Goal: Task Accomplishment & Management: Manage account settings

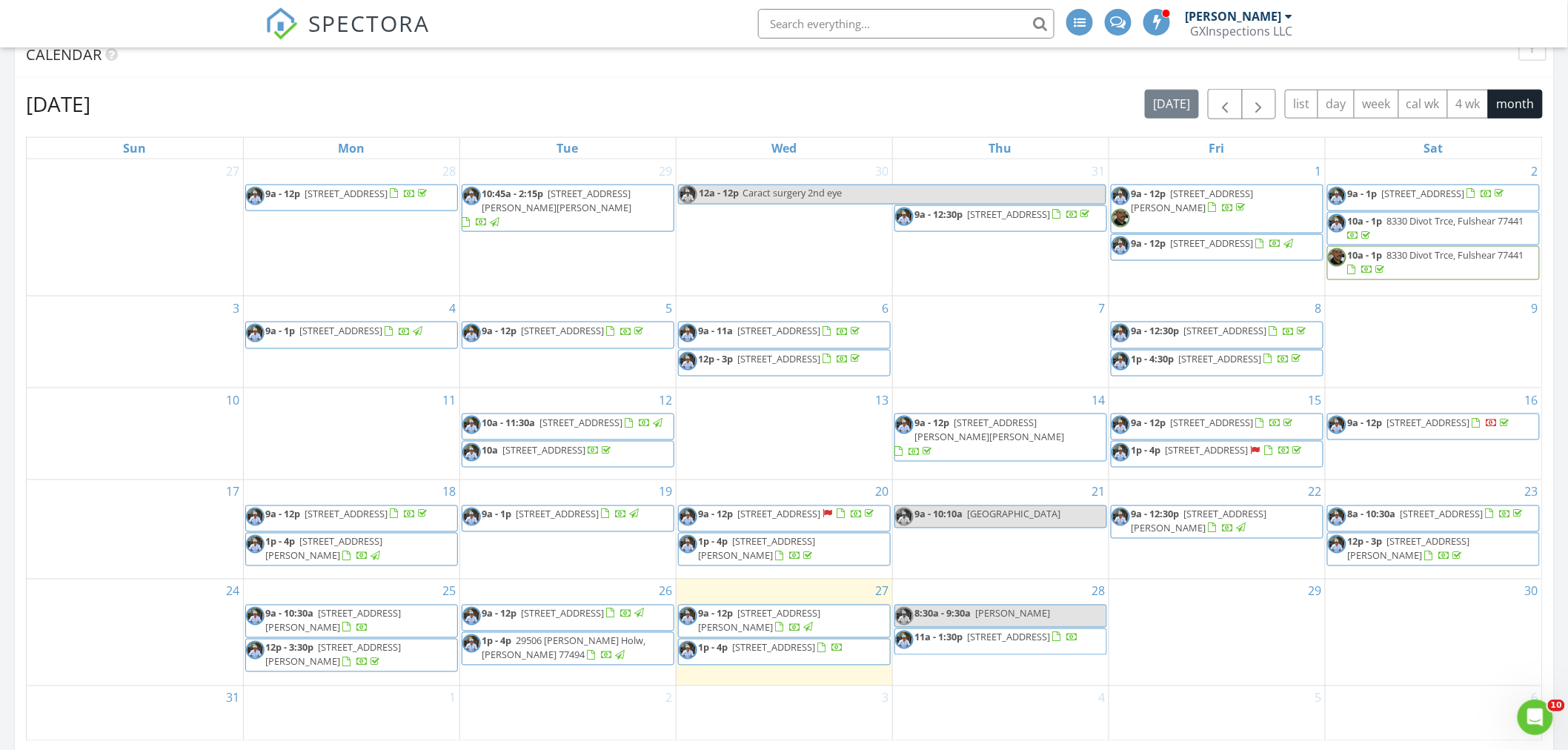
scroll to position [932, 0]
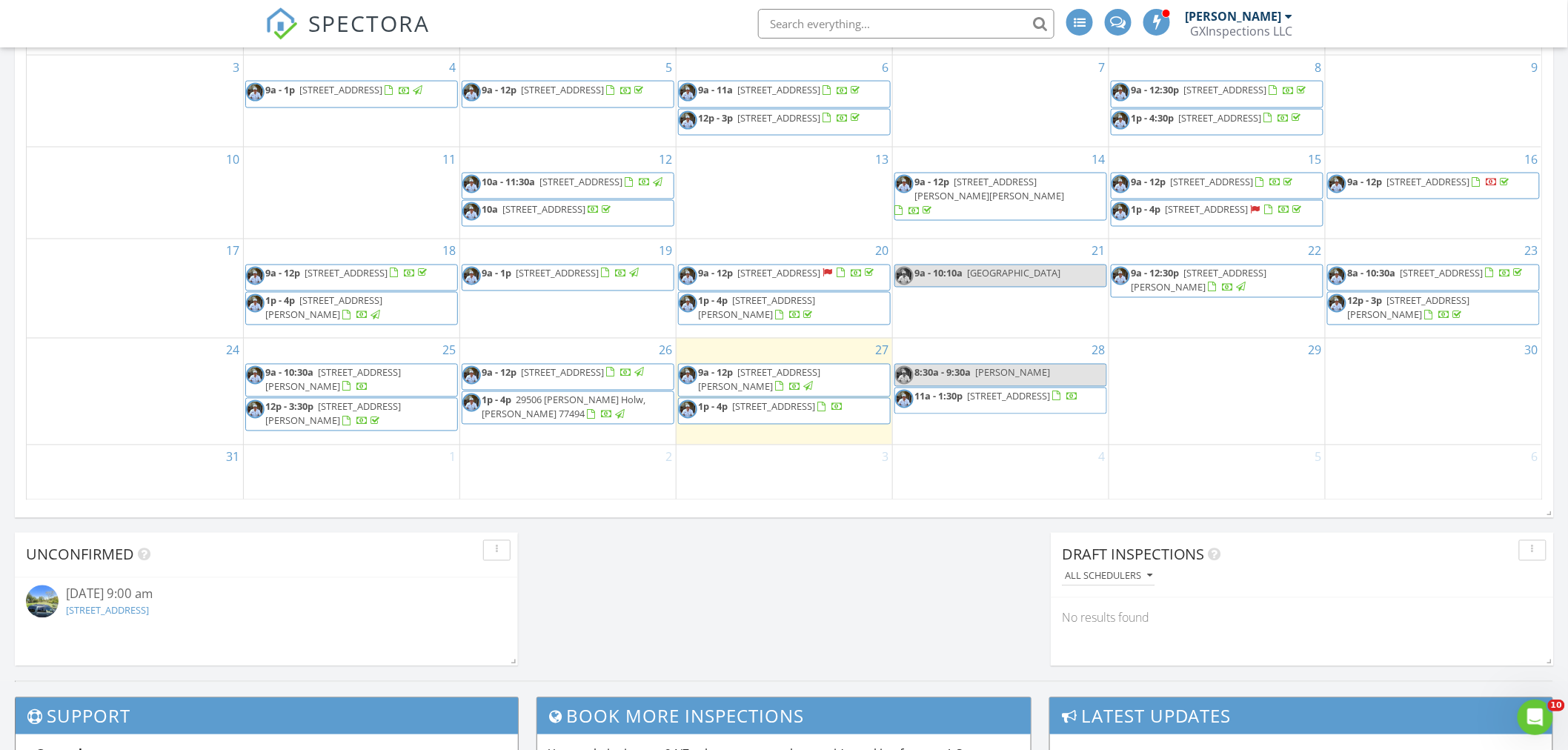
click at [816, 414] on span "13722 Woodchester Dr, Sugar Land 77498" at bounding box center [774, 407] width 83 height 13
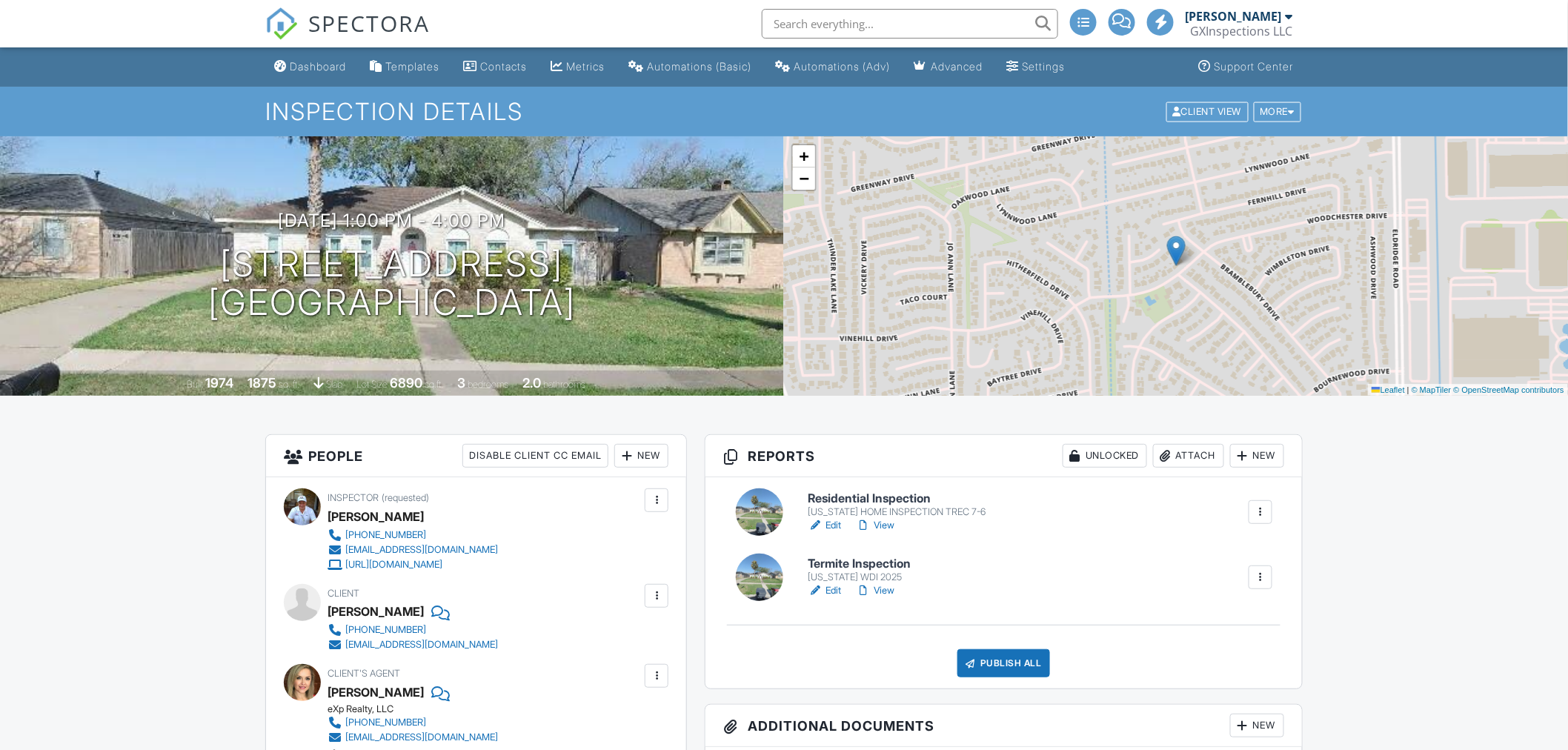
click at [831, 524] on link "Edit" at bounding box center [824, 525] width 33 height 15
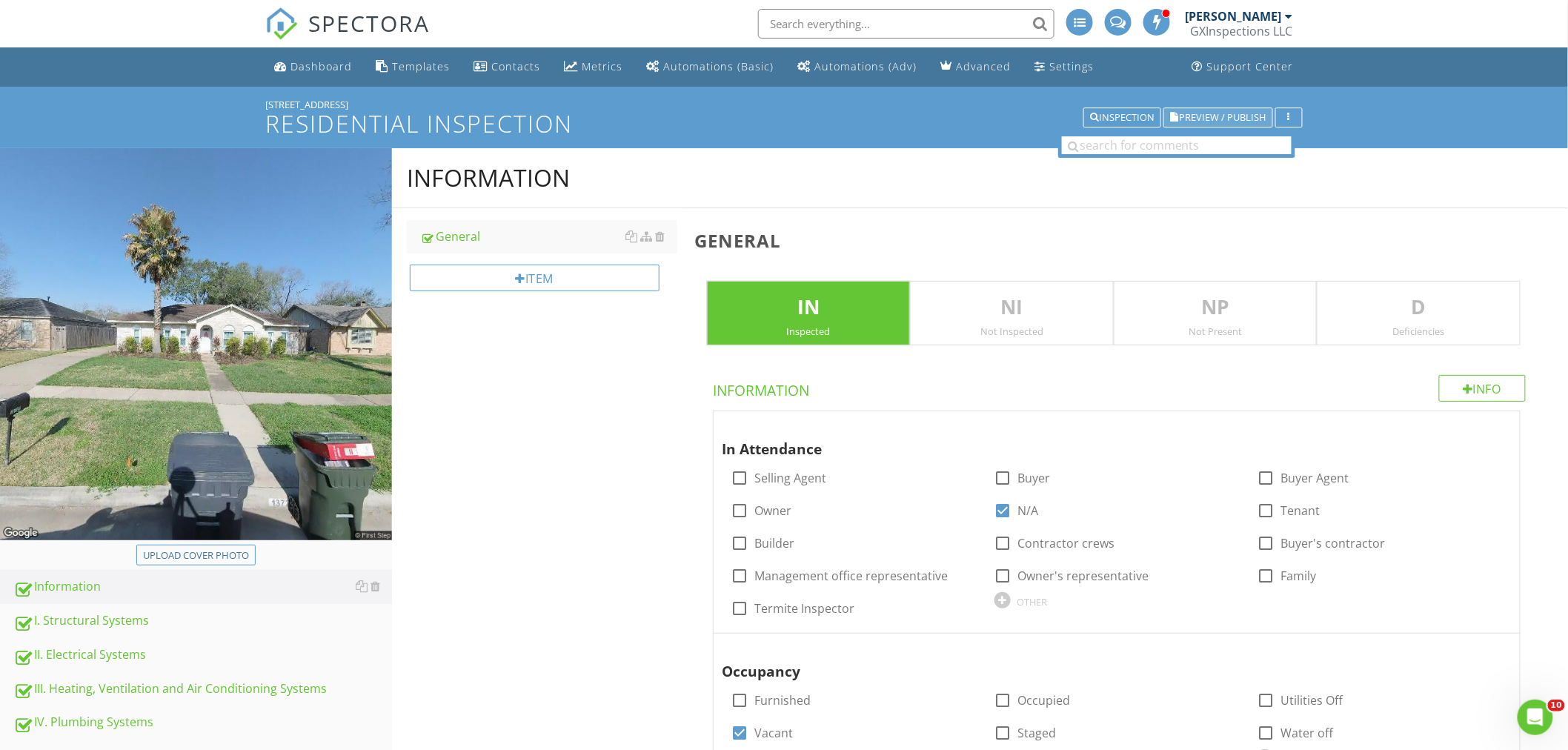
click at [1206, 110] on button "Preview / Publish" at bounding box center [1218, 117] width 110 height 20
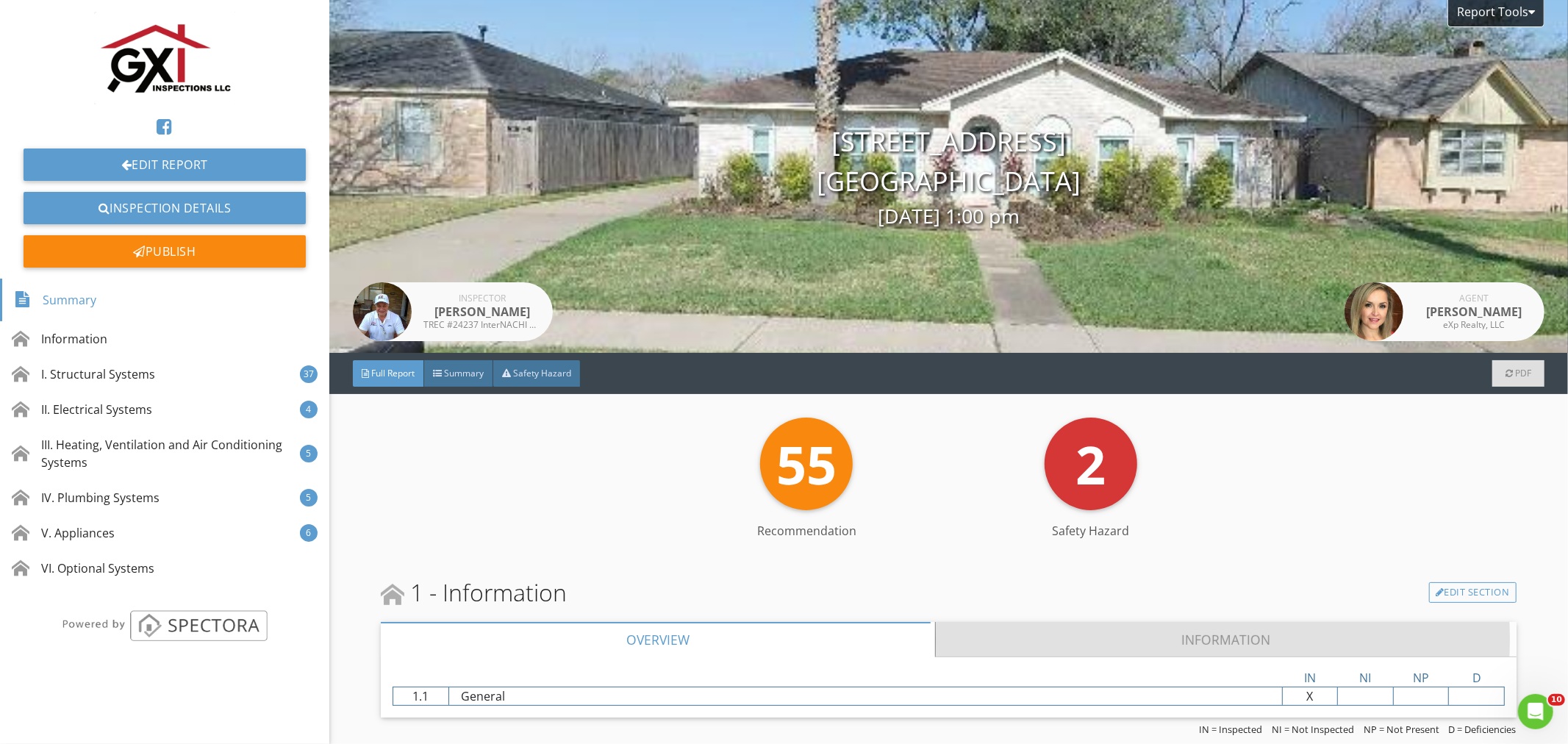
click at [1241, 633] on link "Information" at bounding box center [1226, 639] width 580 height 35
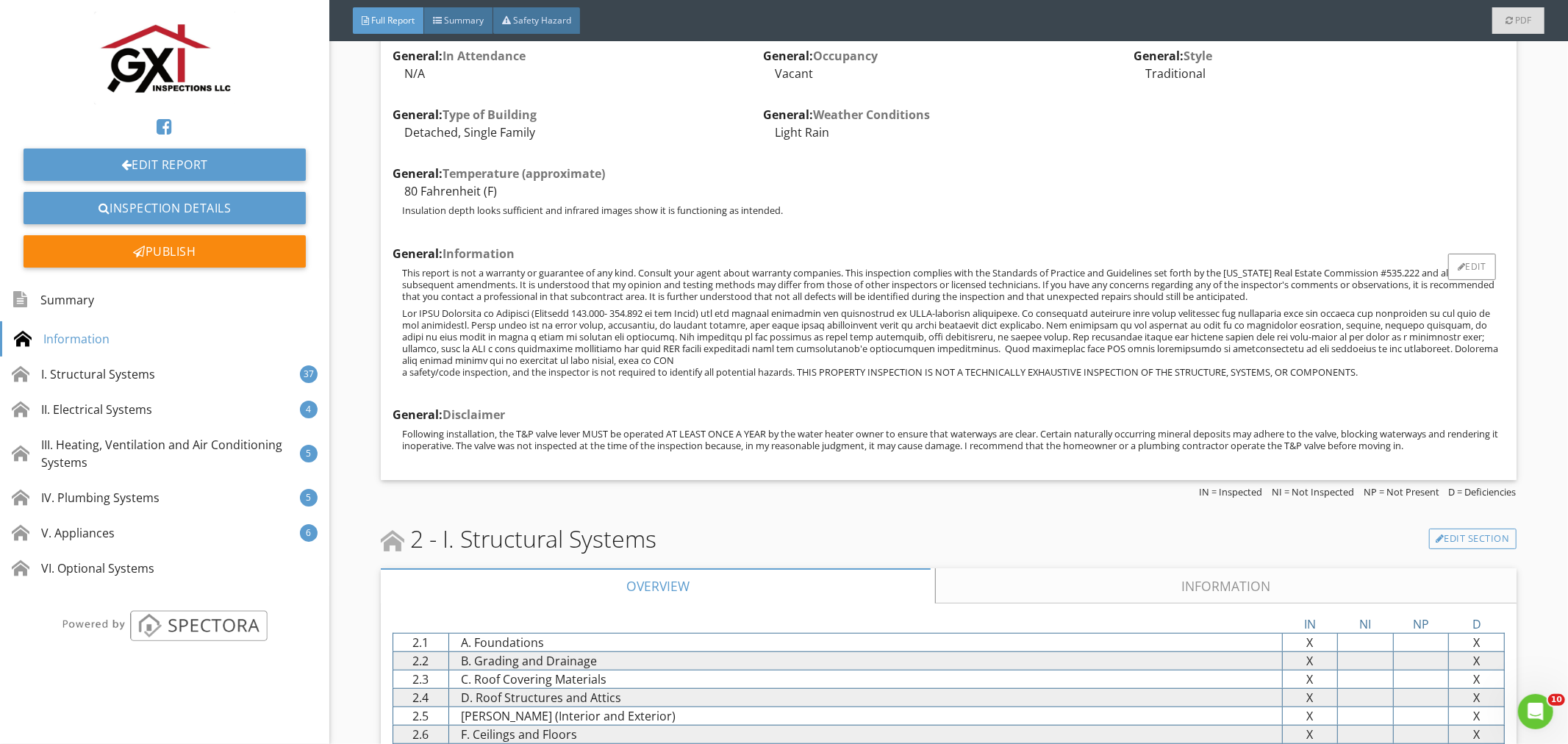
scroll to position [599, 0]
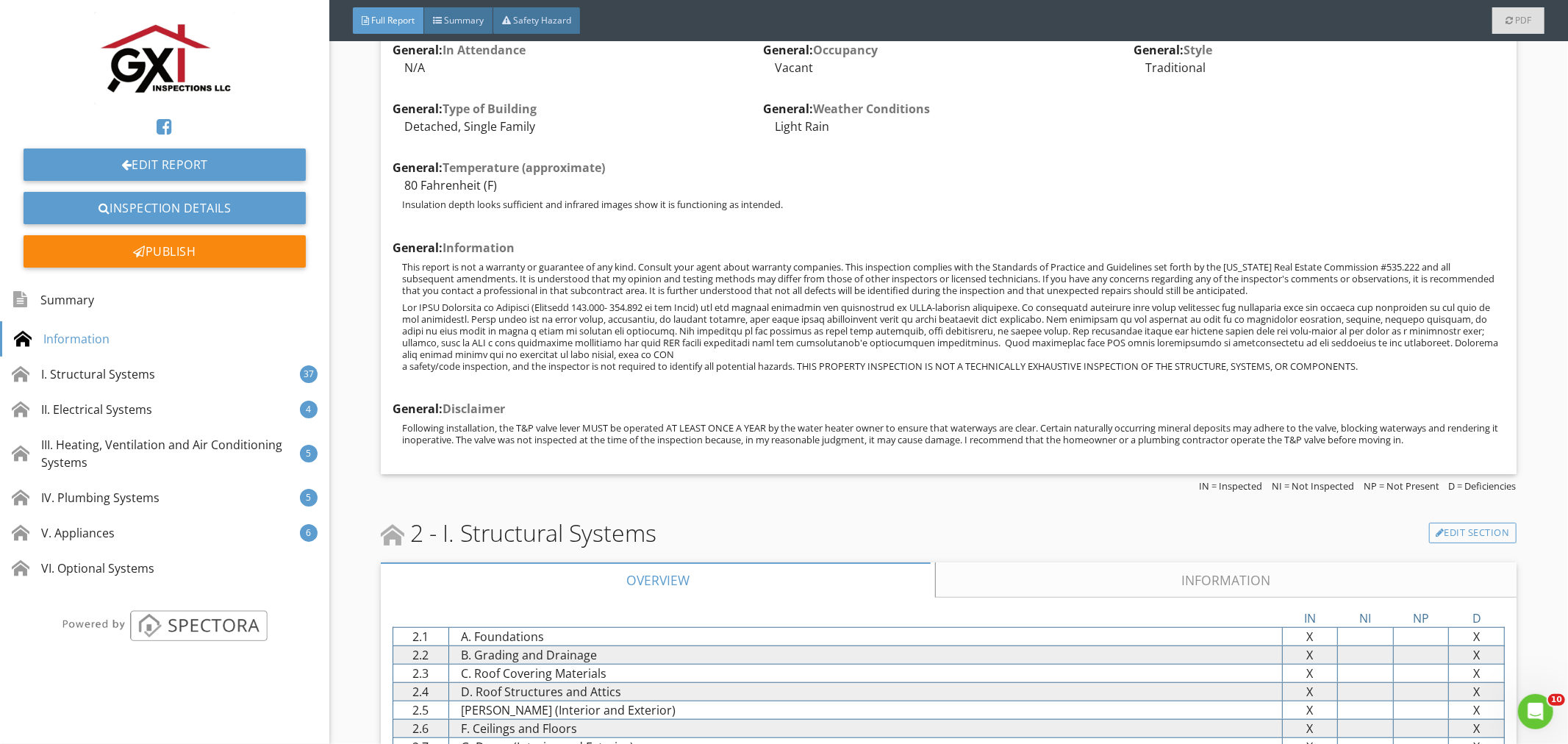
click at [1225, 583] on link "Information" at bounding box center [1226, 580] width 580 height 35
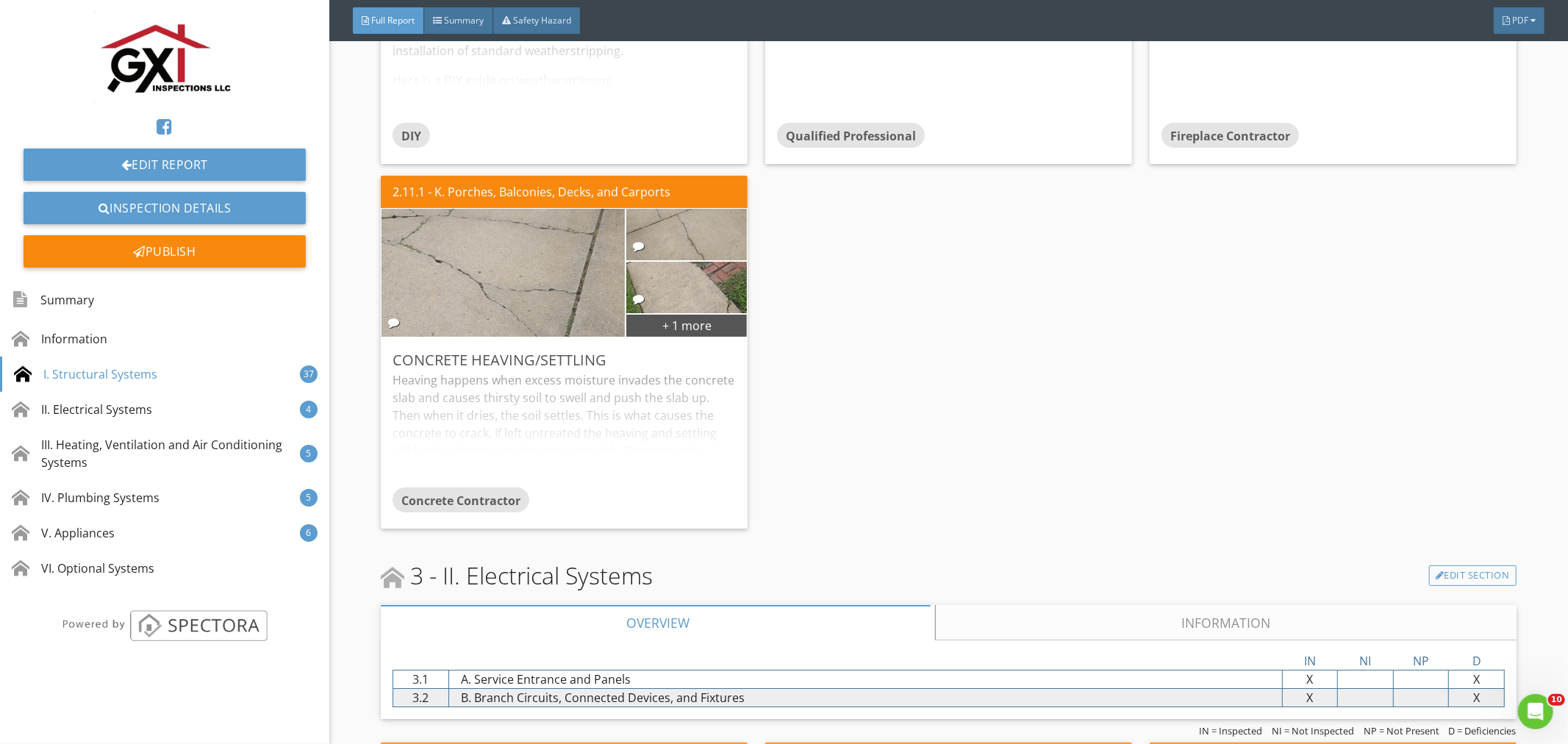
scroll to position [13504, 0]
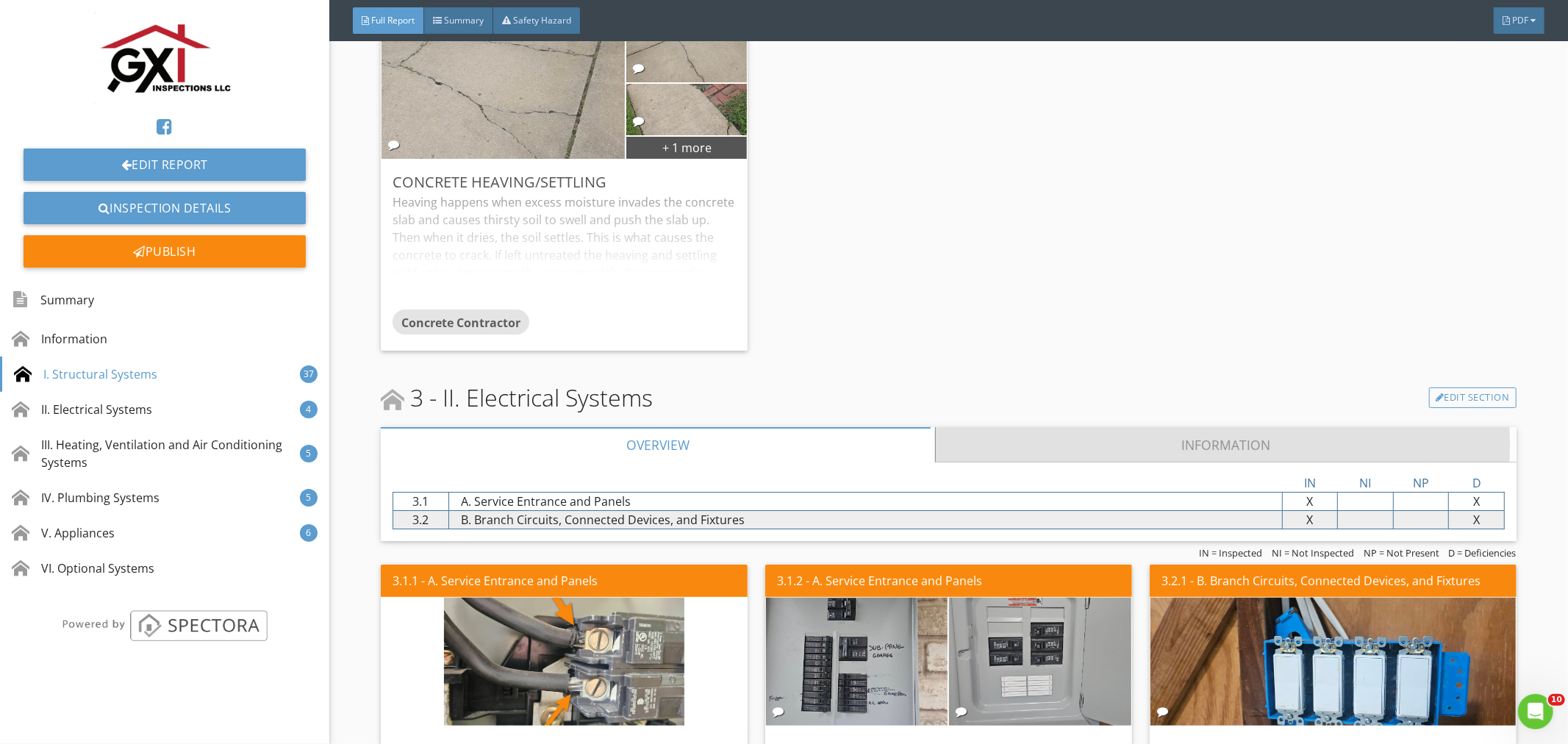
click at [1189, 427] on link "Information" at bounding box center [1226, 444] width 580 height 35
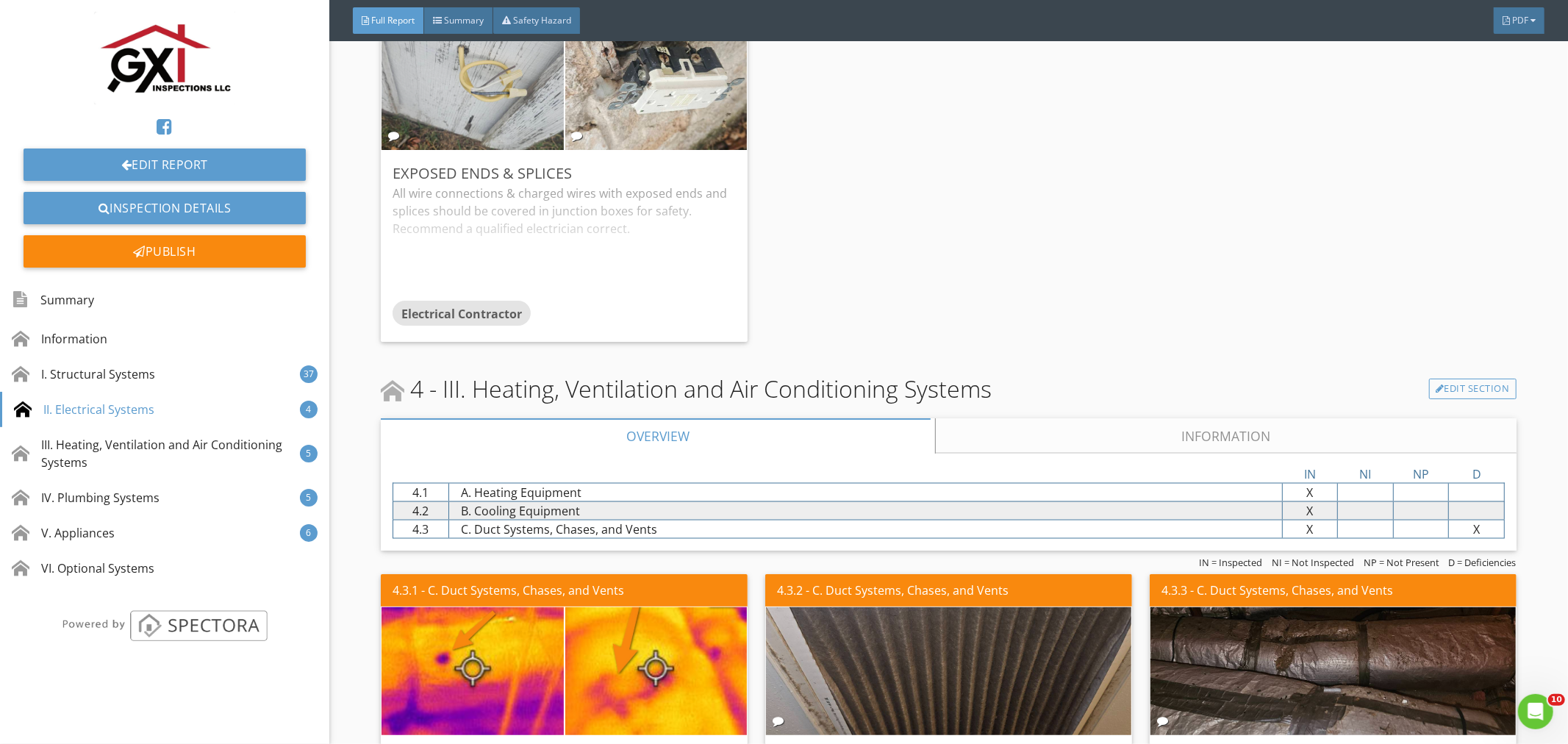
scroll to position [15954, 0]
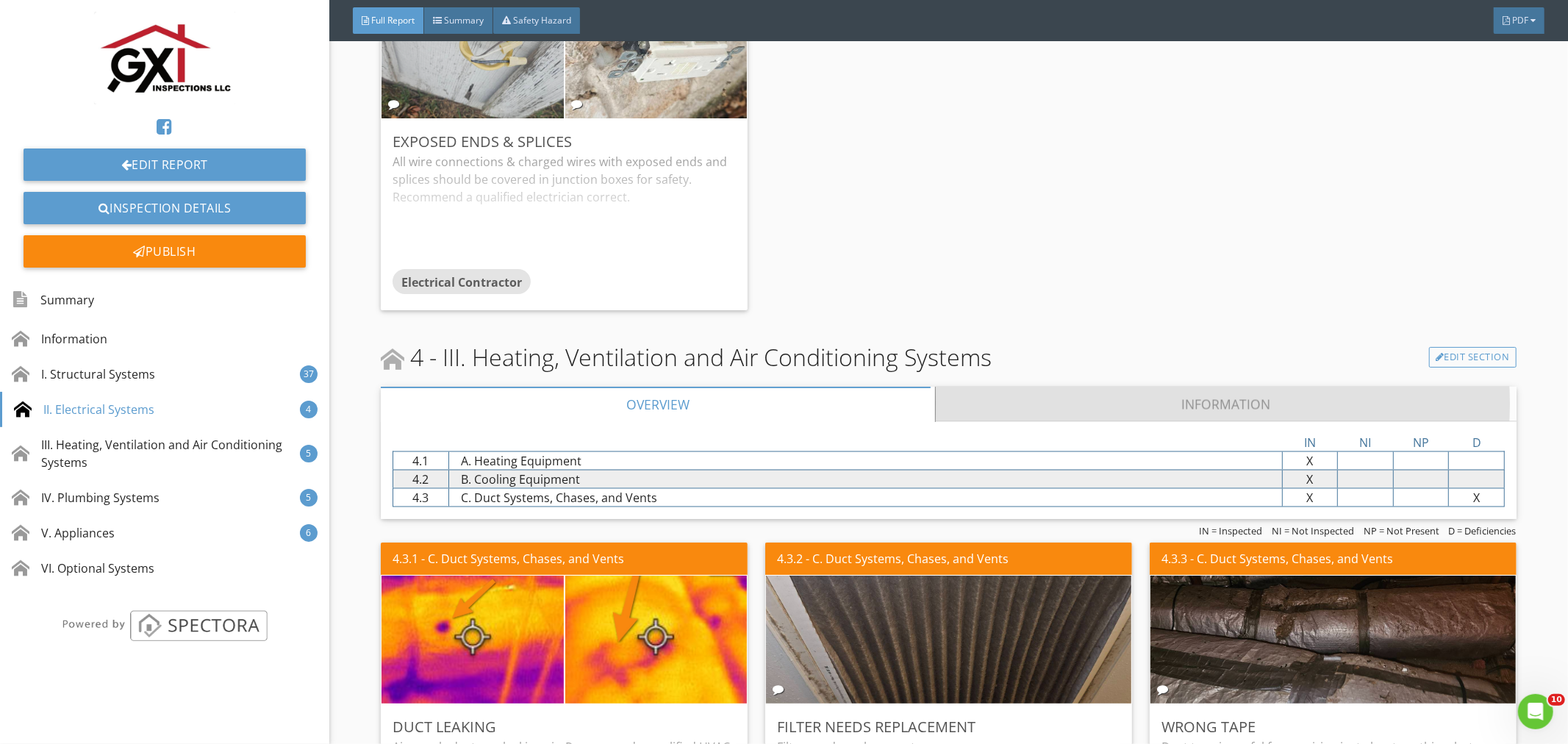
click at [1232, 387] on link "Information" at bounding box center [1226, 404] width 580 height 35
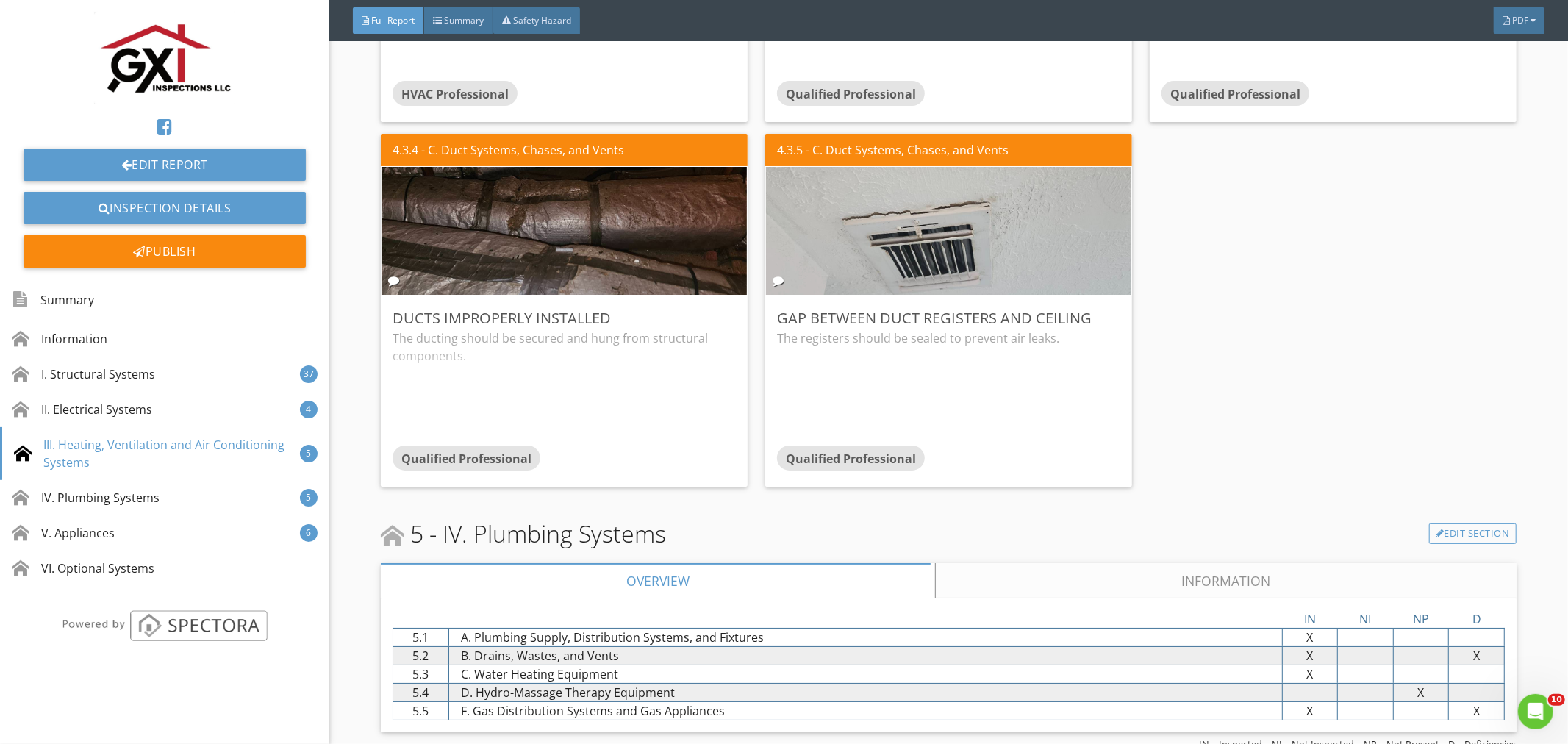
scroll to position [18731, 0]
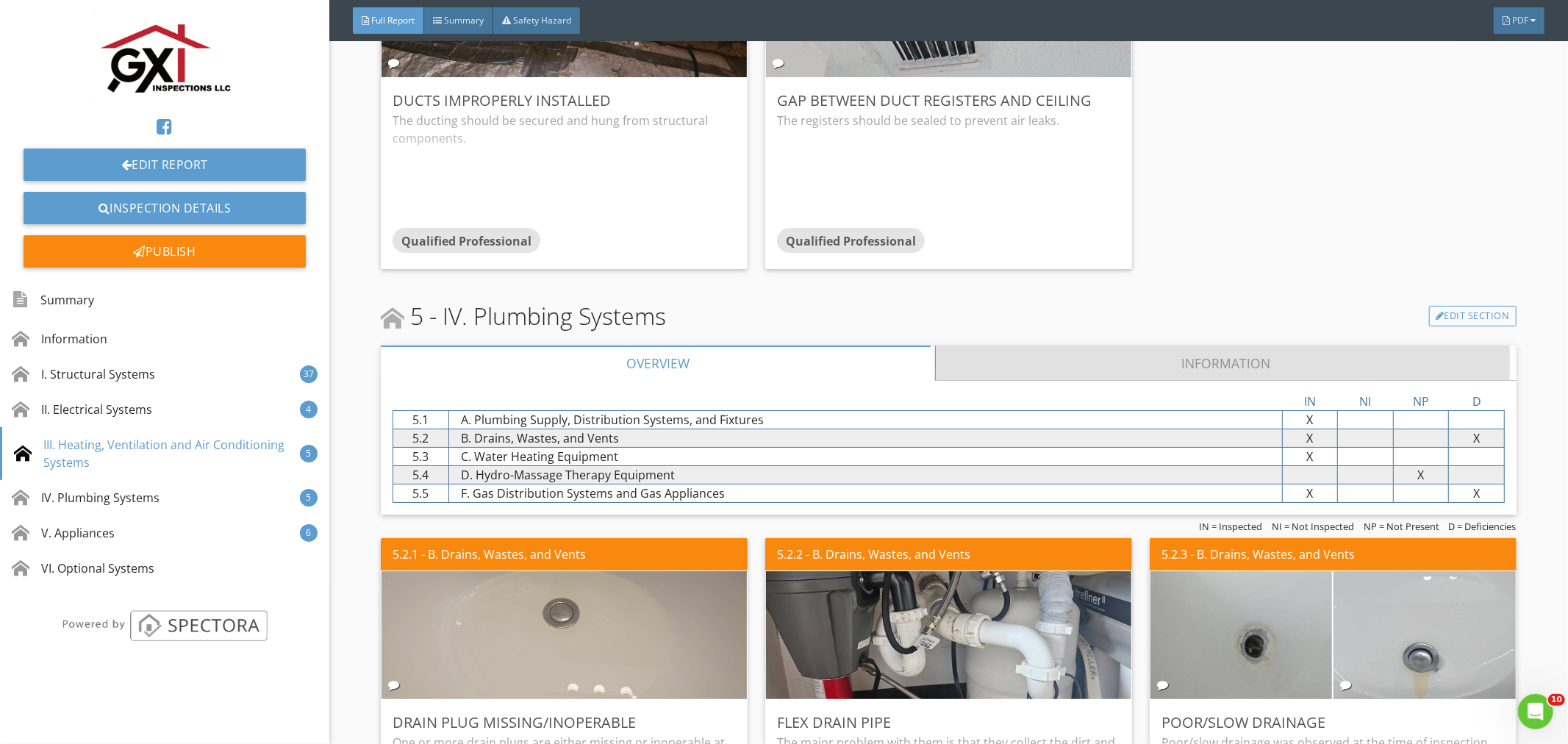
click at [1204, 345] on link "Information" at bounding box center [1226, 363] width 580 height 35
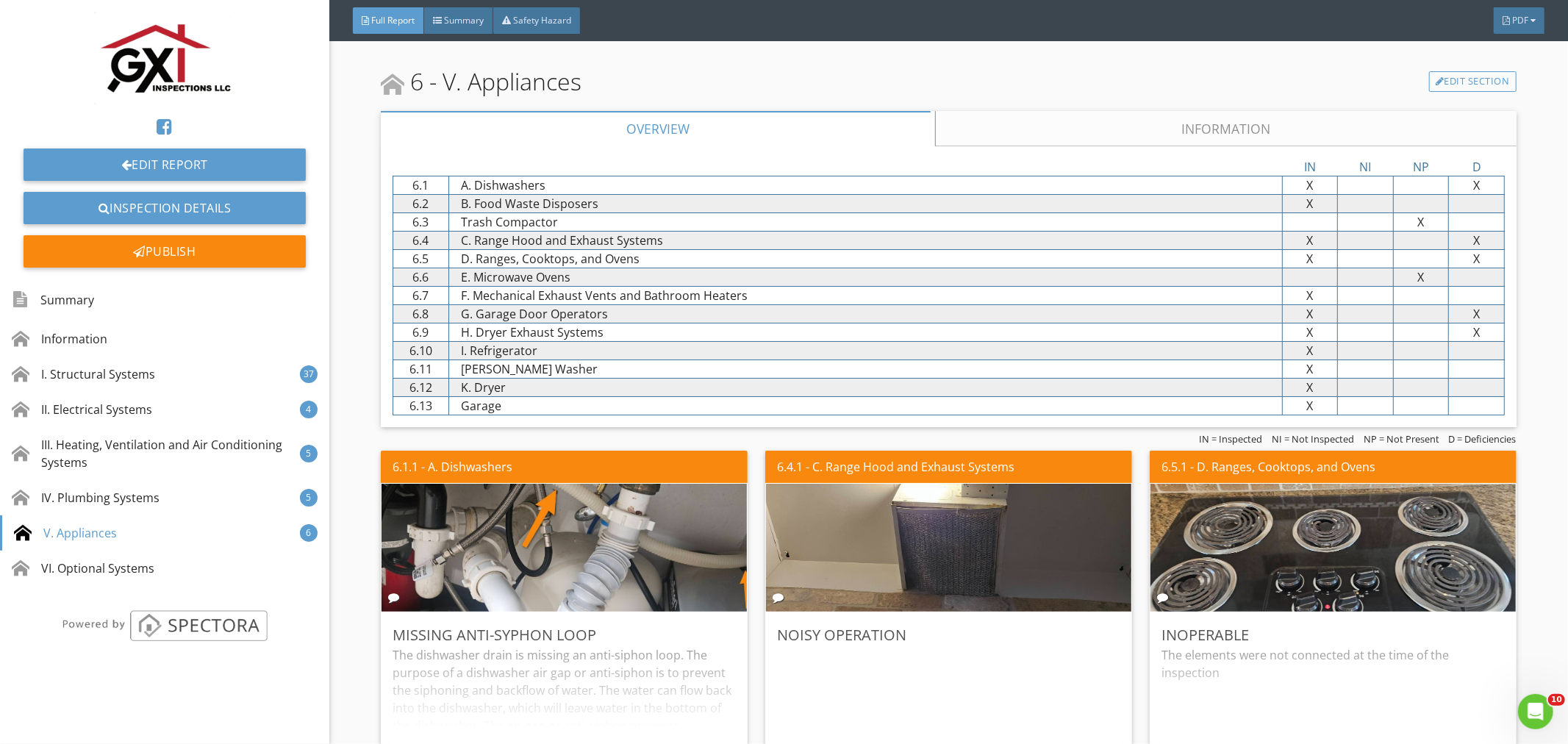
scroll to position [23141, 0]
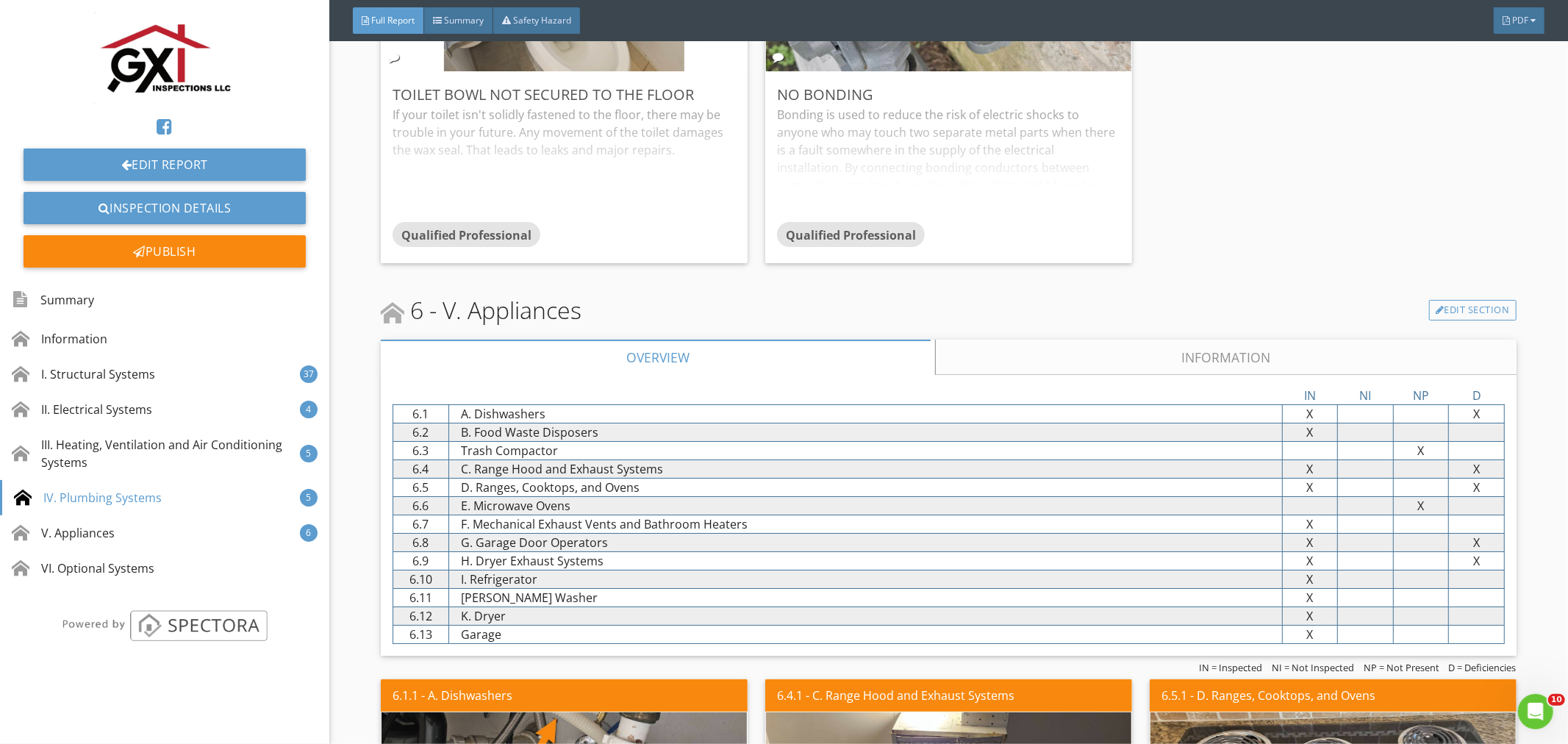
click at [1204, 340] on link "Information" at bounding box center [1226, 357] width 580 height 35
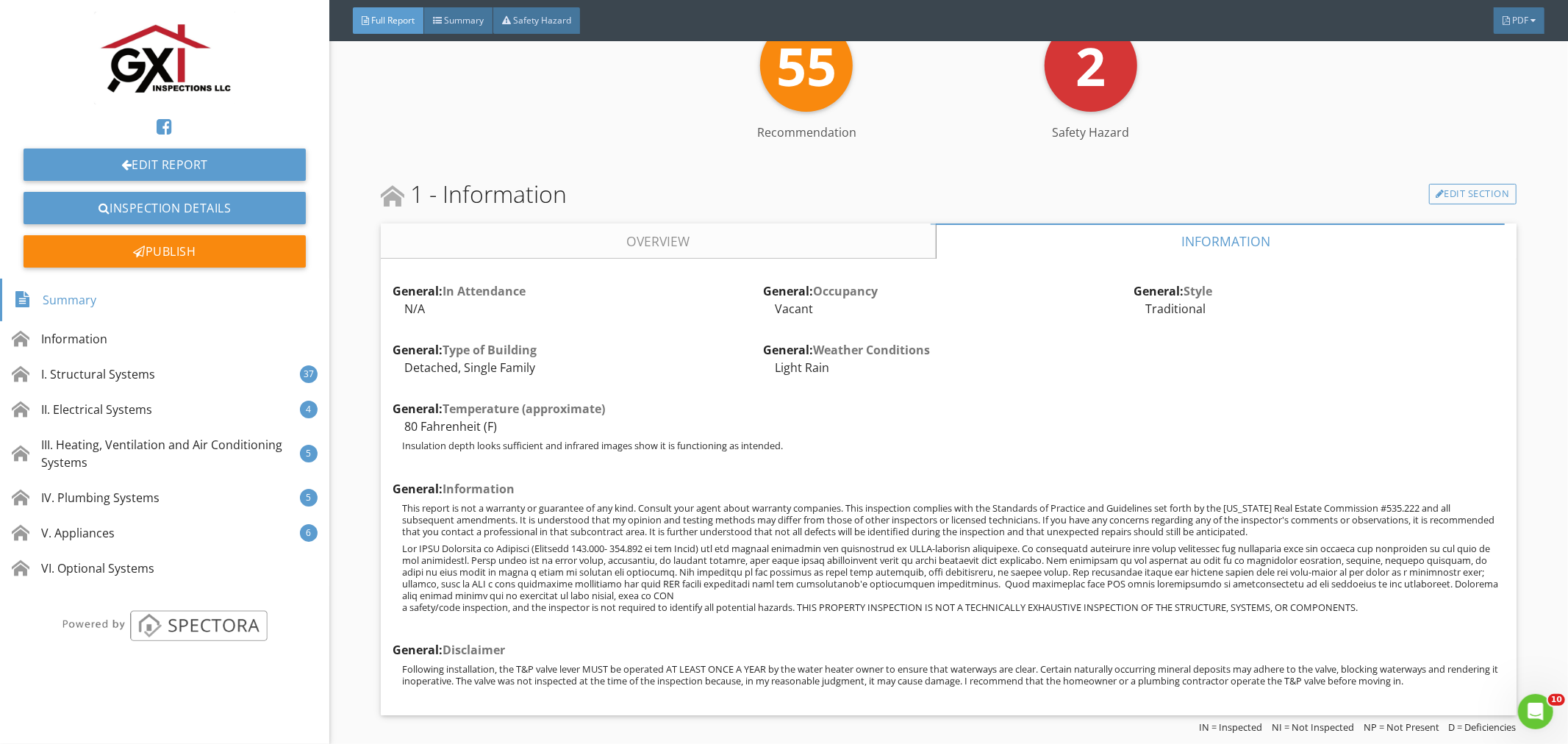
scroll to position [255, 0]
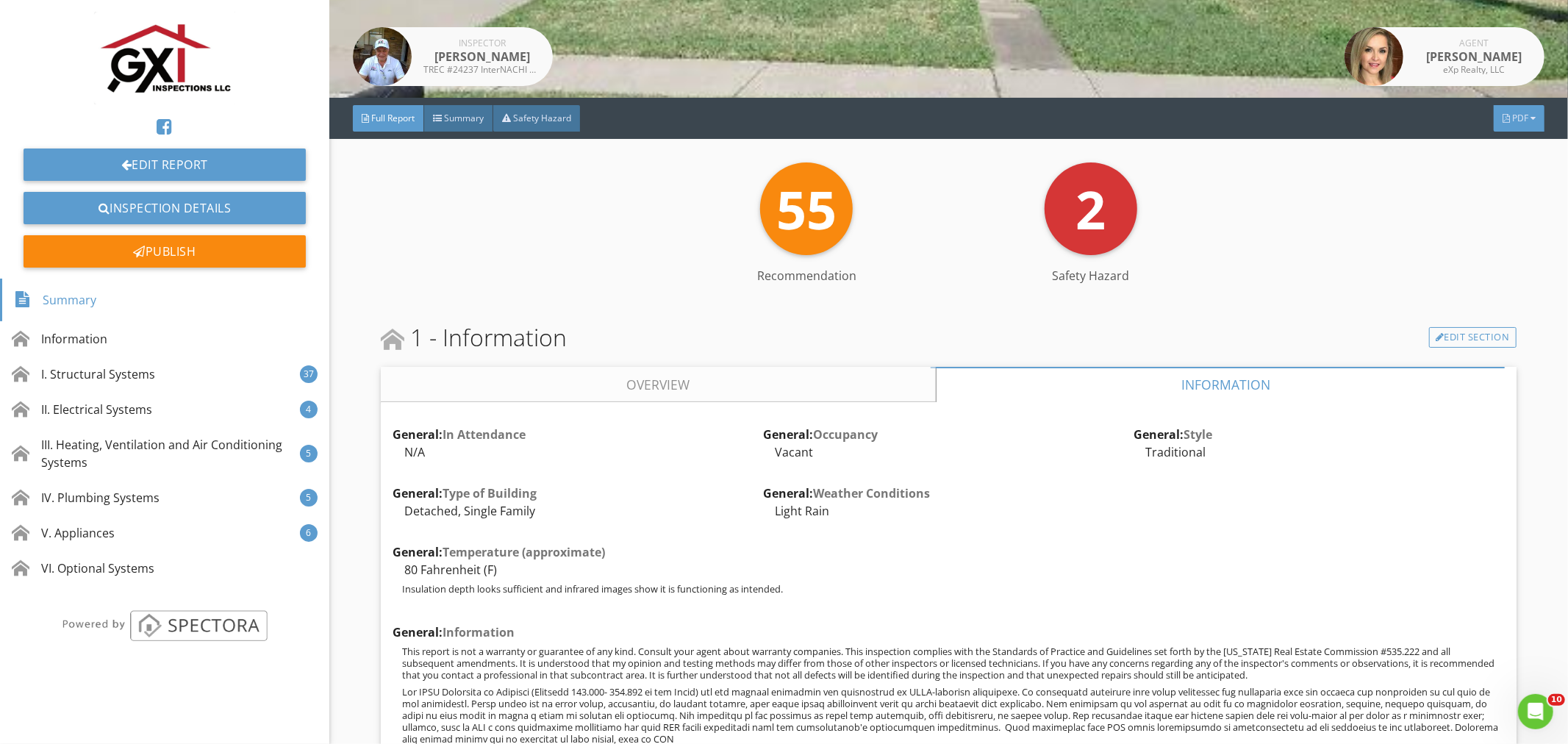
click at [1516, 113] on div "PDF" at bounding box center [1519, 119] width 51 height 27
click at [1498, 137] on div "Summary" at bounding box center [1501, 136] width 94 height 18
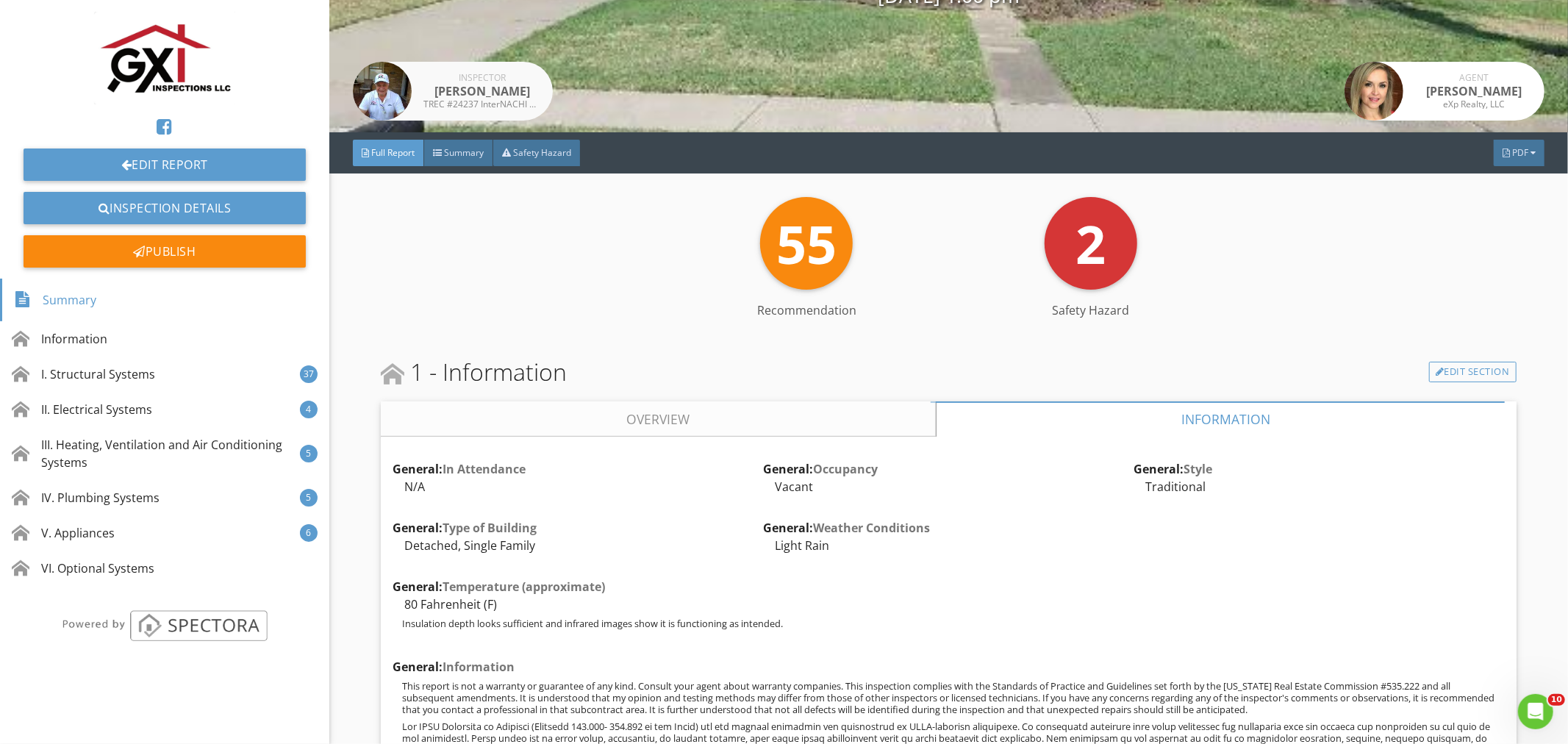
scroll to position [201, 0]
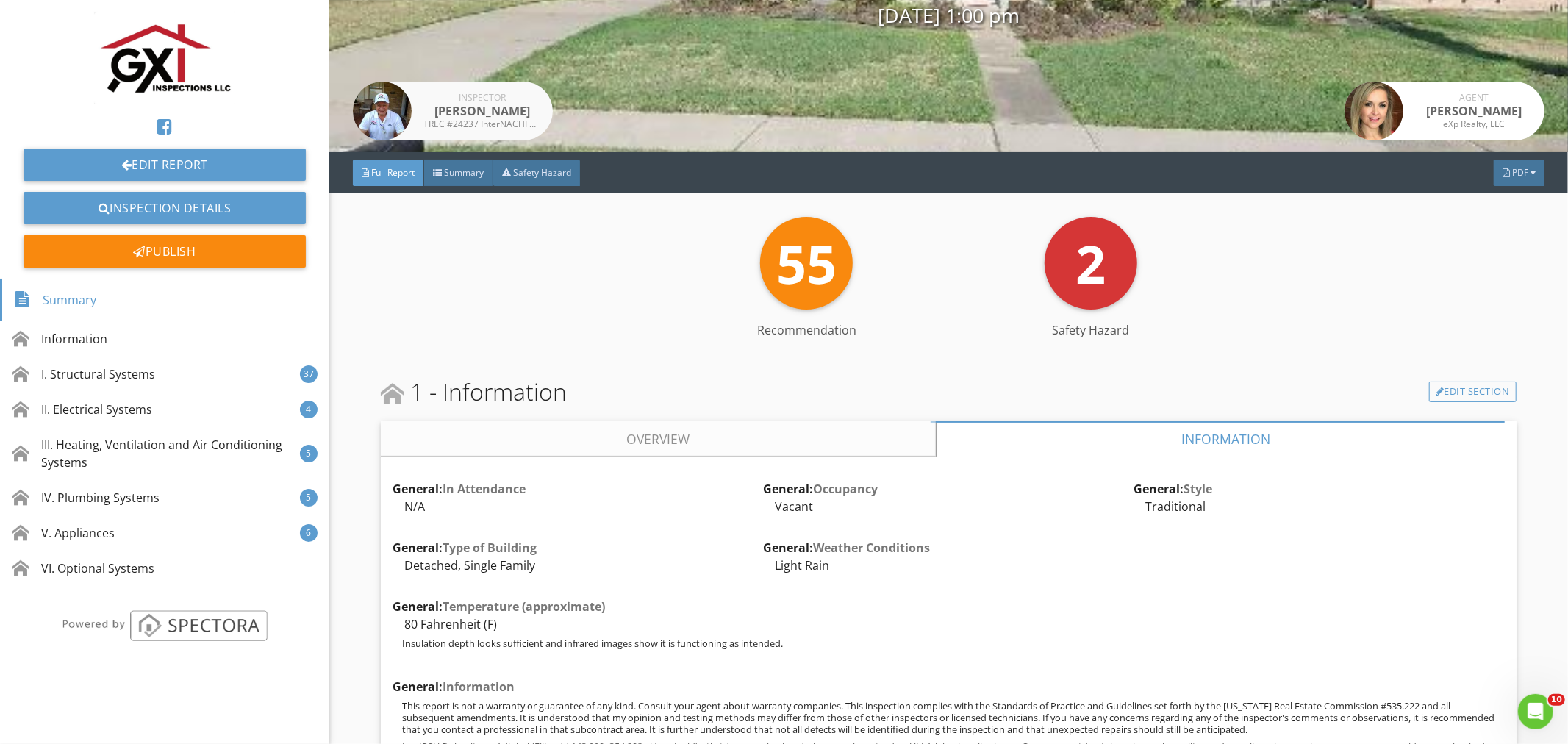
click at [1507, 122] on div "eXp Realty, LLC" at bounding box center [1474, 123] width 117 height 9
click at [1507, 162] on div "PDF" at bounding box center [1519, 173] width 51 height 27
click at [1507, 217] on div "Full Report" at bounding box center [1501, 220] width 94 height 18
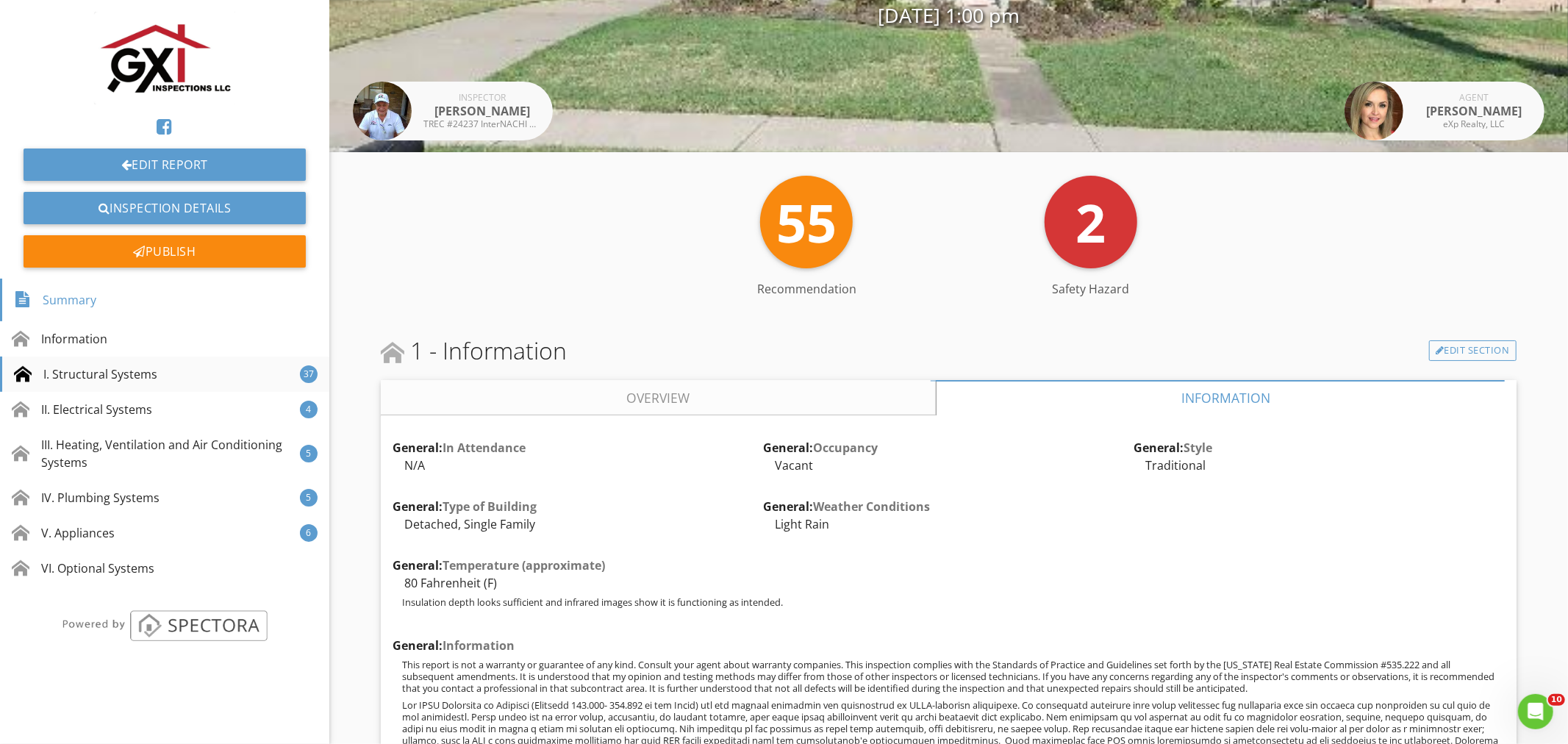
scroll to position [527, 0]
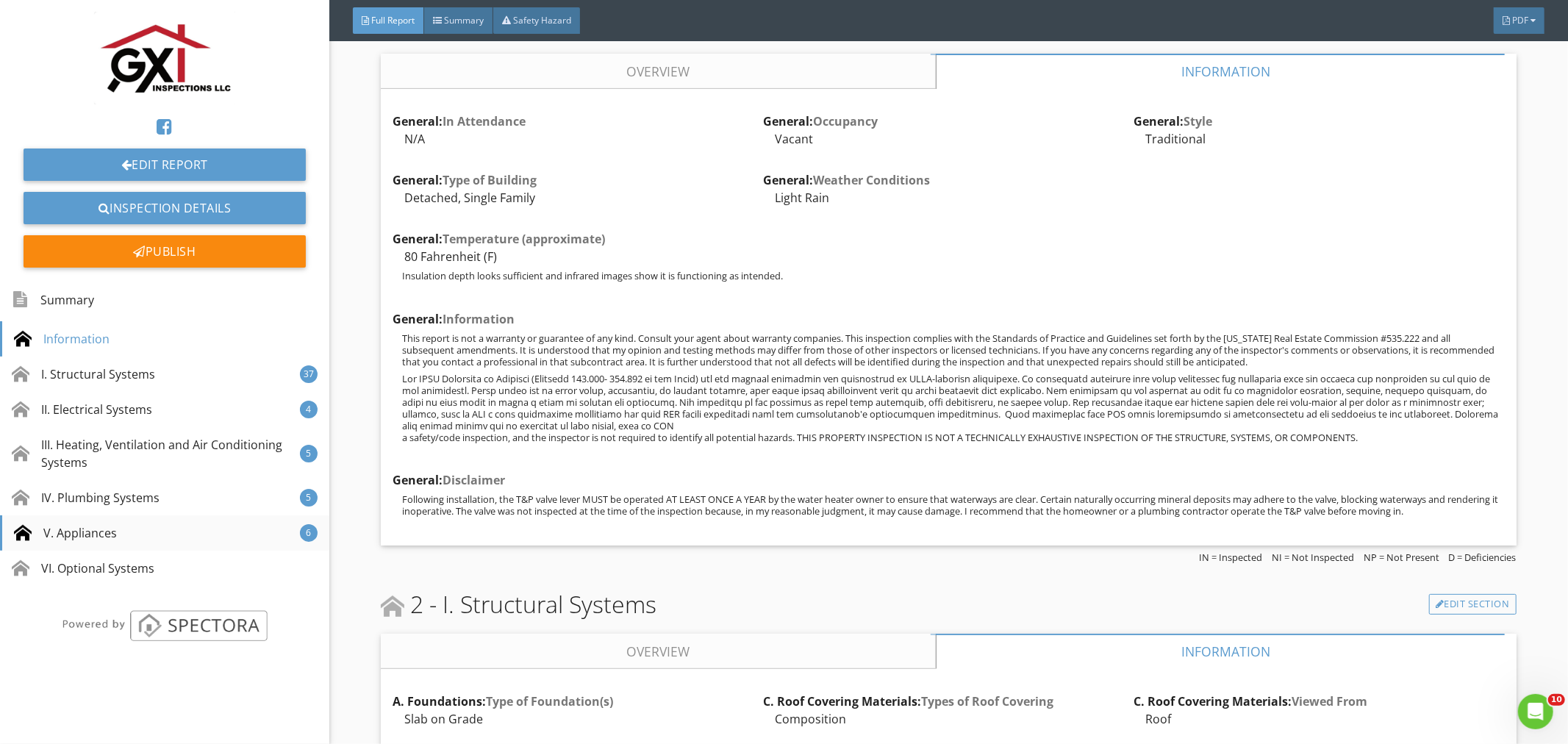
click at [66, 531] on div "V. Appliances" at bounding box center [66, 533] width 103 height 18
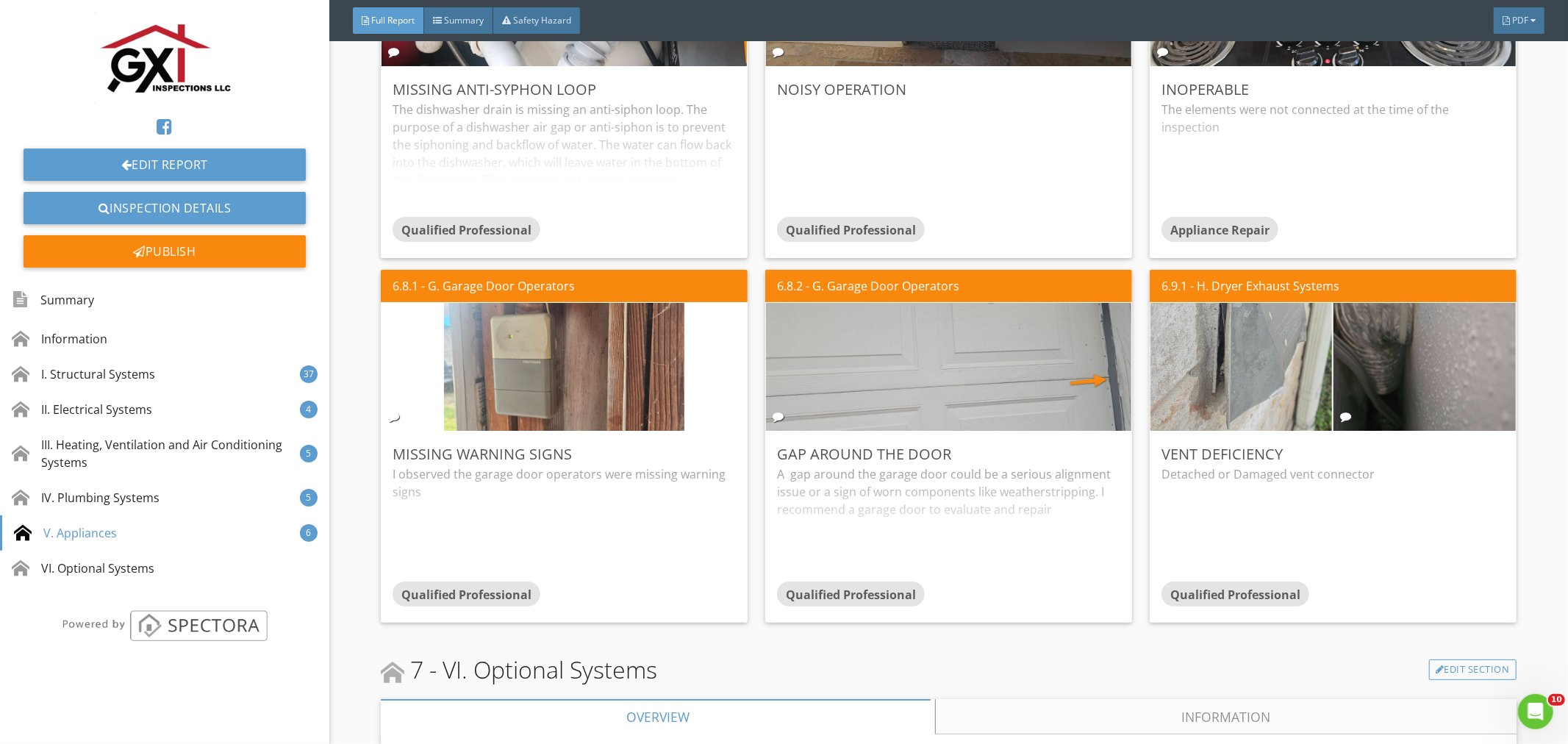
scroll to position [28637, 0]
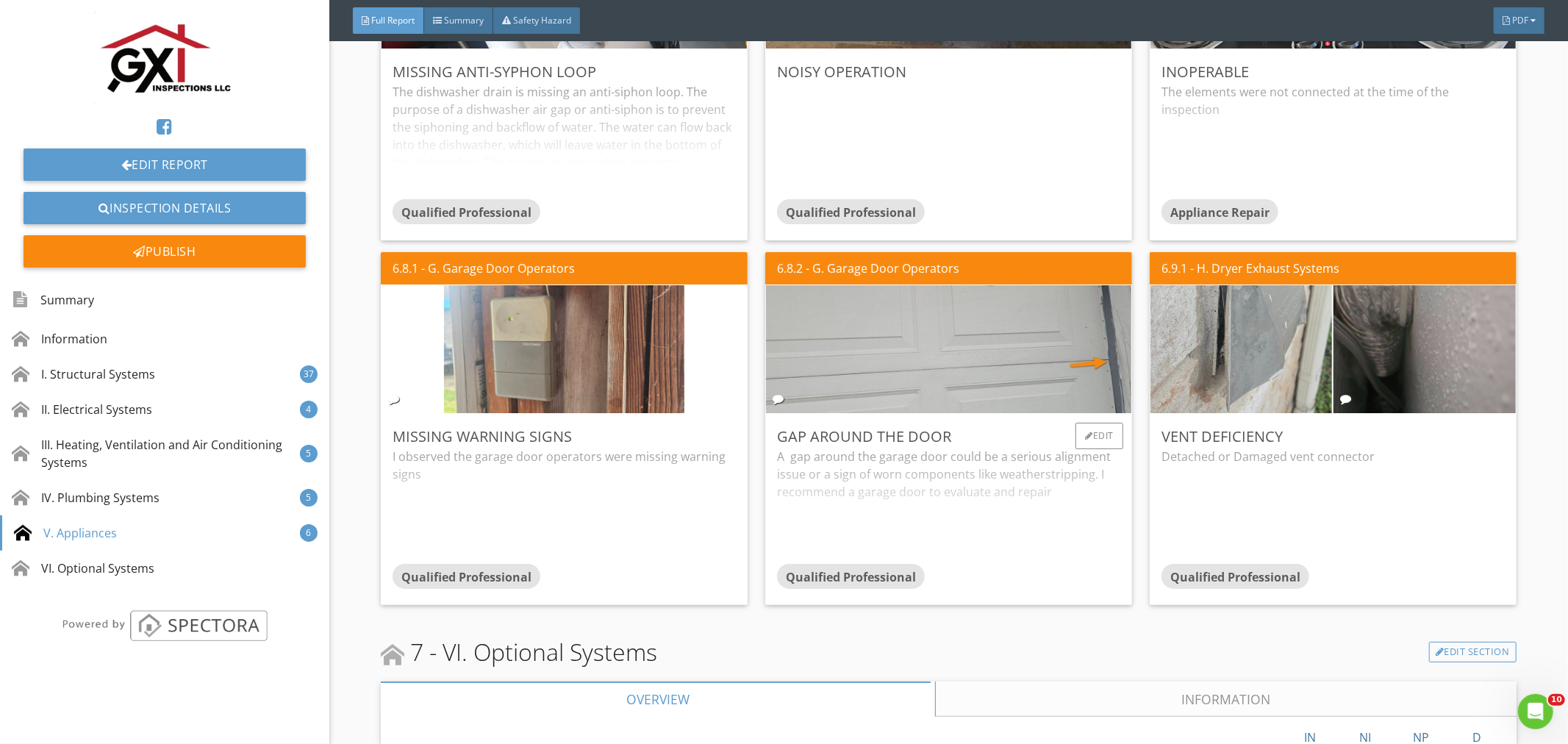
click at [876, 448] on div "A gap around the garage door could be a serious alignment issue or a sign of wo…" at bounding box center [948, 506] width 343 height 116
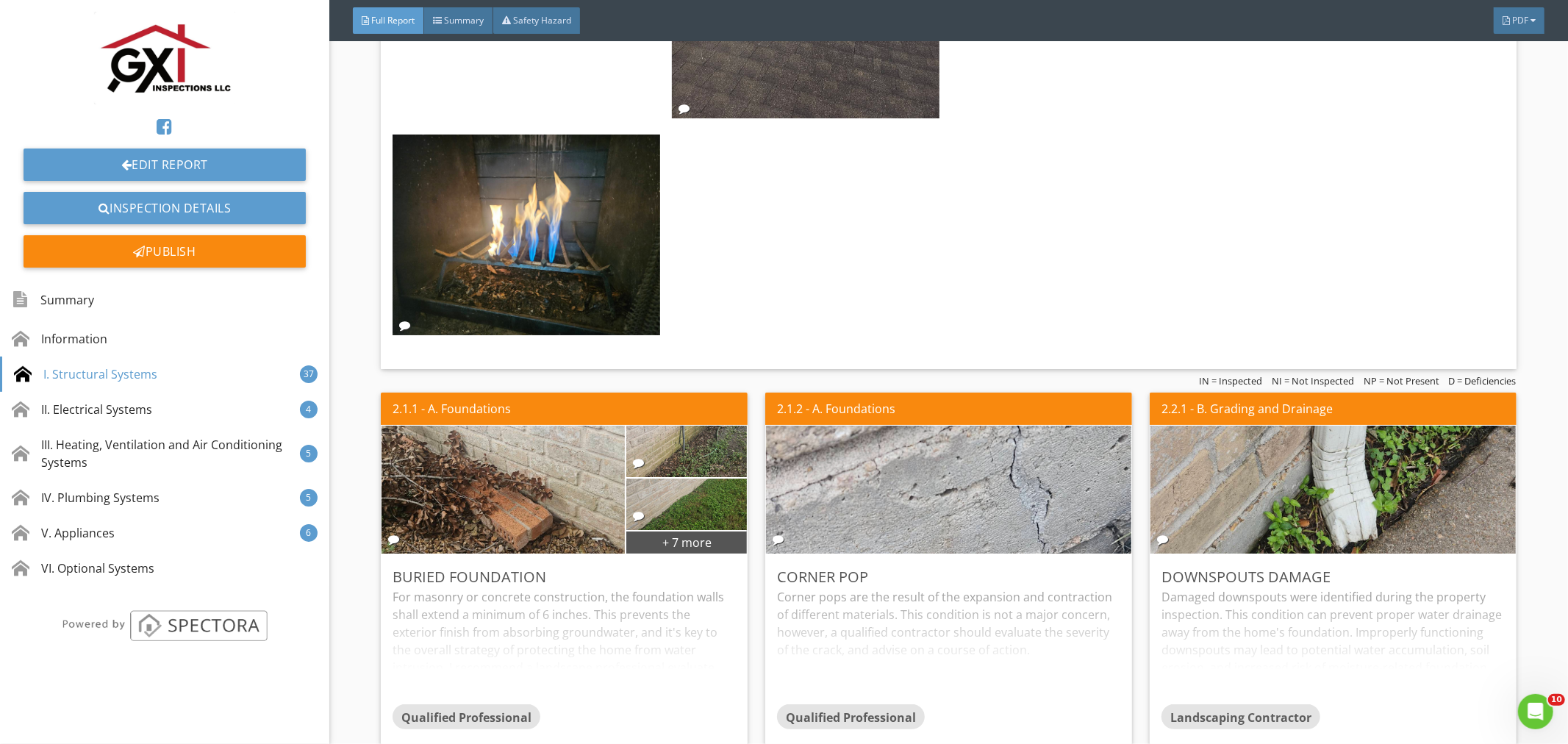
scroll to position [8658, 0]
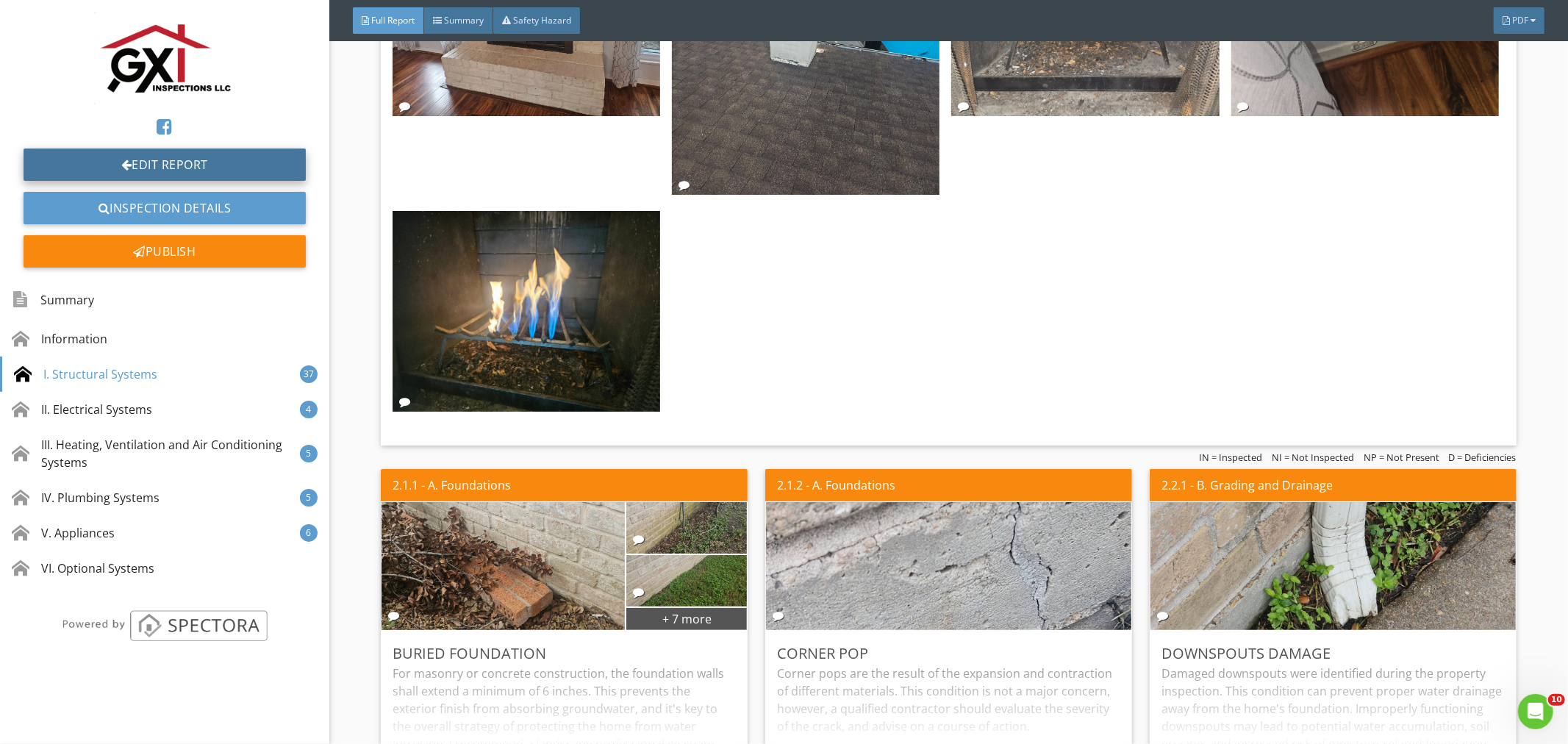
click at [170, 163] on link "Edit Report" at bounding box center [164, 164] width 282 height 32
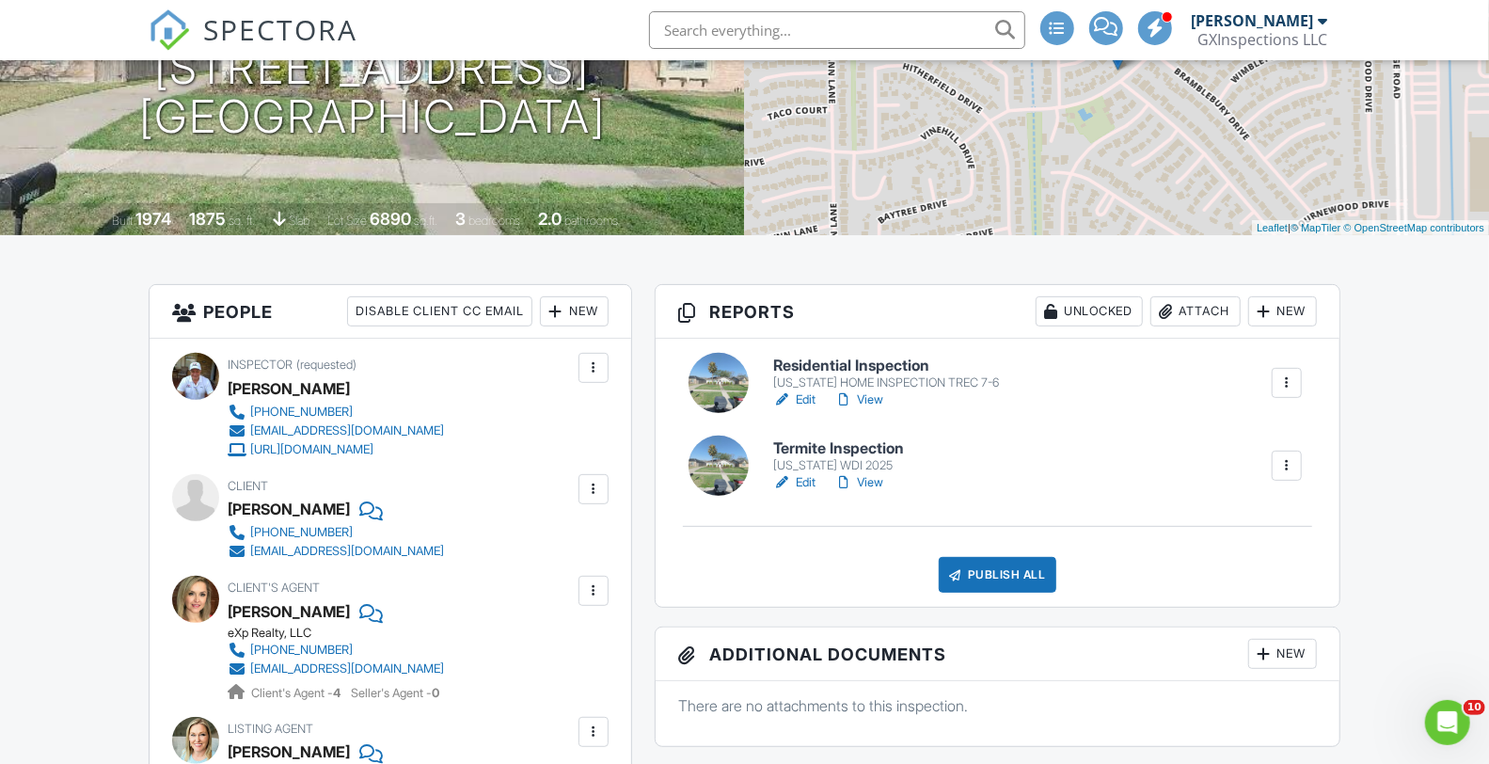
scroll to position [278, 0]
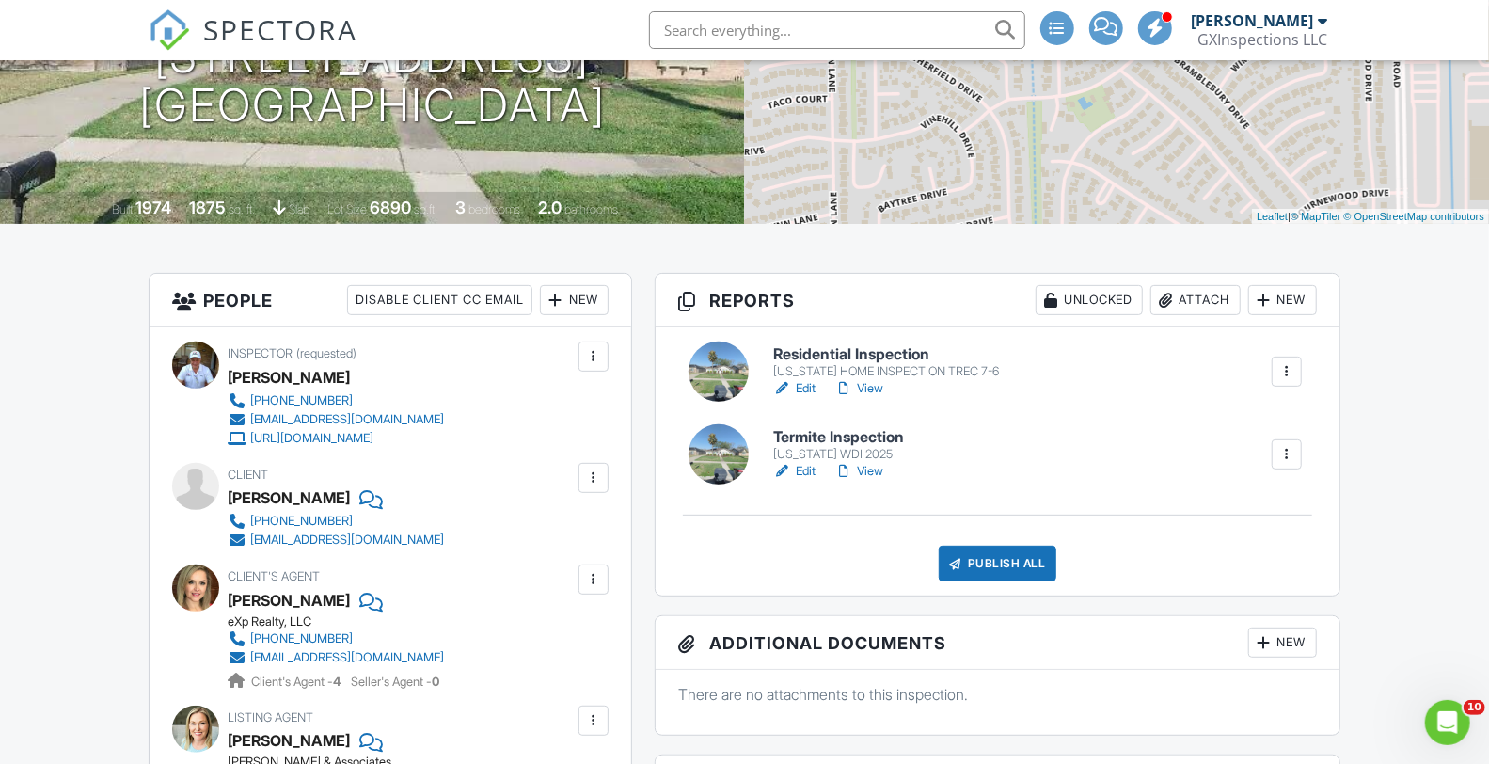
click at [801, 481] on link "Edit" at bounding box center [794, 471] width 42 height 19
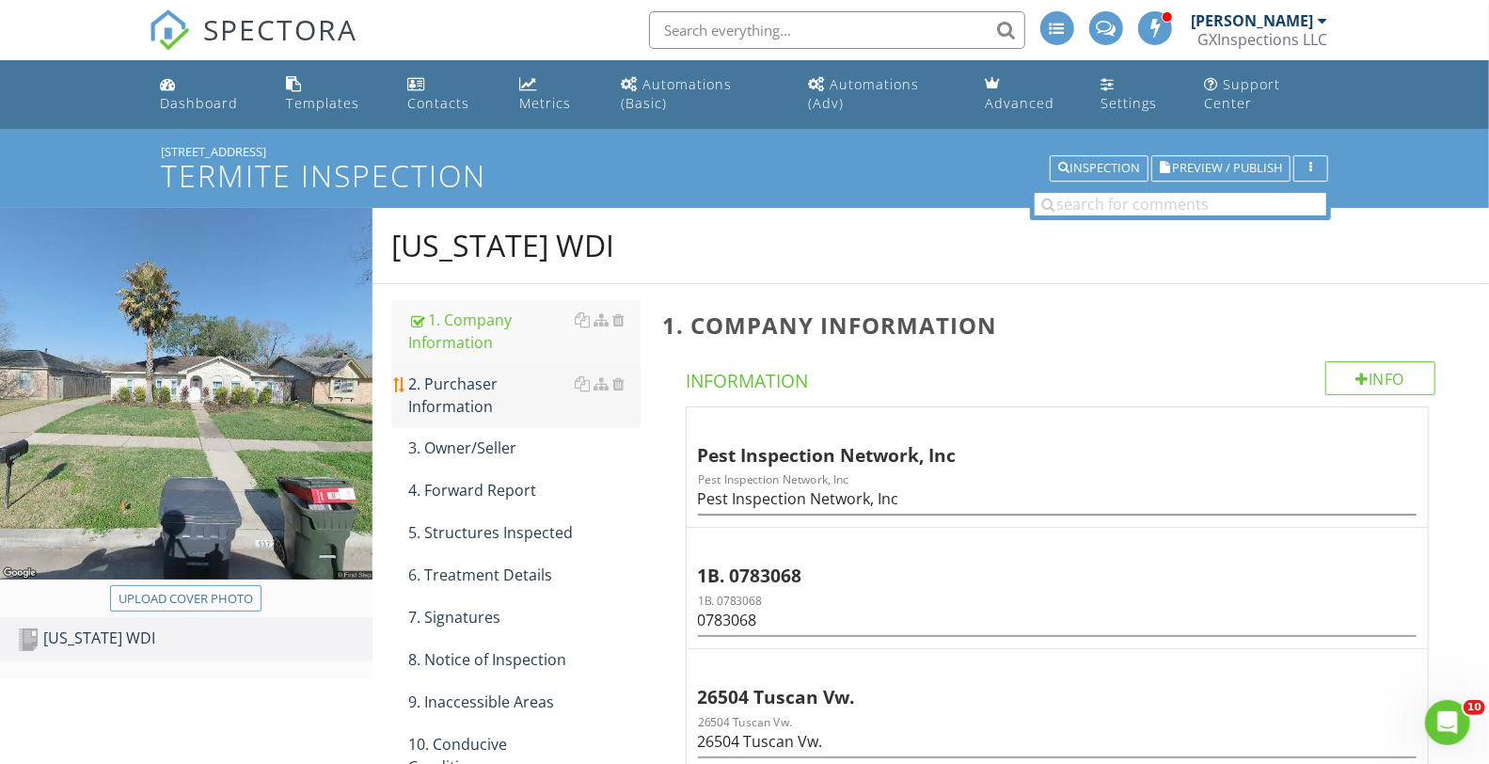
click at [489, 406] on div "2. Purchaser Information" at bounding box center [524, 394] width 232 height 45
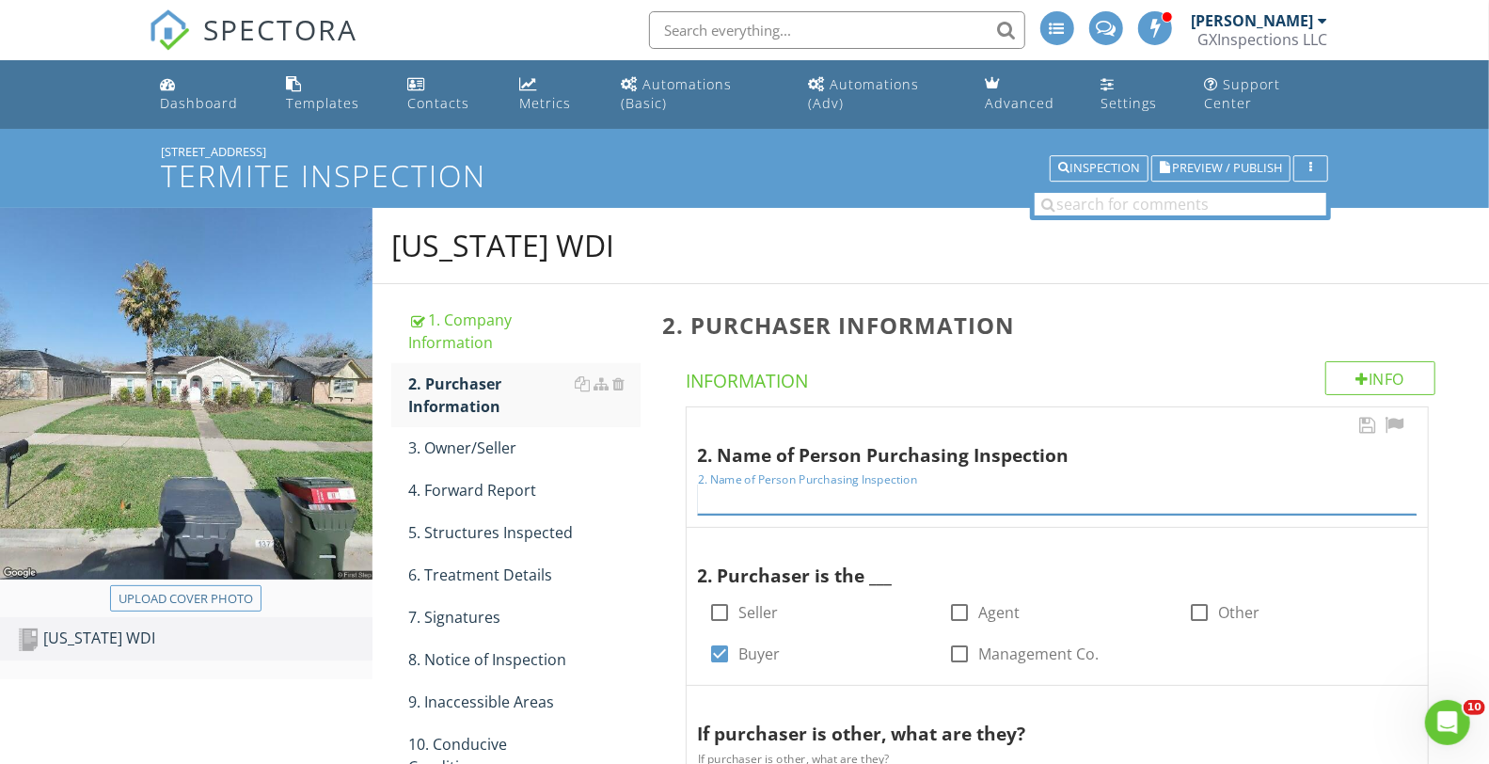
paste input "Client Isabel Terraso"
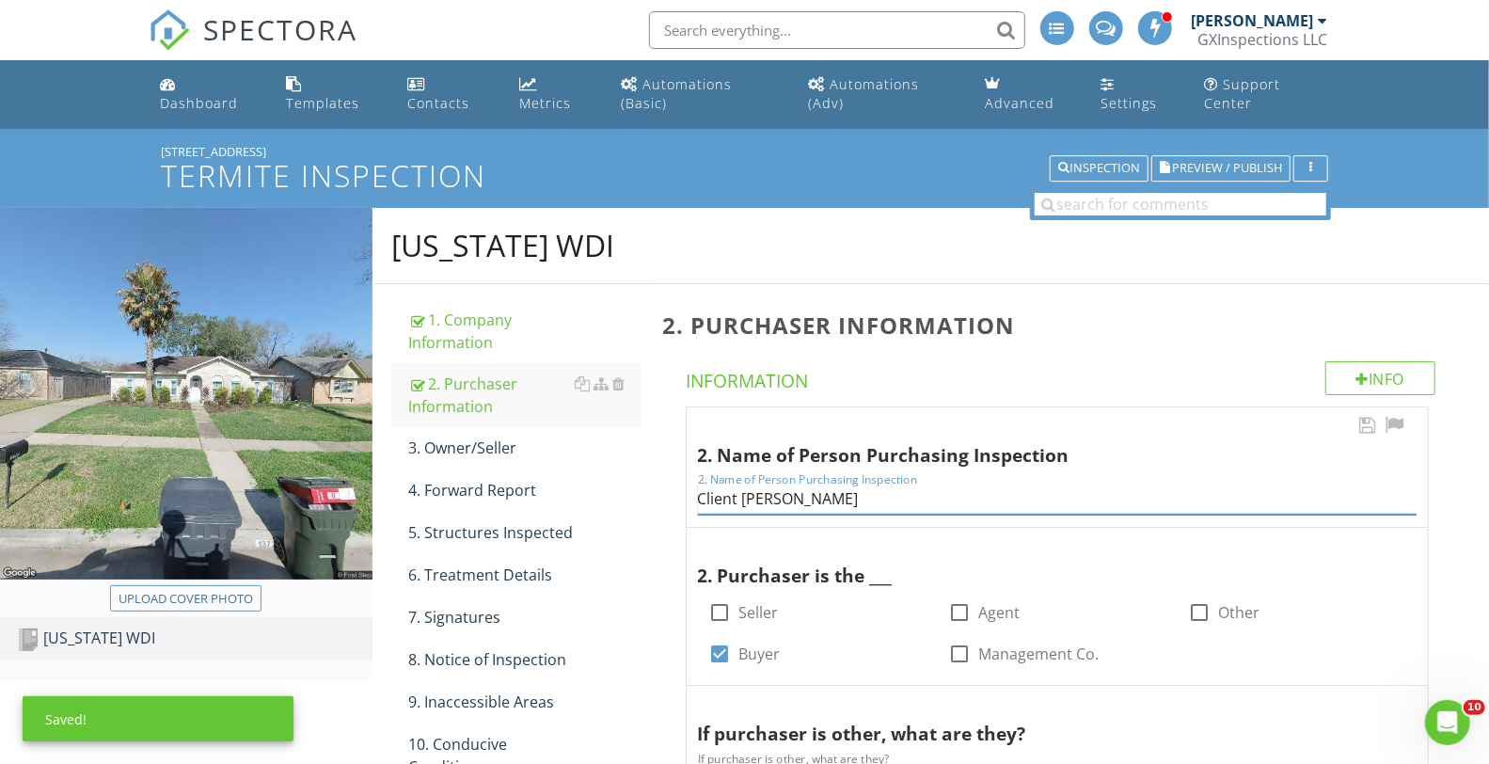
click at [746, 500] on input "Client Isabel Terraso" at bounding box center [1057, 498] width 719 height 31
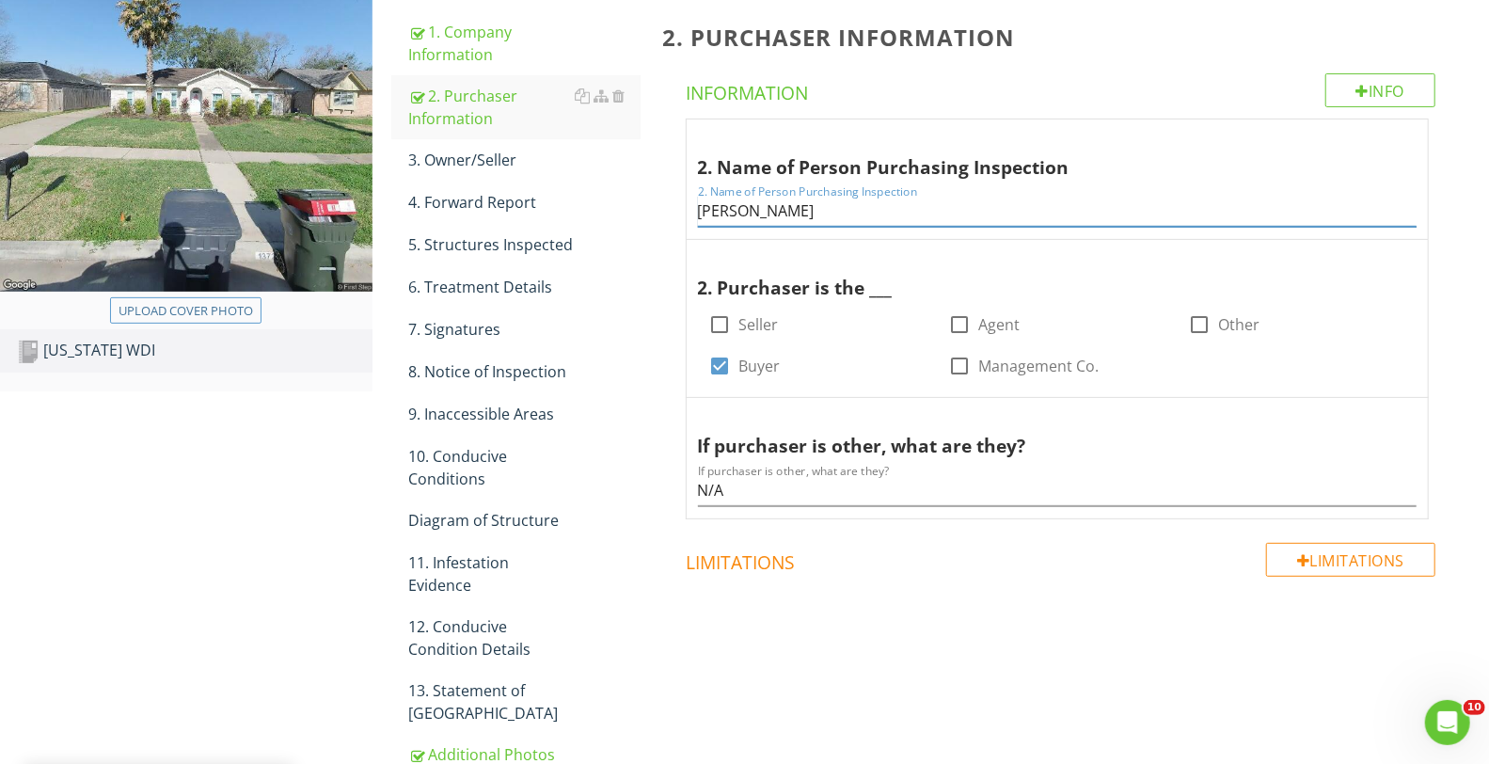
scroll to position [348, 0]
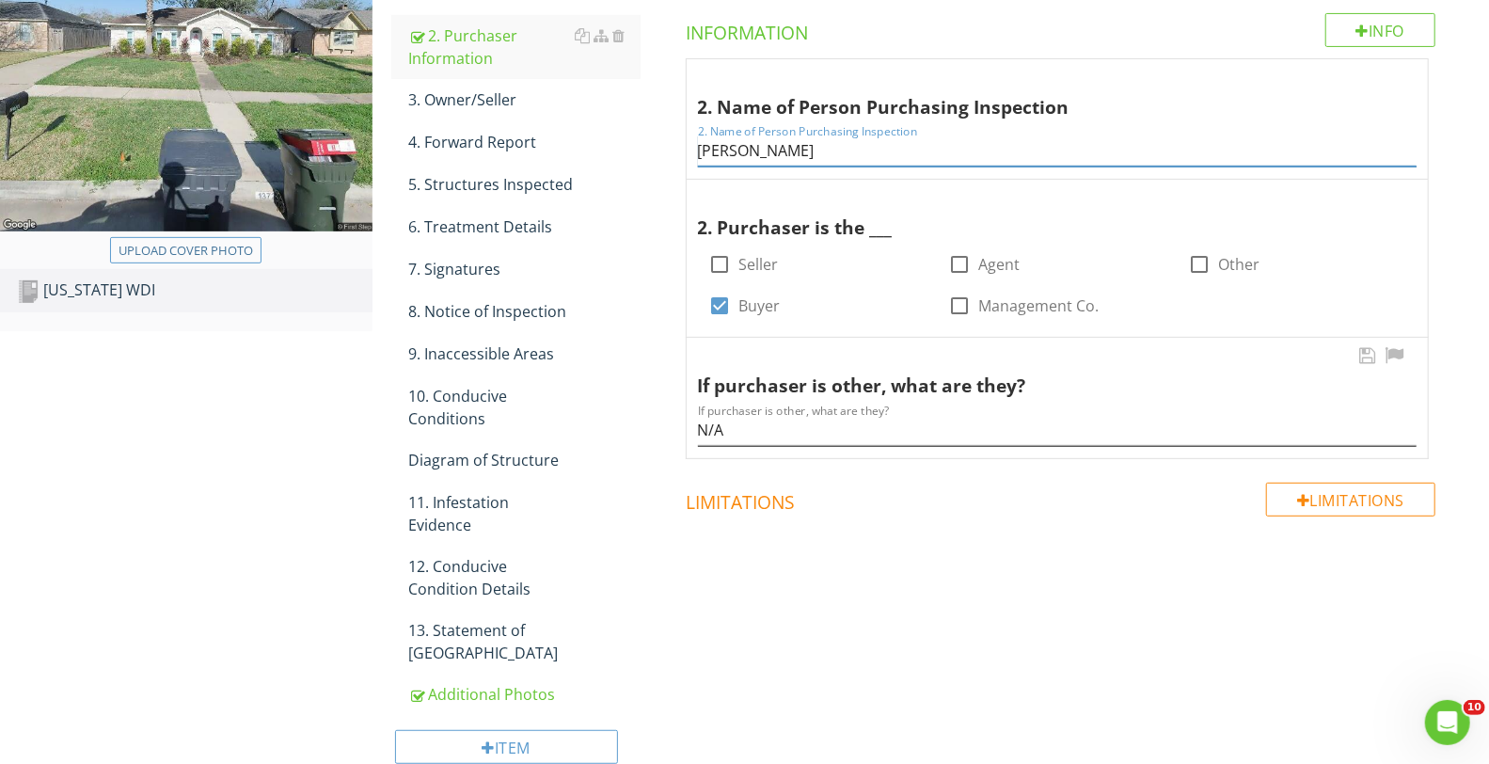
type input "[PERSON_NAME]"
drag, startPoint x: 728, startPoint y: 431, endPoint x: 679, endPoint y: 443, distance: 50.4
click at [679, 443] on span "2. Name of Person Purchasing Inspection 2. Name of Person Purchasing Inspection…" at bounding box center [1061, 258] width 796 height 401
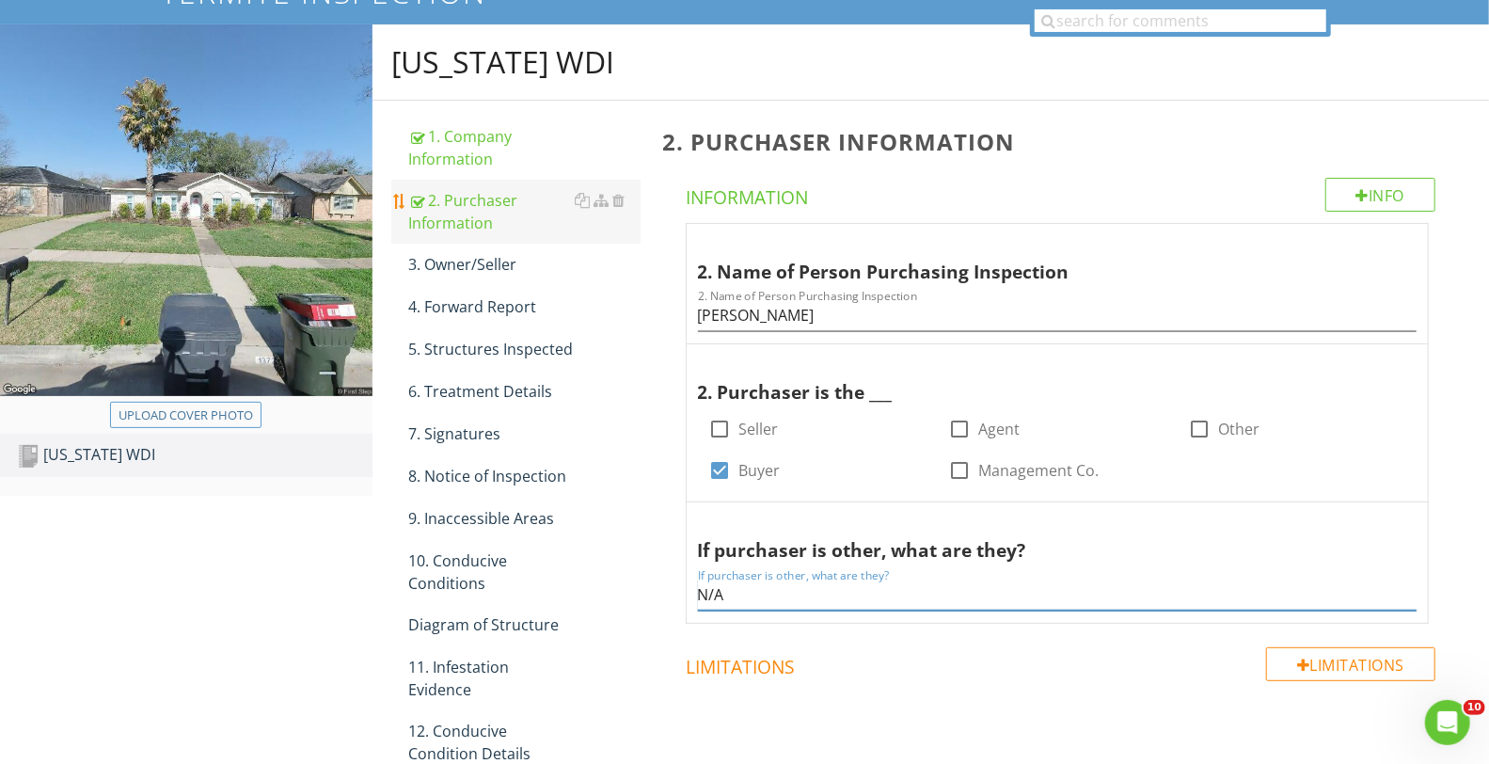
scroll to position [138, 0]
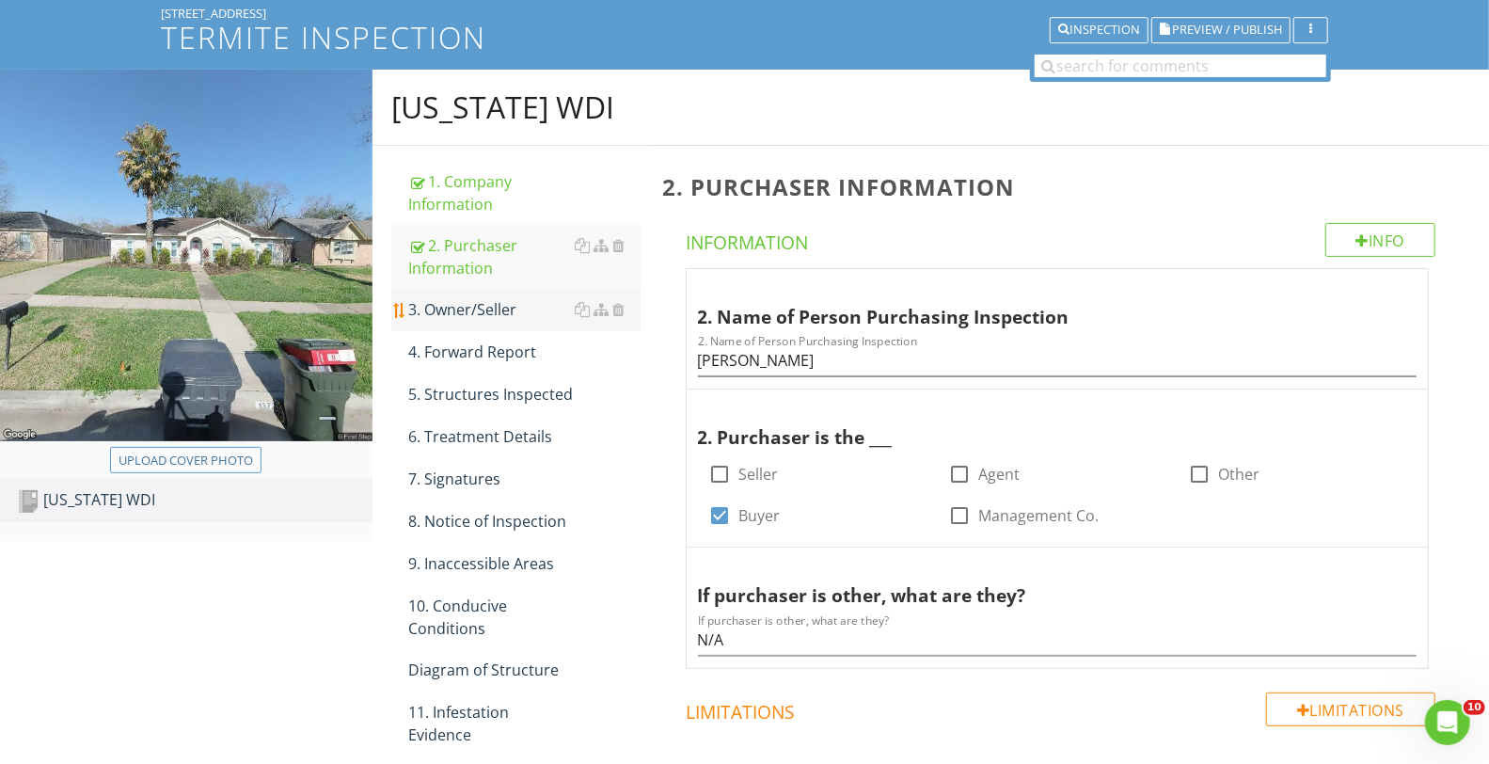
click at [497, 293] on link "3. Owner/Seller" at bounding box center [524, 309] width 232 height 41
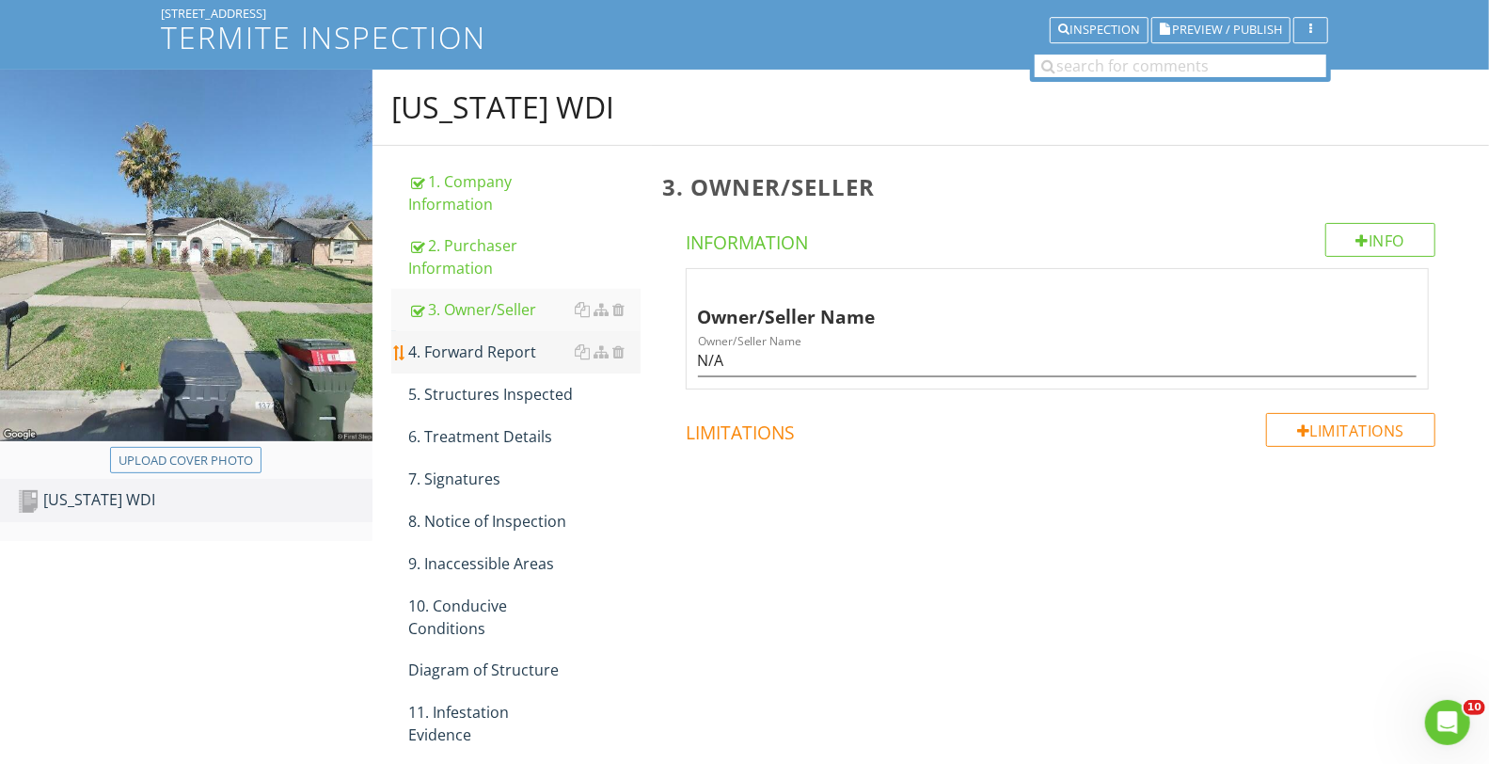
click at [504, 348] on div "4. Forward Report" at bounding box center [524, 352] width 232 height 23
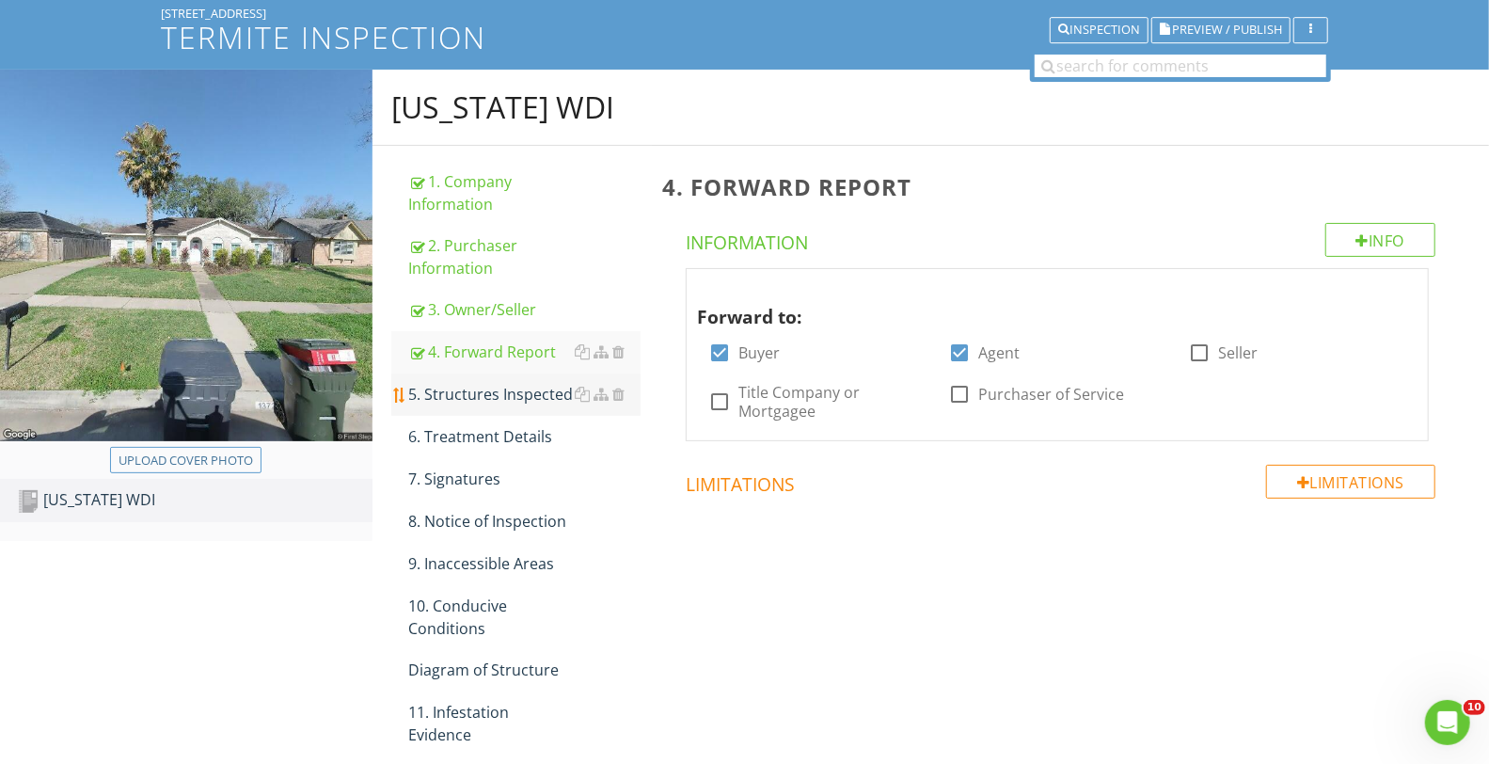
click at [505, 388] on div "5. Structures Inspected" at bounding box center [524, 394] width 232 height 23
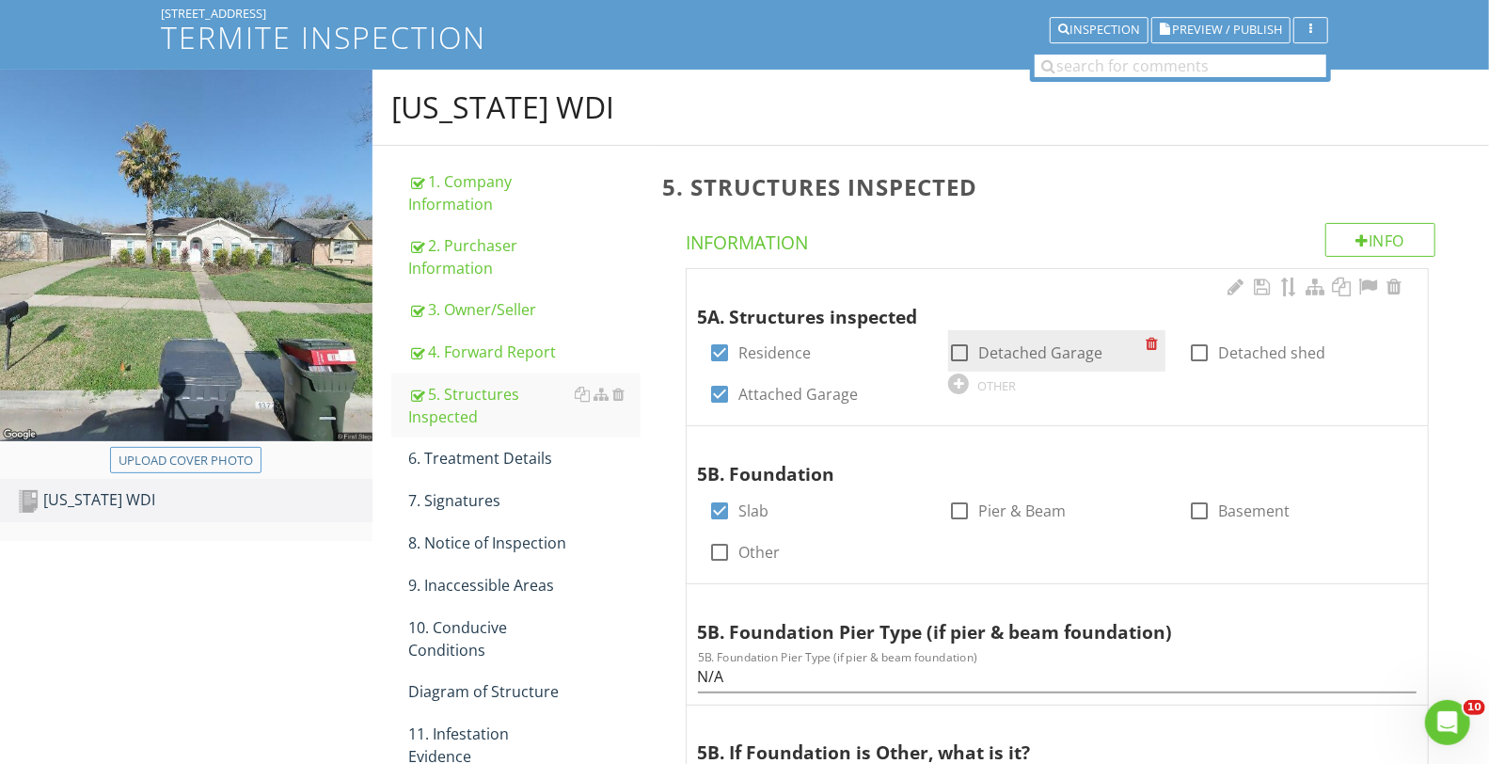
click at [961, 350] on div at bounding box center [959, 353] width 32 height 32
checkbox input "true"
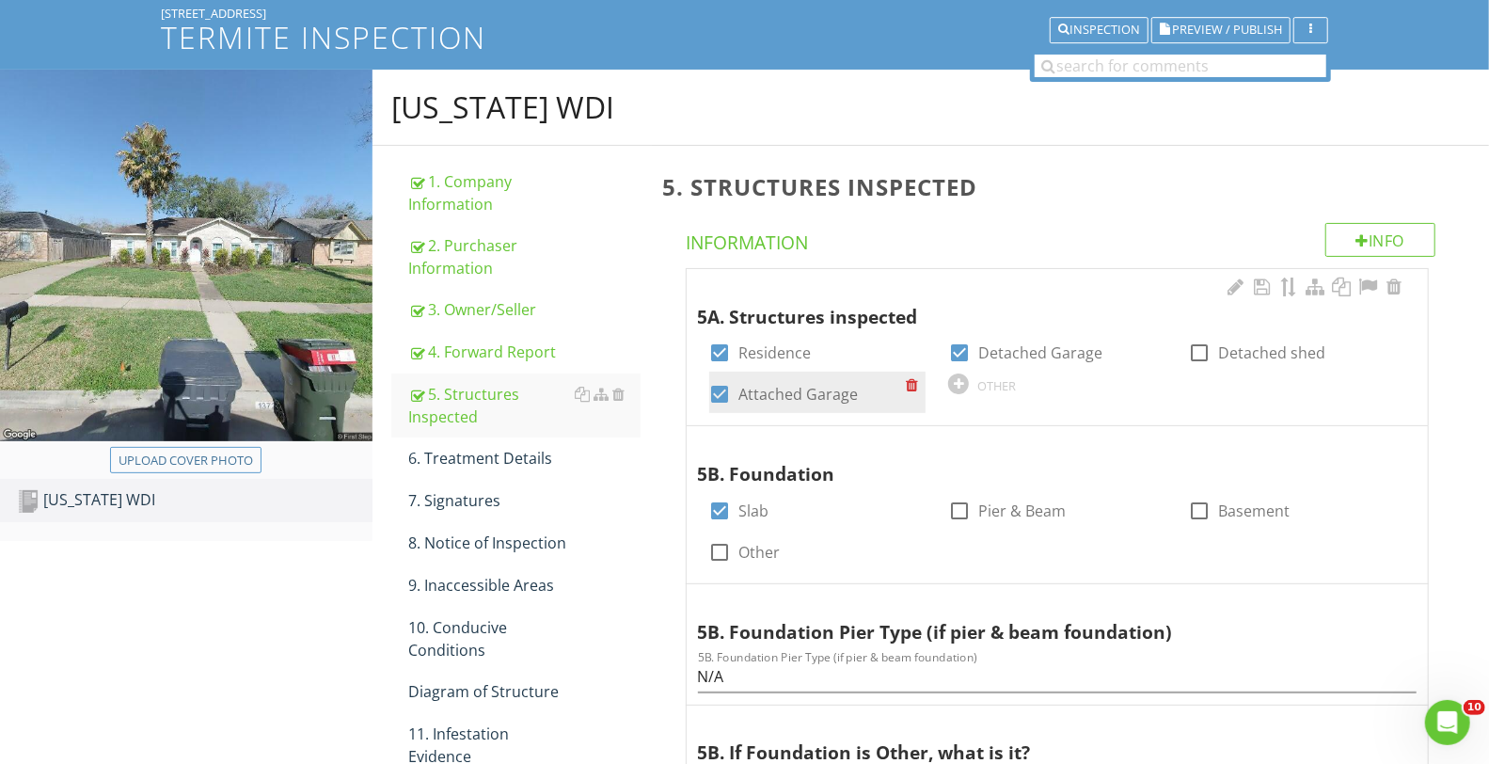
click at [724, 399] on div at bounding box center [721, 394] width 32 height 32
checkbox input "false"
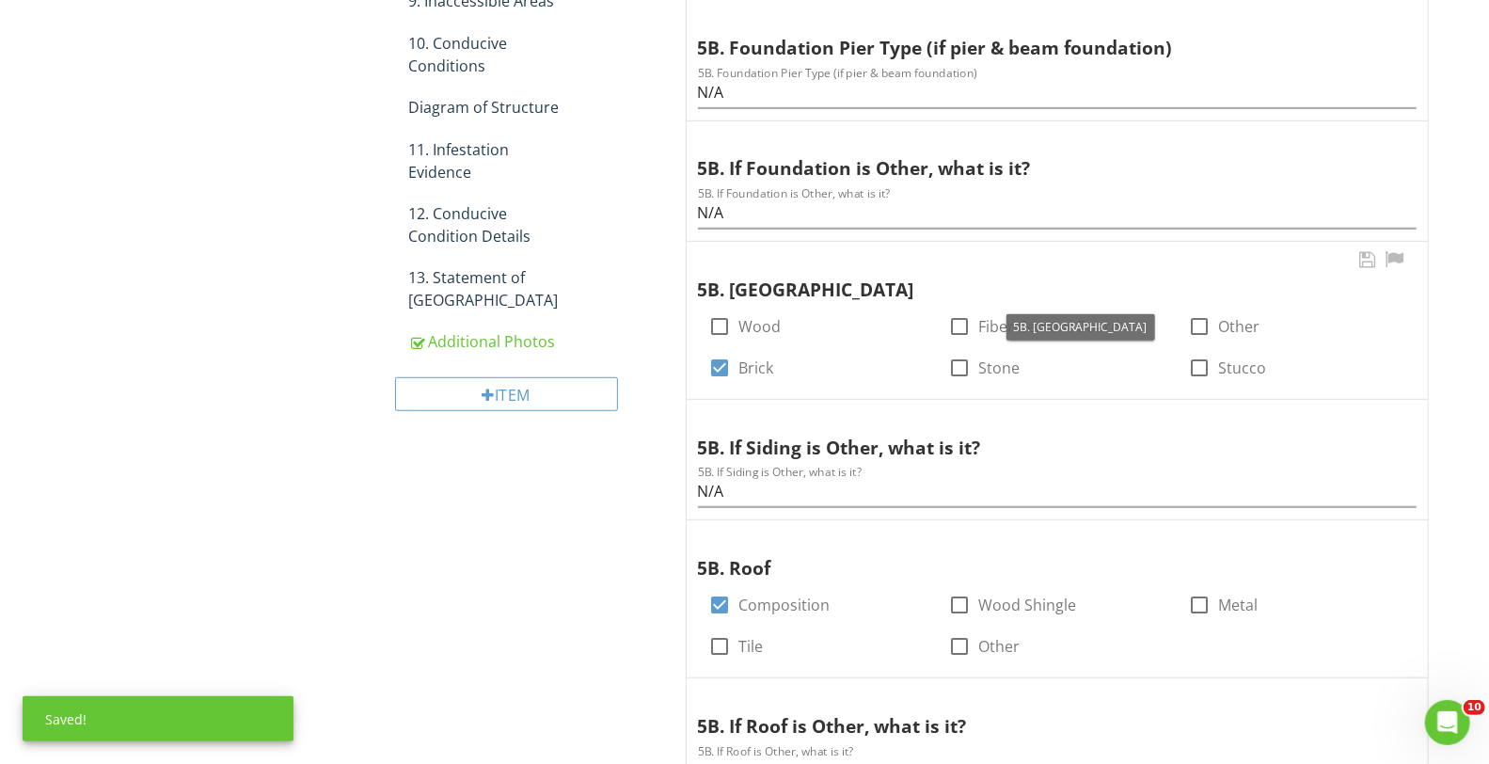
scroll to position [766, 0]
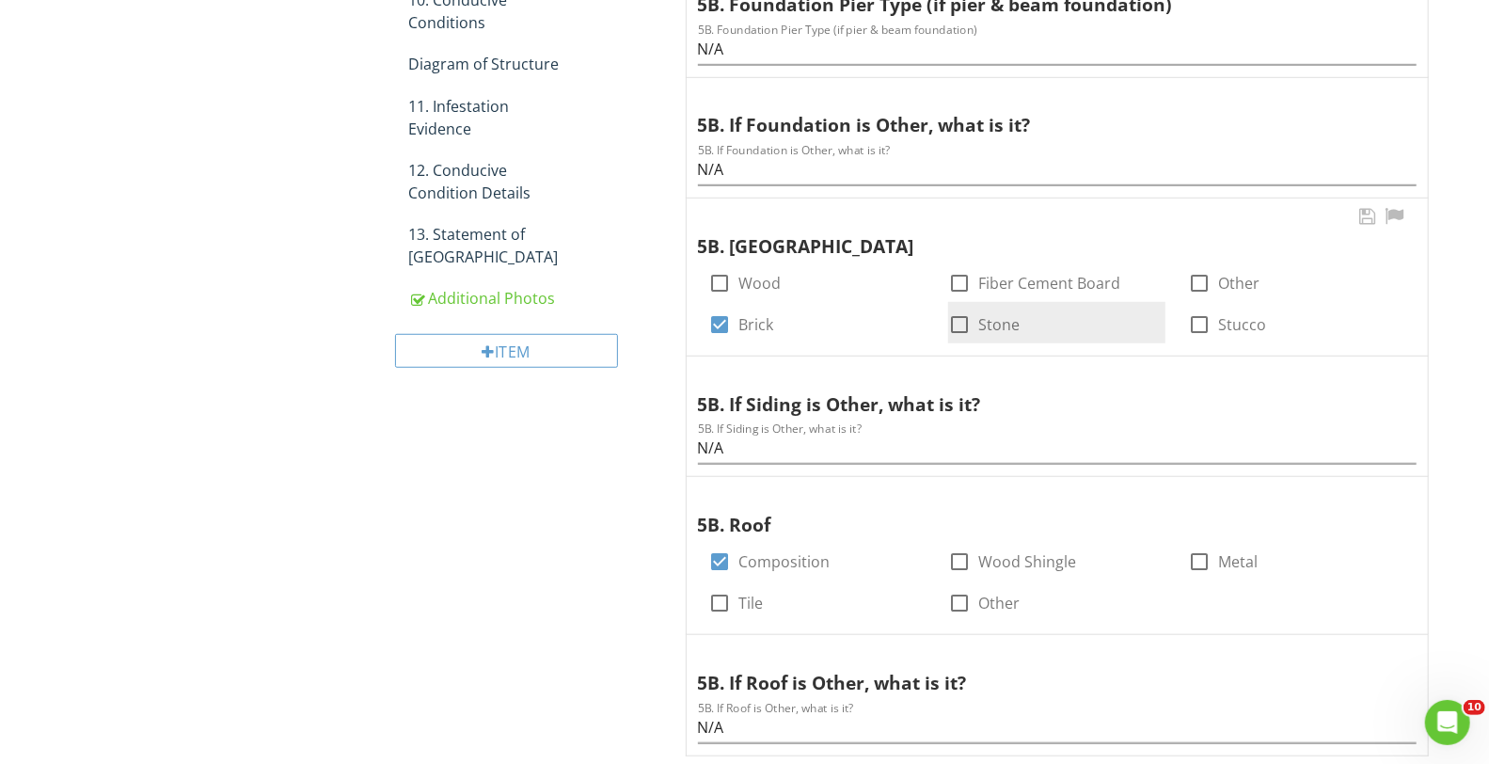
click at [956, 326] on div at bounding box center [959, 325] width 32 height 32
click at [959, 325] on div at bounding box center [959, 325] width 32 height 32
checkbox input "false"
click at [953, 285] on div at bounding box center [959, 283] width 32 height 32
checkbox input "true"
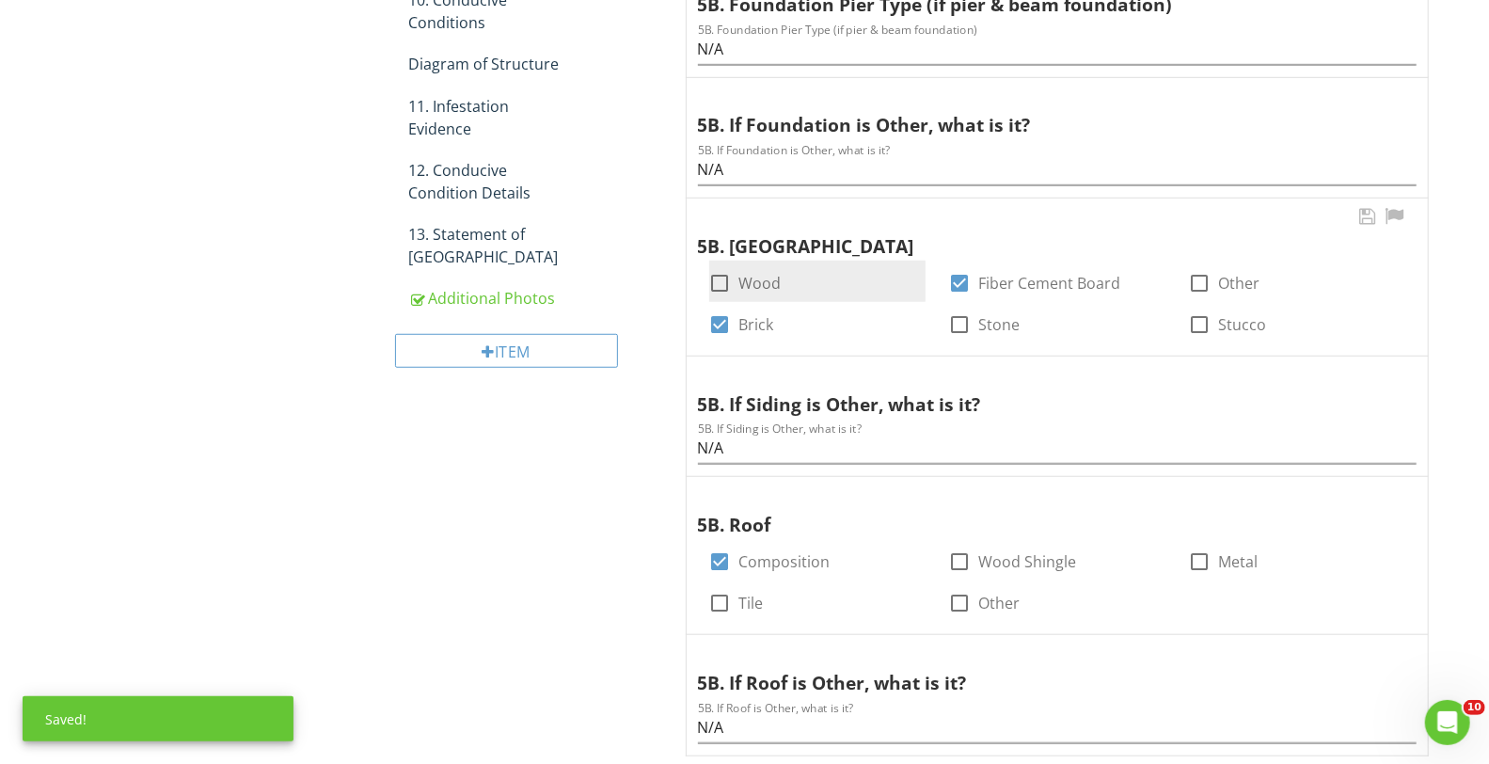
click at [710, 289] on div at bounding box center [721, 283] width 32 height 32
checkbox input "true"
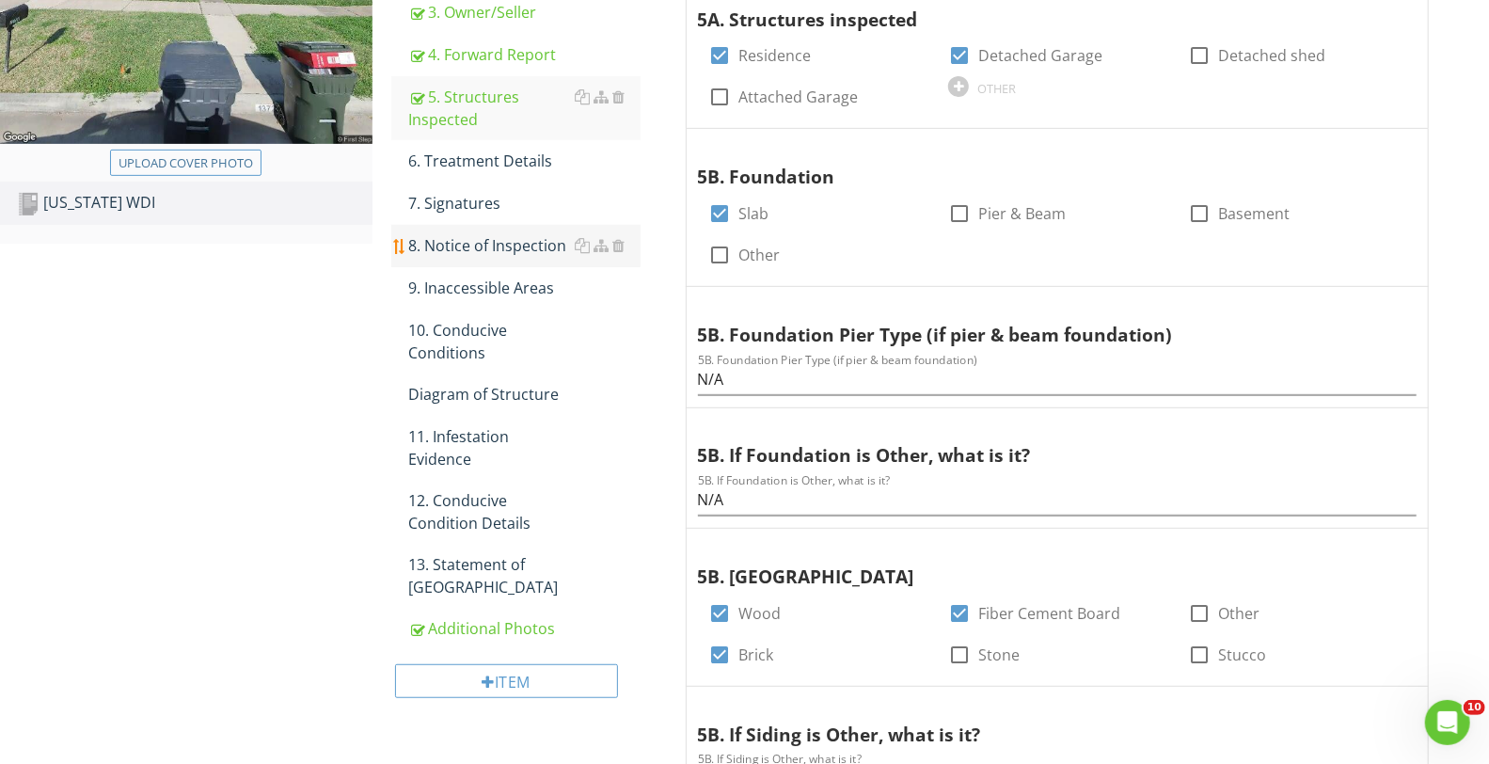
scroll to position [411, 0]
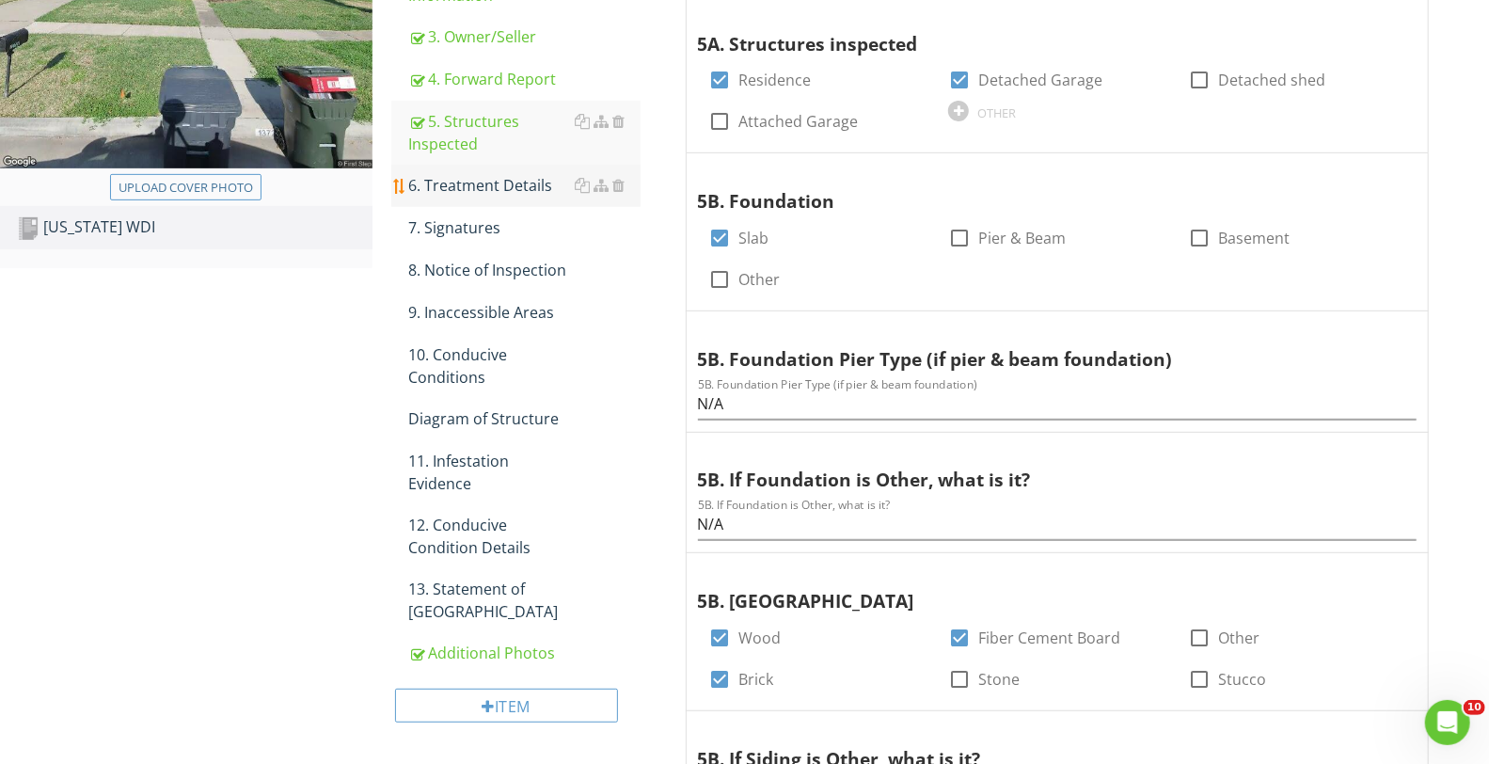
click at [527, 186] on div "6. Treatment Details" at bounding box center [524, 185] width 232 height 23
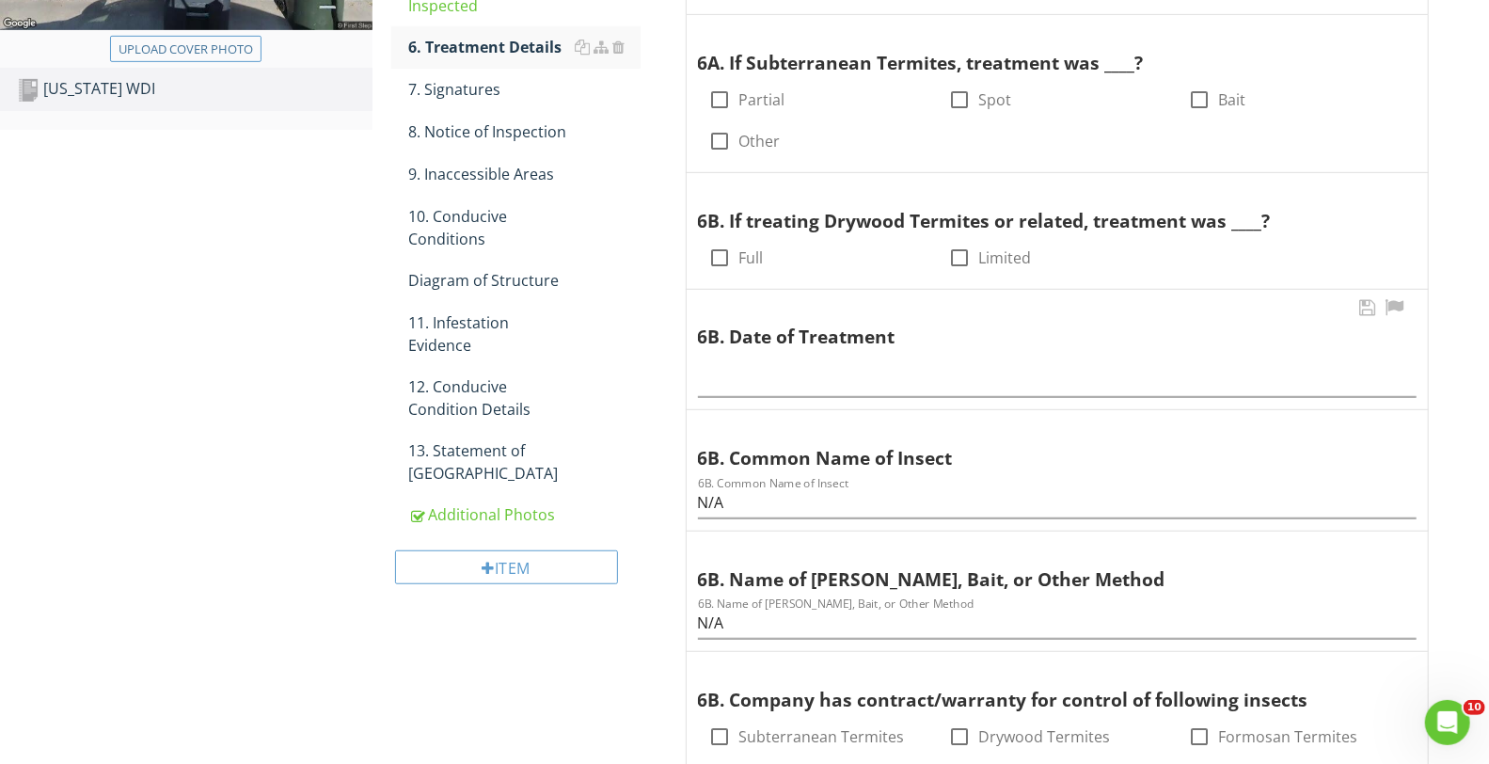
scroll to position [550, 0]
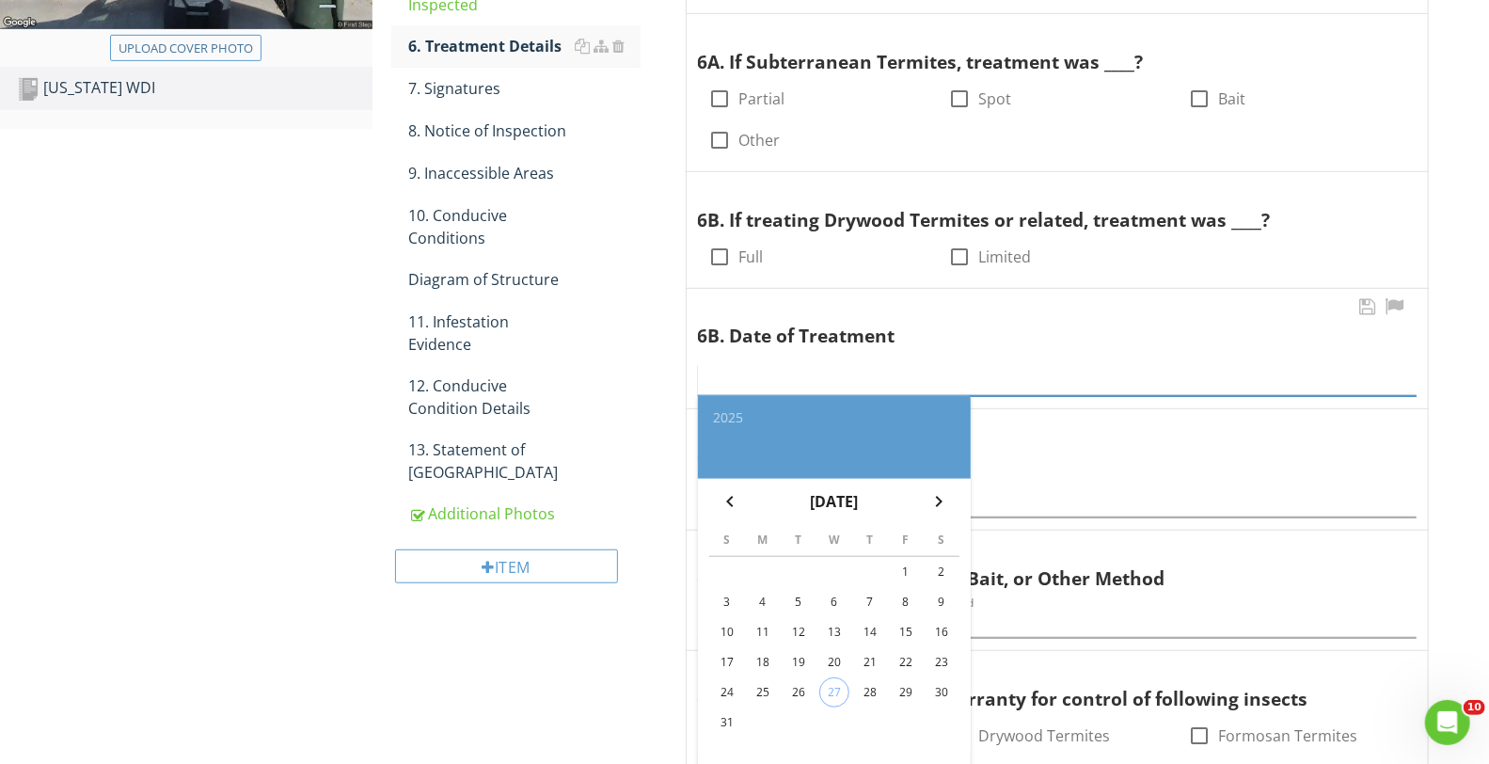
paste input "N/A"
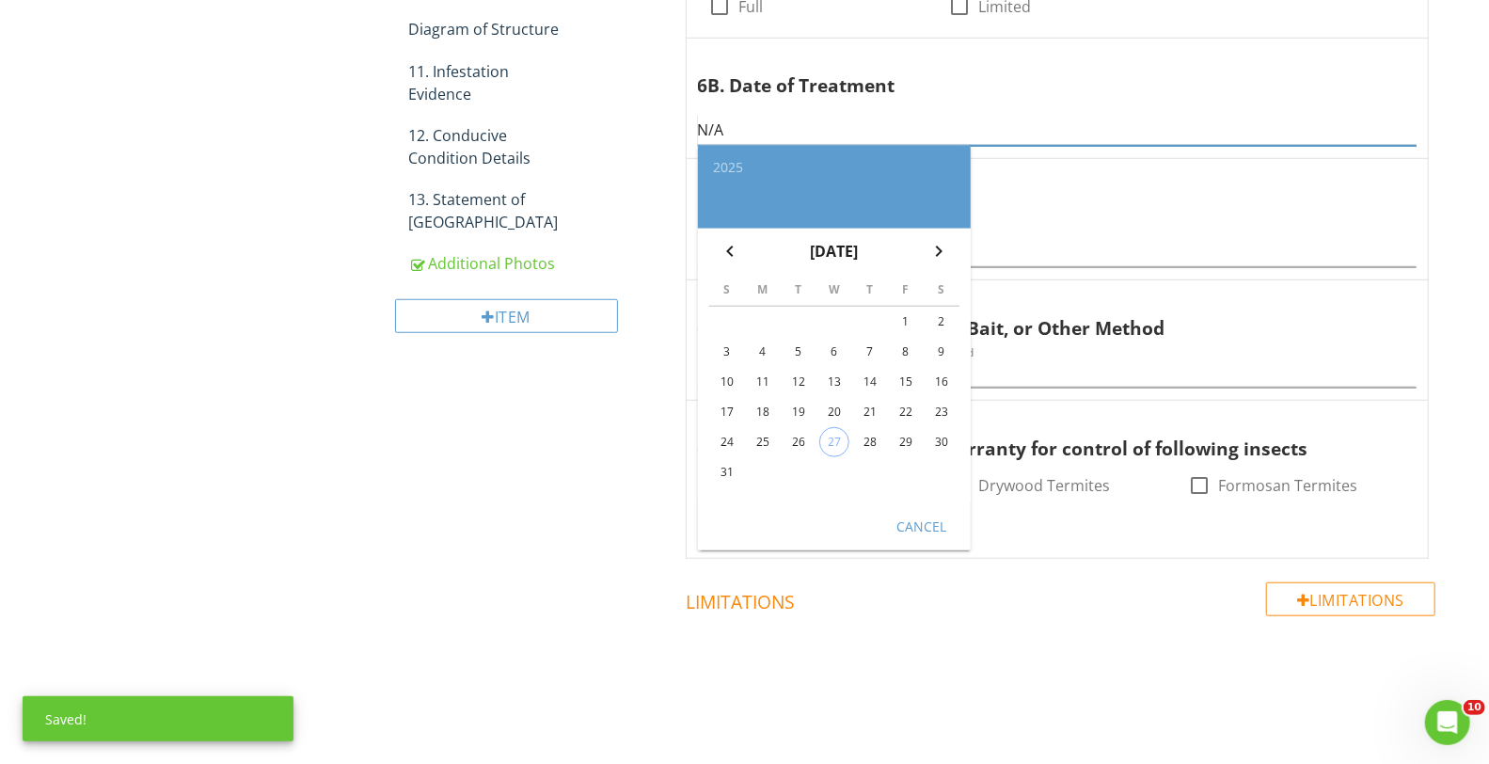
scroll to position [805, 0]
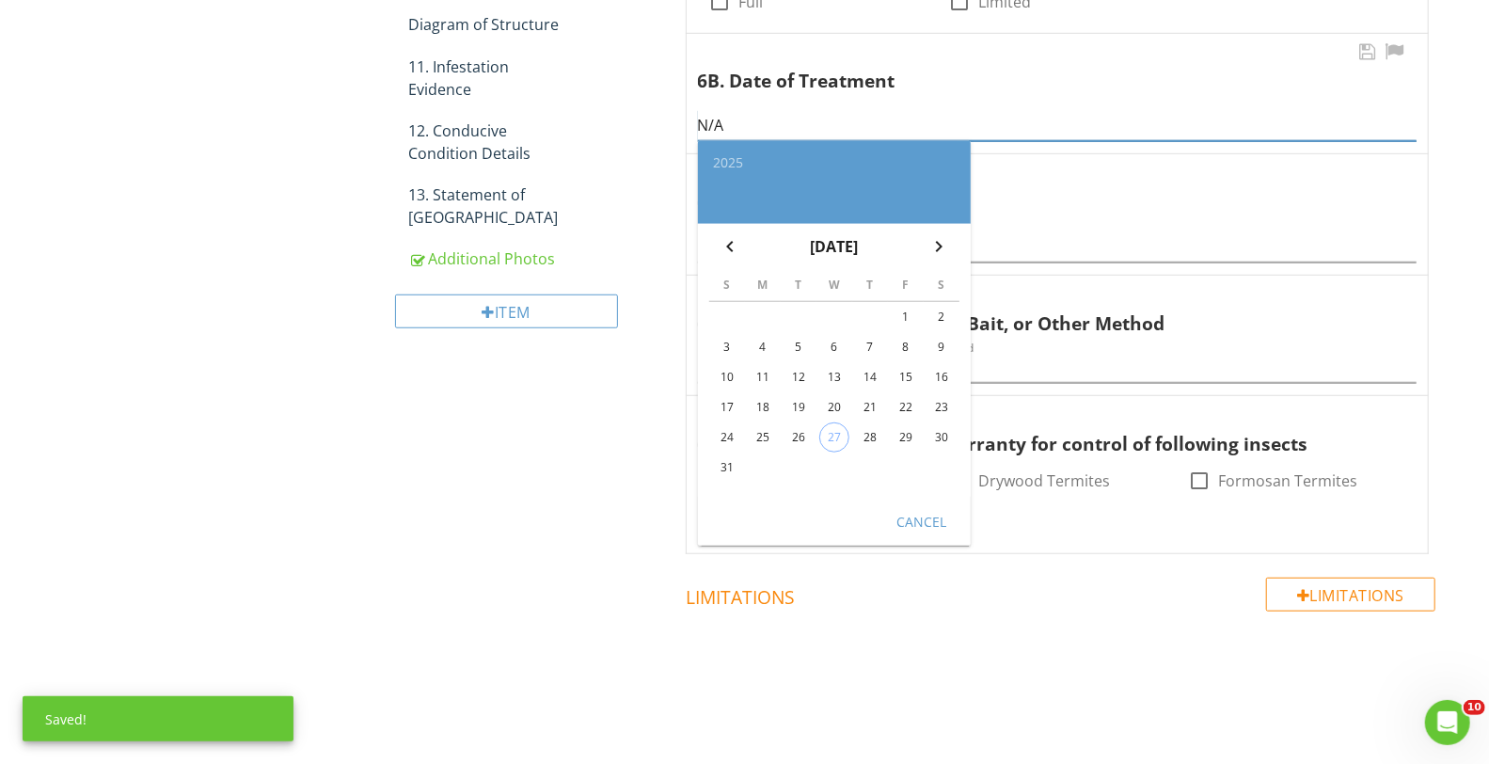
type input "N/A"
click at [920, 527] on div "Cancel" at bounding box center [921, 522] width 53 height 20
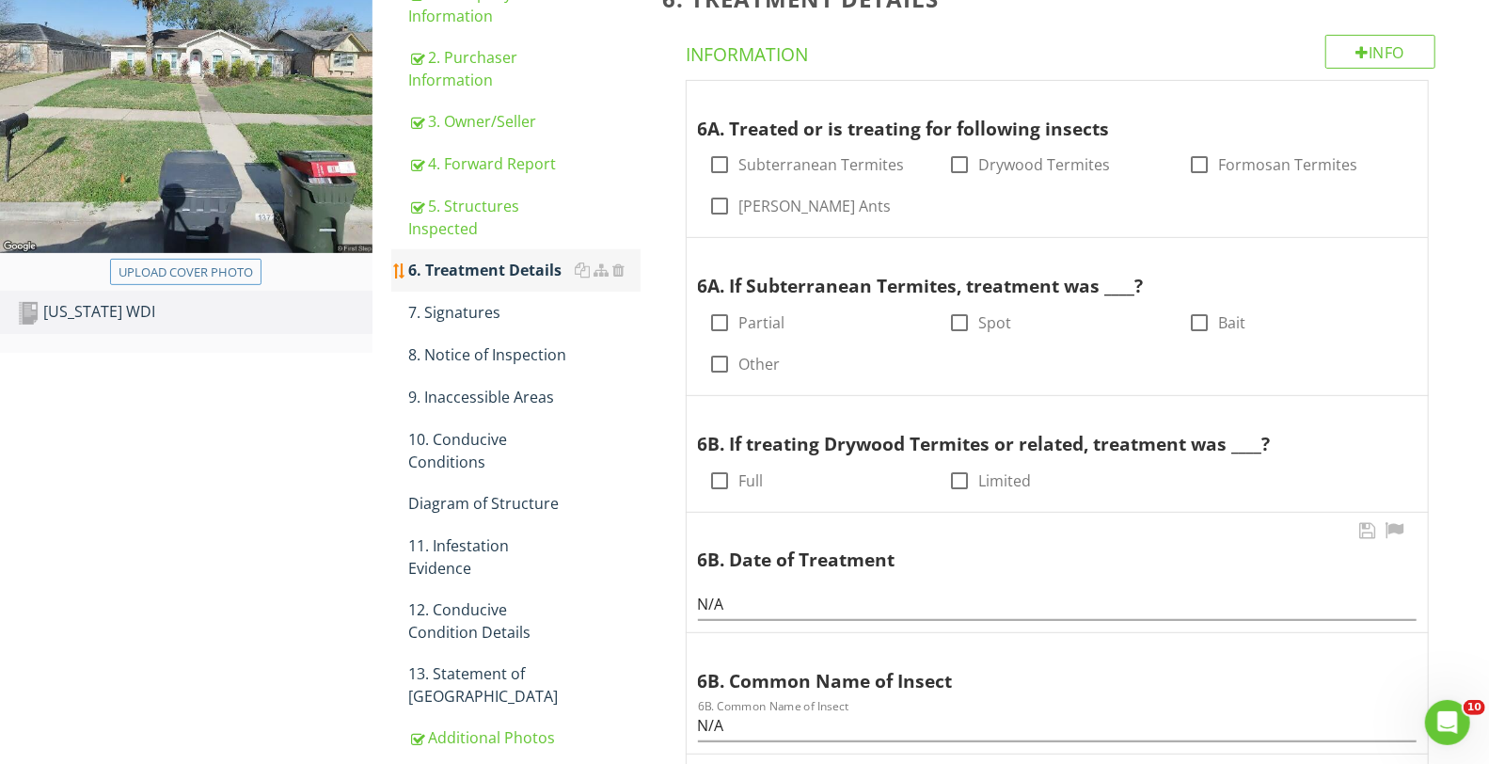
scroll to position [317, 0]
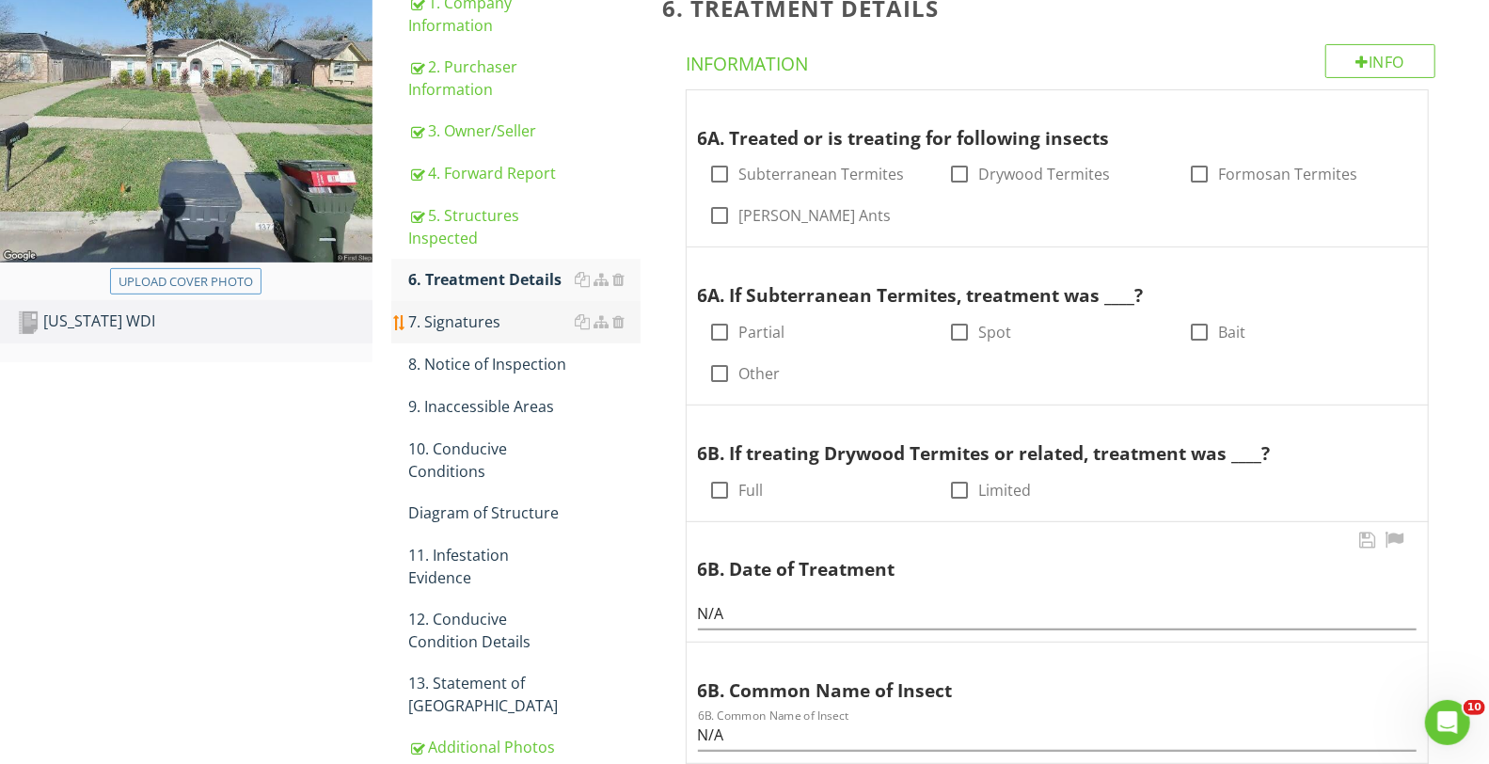
click at [487, 318] on div "7. Signatures" at bounding box center [524, 321] width 232 height 23
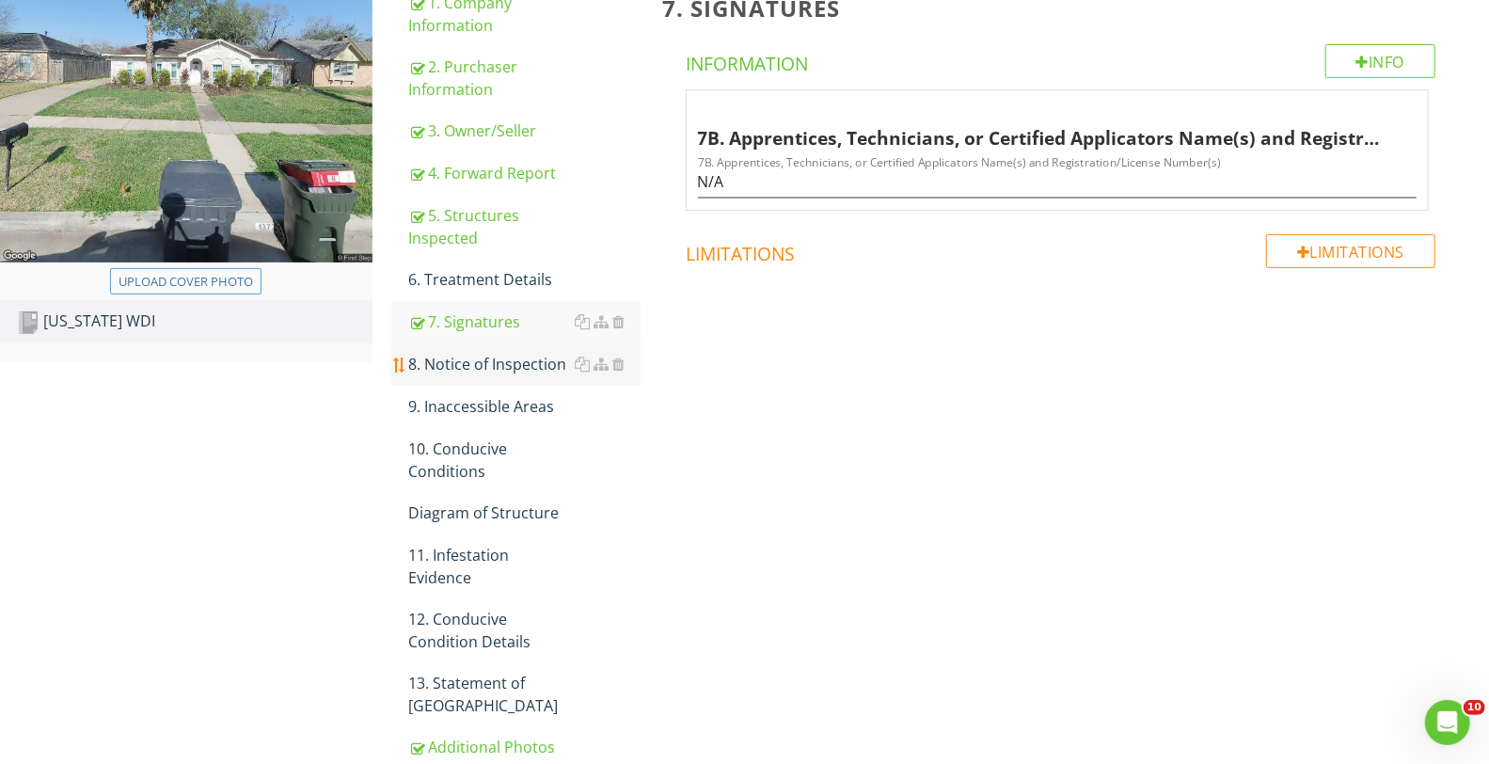
click at [496, 356] on div "8. Notice of Inspection" at bounding box center [524, 364] width 232 height 23
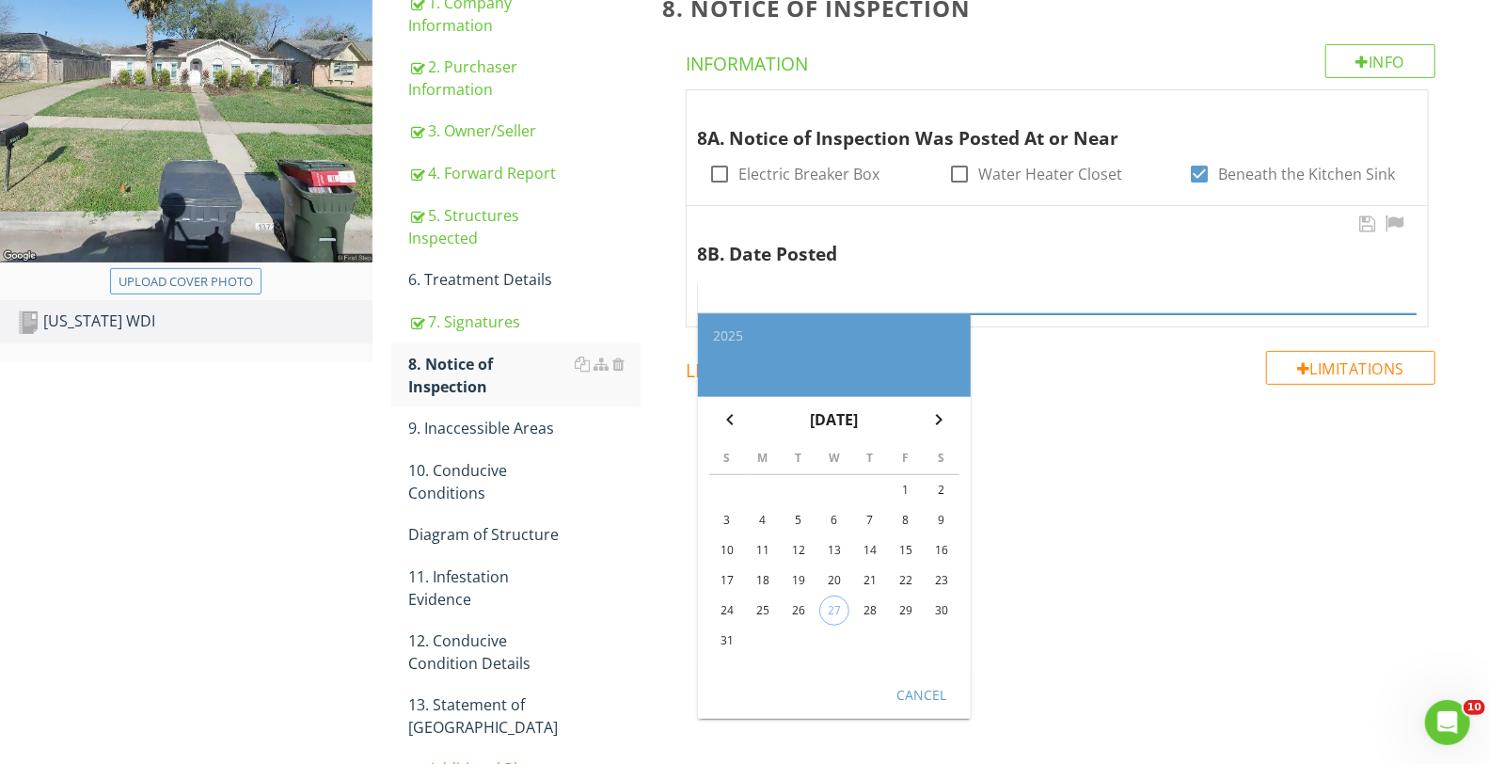
click at [750, 295] on input "text" at bounding box center [1057, 298] width 719 height 31
click at [838, 608] on div "27" at bounding box center [834, 610] width 28 height 28
type input "2025-08-27"
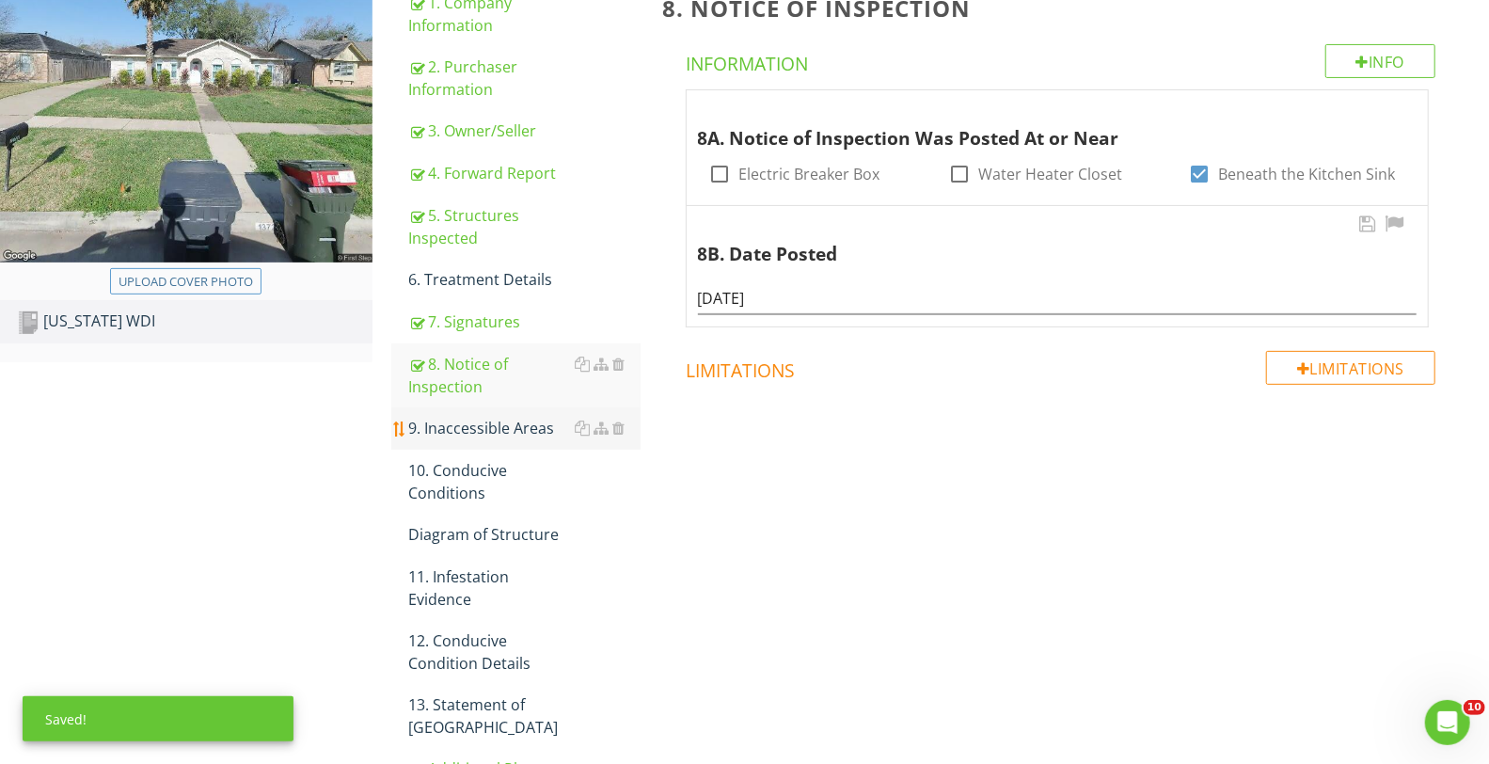
click at [472, 420] on div "9. Inaccessible Areas" at bounding box center [524, 428] width 232 height 23
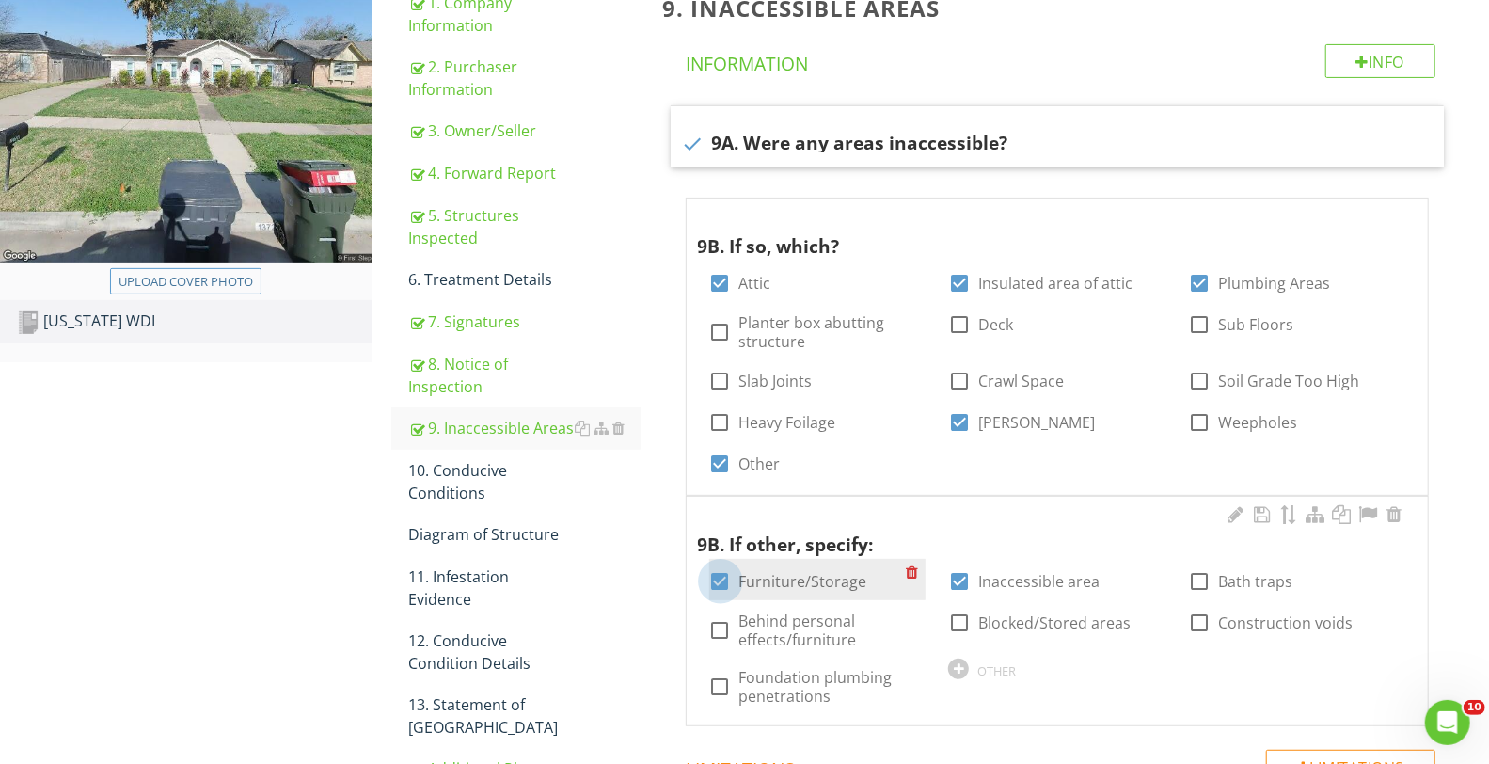
click at [721, 579] on div at bounding box center [721, 581] width 32 height 32
checkbox input "false"
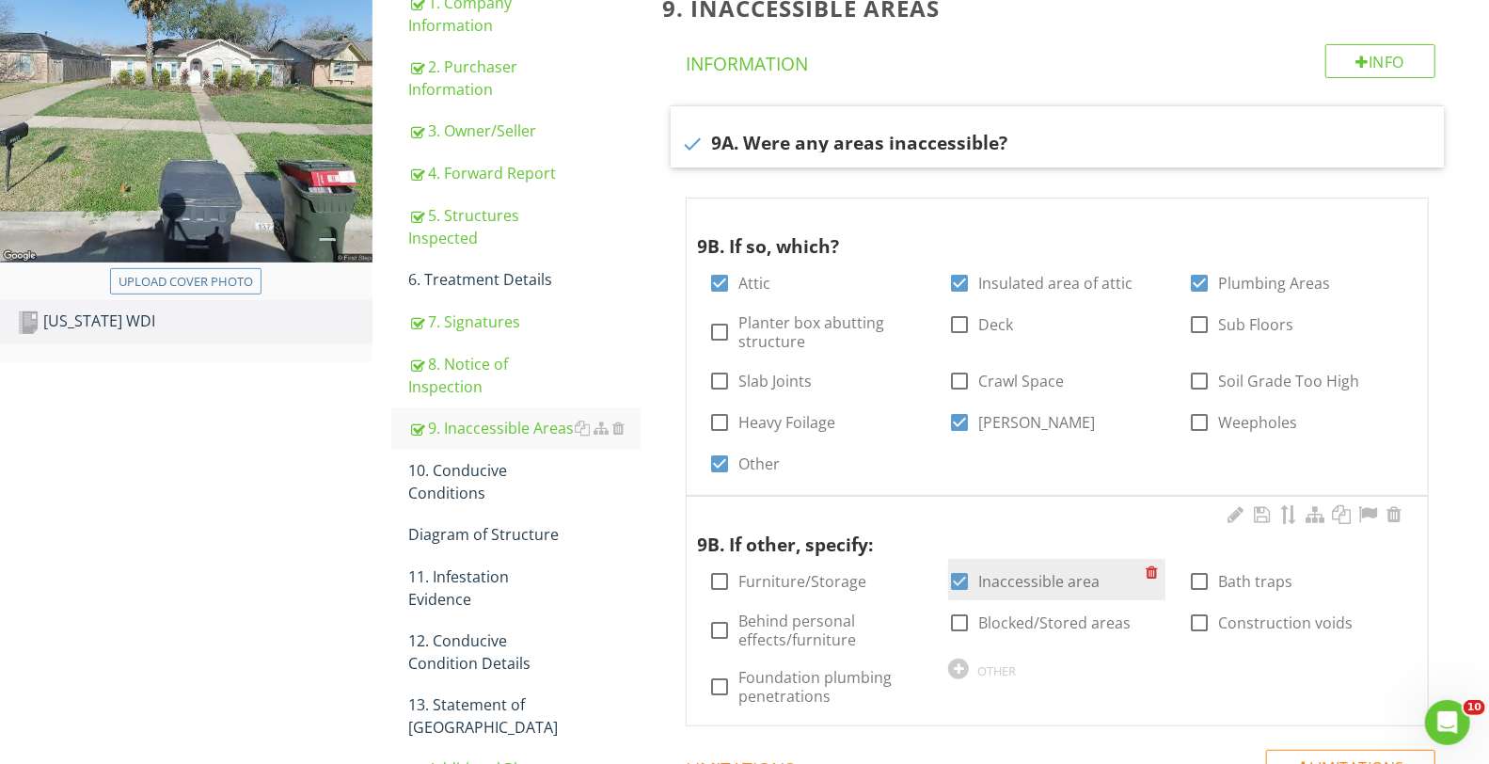
click at [953, 579] on div at bounding box center [959, 581] width 32 height 32
checkbox input "false"
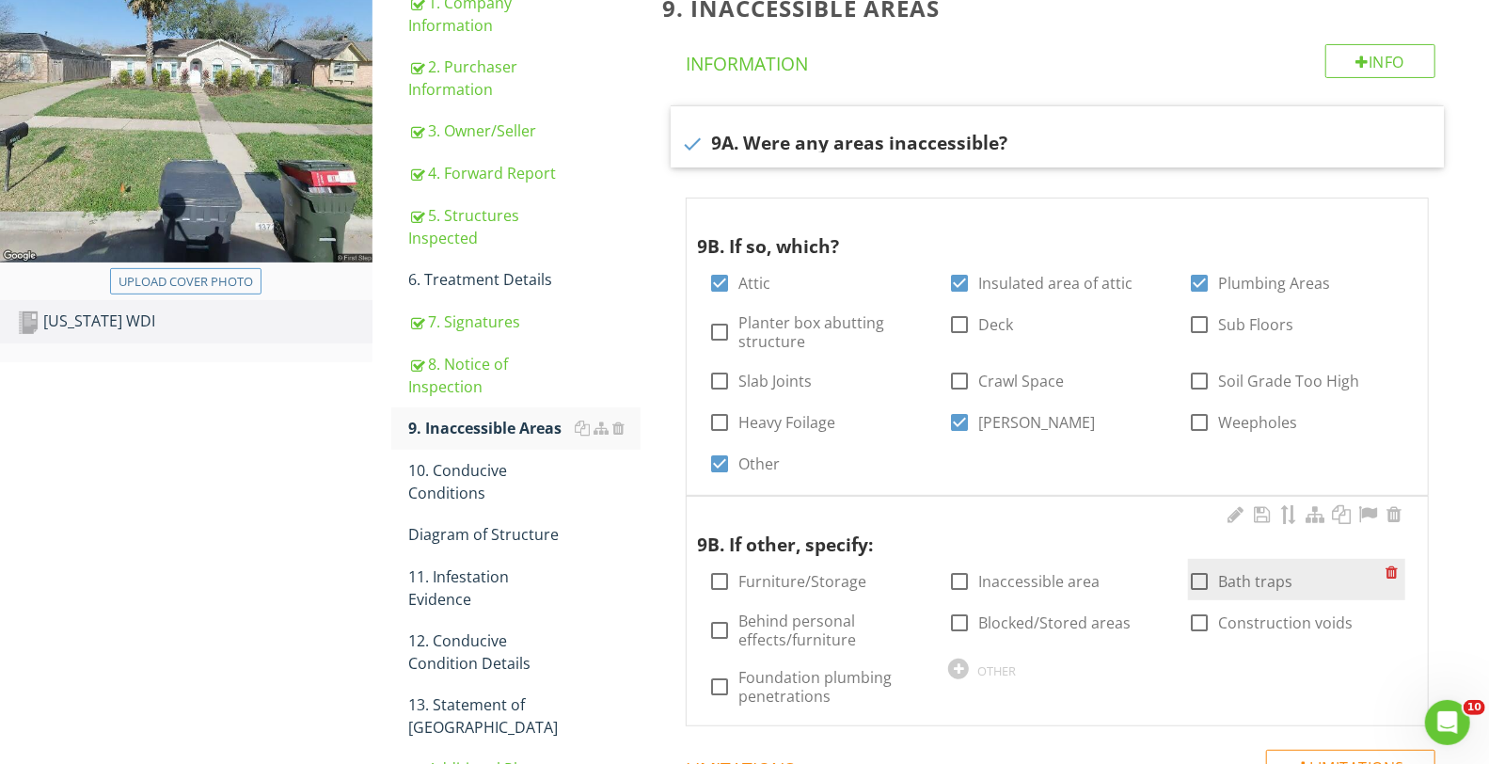
click at [1198, 579] on div at bounding box center [1199, 581] width 32 height 32
checkbox input "true"
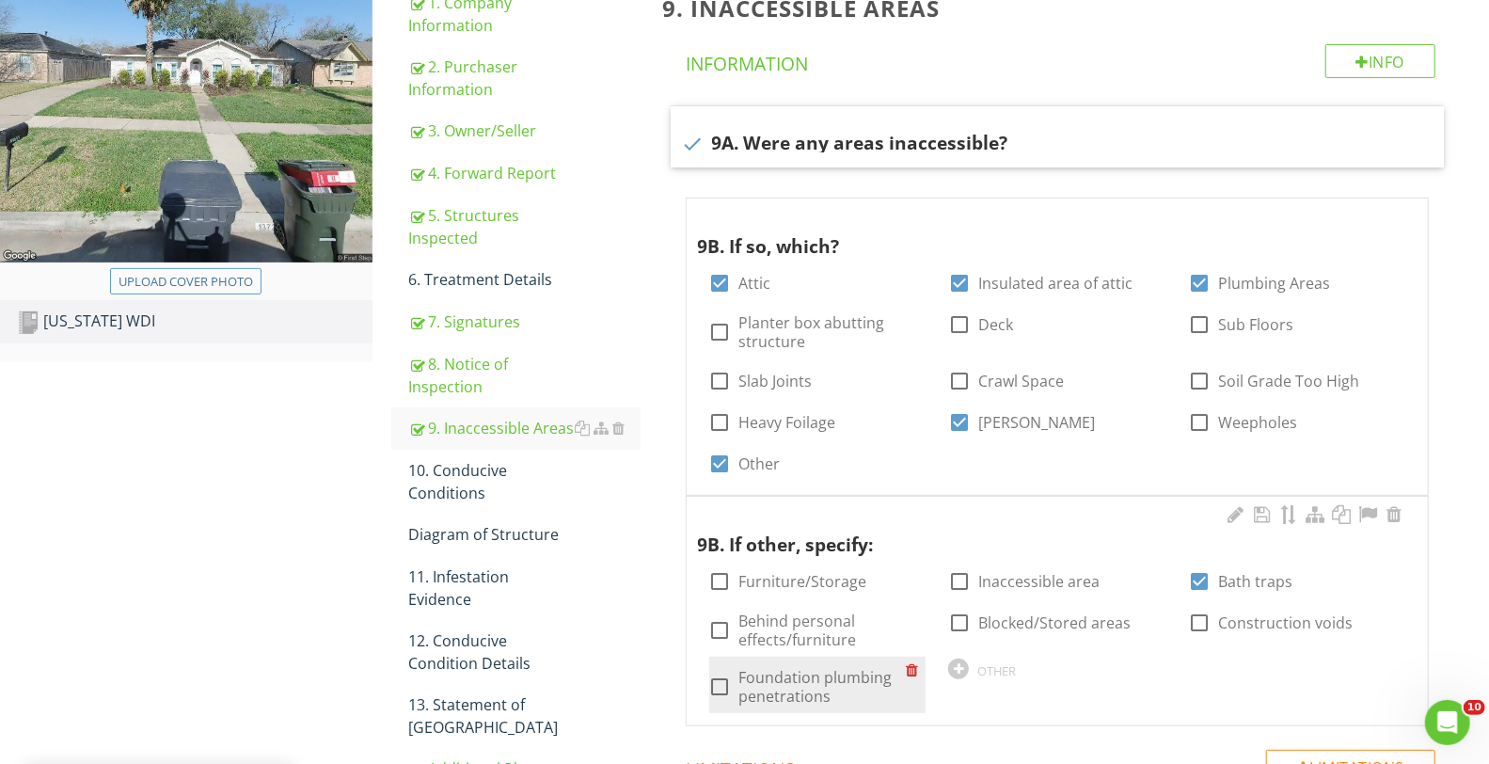
click at [719, 679] on div at bounding box center [721, 687] width 32 height 32
checkbox input "true"
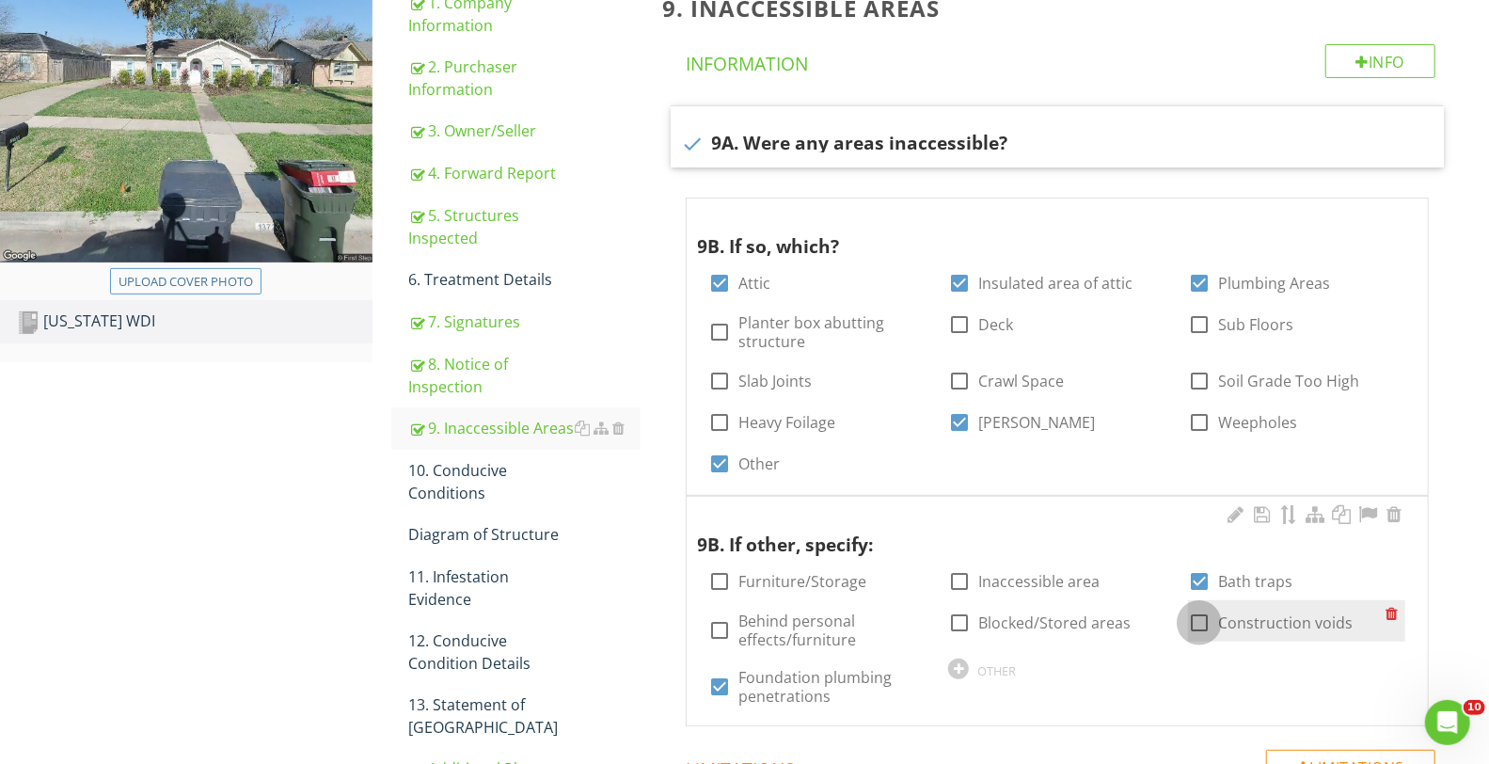
click at [1201, 612] on div at bounding box center [1199, 623] width 32 height 32
checkbox input "true"
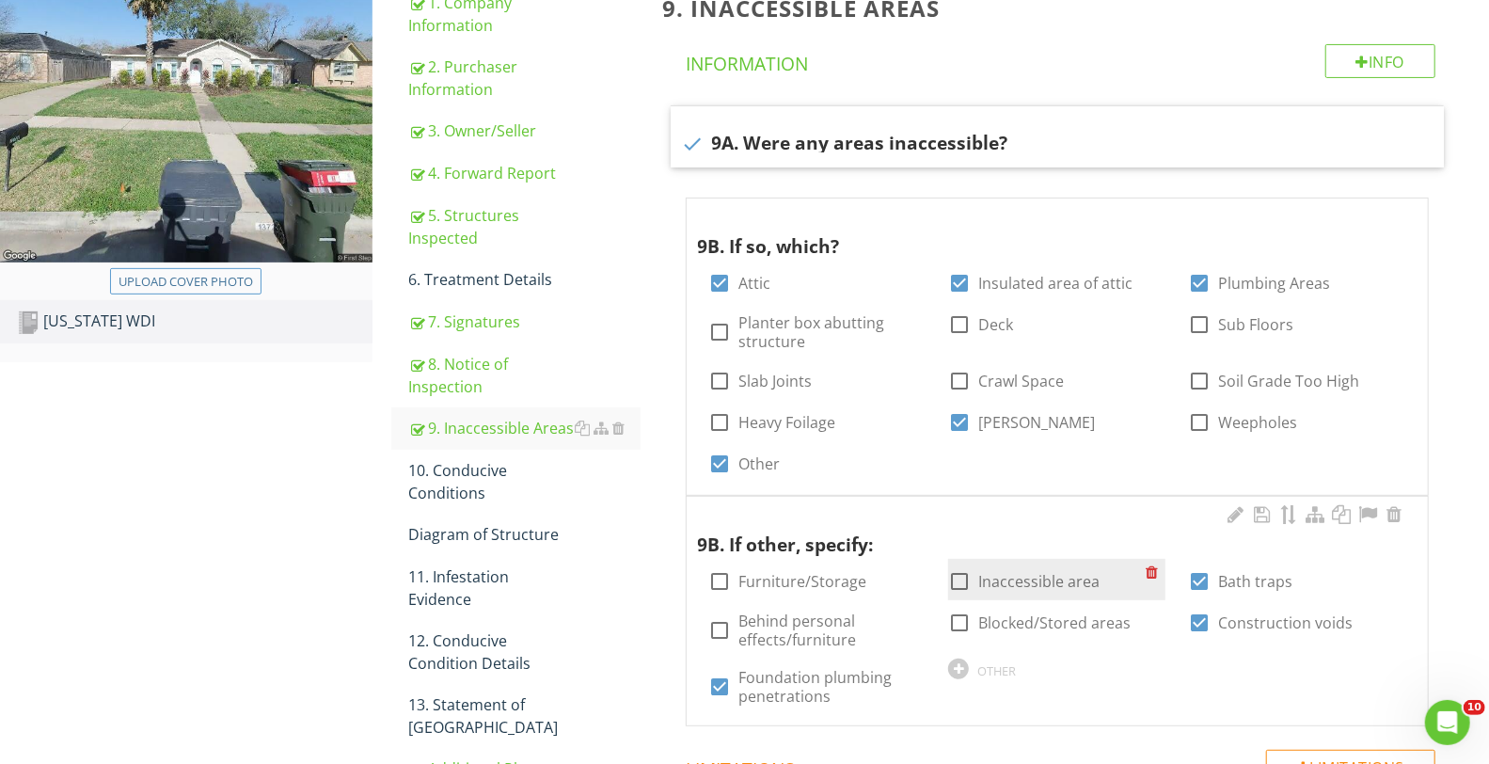
click at [958, 581] on div at bounding box center [959, 581] width 32 height 32
checkbox input "true"
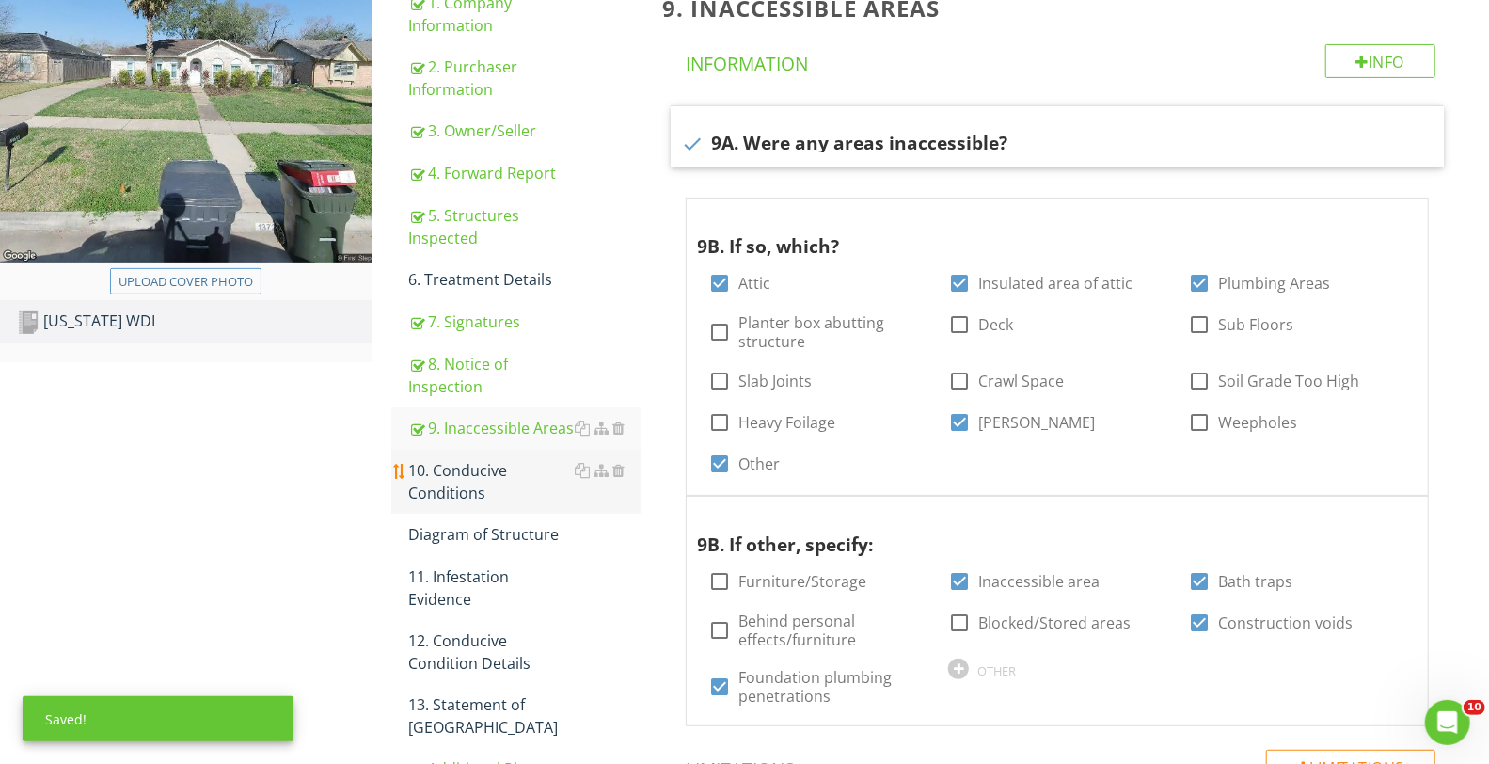
click at [480, 473] on div "10. Conducive Conditions" at bounding box center [524, 481] width 232 height 45
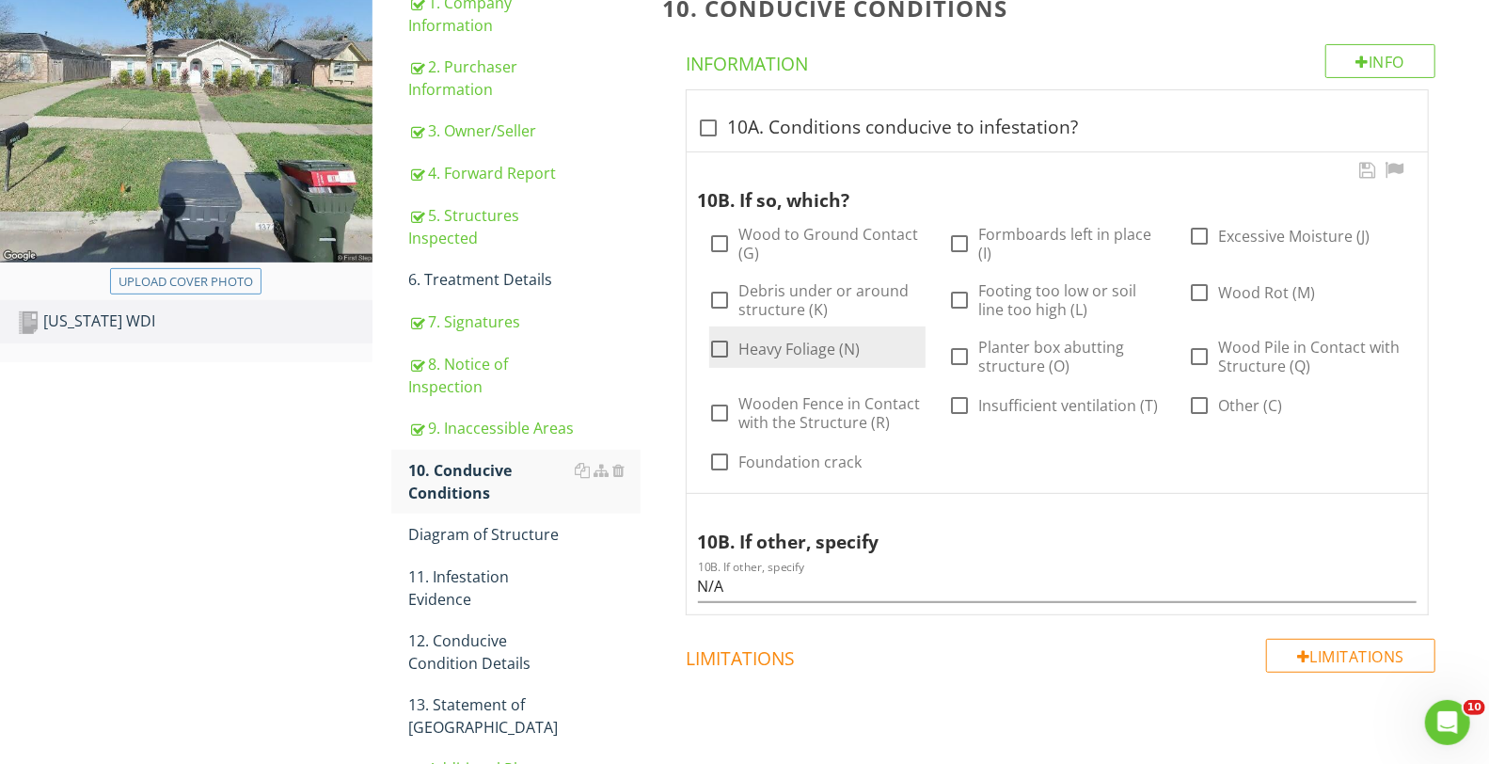
click at [721, 348] on div at bounding box center [721, 349] width 32 height 32
checkbox input "true"
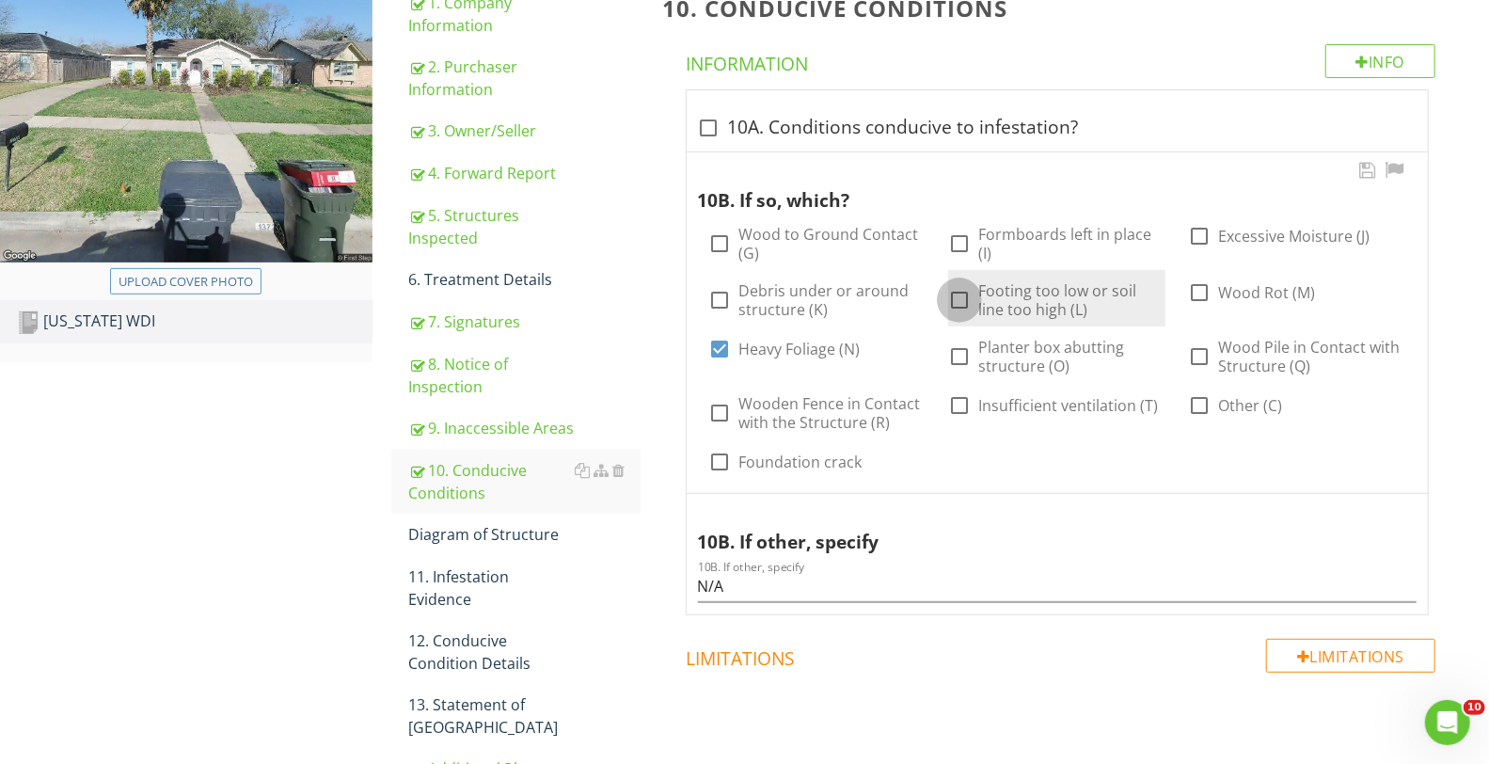
click at [965, 296] on div at bounding box center [959, 300] width 32 height 32
checkbox input "true"
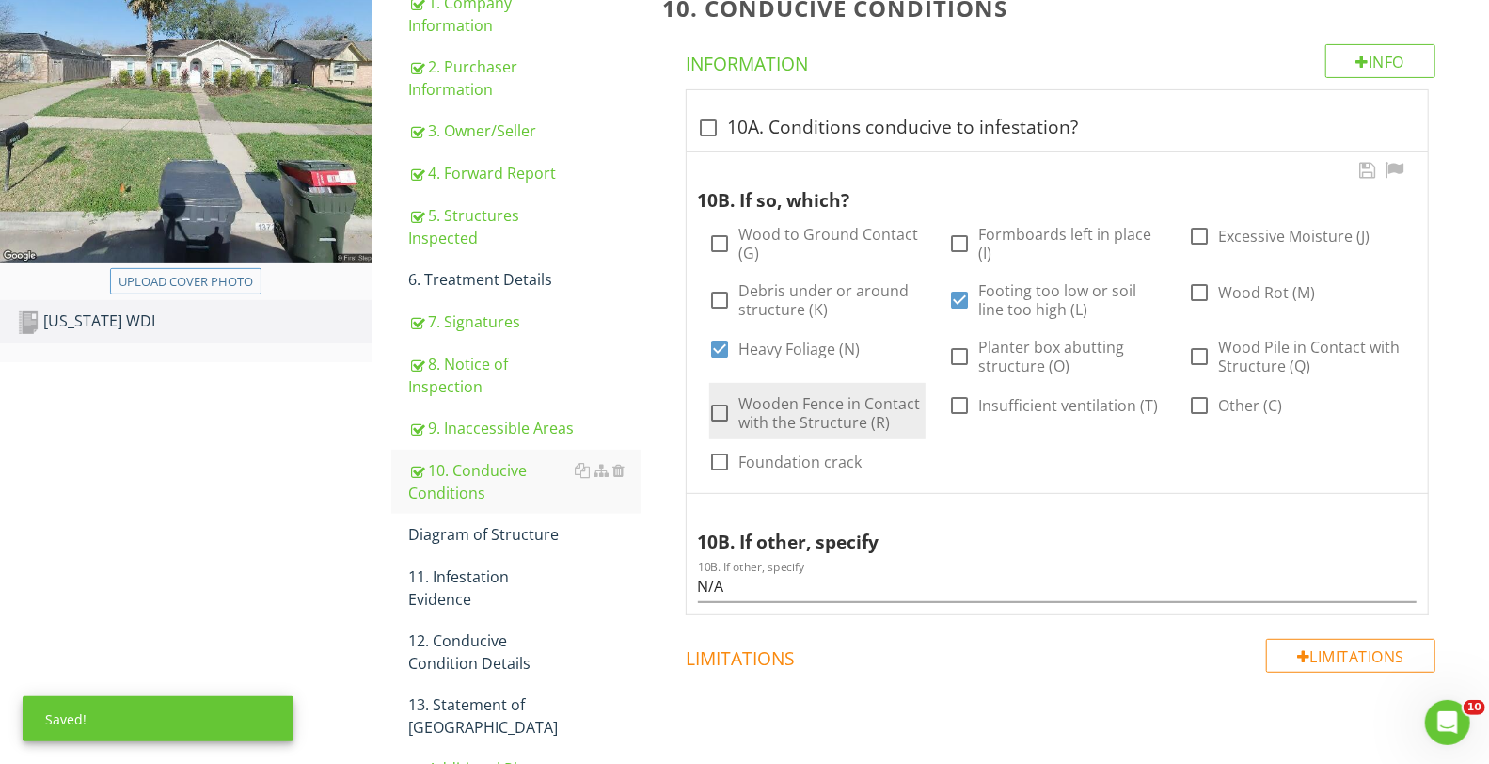
click at [721, 412] on div at bounding box center [721, 413] width 32 height 32
checkbox input "true"
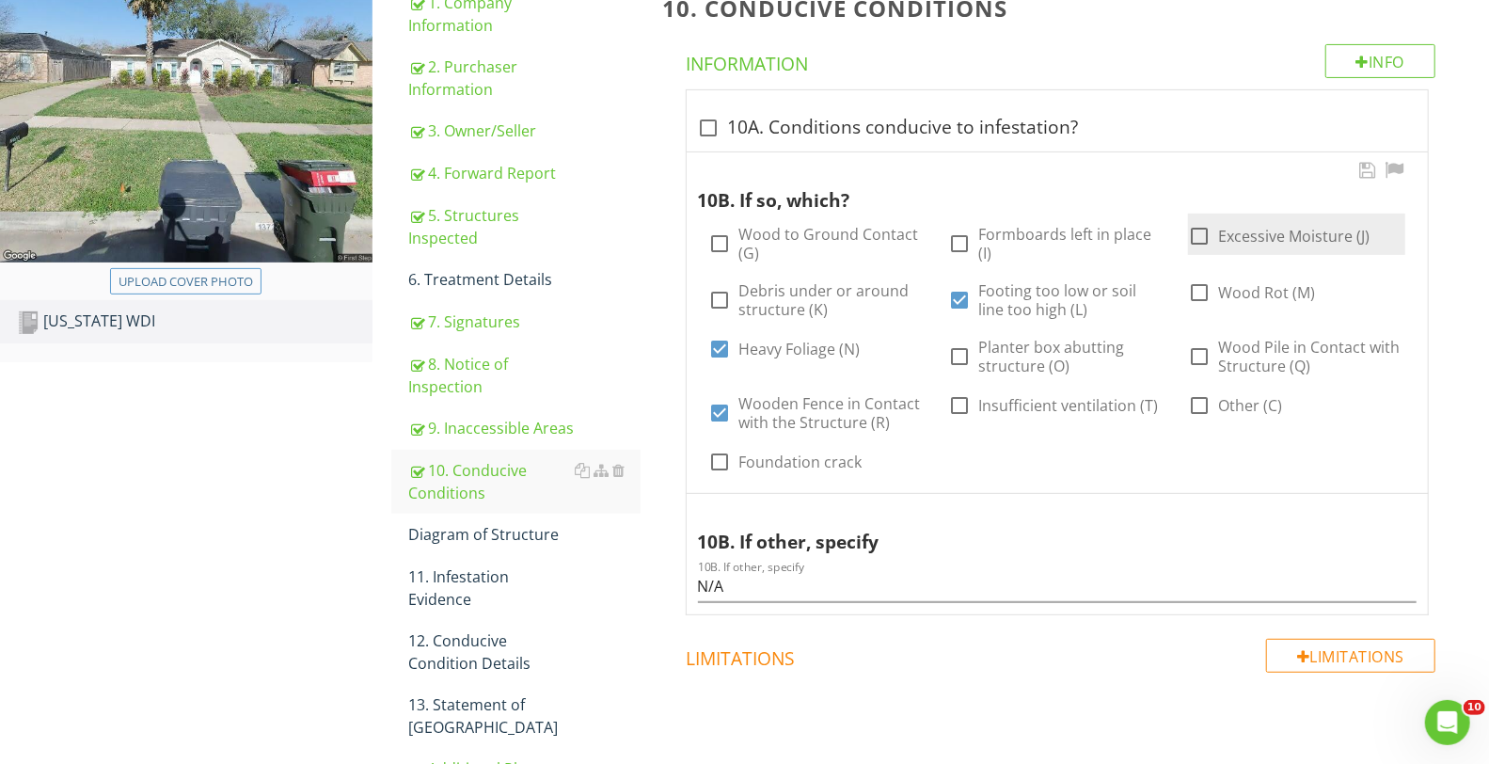
click at [1202, 242] on div at bounding box center [1199, 236] width 32 height 32
checkbox input "true"
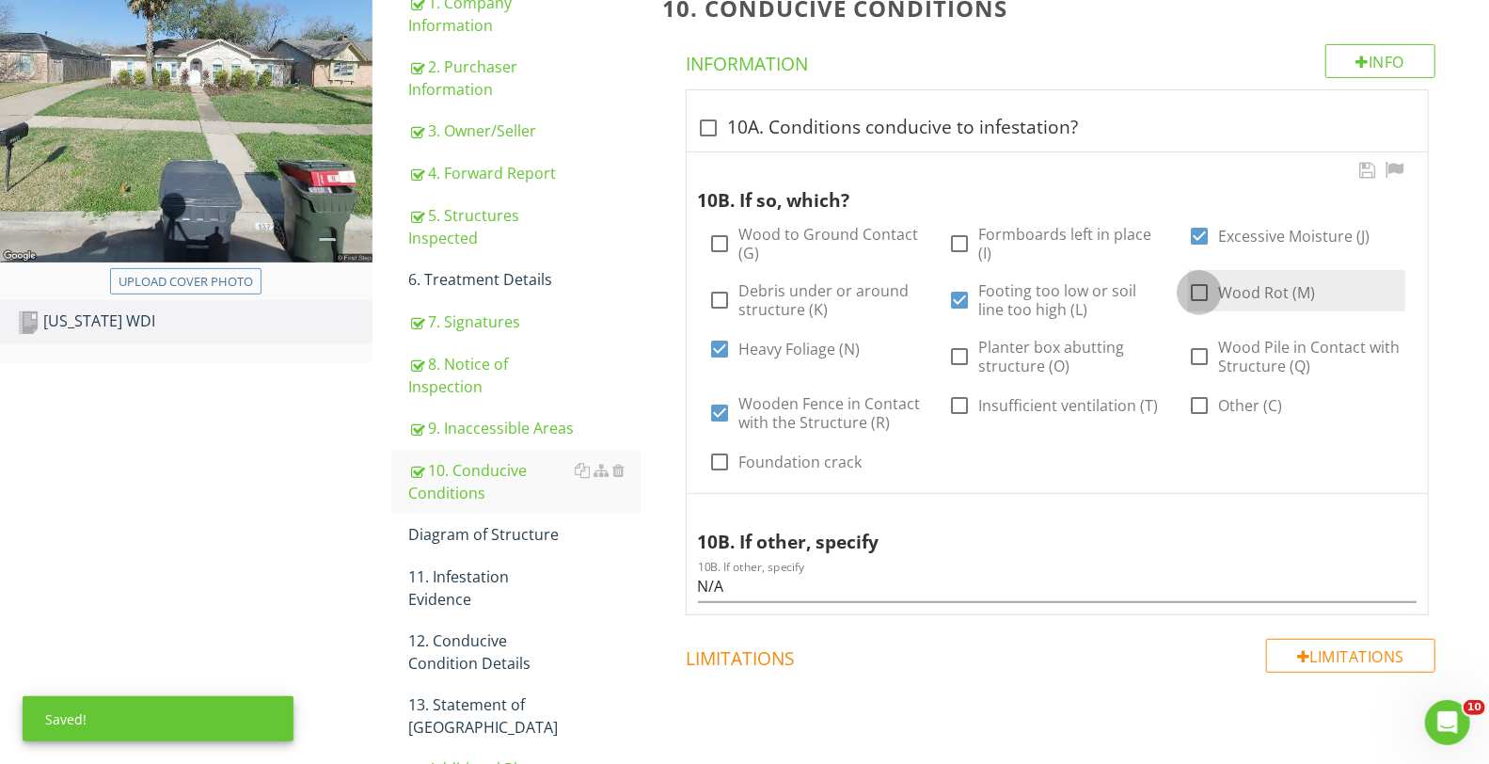
click at [1207, 287] on div at bounding box center [1199, 293] width 32 height 32
checkbox input "true"
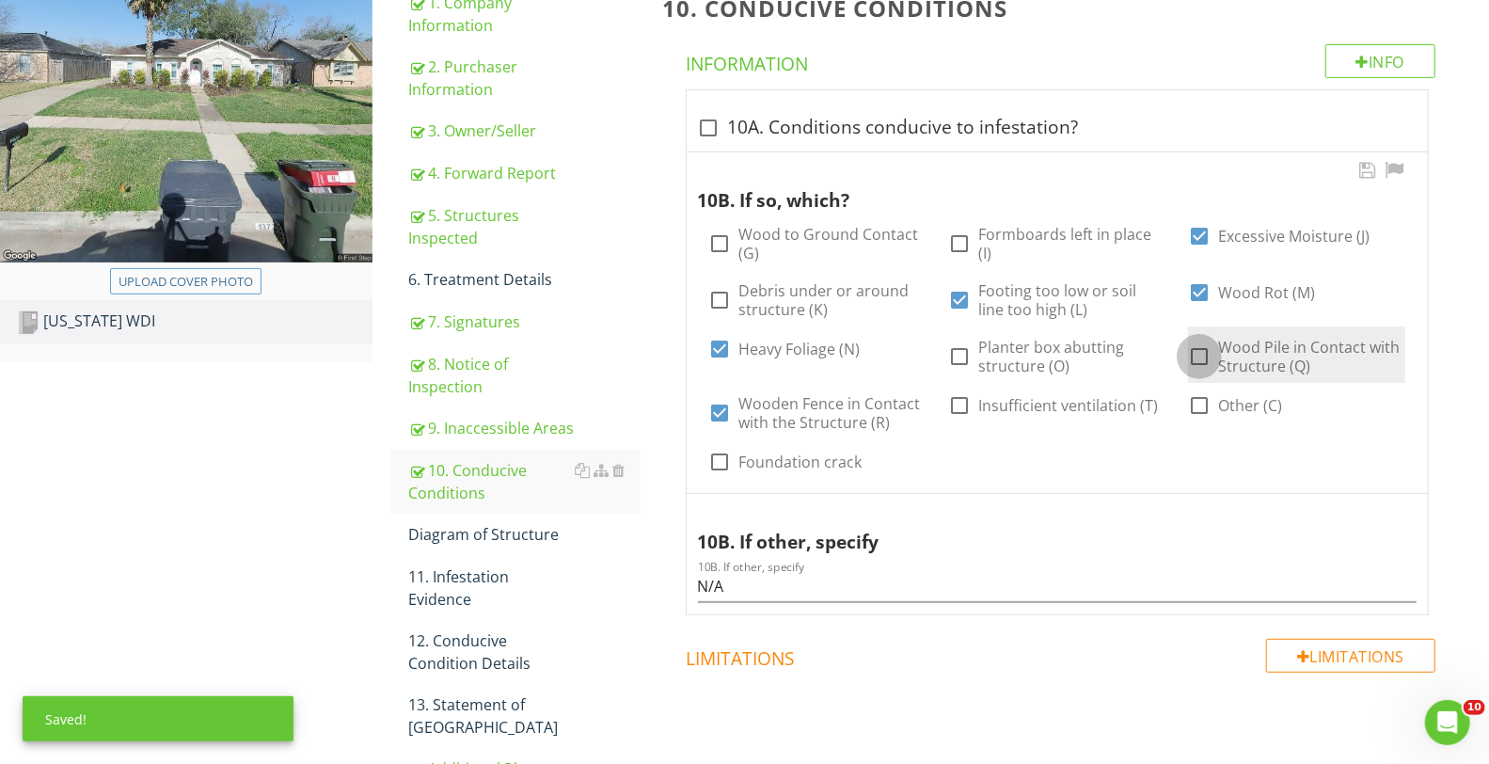
click at [1196, 355] on div at bounding box center [1199, 357] width 32 height 32
checkbox input "true"
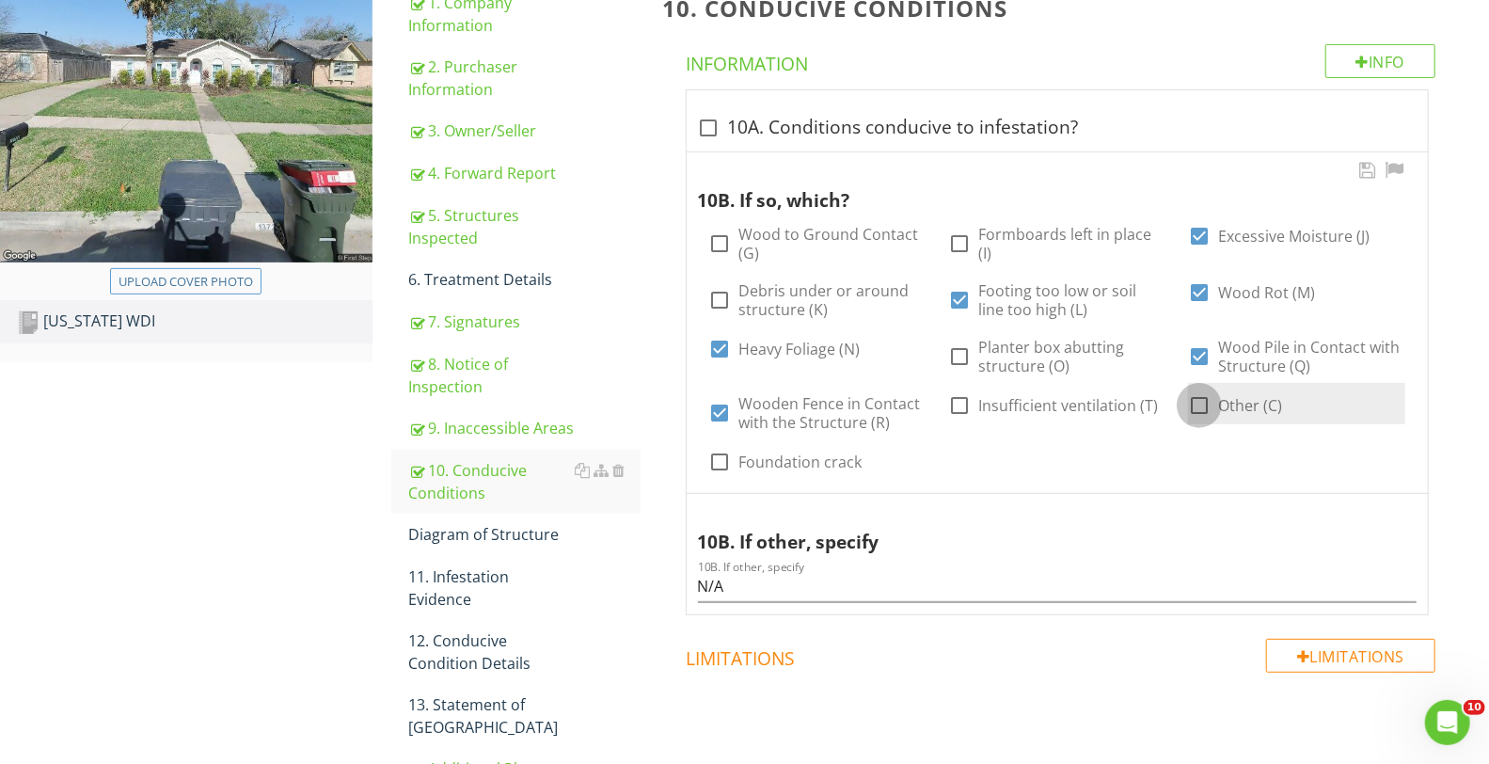
click at [1202, 404] on div at bounding box center [1199, 405] width 32 height 32
checkbox input "true"
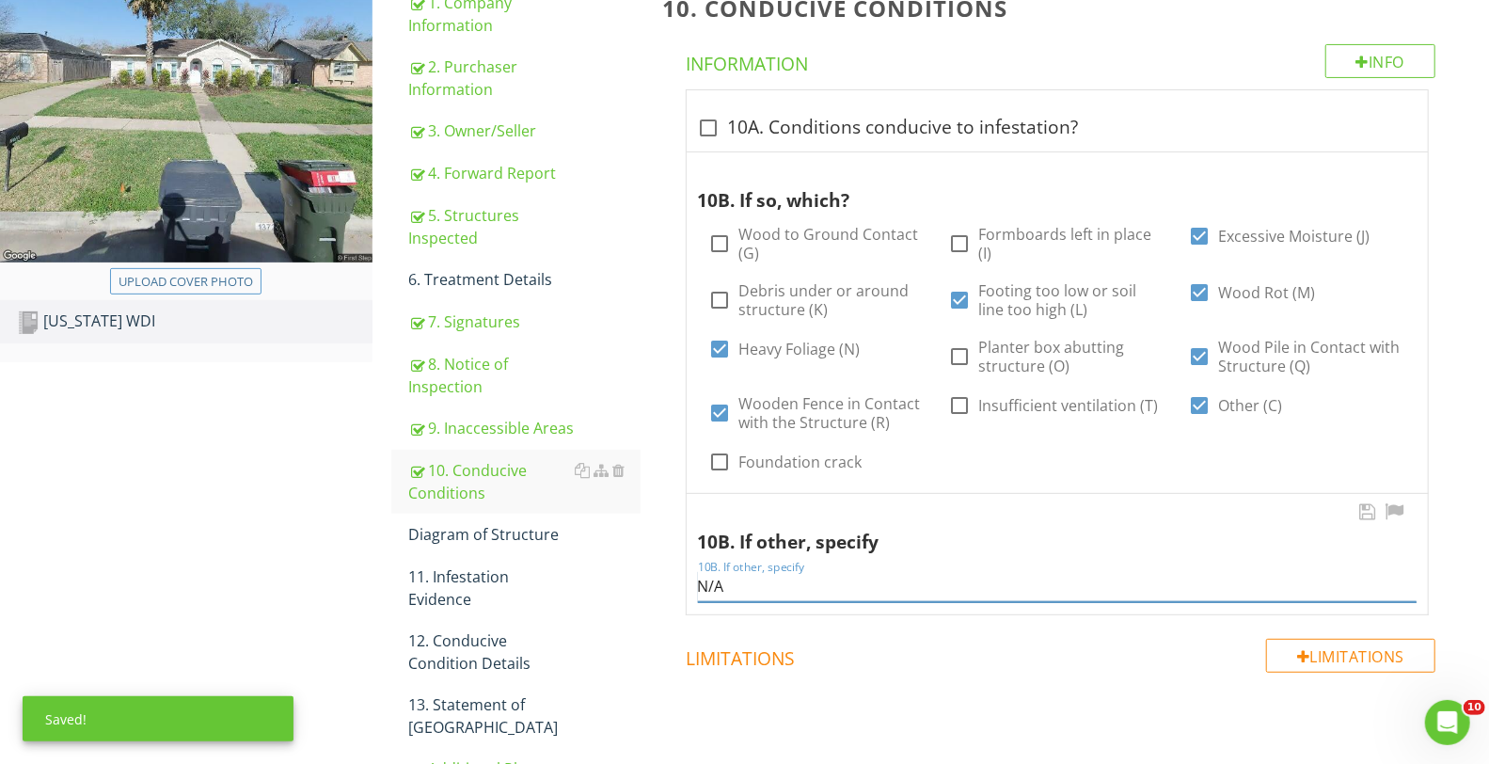
drag, startPoint x: 737, startPoint y: 587, endPoint x: 684, endPoint y: 590, distance: 53.7
click at [686, 590] on div "10B. If other, specify 10B. If other, specify N/A" at bounding box center [1057, 554] width 743 height 121
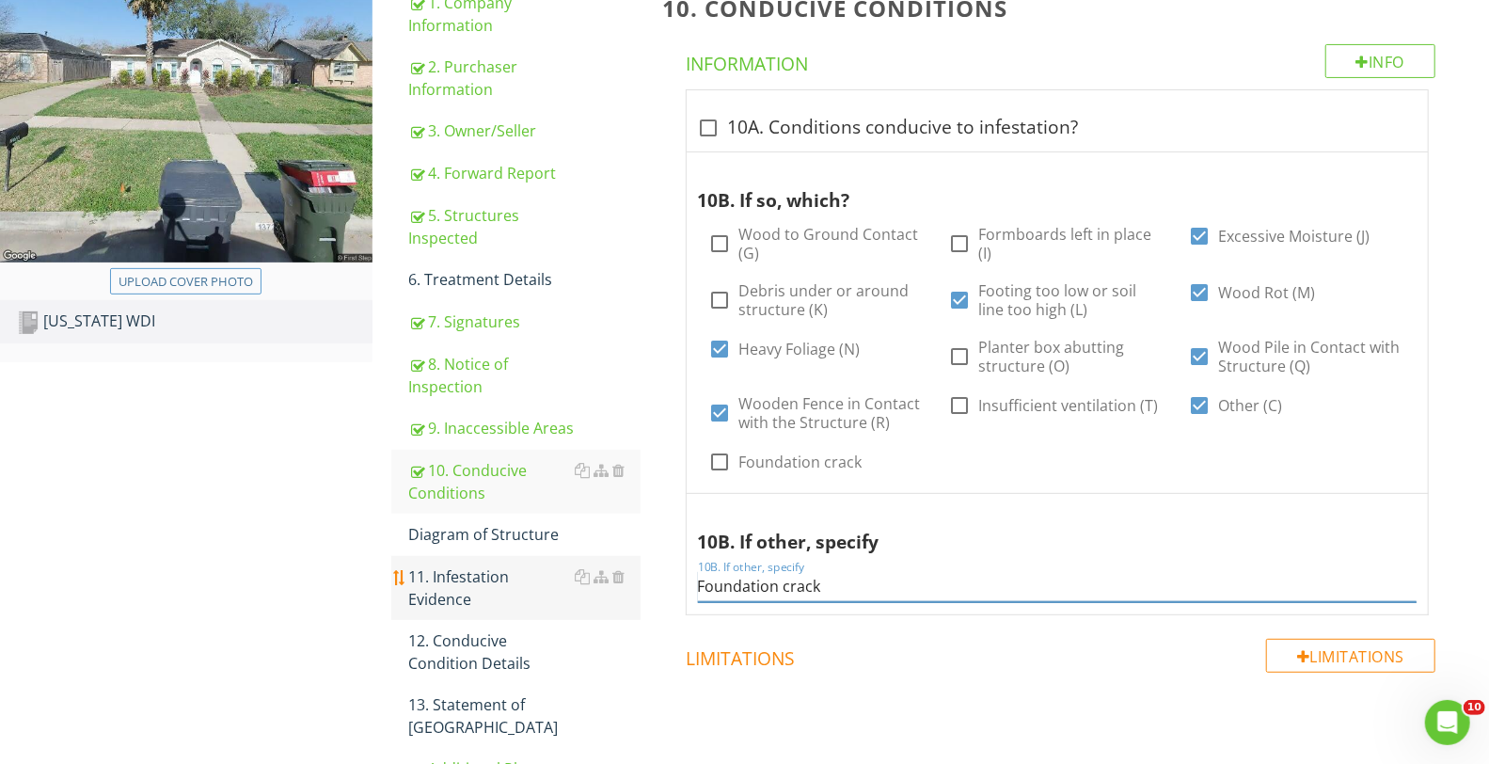
type input "Foundation crack"
click at [483, 575] on div "11. Infestation Evidence" at bounding box center [524, 587] width 232 height 45
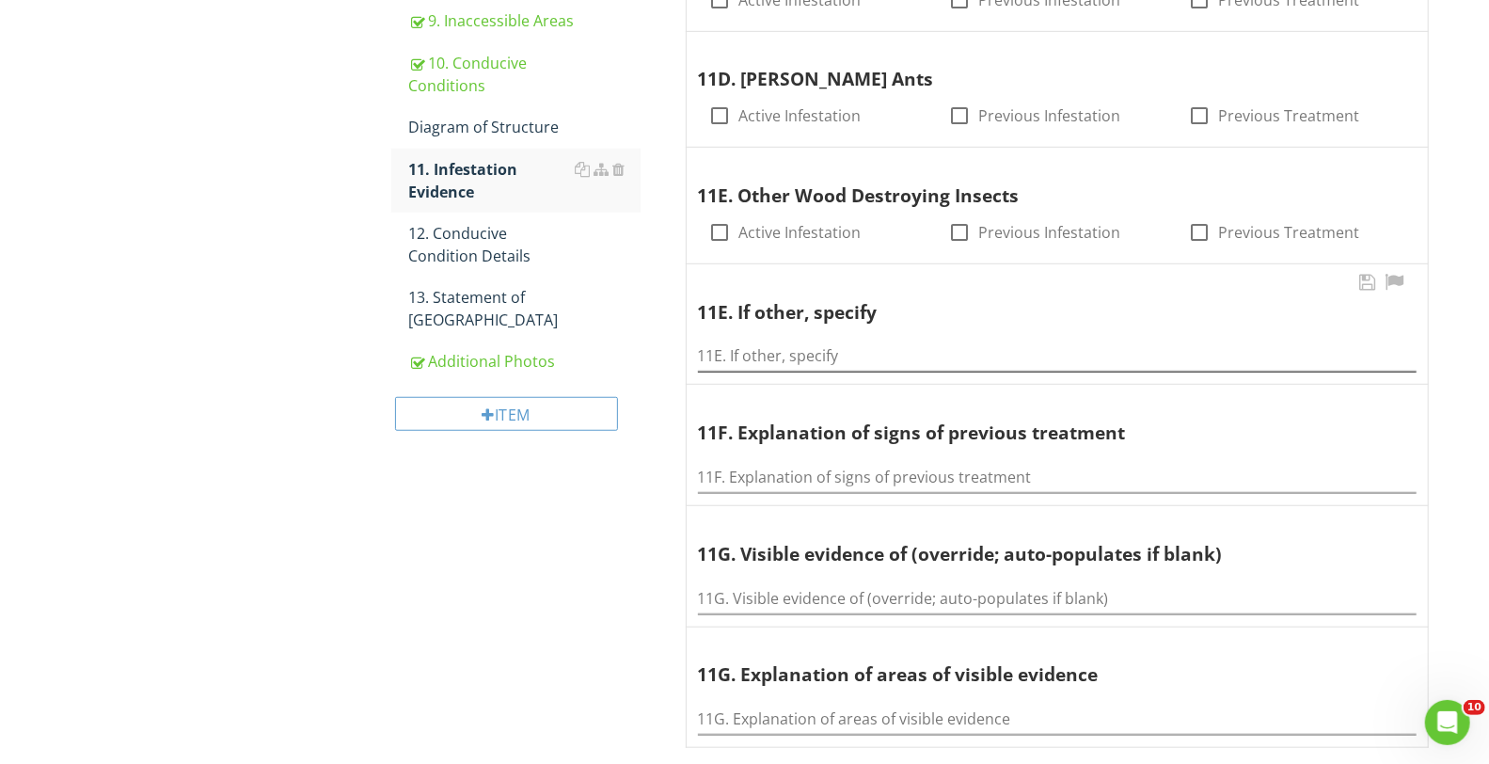
scroll to position [736, 0]
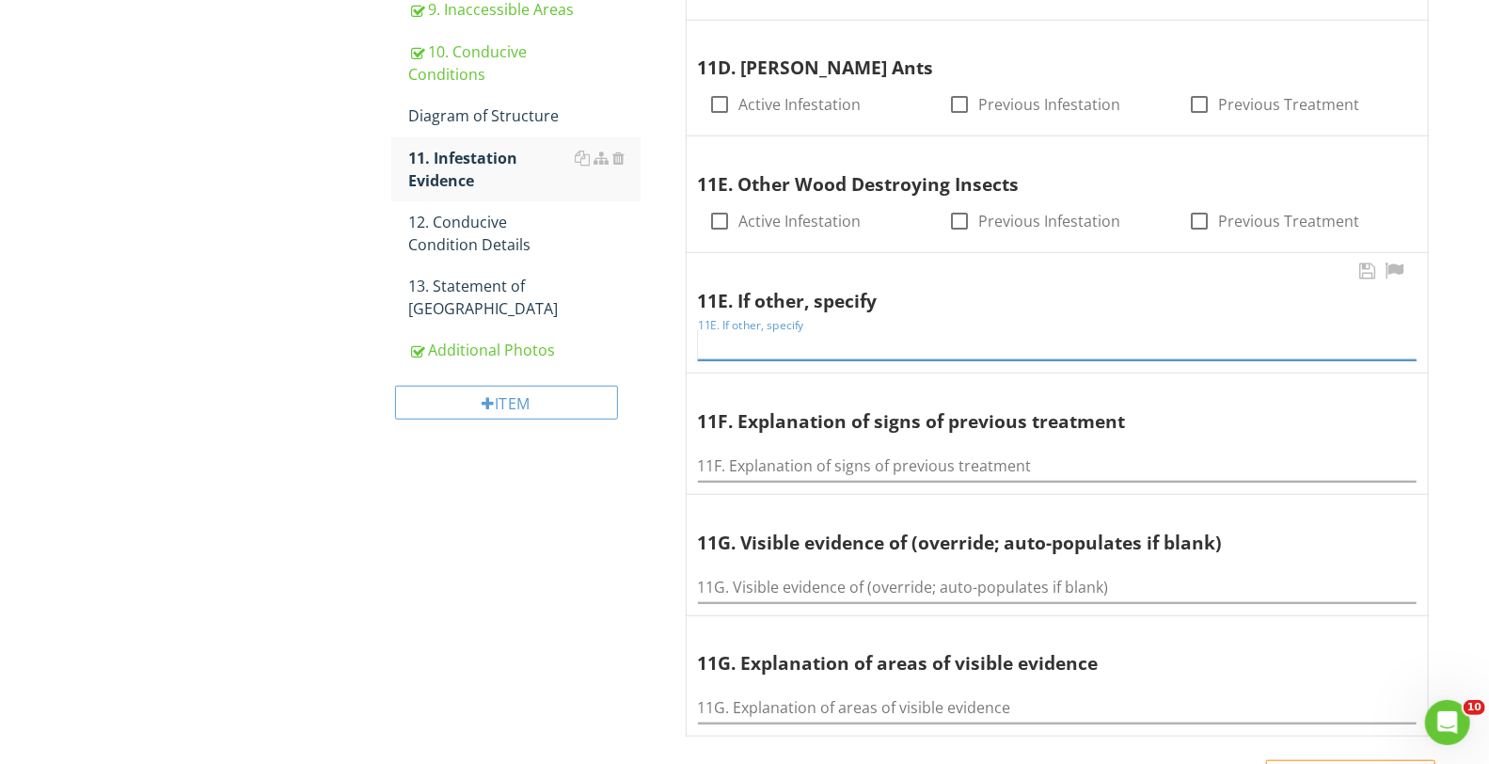
paste input "N/A"
type input "N/A"
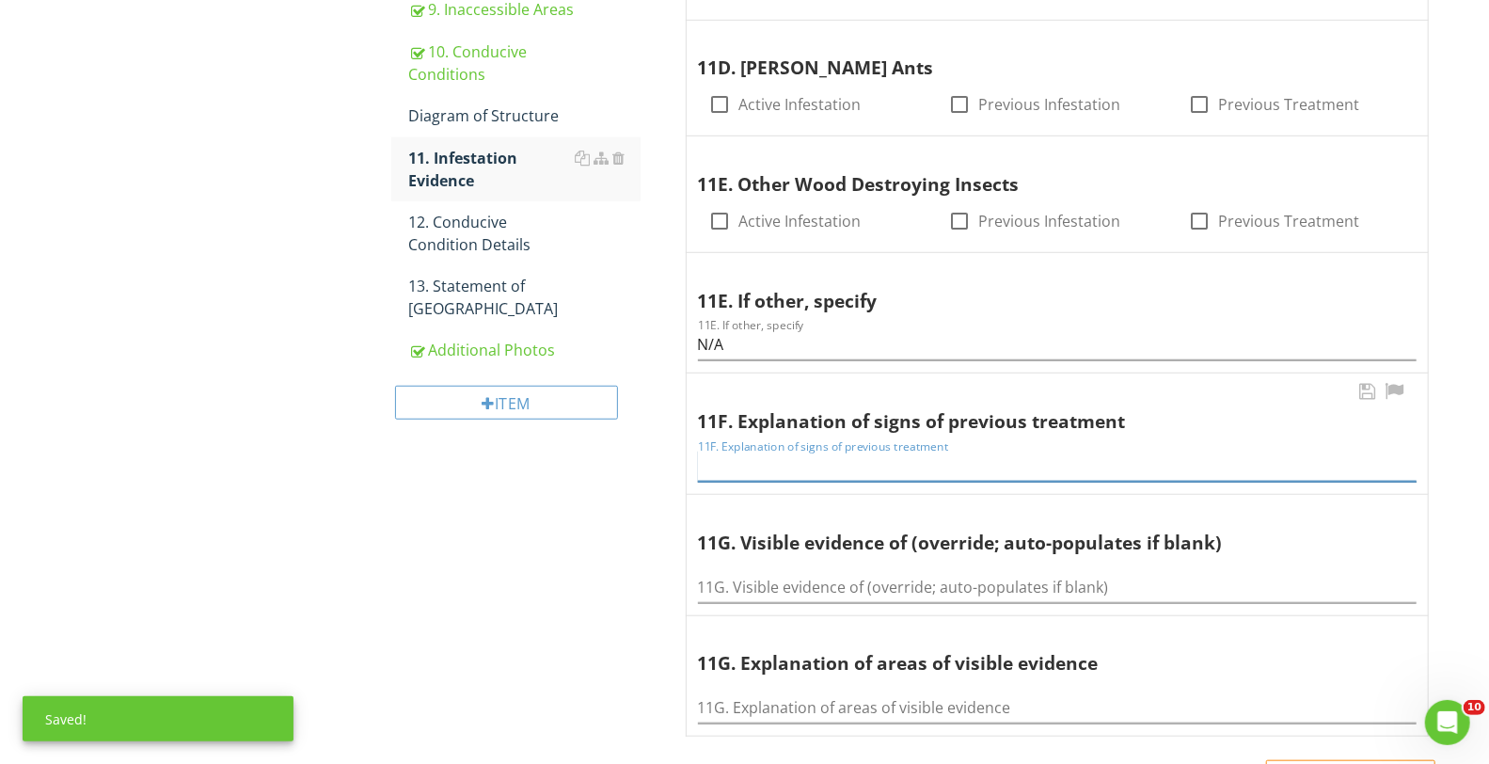
paste input "N/A"
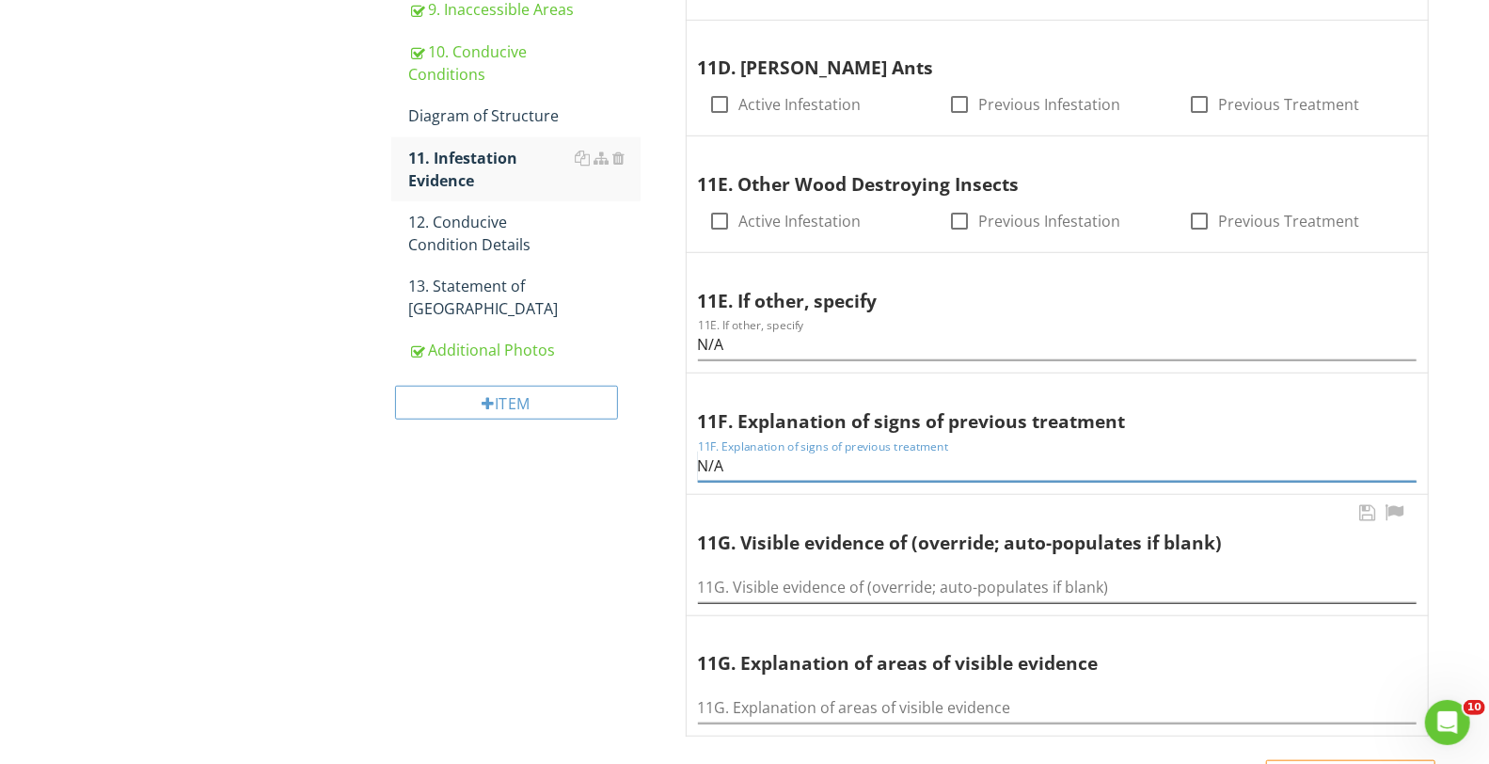
type input "N/A"
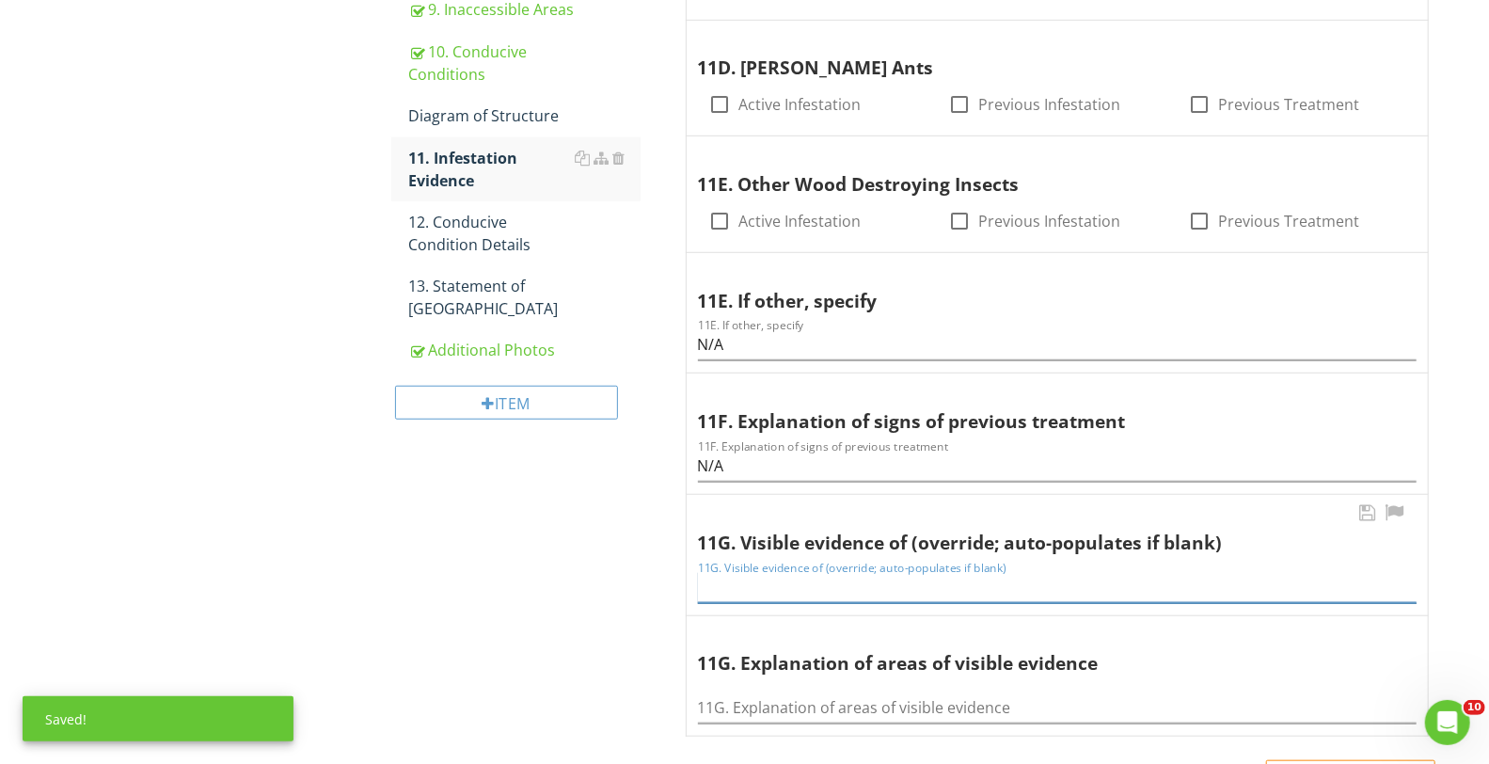
paste input "N/A"
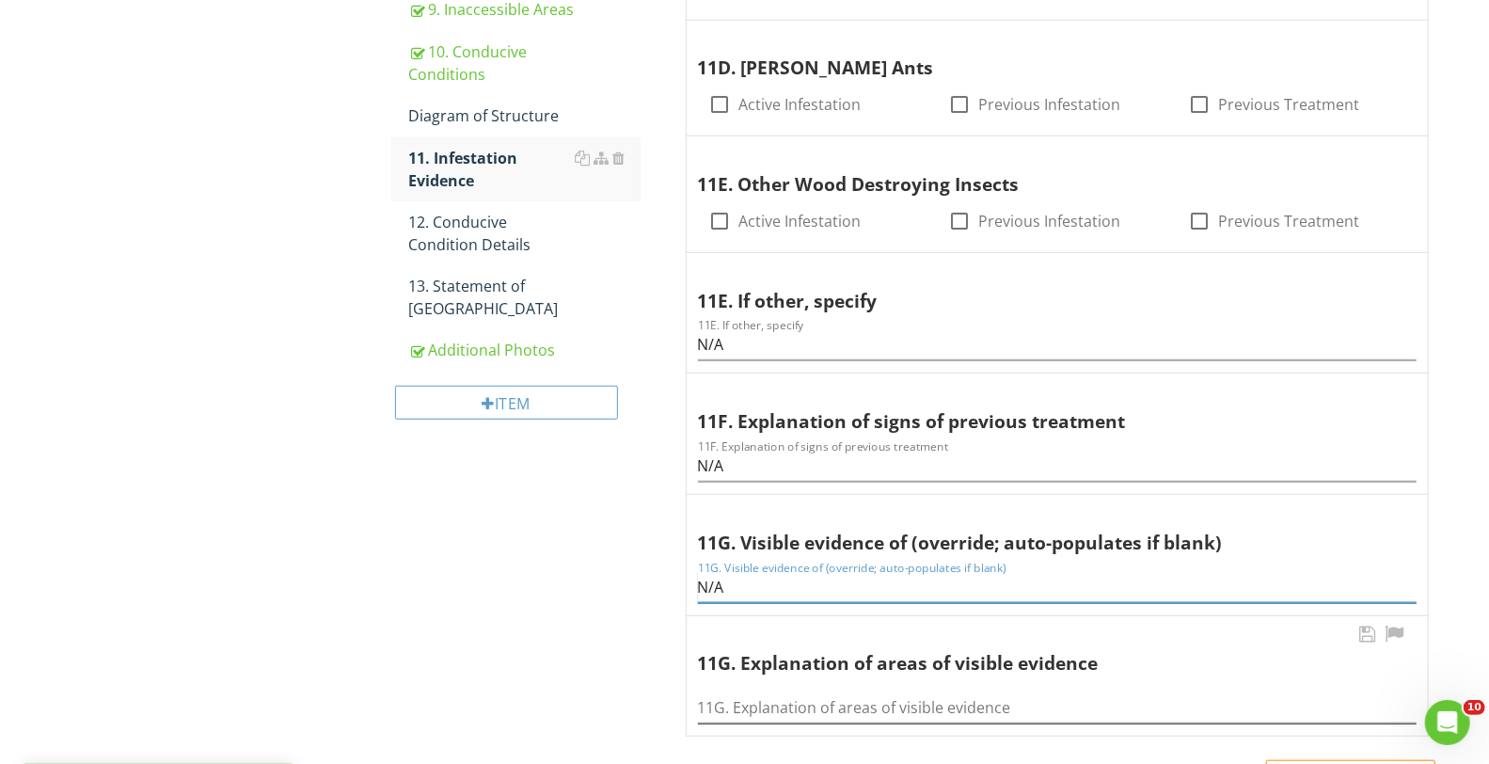
type input "N/A"
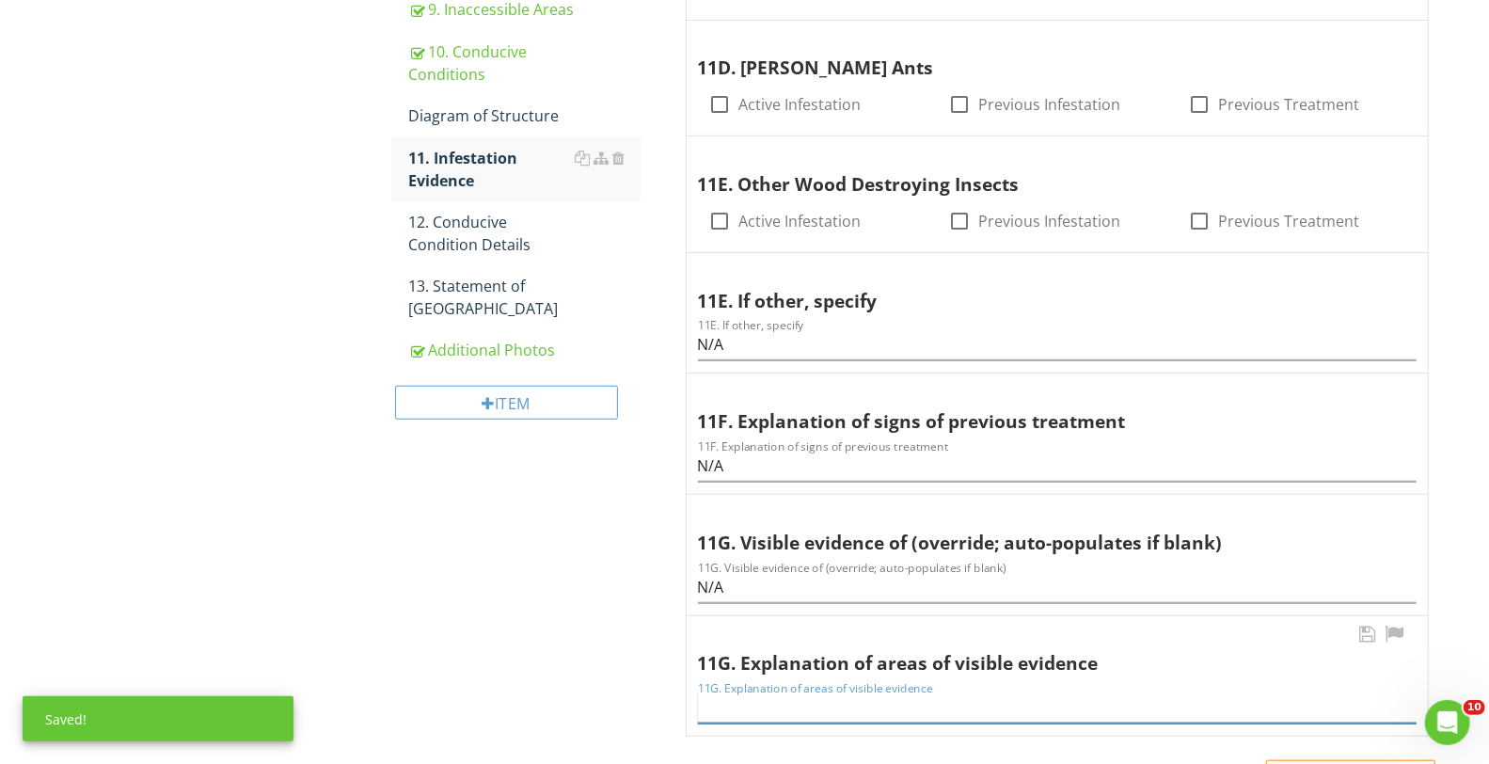
paste input "N/A"
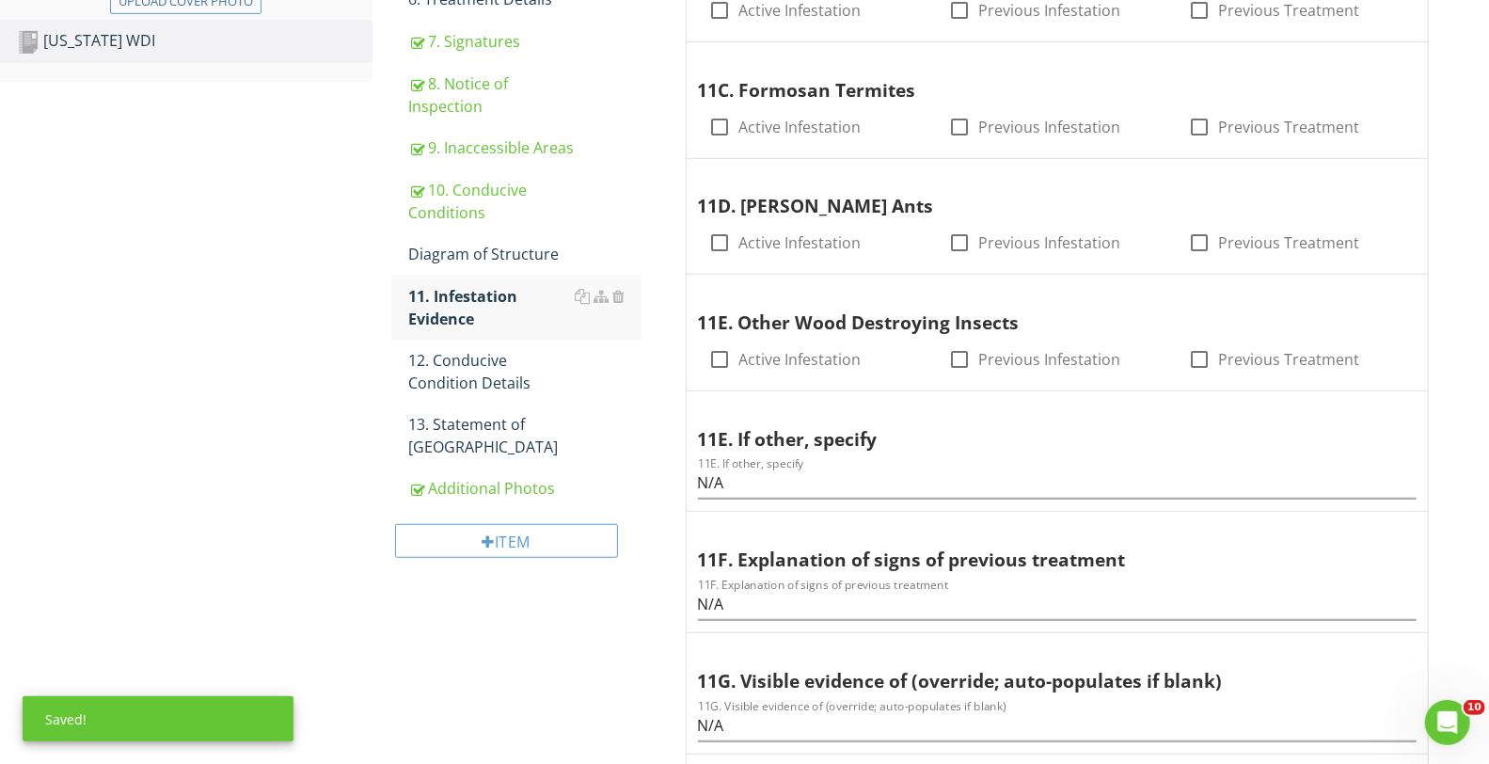
scroll to position [501, 0]
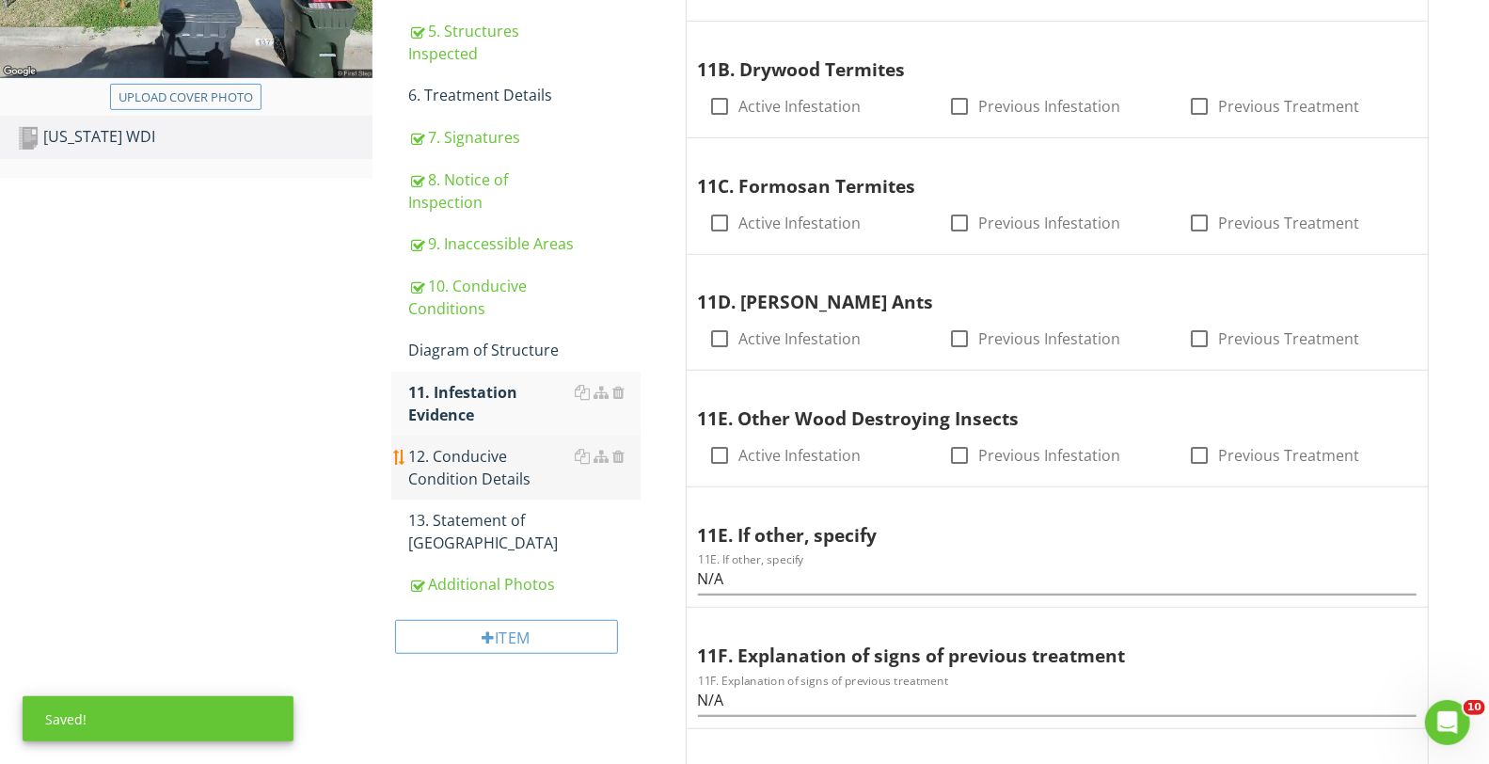
type input "N/A"
click at [467, 459] on div "12. Conducive Condition Details" at bounding box center [524, 467] width 232 height 45
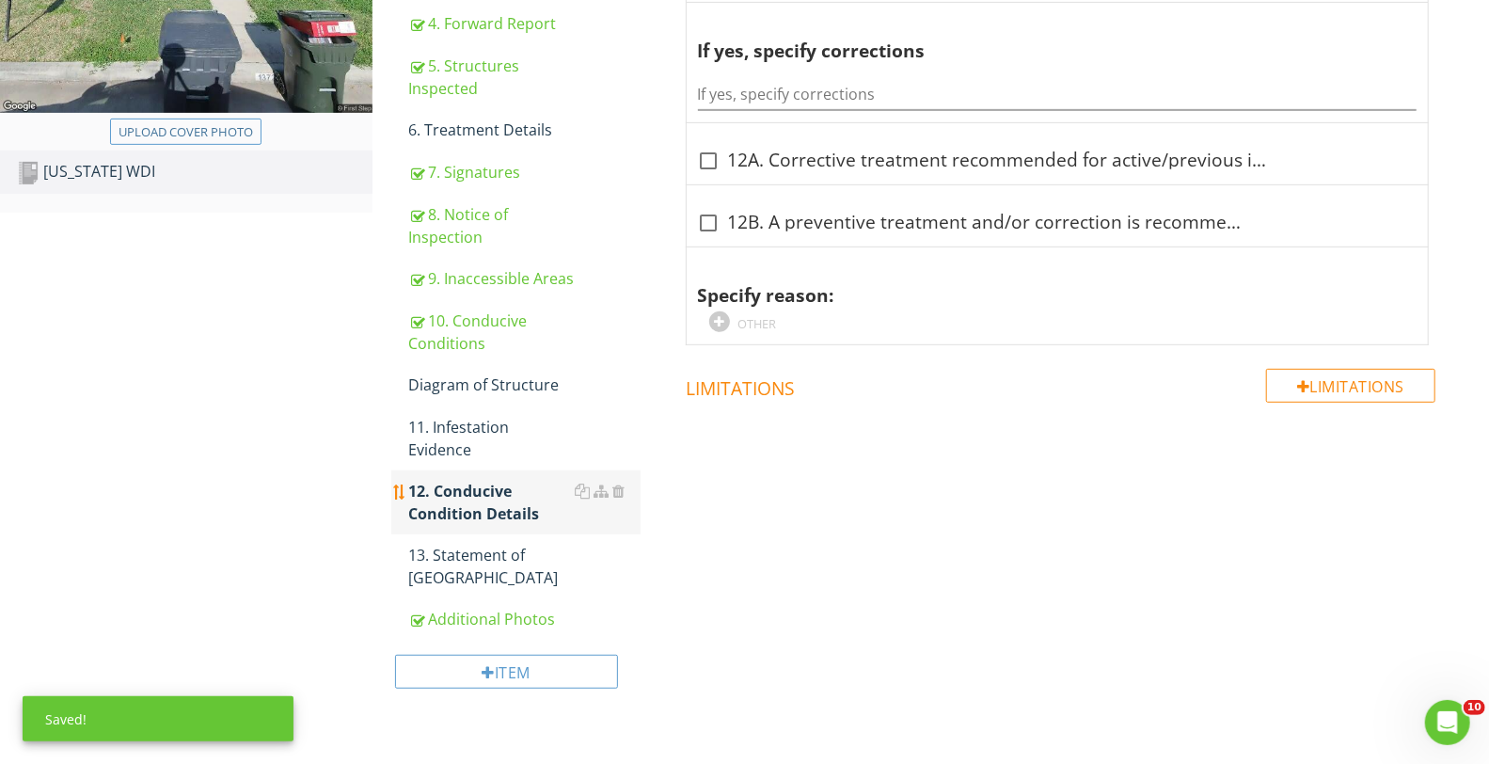
scroll to position [444, 0]
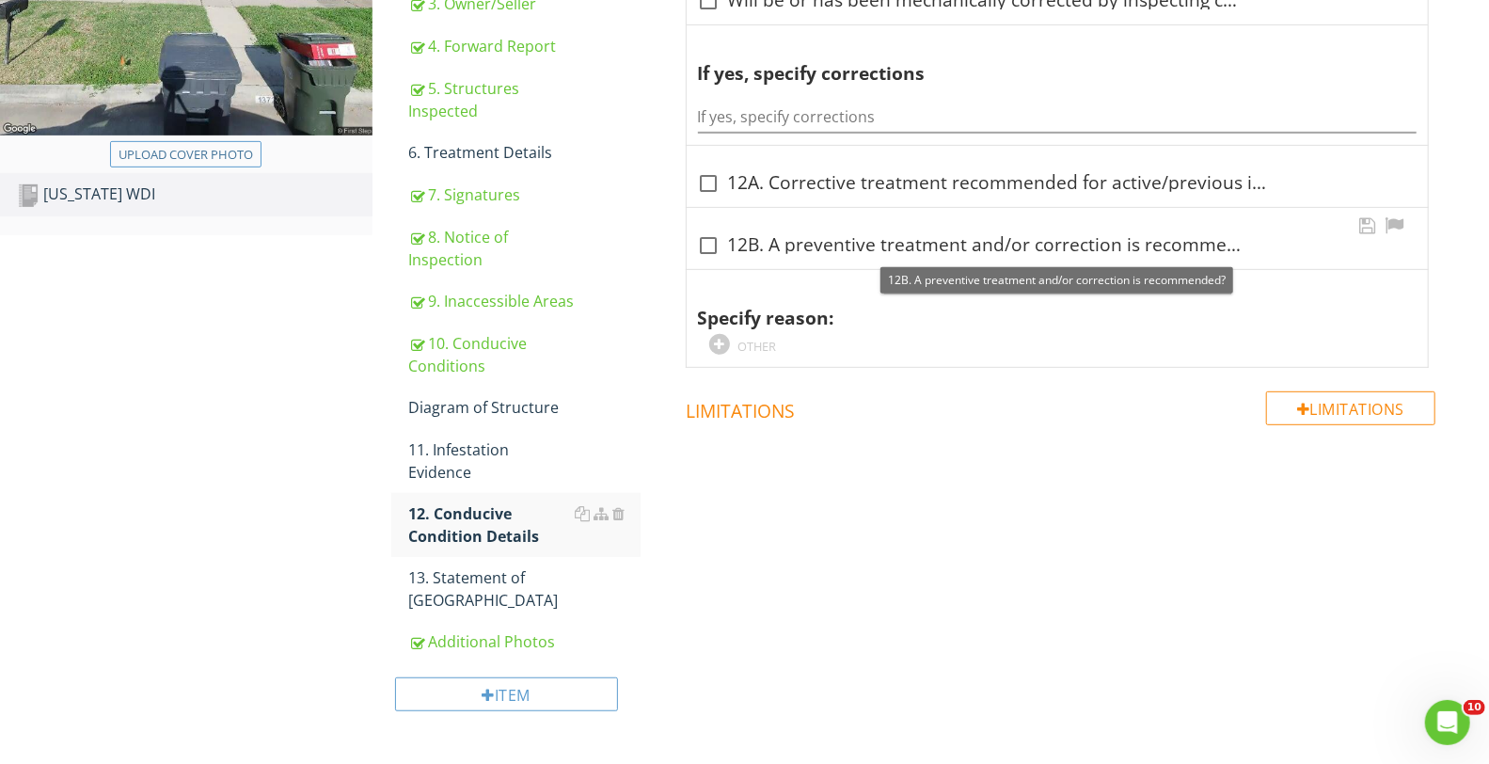
click at [706, 243] on div at bounding box center [709, 246] width 32 height 32
checkbox input "true"
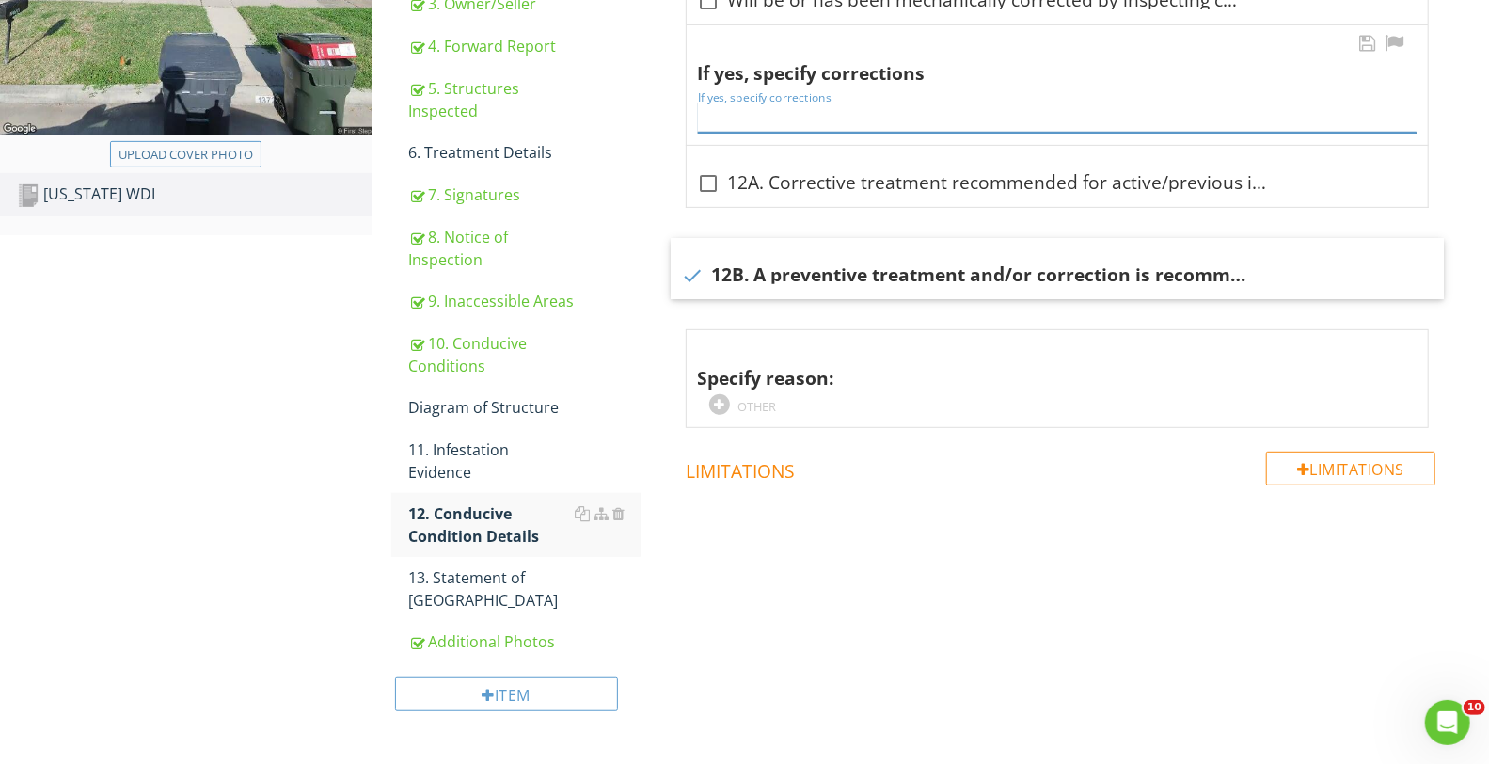
paste input "N/A"
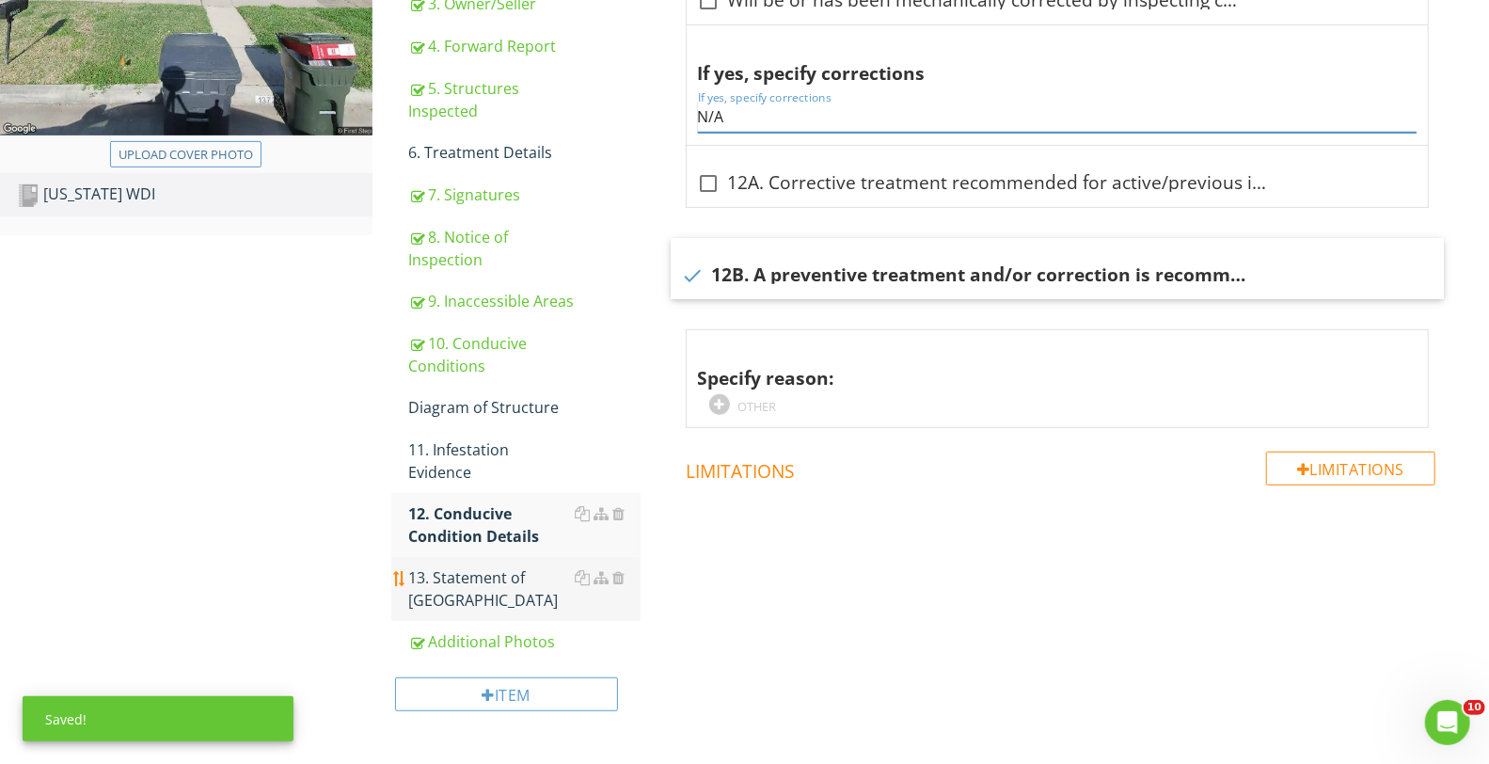
type input "N/A"
click at [456, 566] on div "13. Statement of Purchaser" at bounding box center [524, 588] width 232 height 45
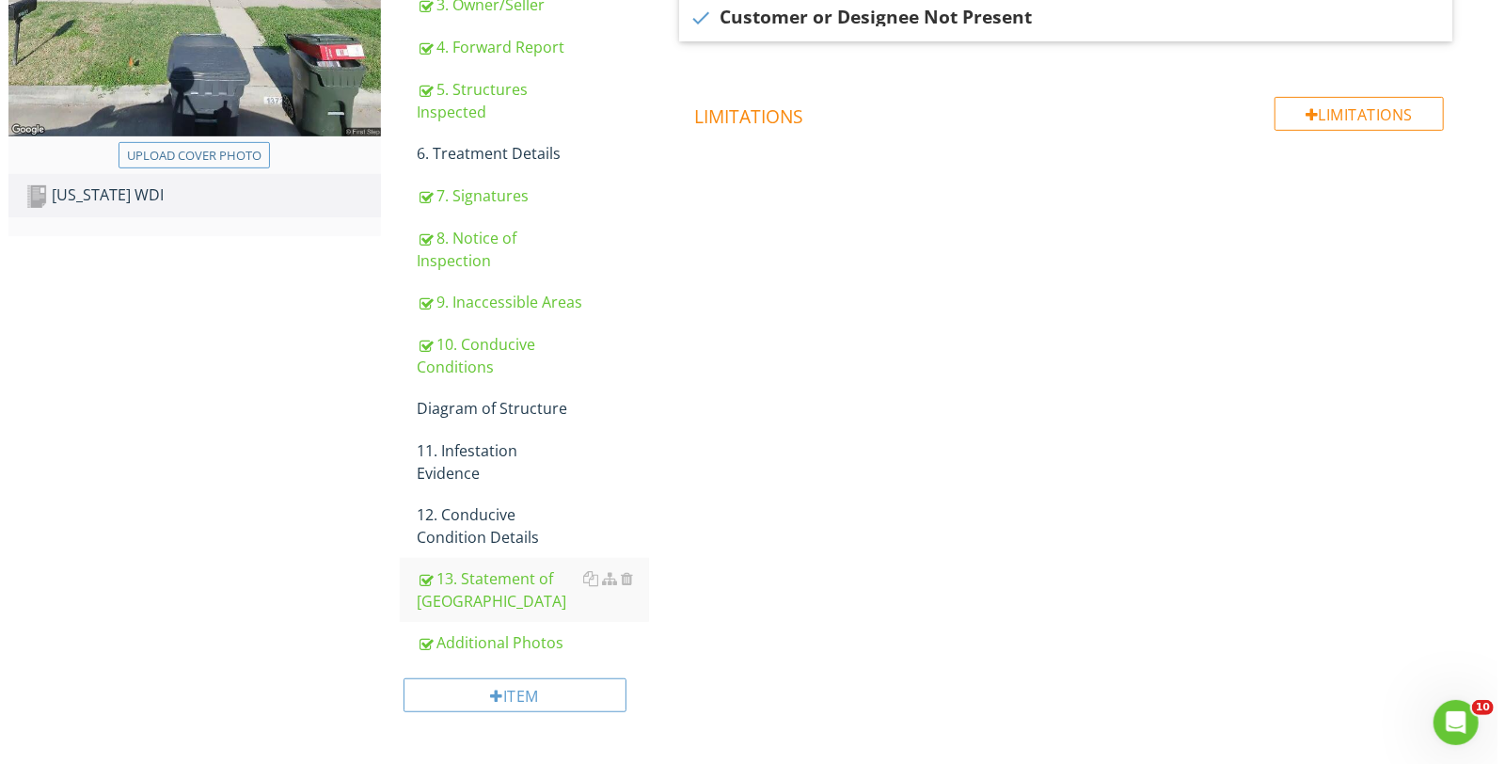
scroll to position [444, 0]
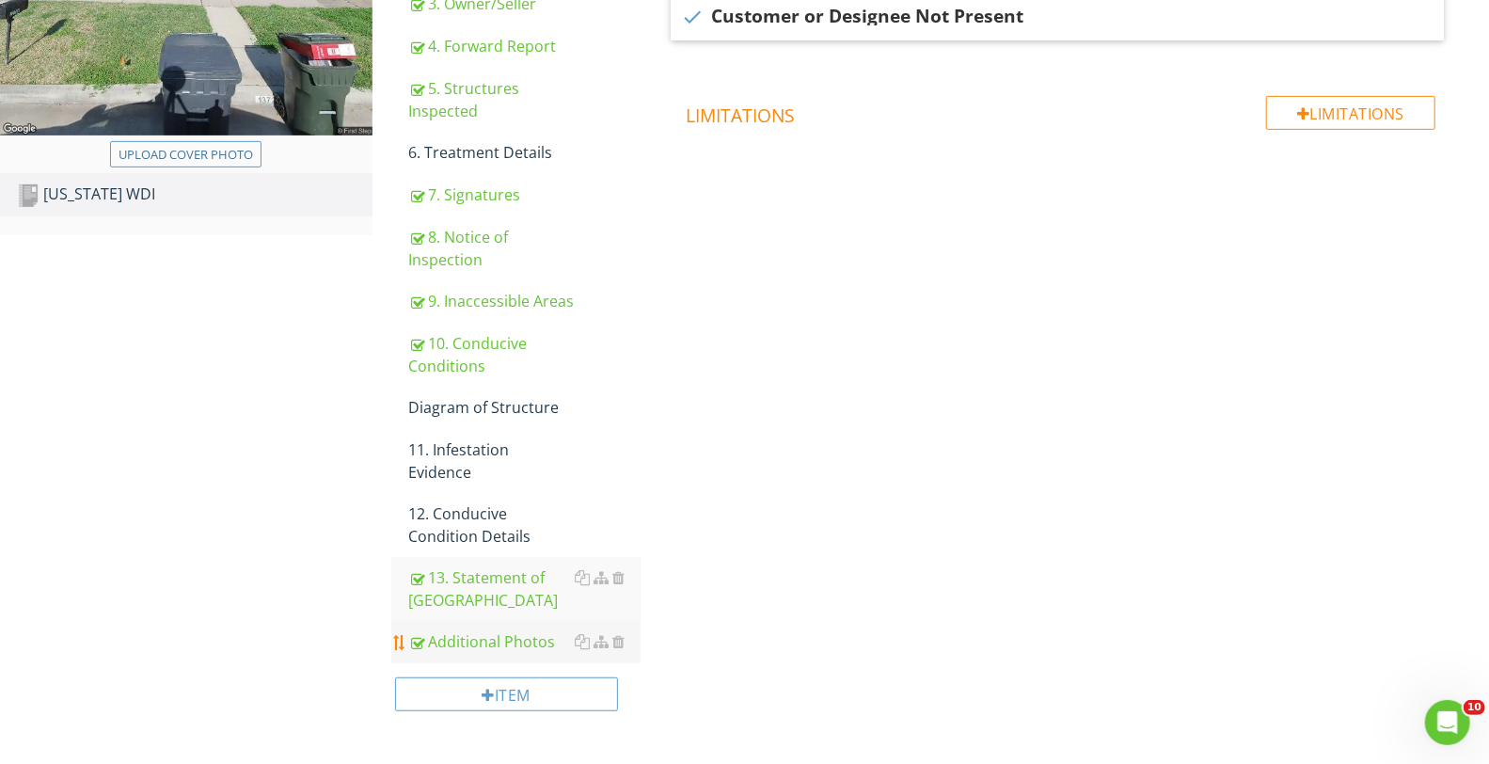
click at [483, 630] on div "Additional Photos" at bounding box center [524, 641] width 232 height 23
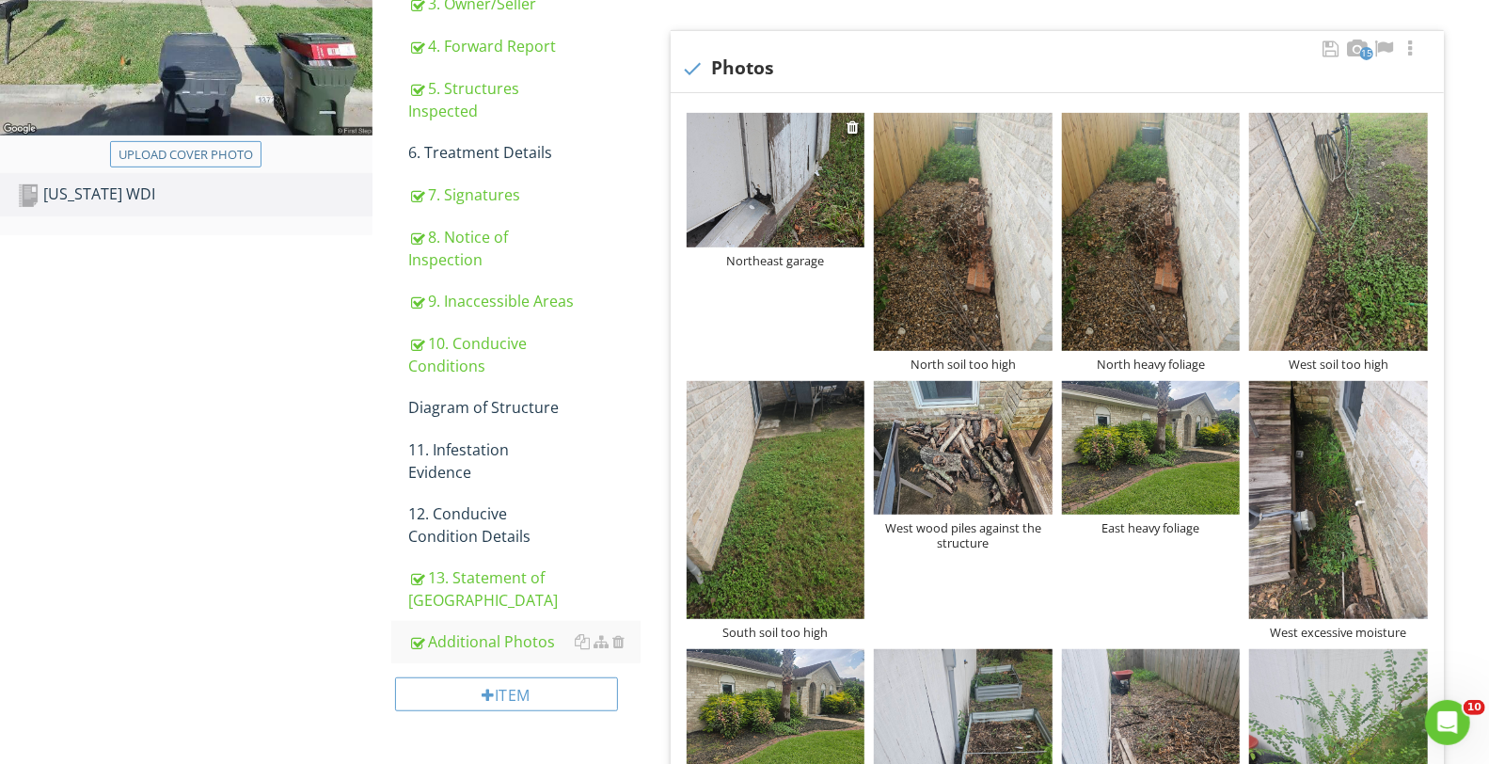
click at [790, 261] on div "Northeast garage" at bounding box center [776, 260] width 179 height 15
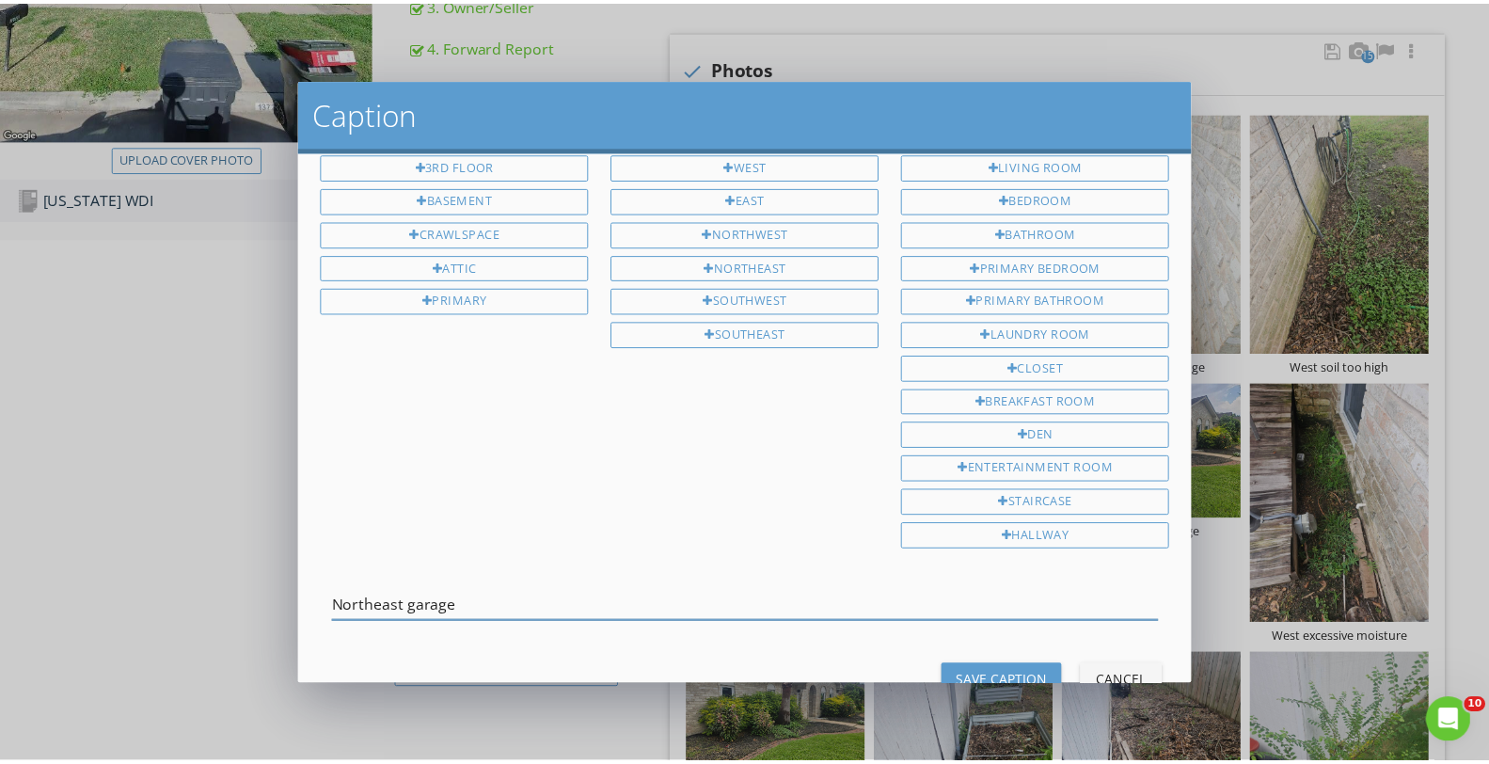
scroll to position [151, 0]
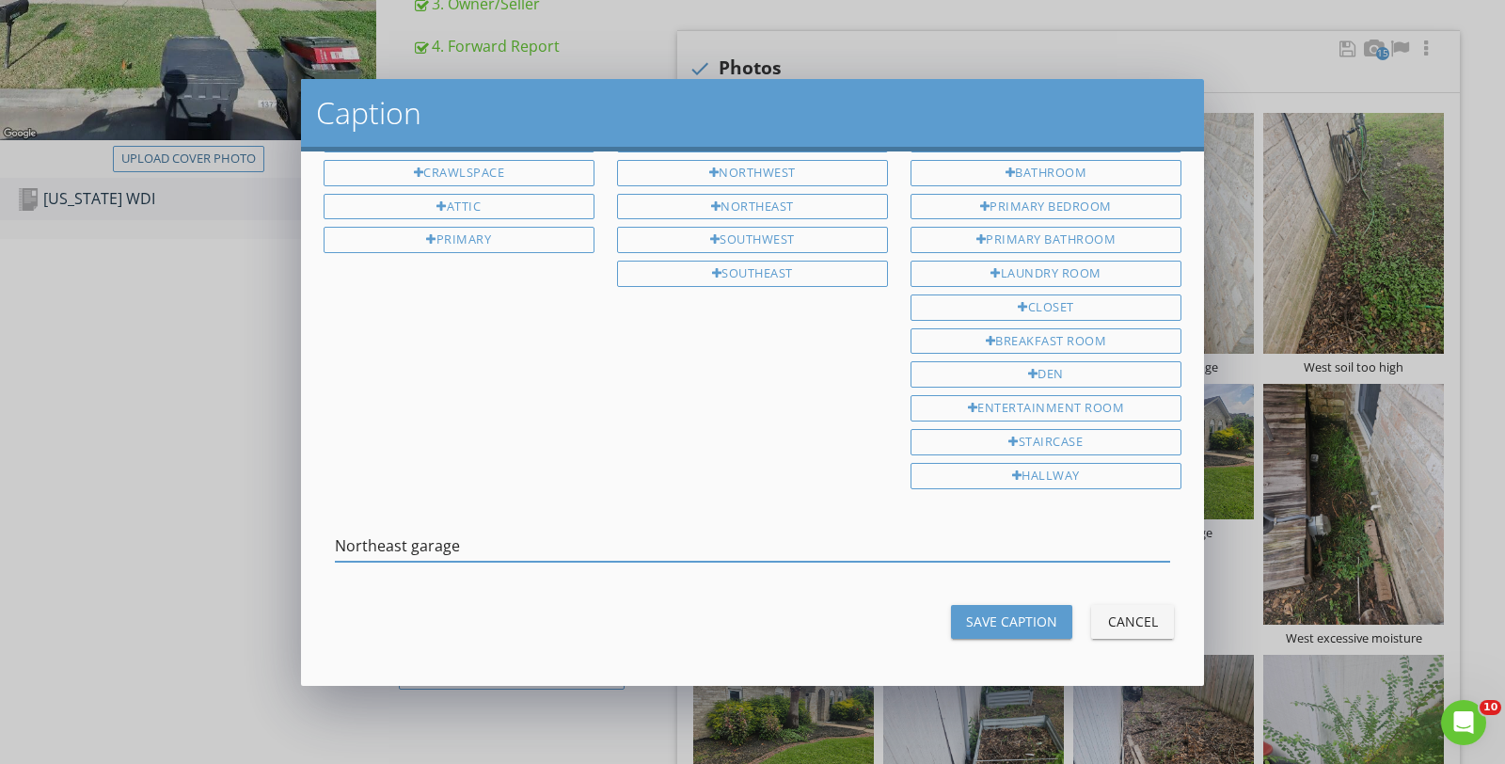
click at [475, 540] on input "Northeast garage" at bounding box center [752, 546] width 835 height 31
type input "Northeast garage wood rot"
click at [973, 618] on div "Save Caption" at bounding box center [1011, 621] width 91 height 20
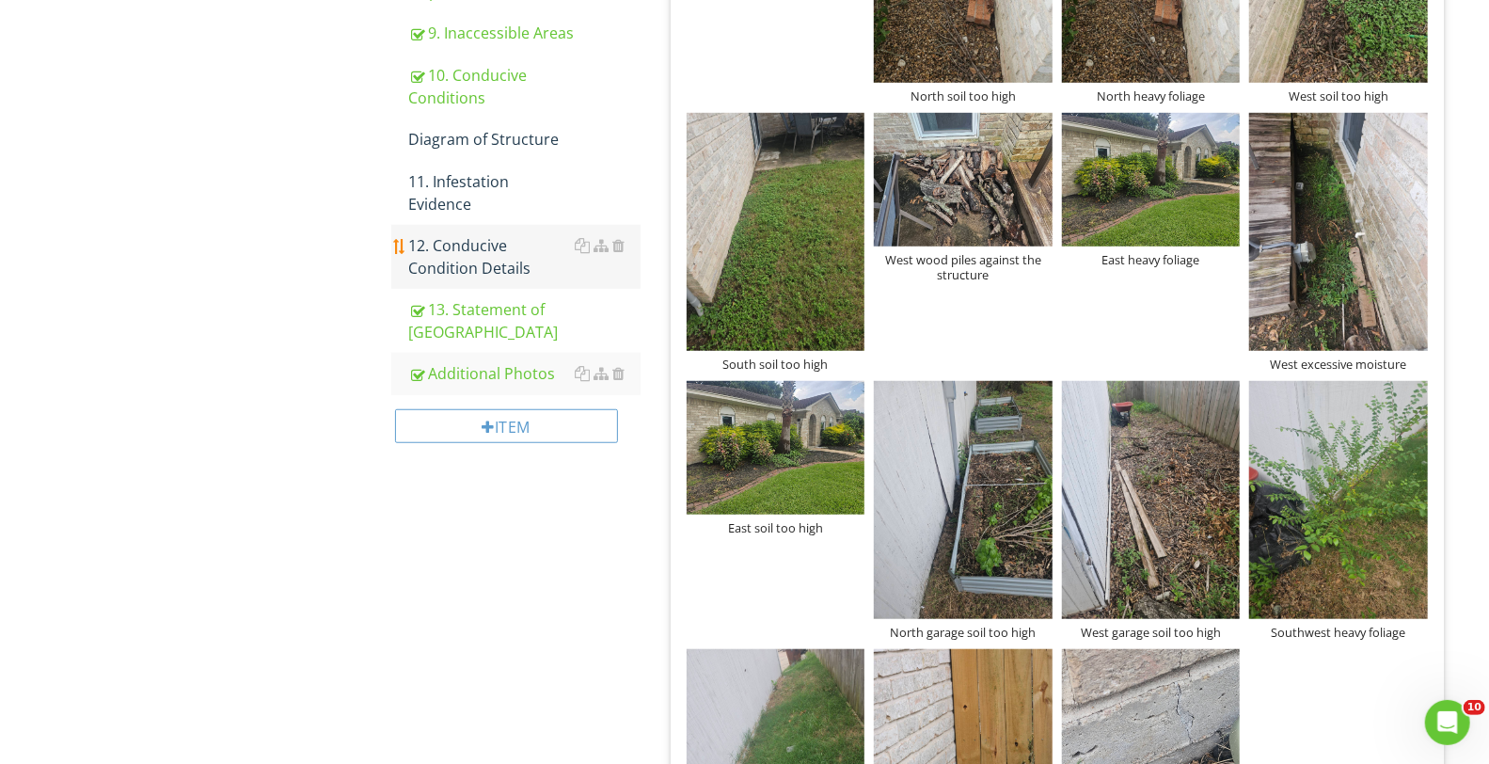
scroll to position [653, 0]
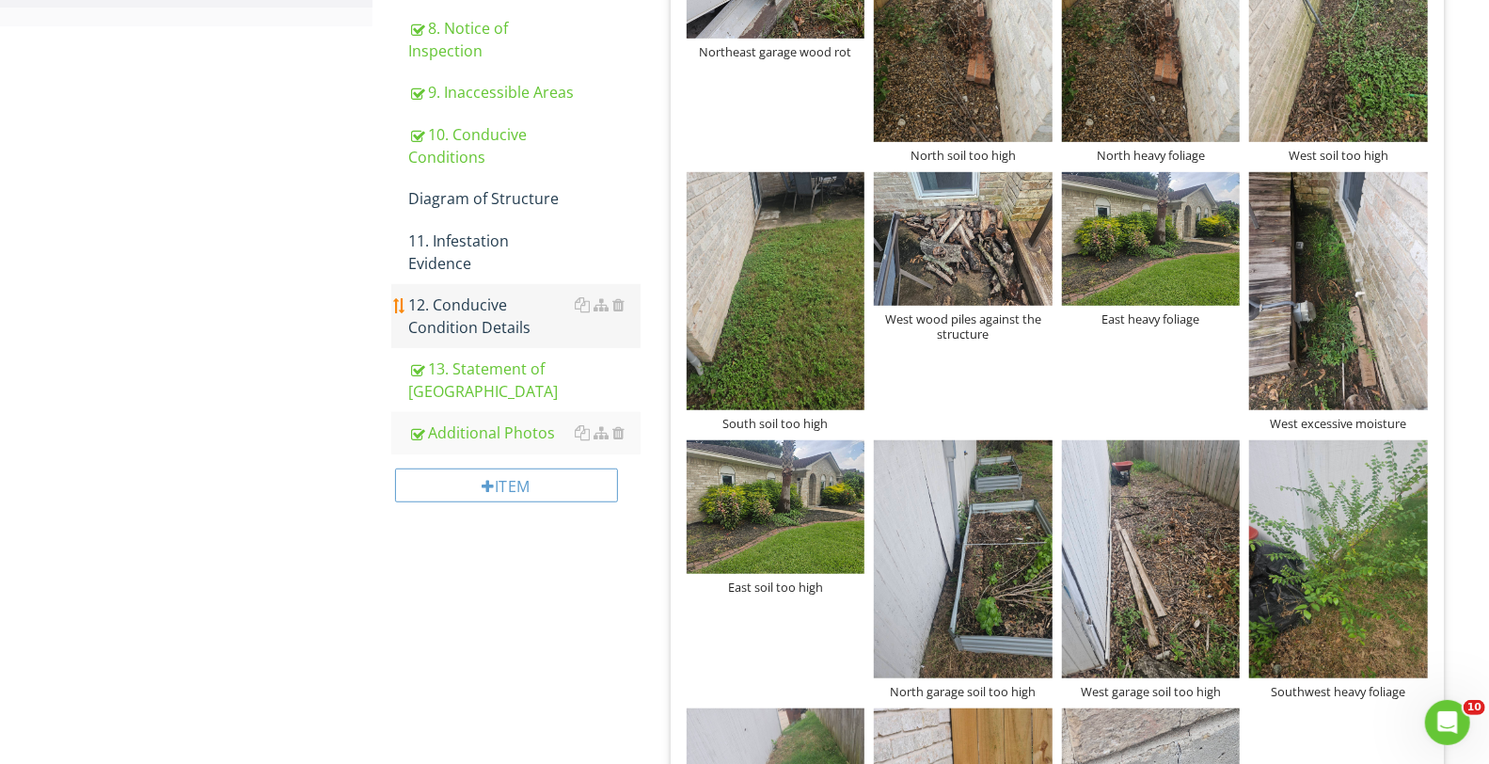
click at [484, 293] on div "12. Conducive Condition Details" at bounding box center [524, 315] width 232 height 45
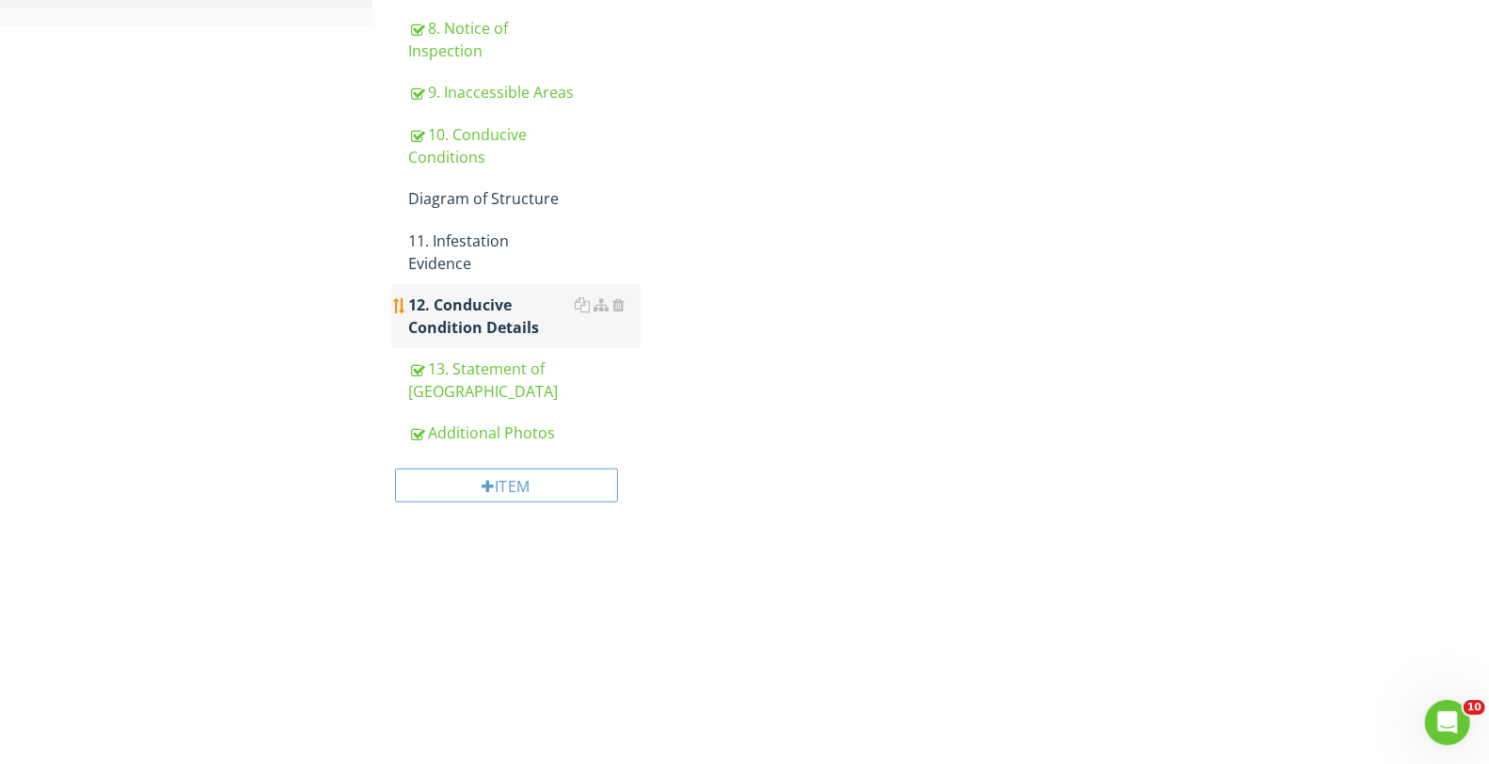
scroll to position [444, 0]
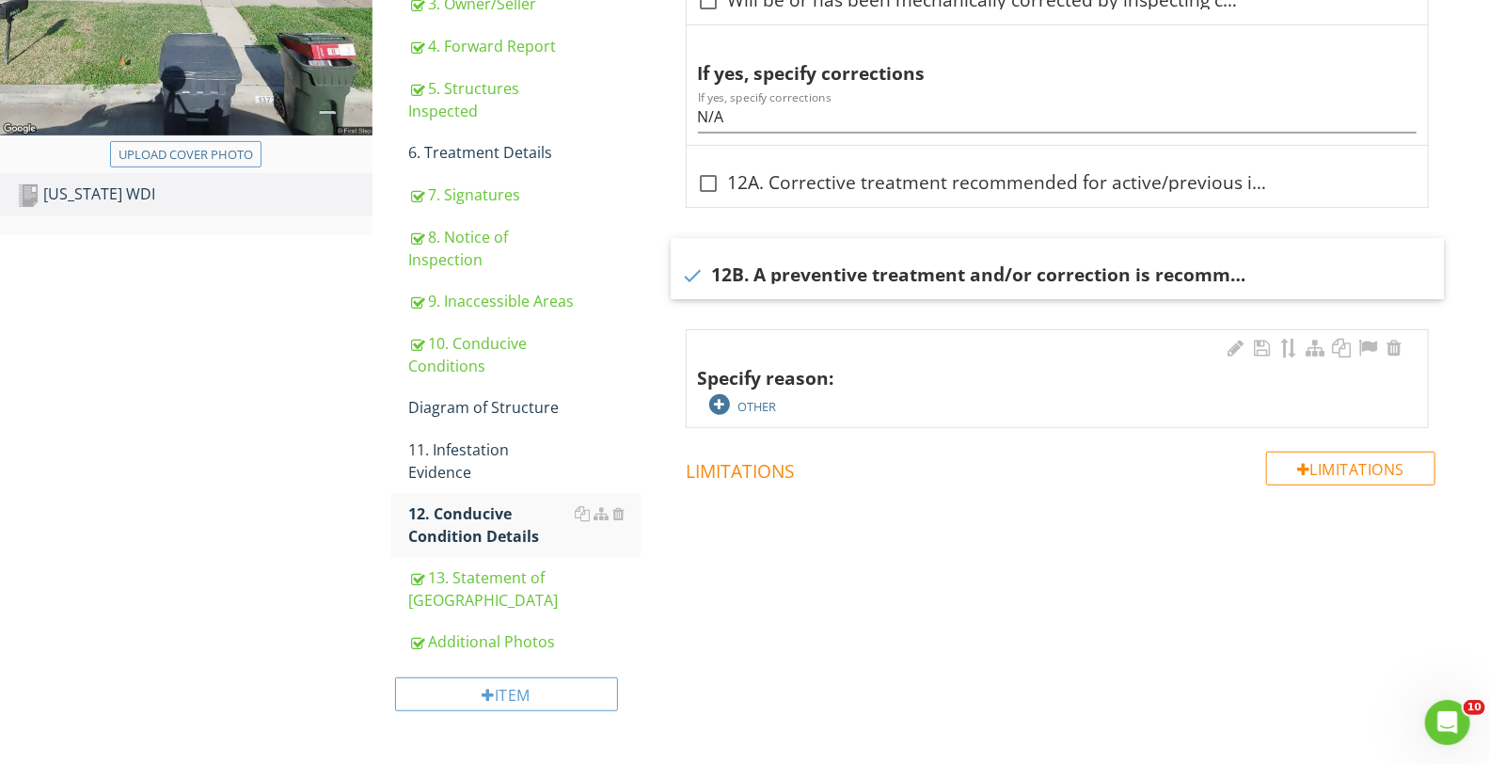
click at [719, 401] on div at bounding box center [719, 404] width 21 height 21
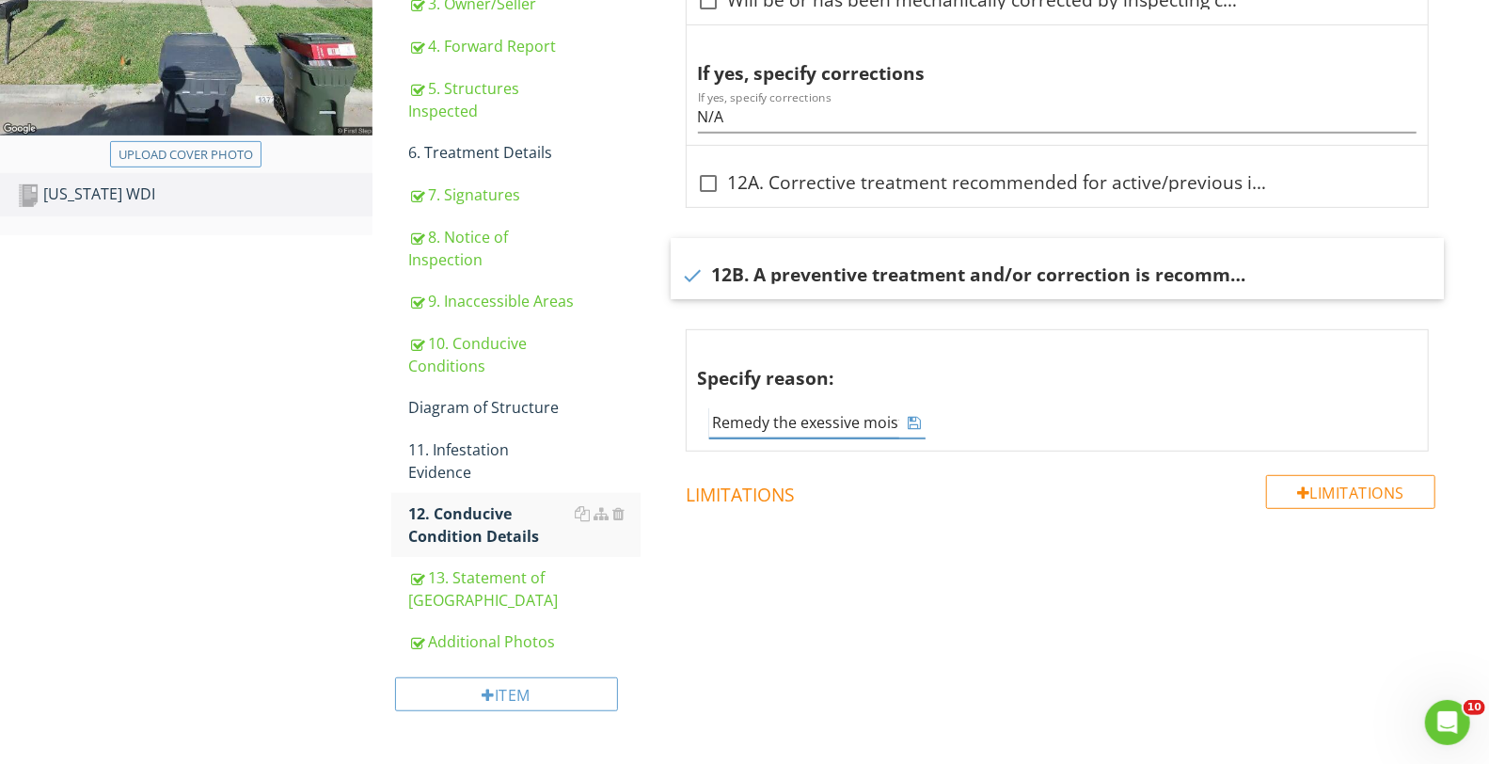
scroll to position [0, 1434]
type input "Repair wood rot and foundation cracks. Trim vegetation. Expose 6 inches of foun…"
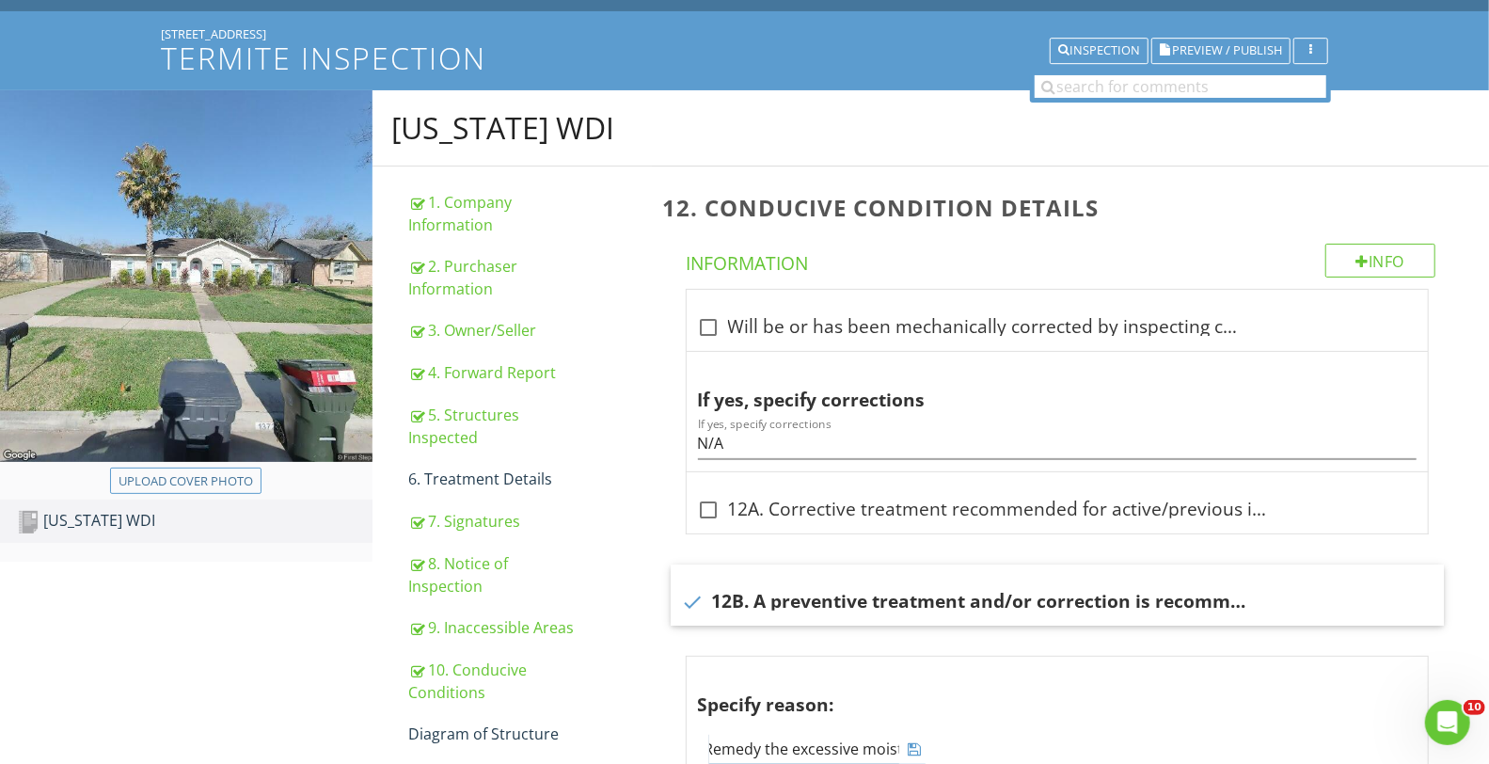
scroll to position [96, 0]
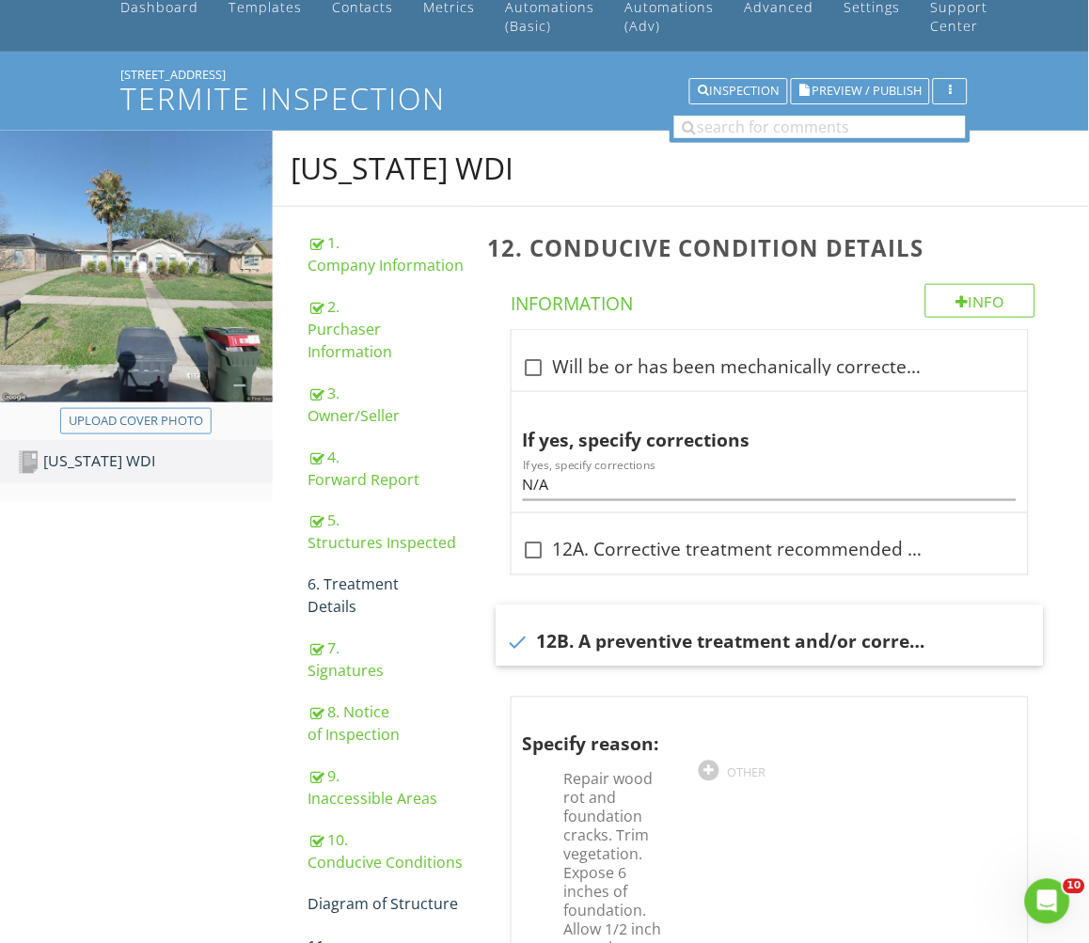
drag, startPoint x: 255, startPoint y: 70, endPoint x: 119, endPoint y: 80, distance: 135.8
click at [121, 80] on div "13722 Woodchester Dr Termite Inspection Inspection Preview / Publish" at bounding box center [544, 91] width 847 height 48
click at [248, 71] on div "13722 Woodchester Dr" at bounding box center [544, 74] width 847 height 15
click at [268, 72] on div "13722 Woodchester Dr" at bounding box center [544, 74] width 847 height 15
drag, startPoint x: 268, startPoint y: 73, endPoint x: 122, endPoint y: 76, distance: 145.8
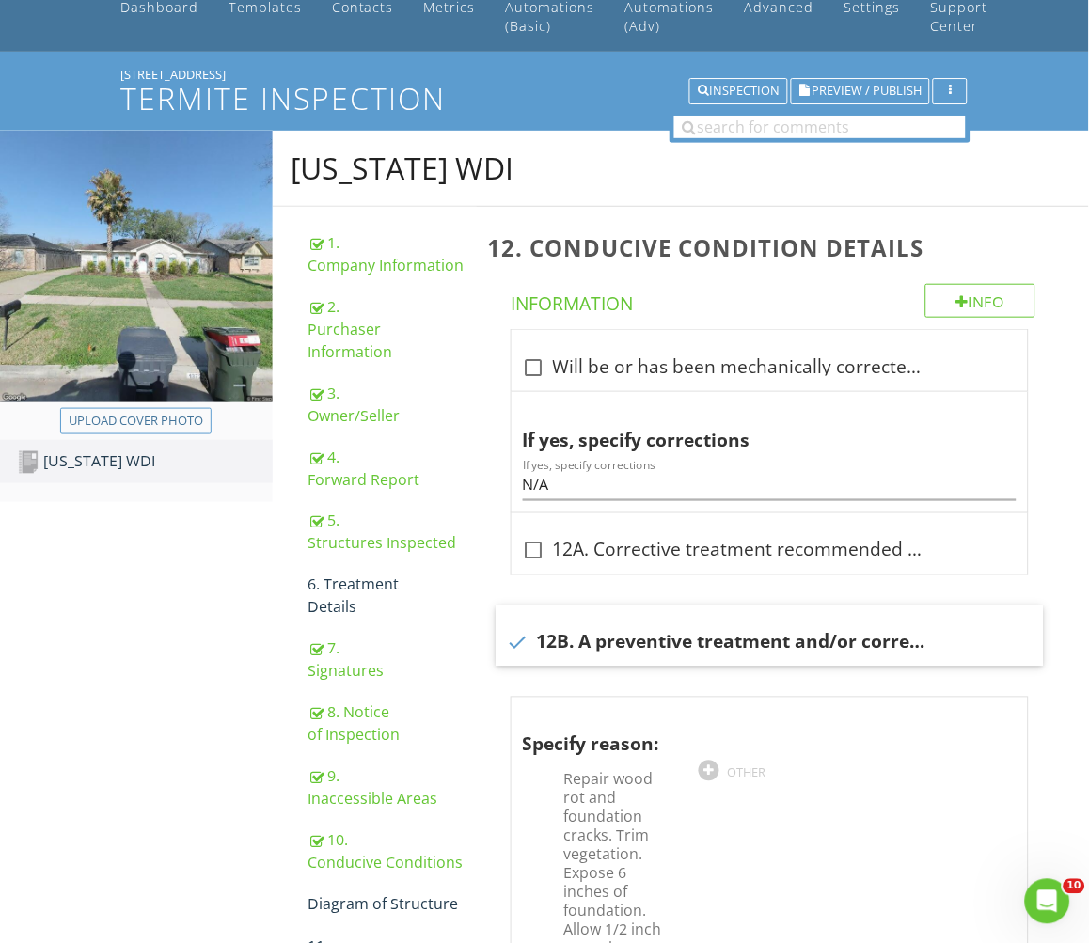
click at [122, 76] on div "13722 Woodchester Dr" at bounding box center [544, 74] width 847 height 15
copy div "13722 Woodchester Dr"
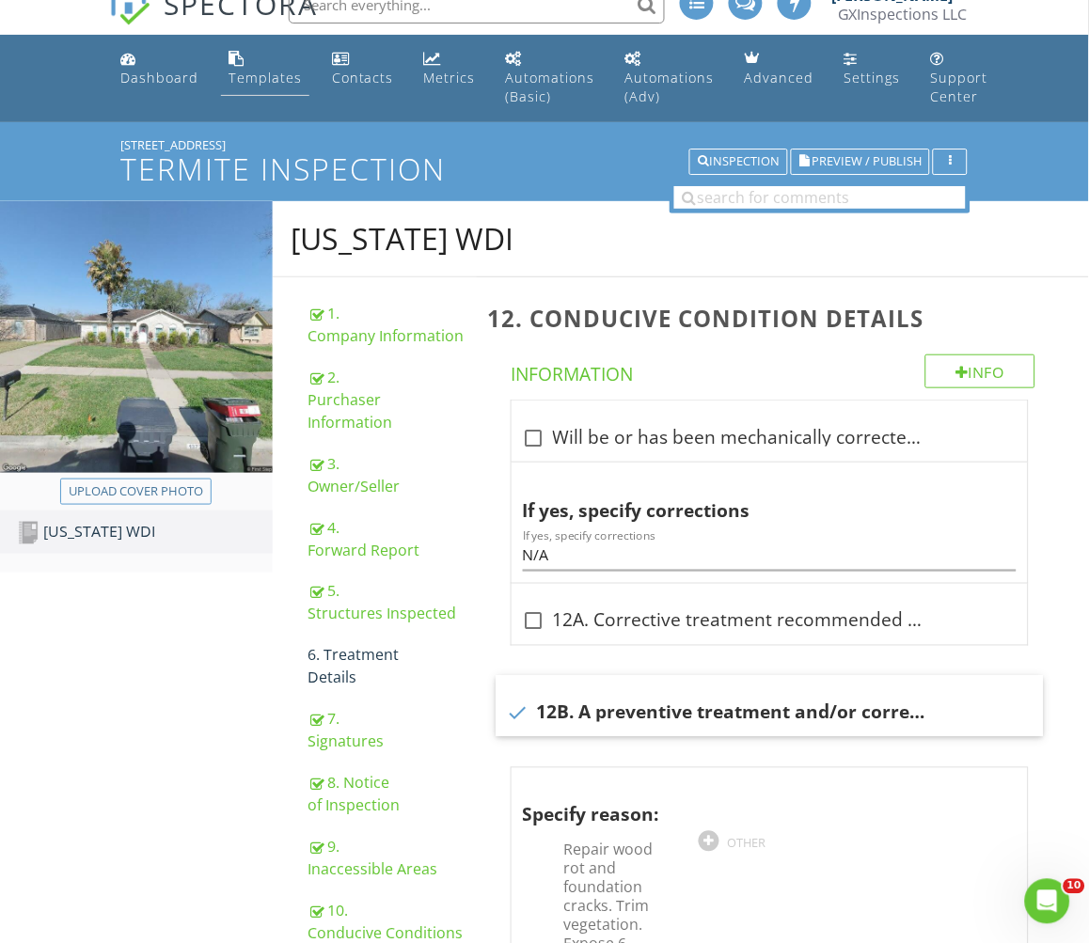
scroll to position [23, 0]
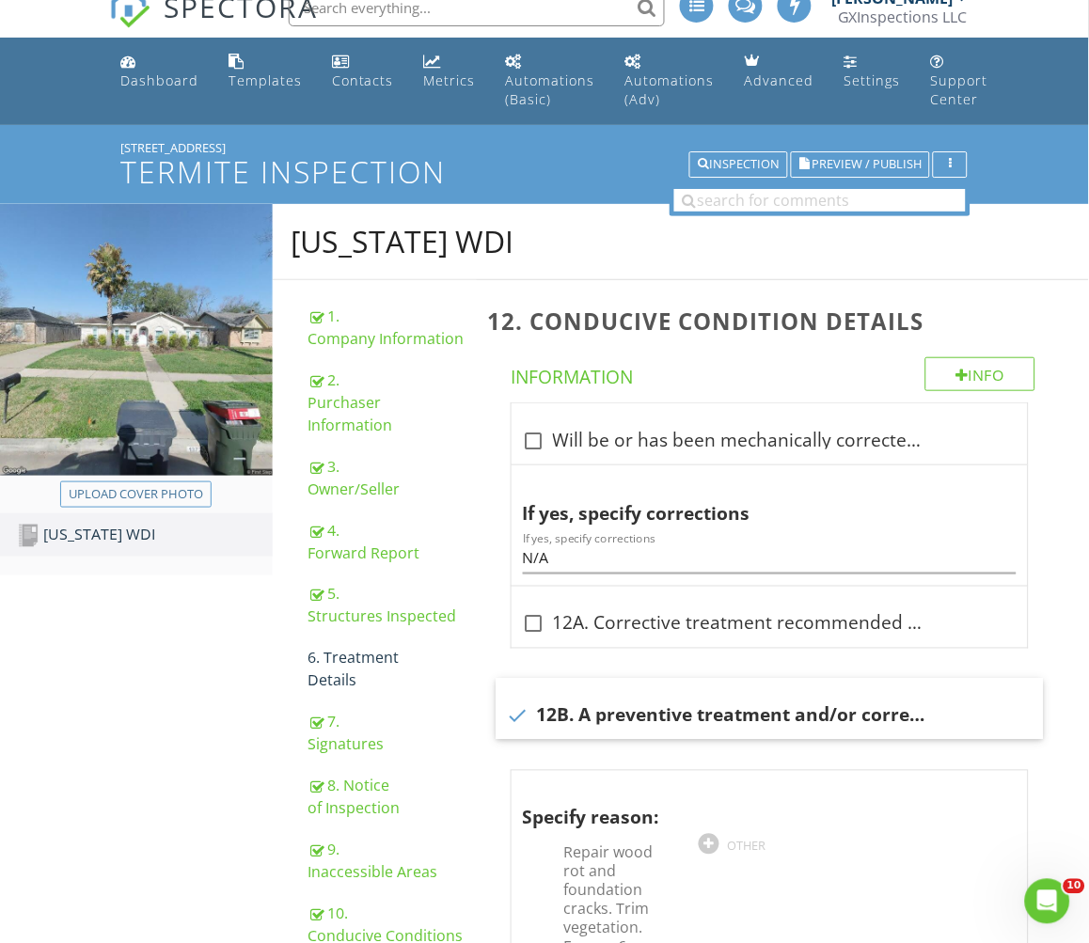
copy div "13722 Woodchester Dr"
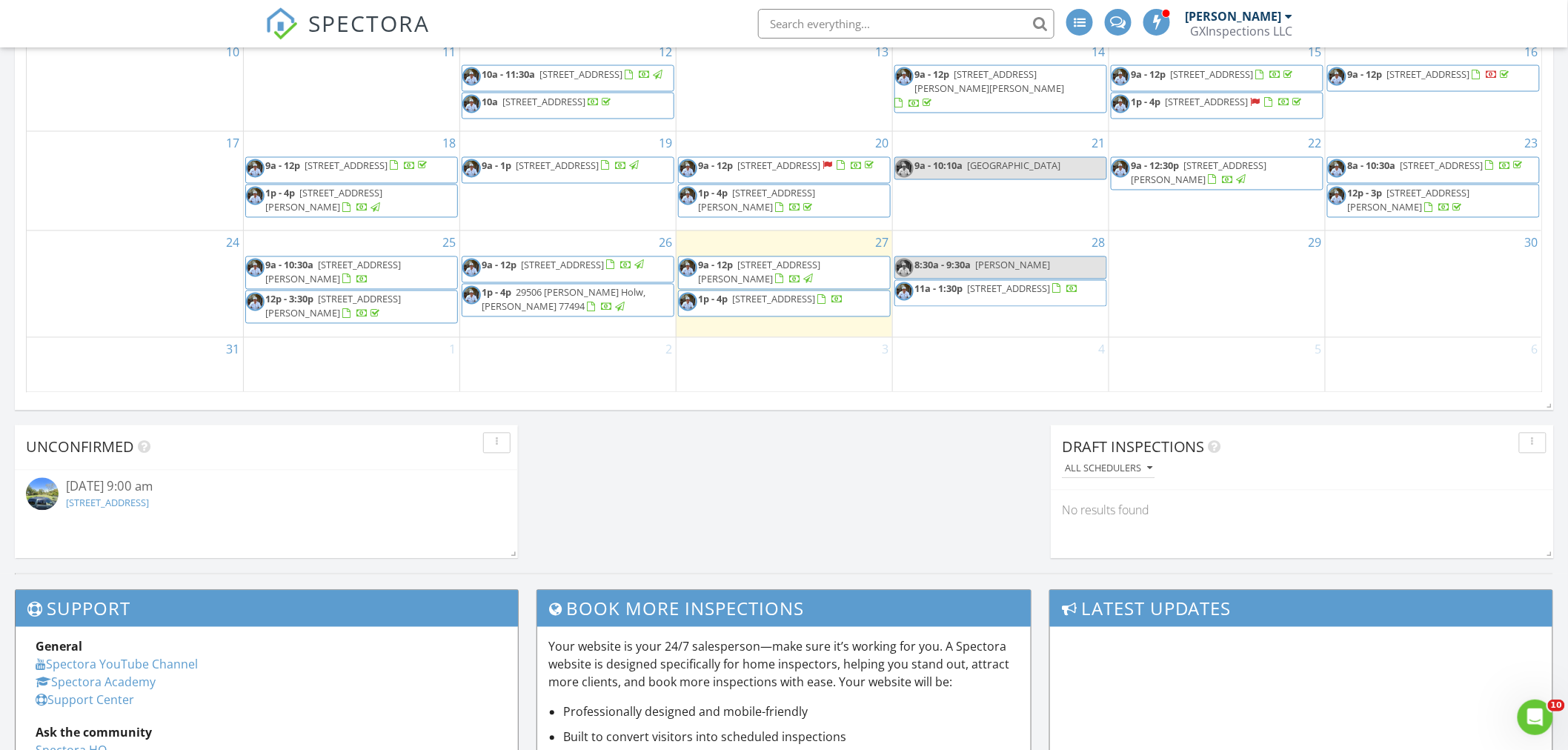
scroll to position [1041, 0]
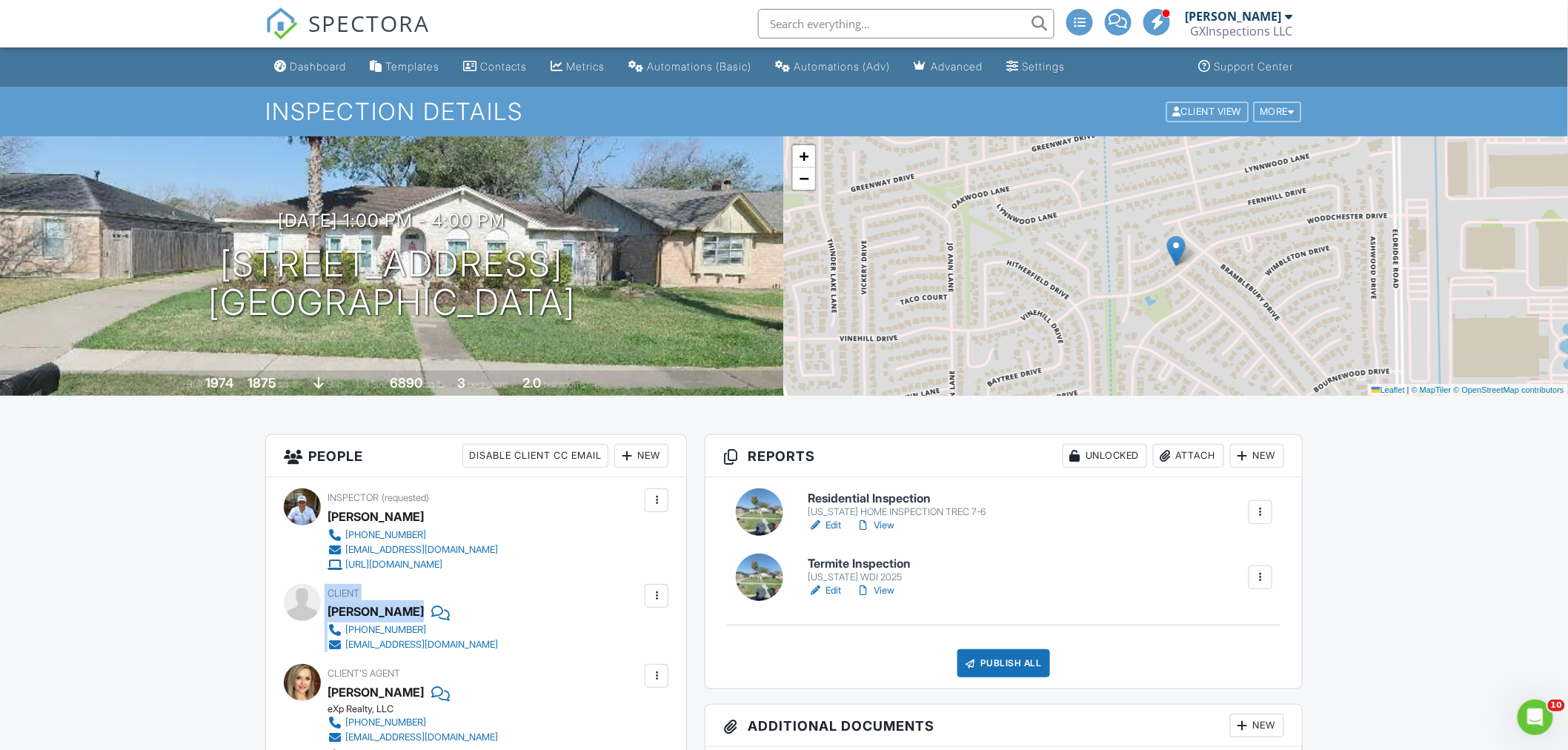
drag, startPoint x: 321, startPoint y: 608, endPoint x: 413, endPoint y: 607, distance: 92.0
click at [413, 608] on div "Client Isabel Terraso 832-866-7445 iterraso@gmail.com" at bounding box center [476, 618] width 385 height 69
copy div "Client Isabel Terraso"
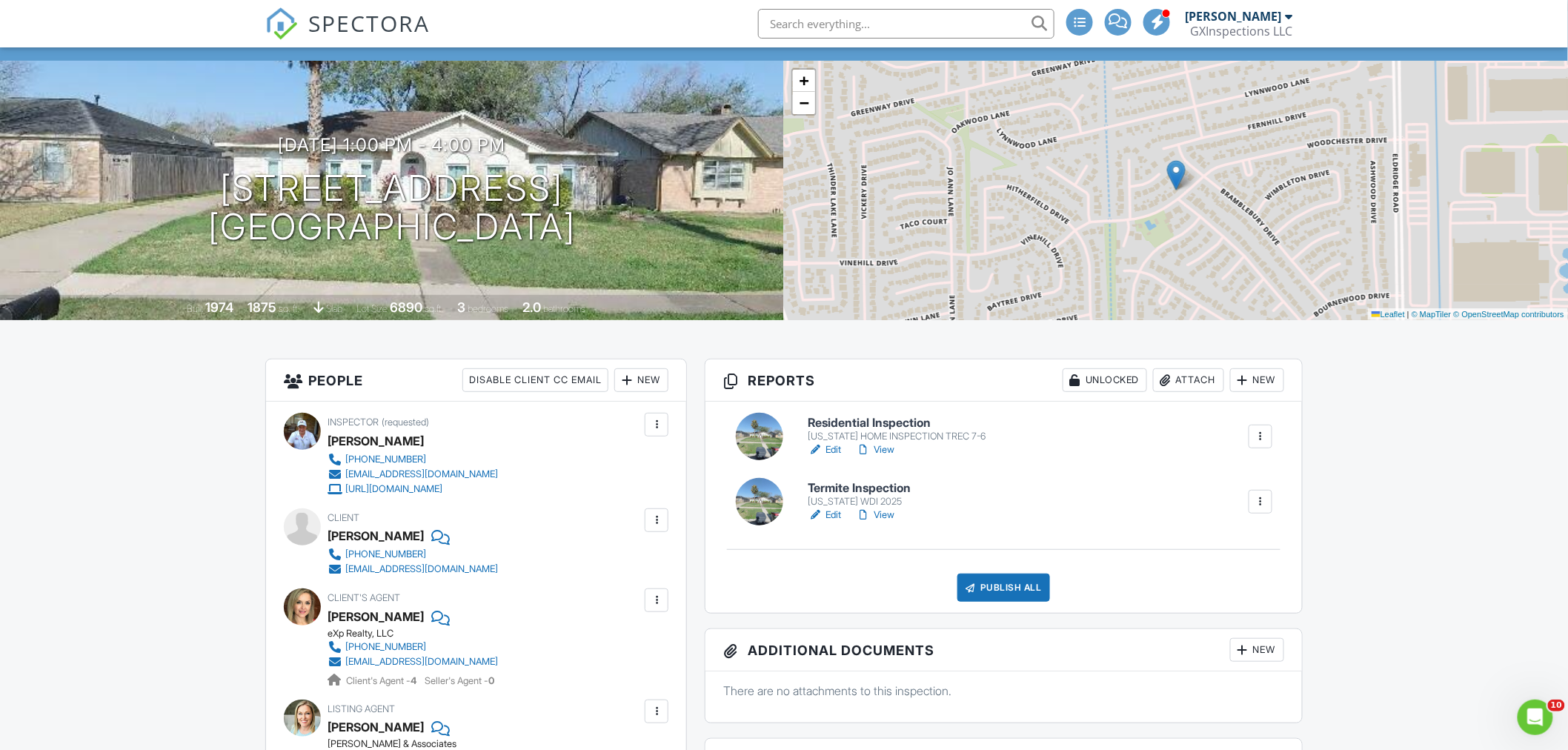
scroll to position [219, 0]
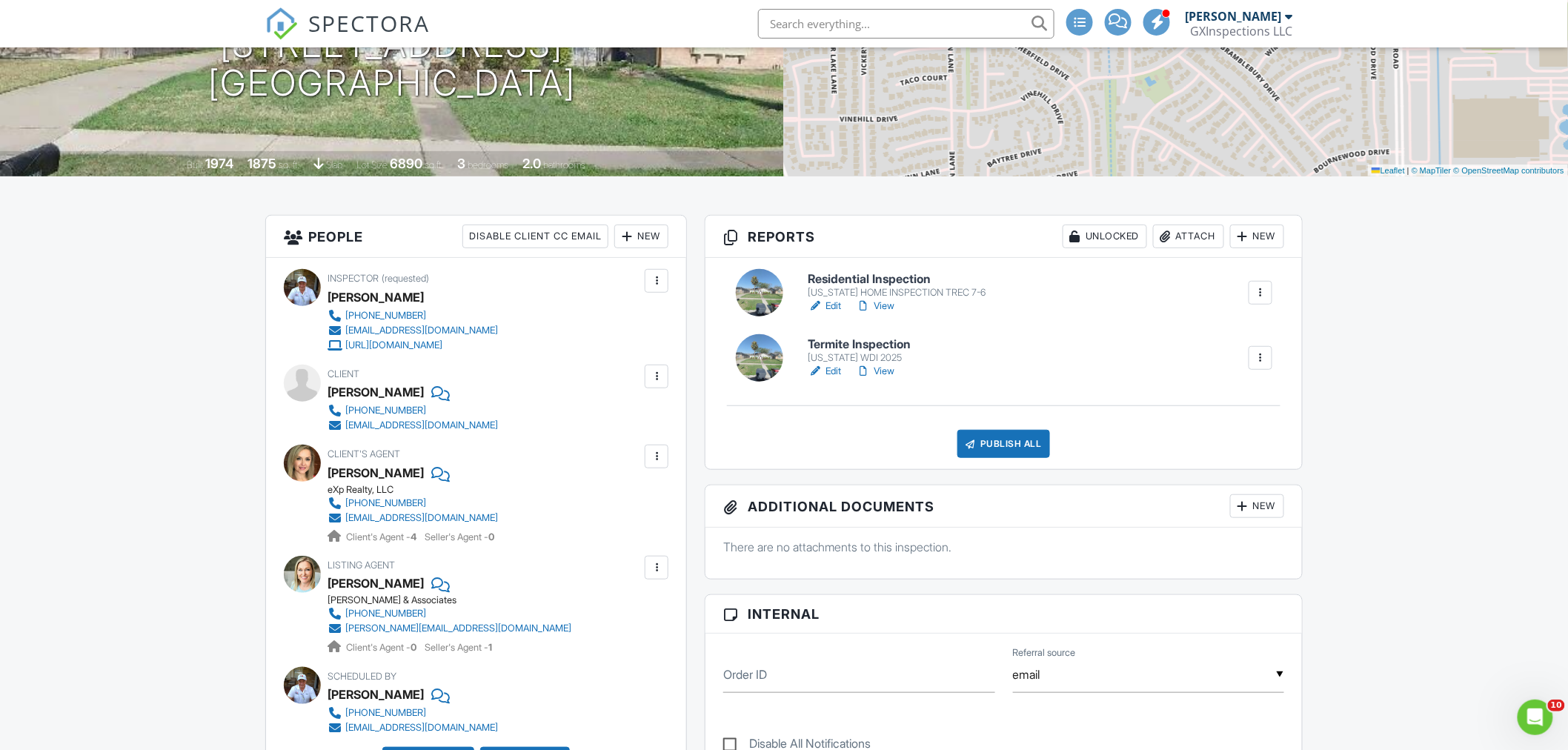
drag, startPoint x: 325, startPoint y: 469, endPoint x: 409, endPoint y: 471, distance: 84.0
click at [409, 471] on div "Client's Agent Alda Caballero eXp Realty, LLC 713-344-7098 aldatxrealtor@gmail.…" at bounding box center [476, 494] width 385 height 99
copy div "Client's Agent Alda Caballero"
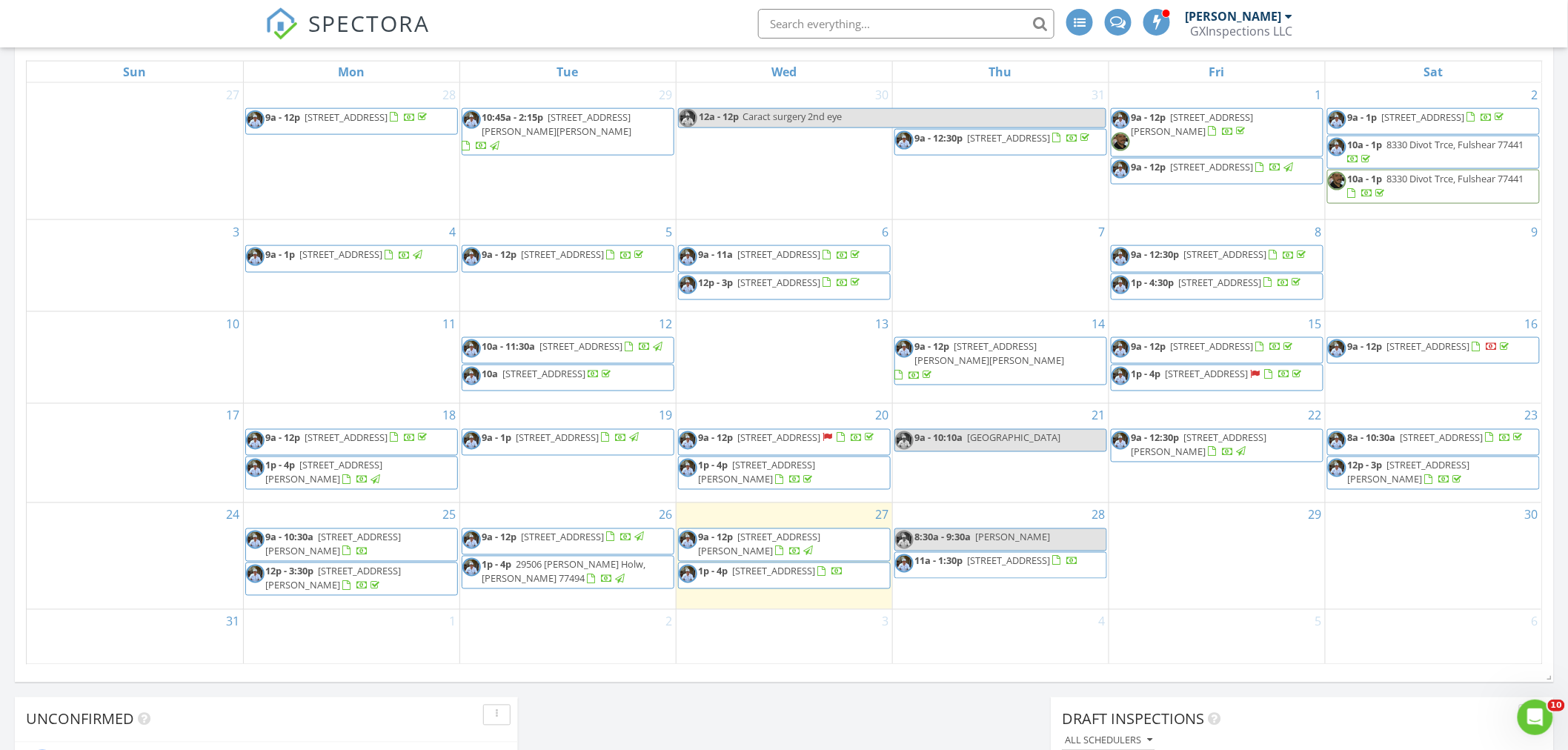
scroll to position [1097, 0]
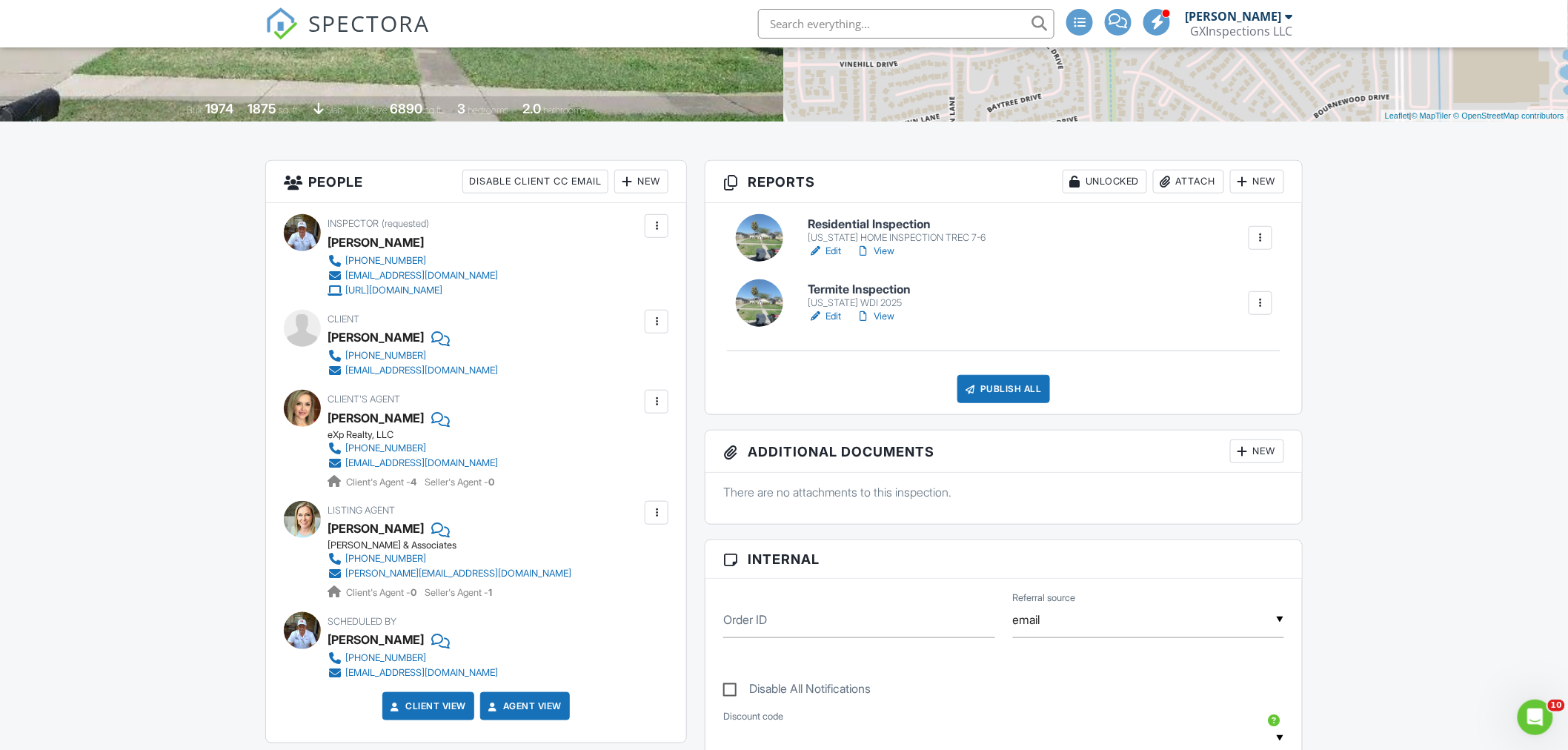
click at [834, 317] on link "Edit" at bounding box center [824, 316] width 33 height 15
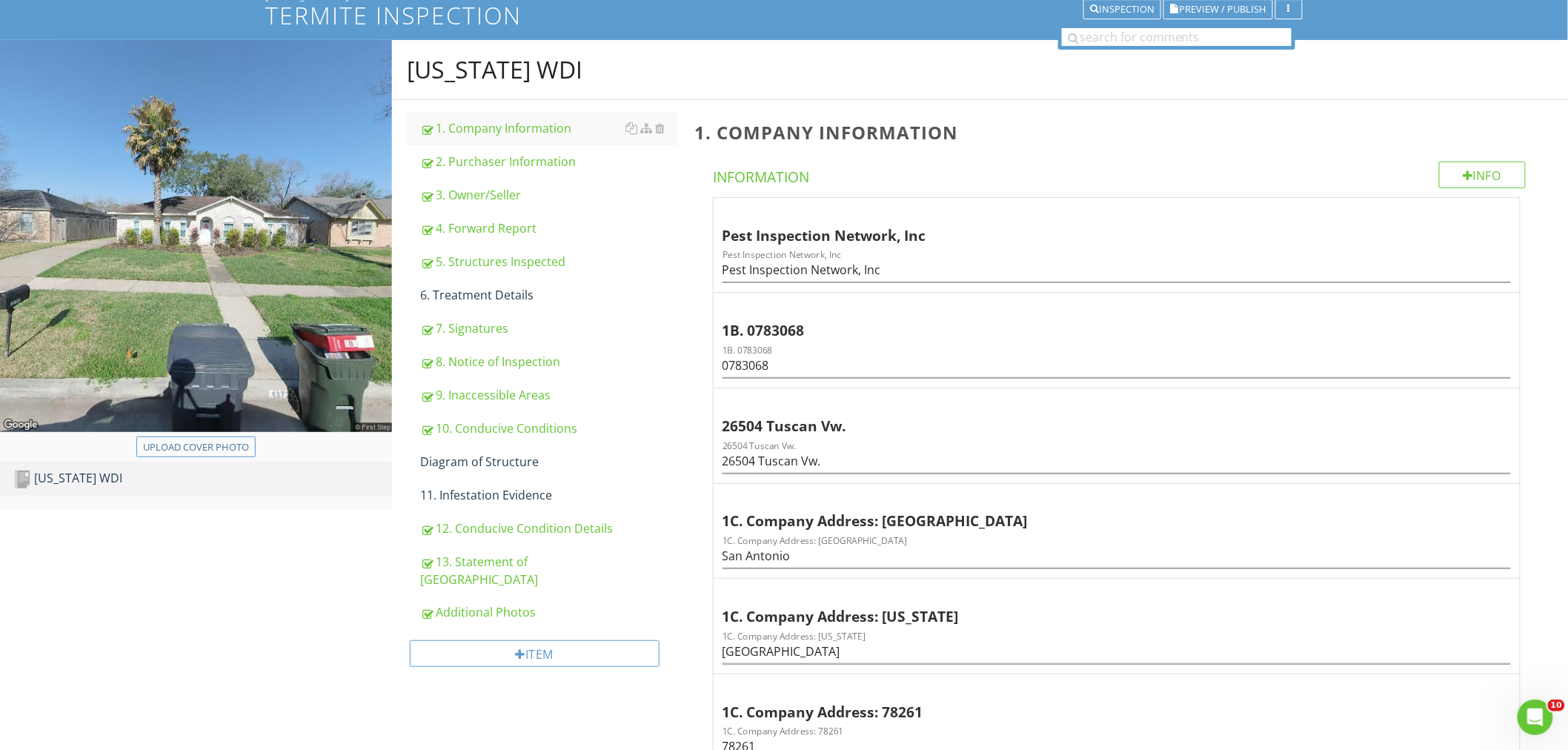
scroll to position [109, 0]
click at [470, 603] on div "Additional Photos" at bounding box center [548, 611] width 257 height 18
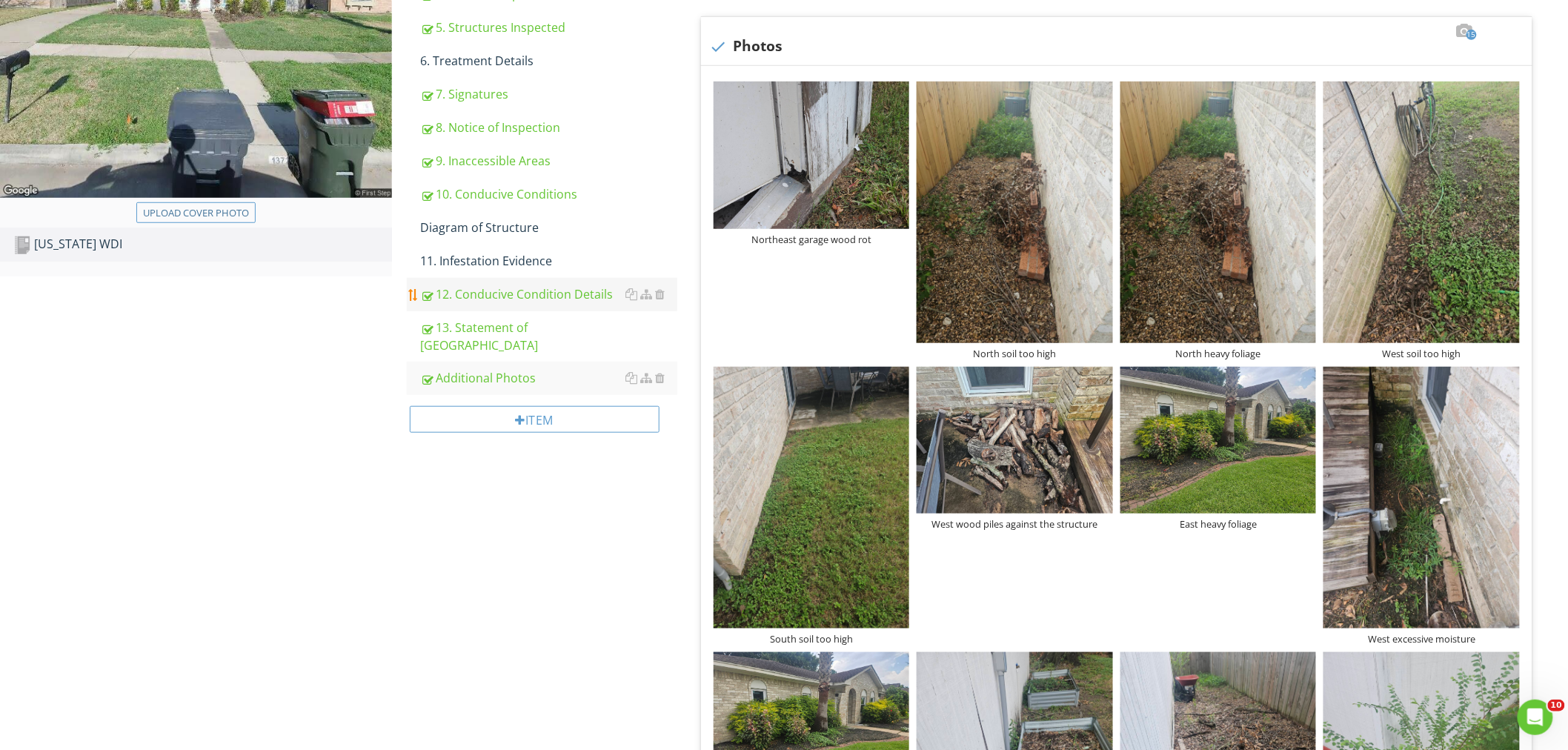
scroll to position [329, 0]
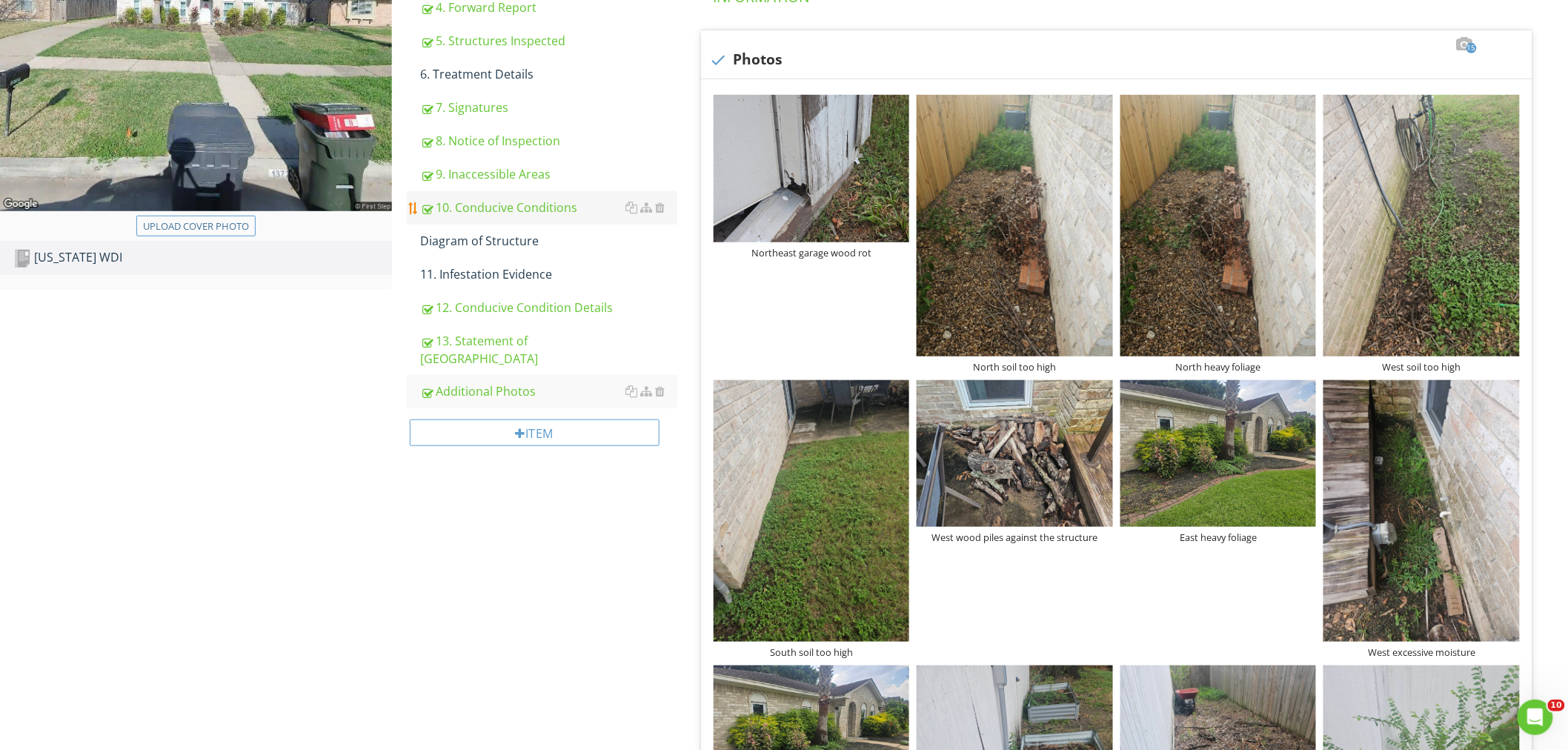
click at [483, 205] on div "10. Conducive Conditions" at bounding box center [548, 207] width 257 height 18
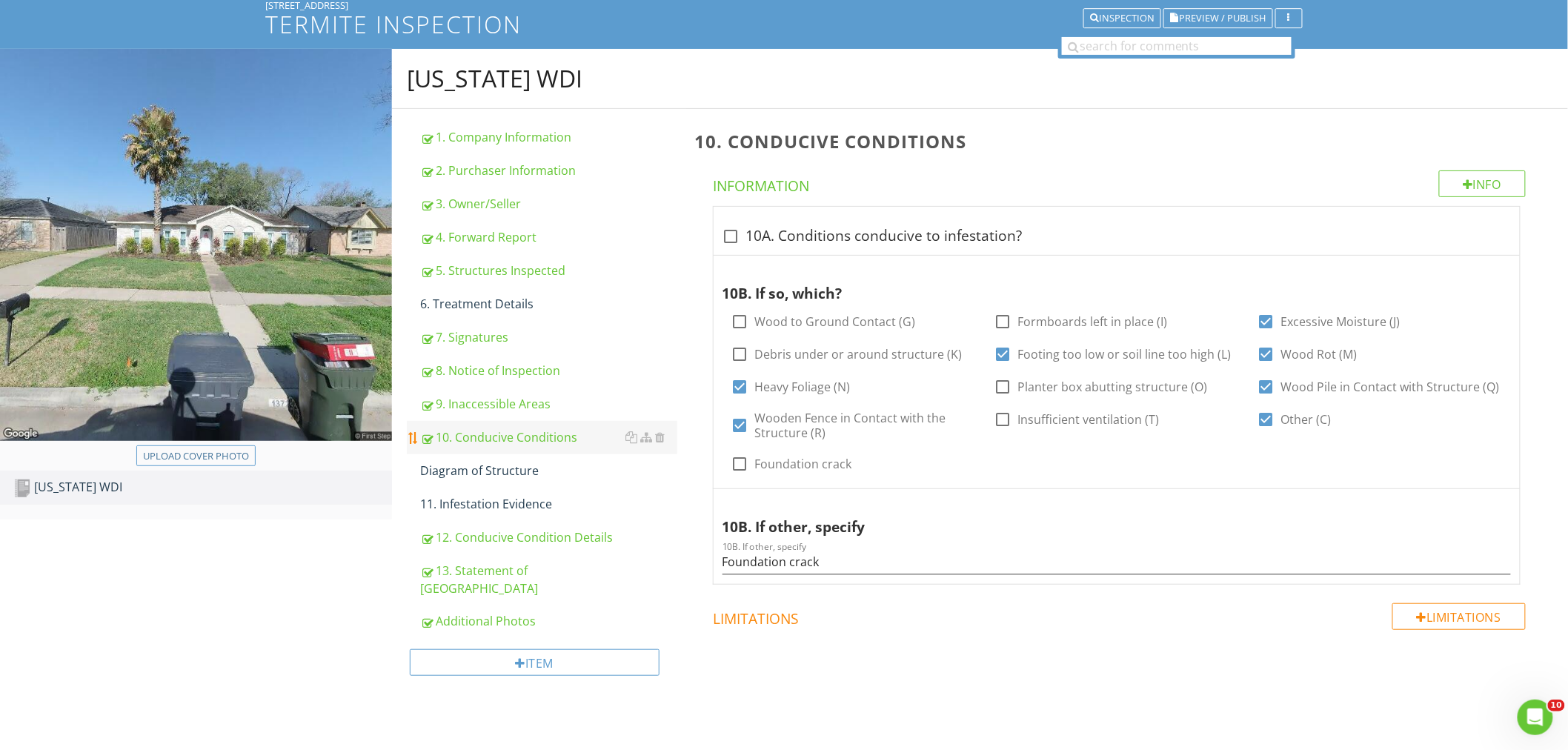
scroll to position [99, 0]
click at [306, 658] on div "Upload cover photo [US_STATE] WDI [US_STATE] WDI 1. Company Information 2. Purc…" at bounding box center [784, 399] width 1568 height 701
click at [513, 612] on div "Additional Photos" at bounding box center [548, 621] width 257 height 18
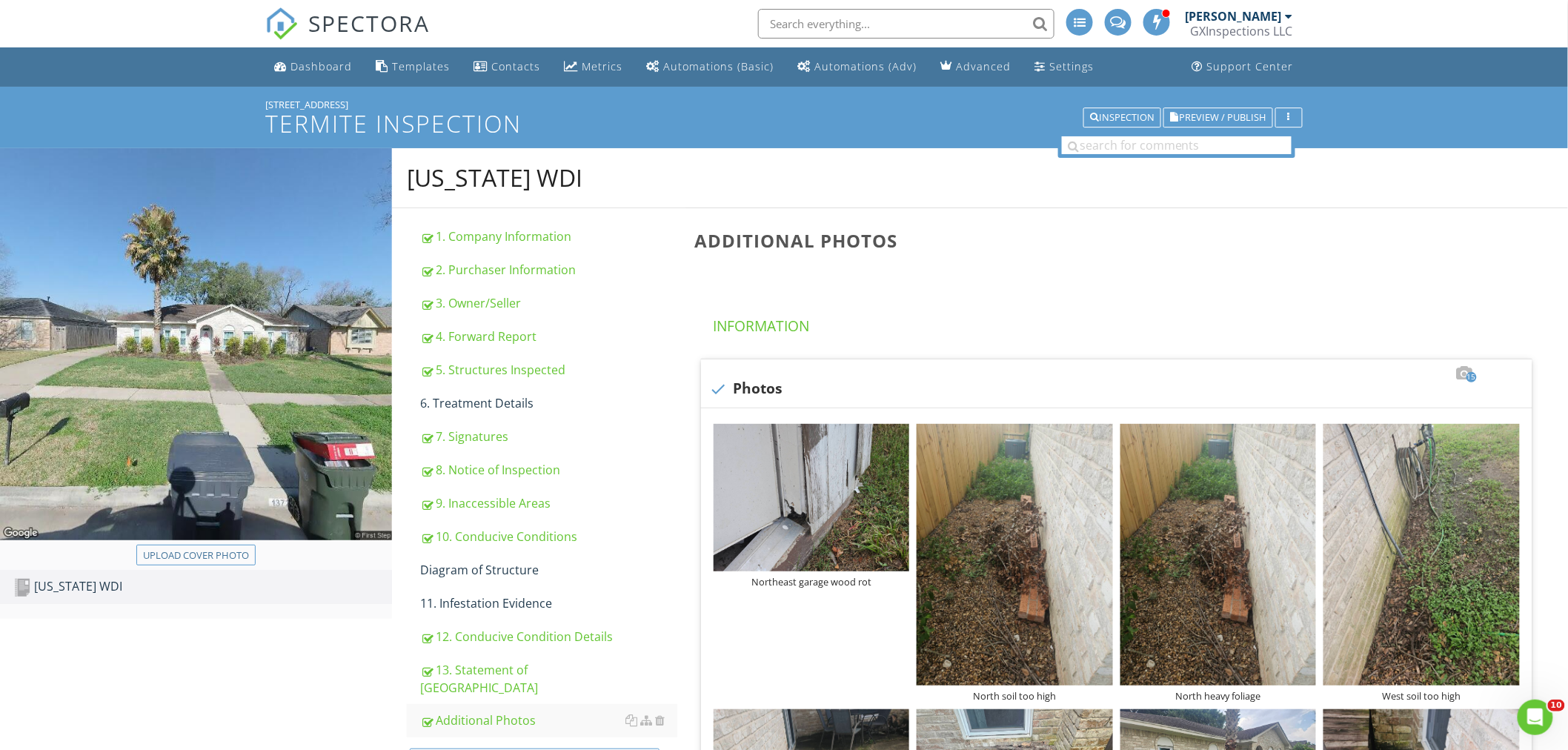
drag, startPoint x: 368, startPoint y: 100, endPoint x: 266, endPoint y: 100, distance: 102.0
click at [266, 100] on div "[STREET_ADDRESS]" at bounding box center [784, 104] width 1038 height 12
copy div "[STREET_ADDRESS]"
click at [485, 569] on div "Diagram of Structure" at bounding box center [548, 570] width 257 height 18
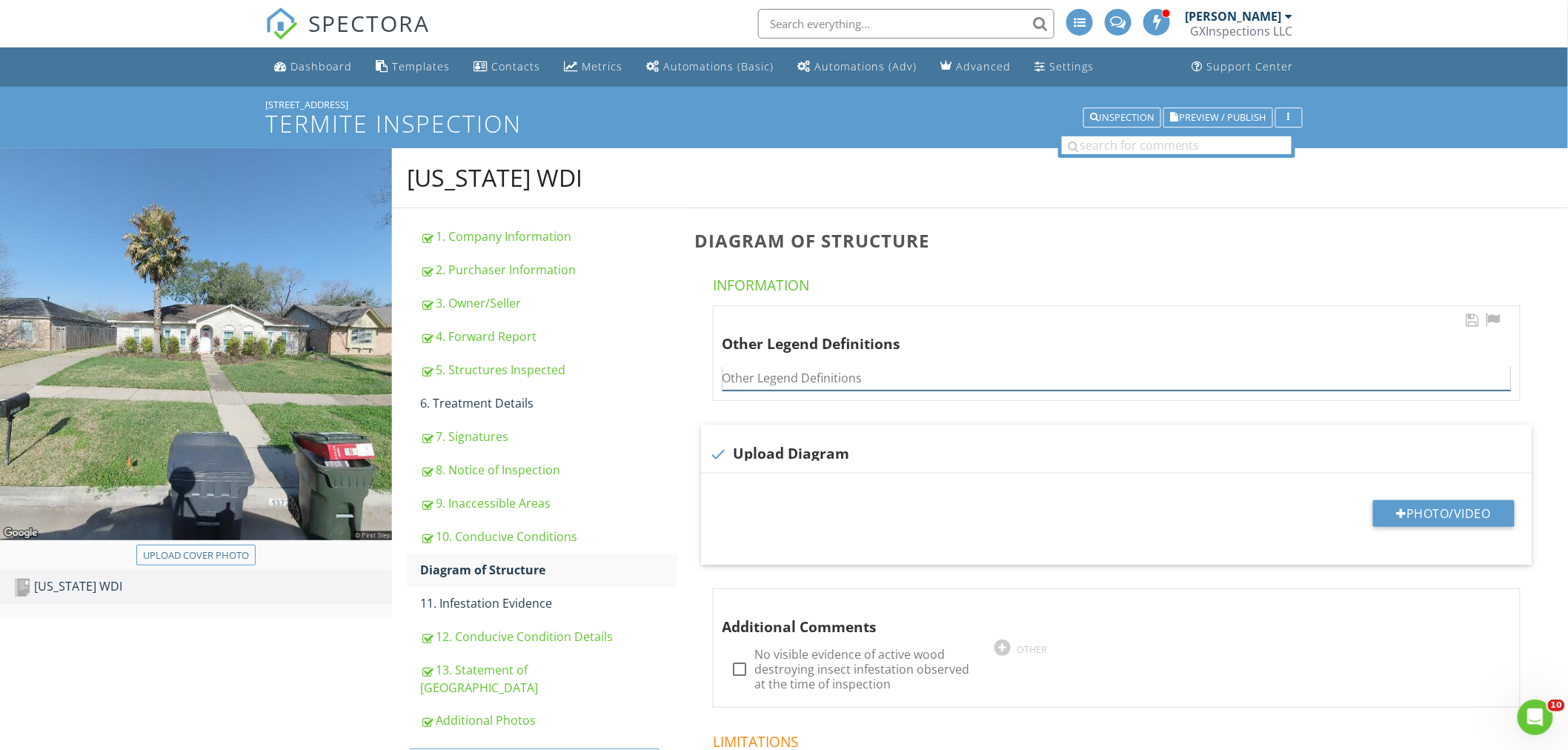
click at [767, 366] on input "Other Legend Definitions" at bounding box center [1117, 378] width 789 height 24
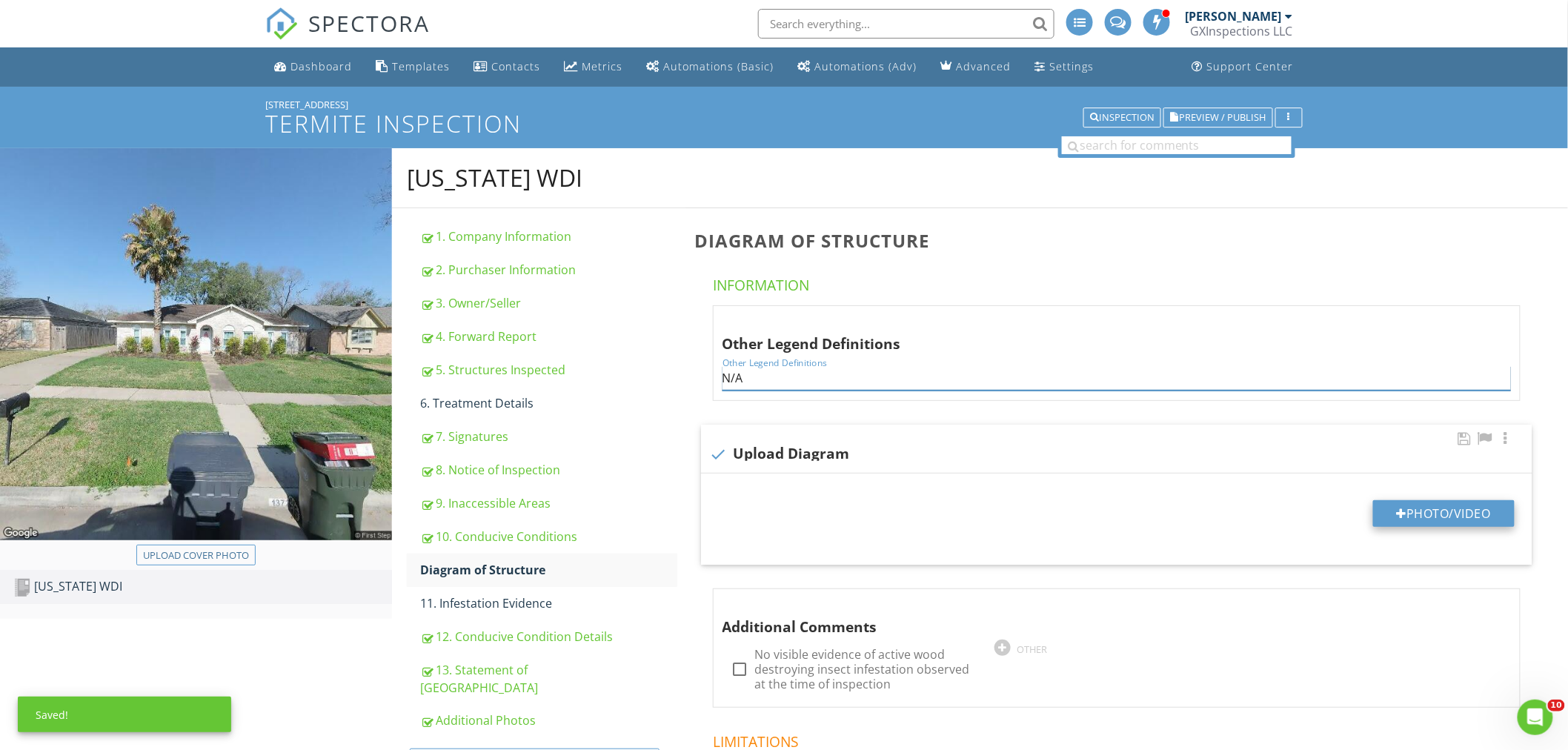
type input "N/A"
click at [1386, 511] on button "Photo/Video" at bounding box center [1444, 514] width 142 height 27
type input "C:\fakepath\13722_Woodchester_DR_impr_sketch.png"
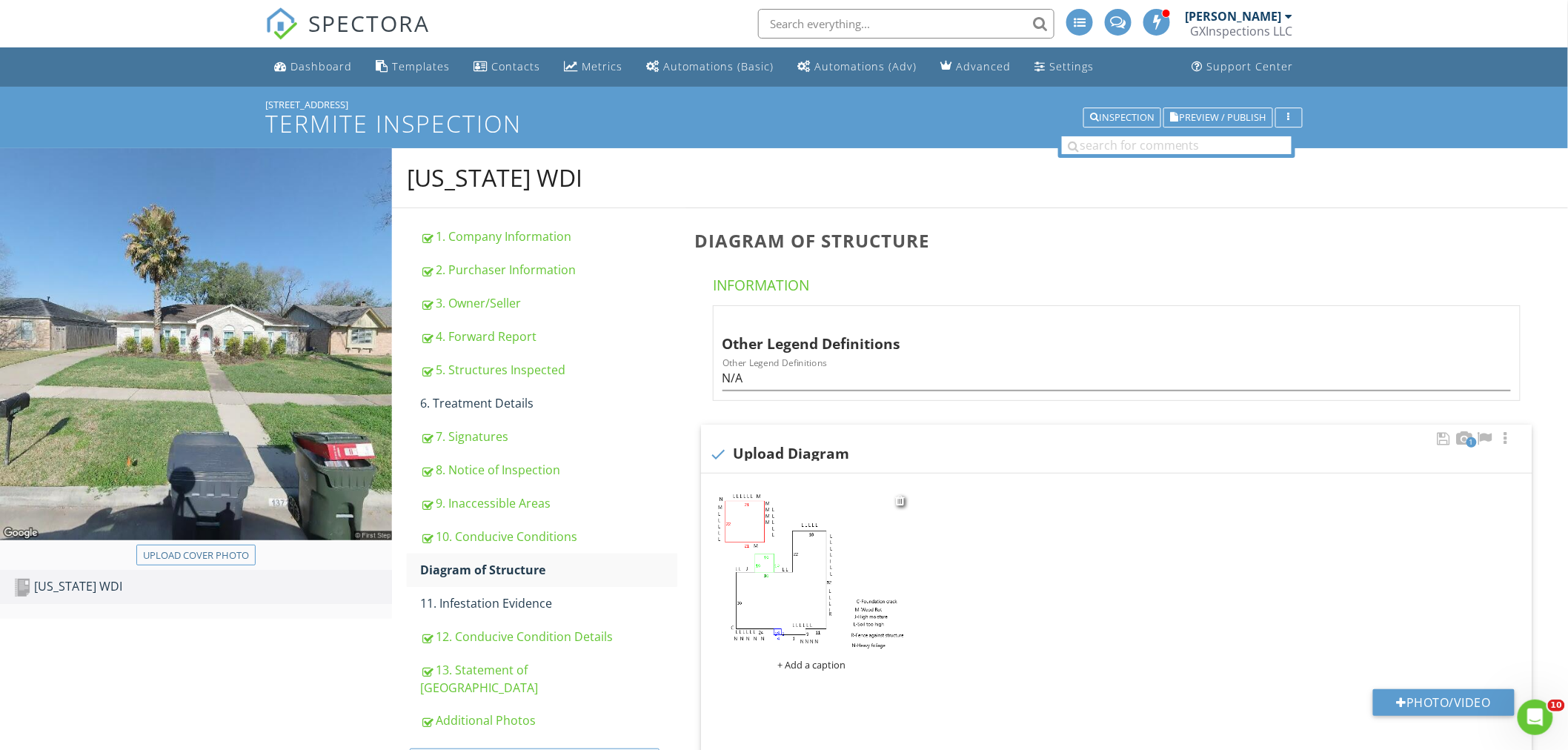
click at [829, 664] on div "+ Add a caption" at bounding box center [812, 664] width 196 height 12
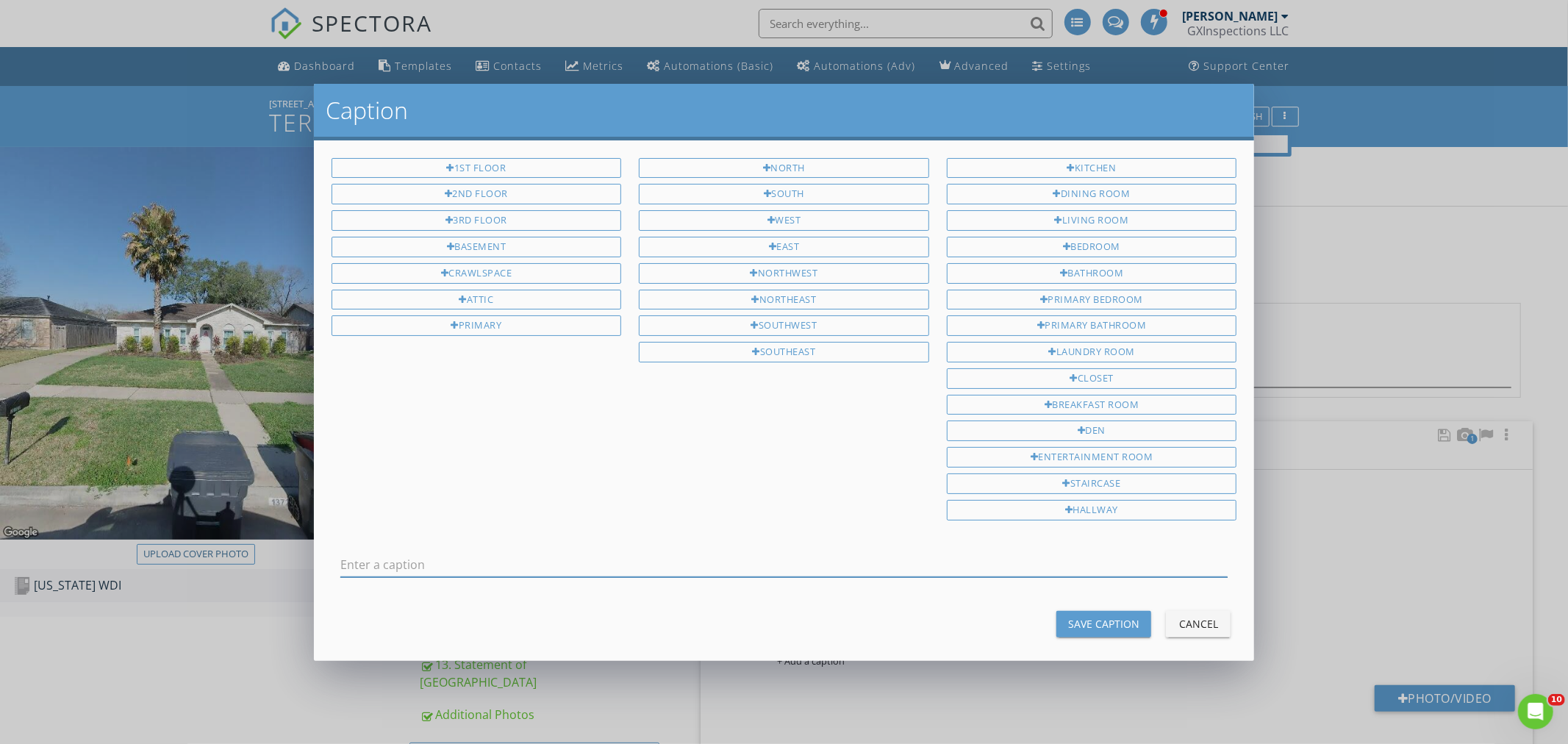
drag, startPoint x: 428, startPoint y: 563, endPoint x: 358, endPoint y: 556, distance: 70.3
drag, startPoint x: 358, startPoint y: 556, endPoint x: 413, endPoint y: 571, distance: 57.0
click at [361, 567] on input "text" at bounding box center [785, 564] width 888 height 24
click at [437, 566] on input "text" at bounding box center [785, 564] width 888 height 24
type input "[STREET_ADDRESS]"
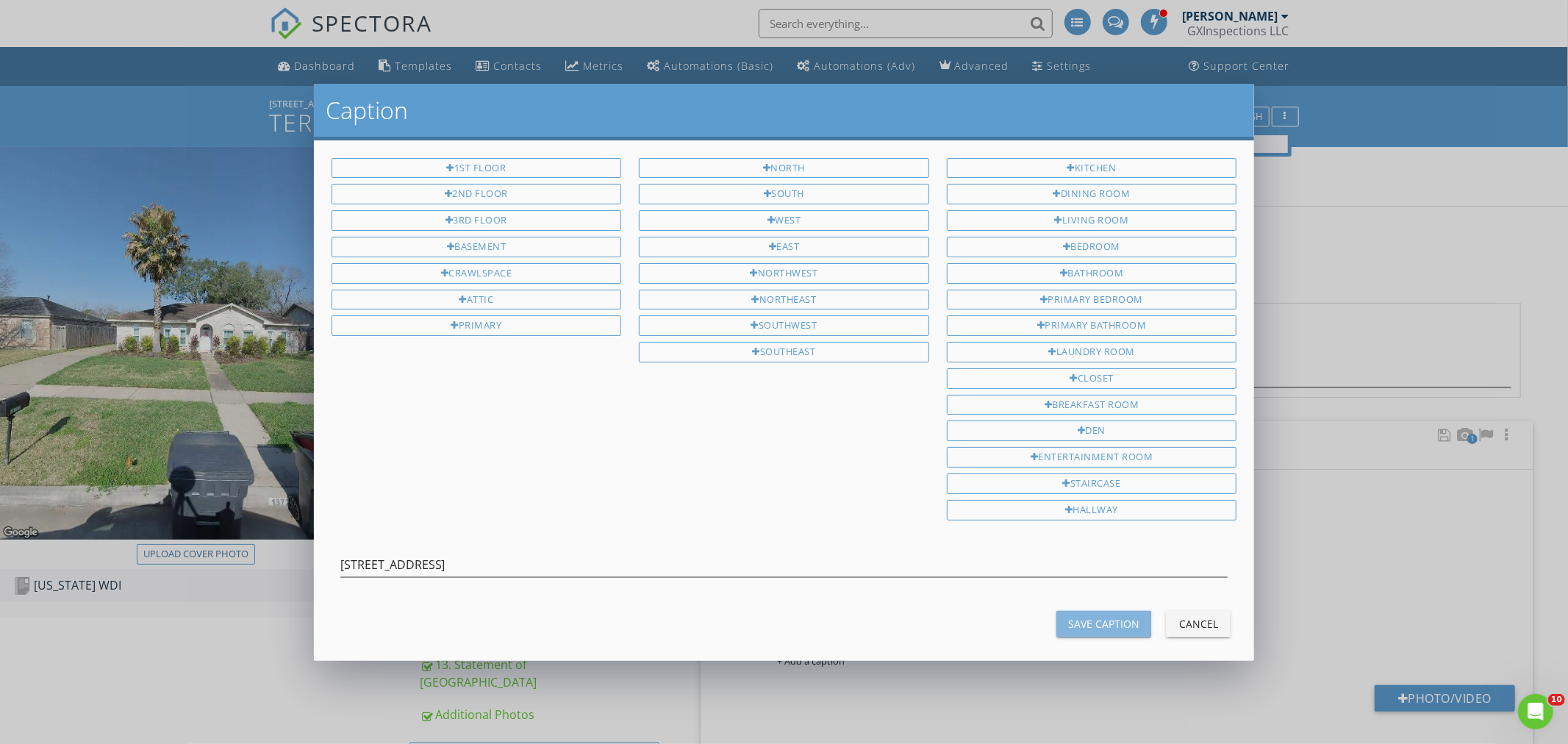
click at [1057, 625] on button "Save Caption" at bounding box center [1104, 624] width 95 height 27
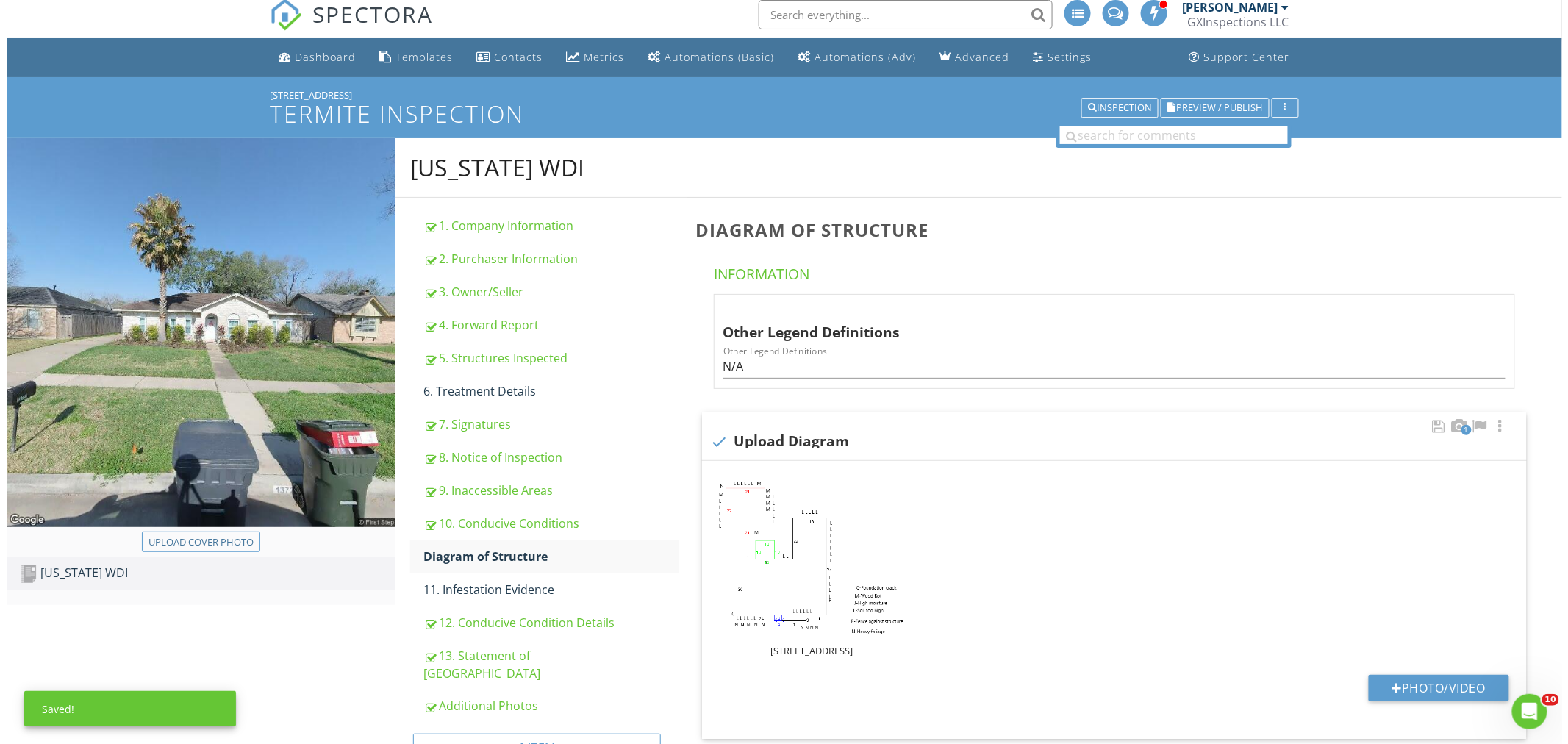
scroll to position [217, 0]
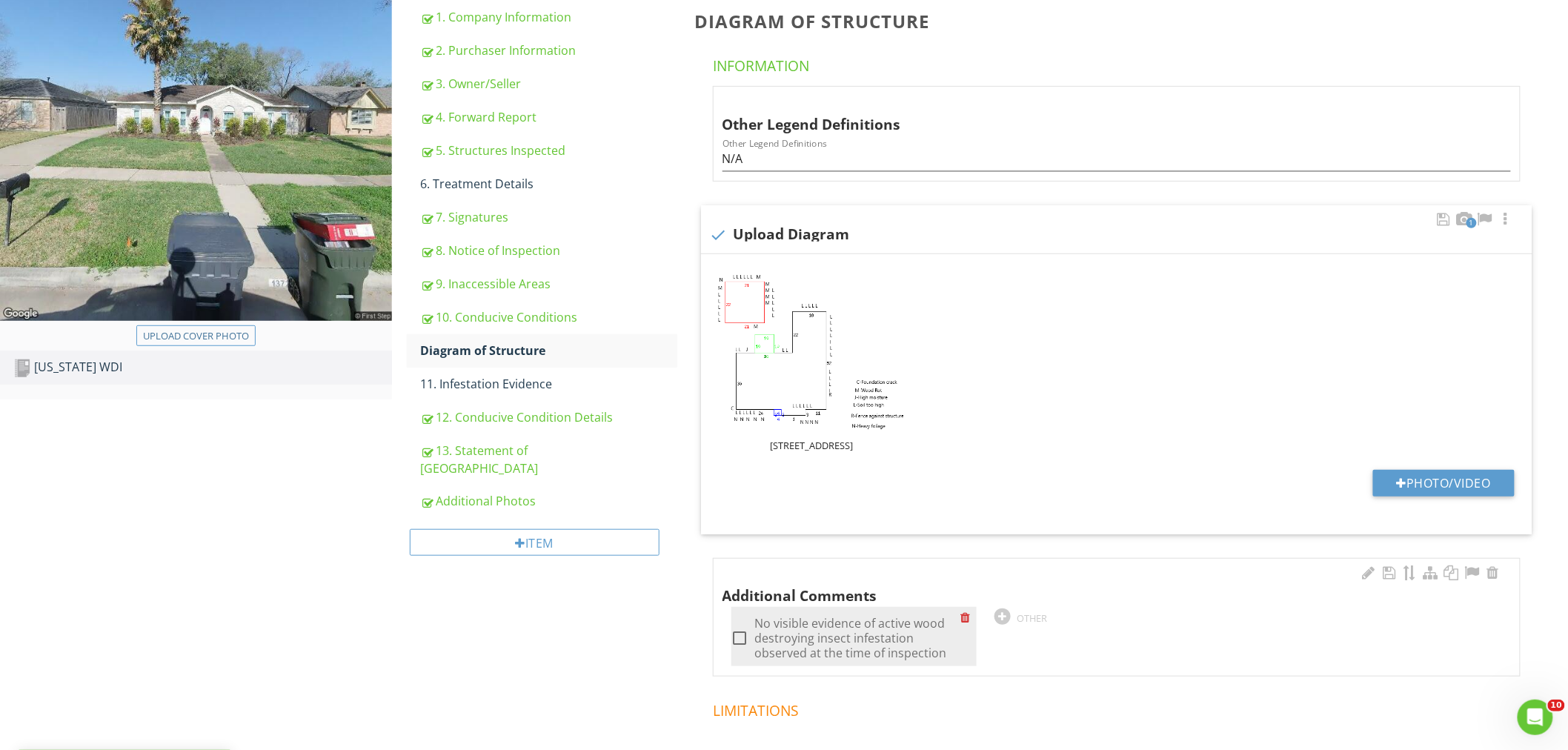
click at [742, 634] on div at bounding box center [741, 638] width 25 height 25
checkbox input "true"
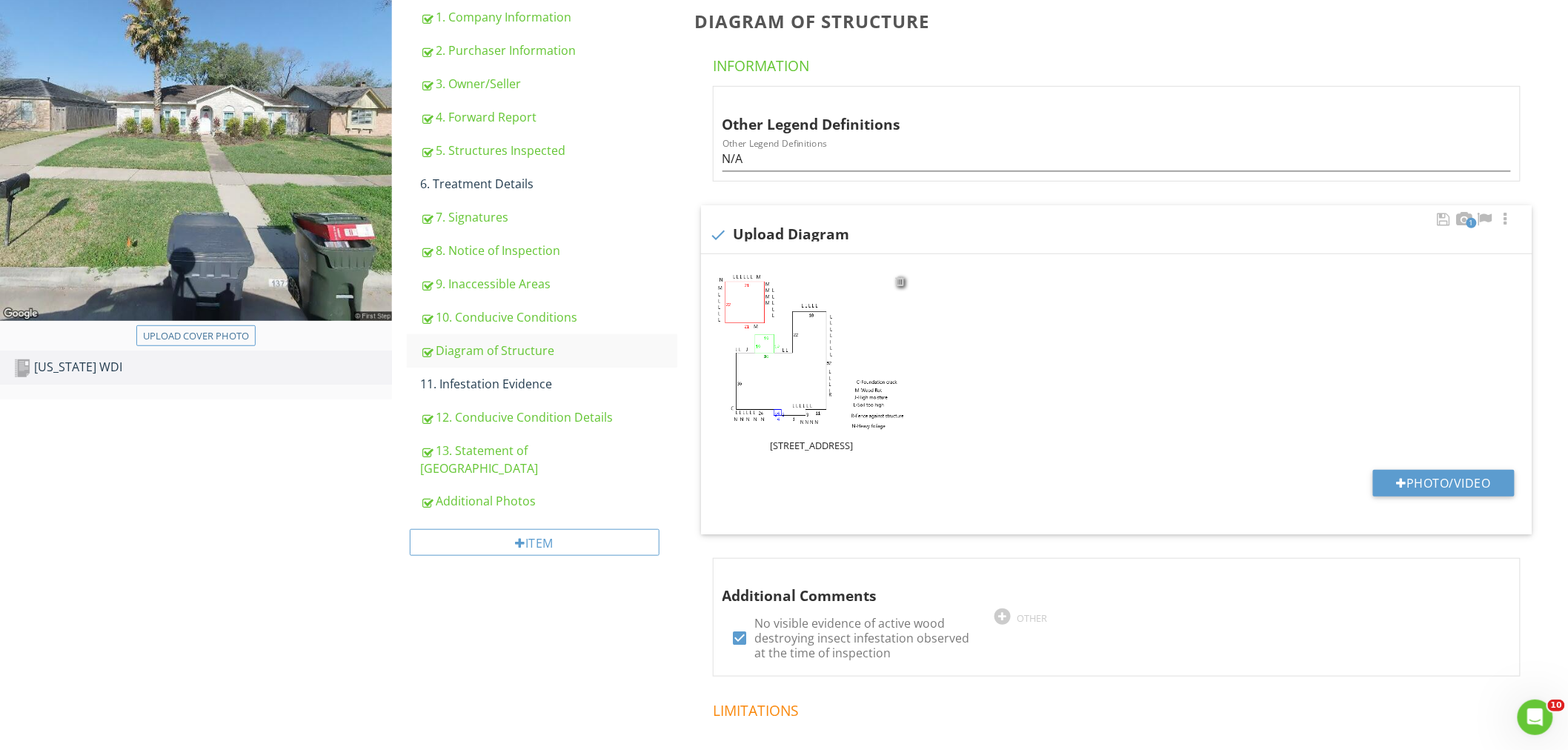
click at [899, 284] on div at bounding box center [900, 280] width 9 height 12
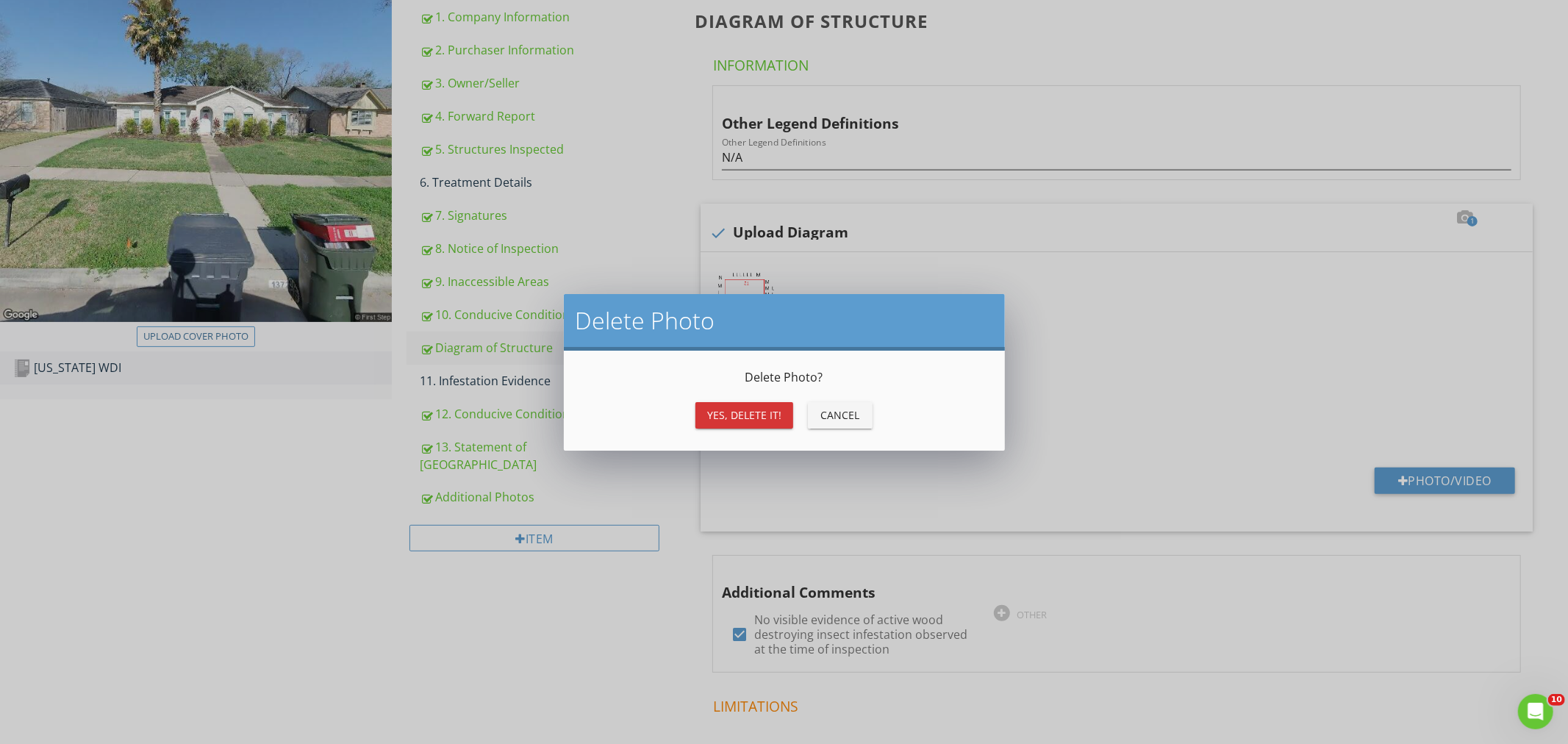
click at [739, 413] on div "Yes, Delete it!" at bounding box center [744, 415] width 74 height 16
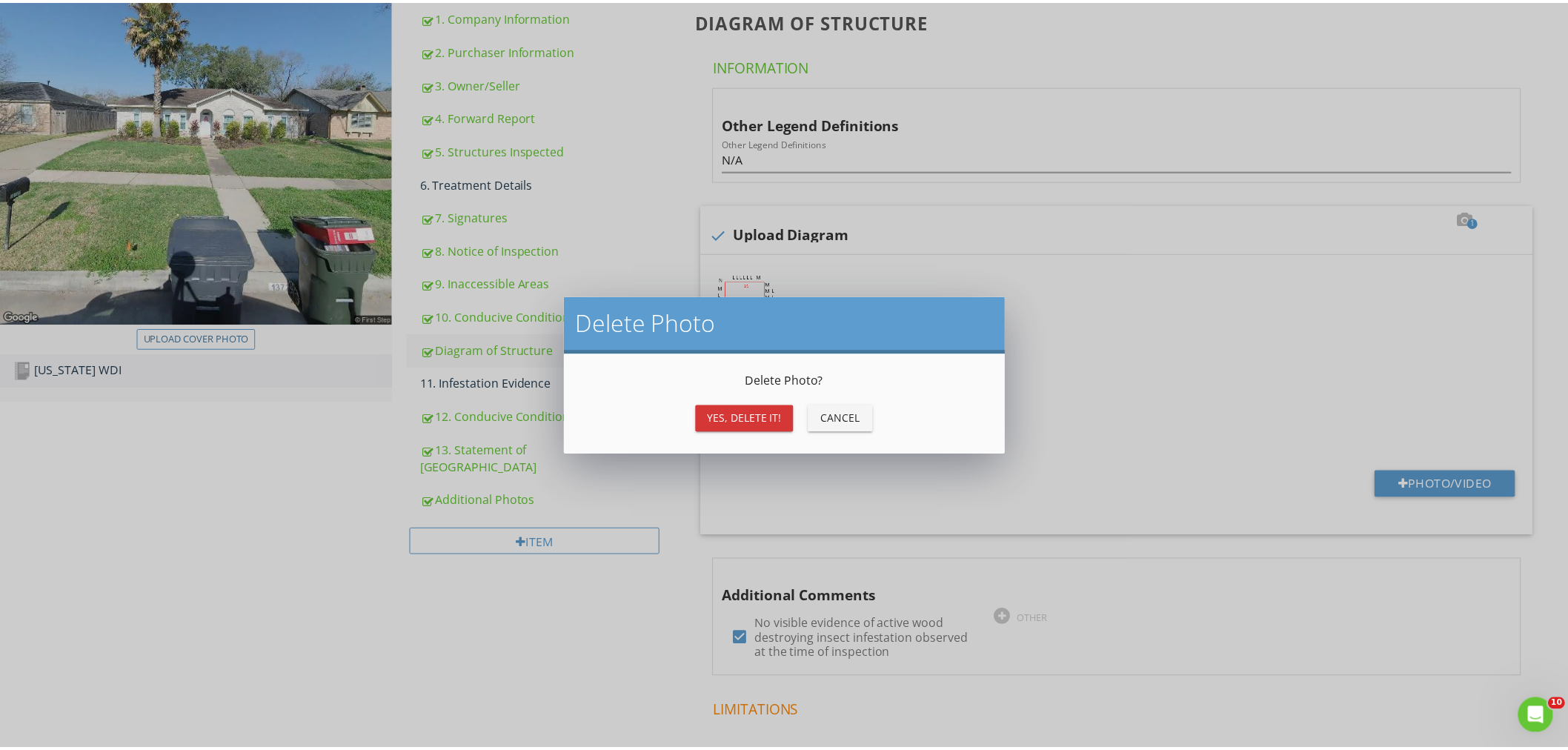
scroll to position [123, 0]
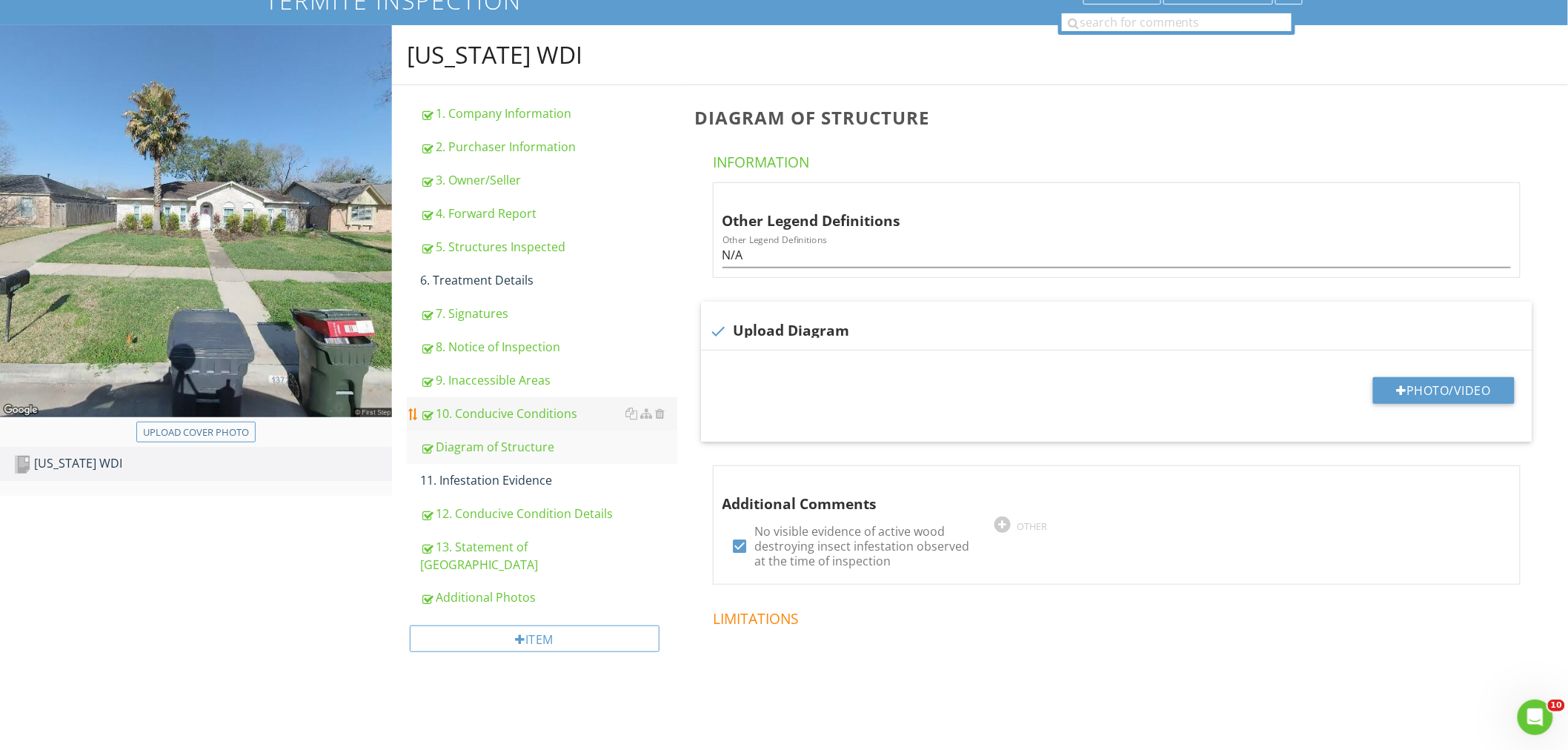
click at [499, 403] on link "10. Conducive Conditions" at bounding box center [548, 413] width 257 height 32
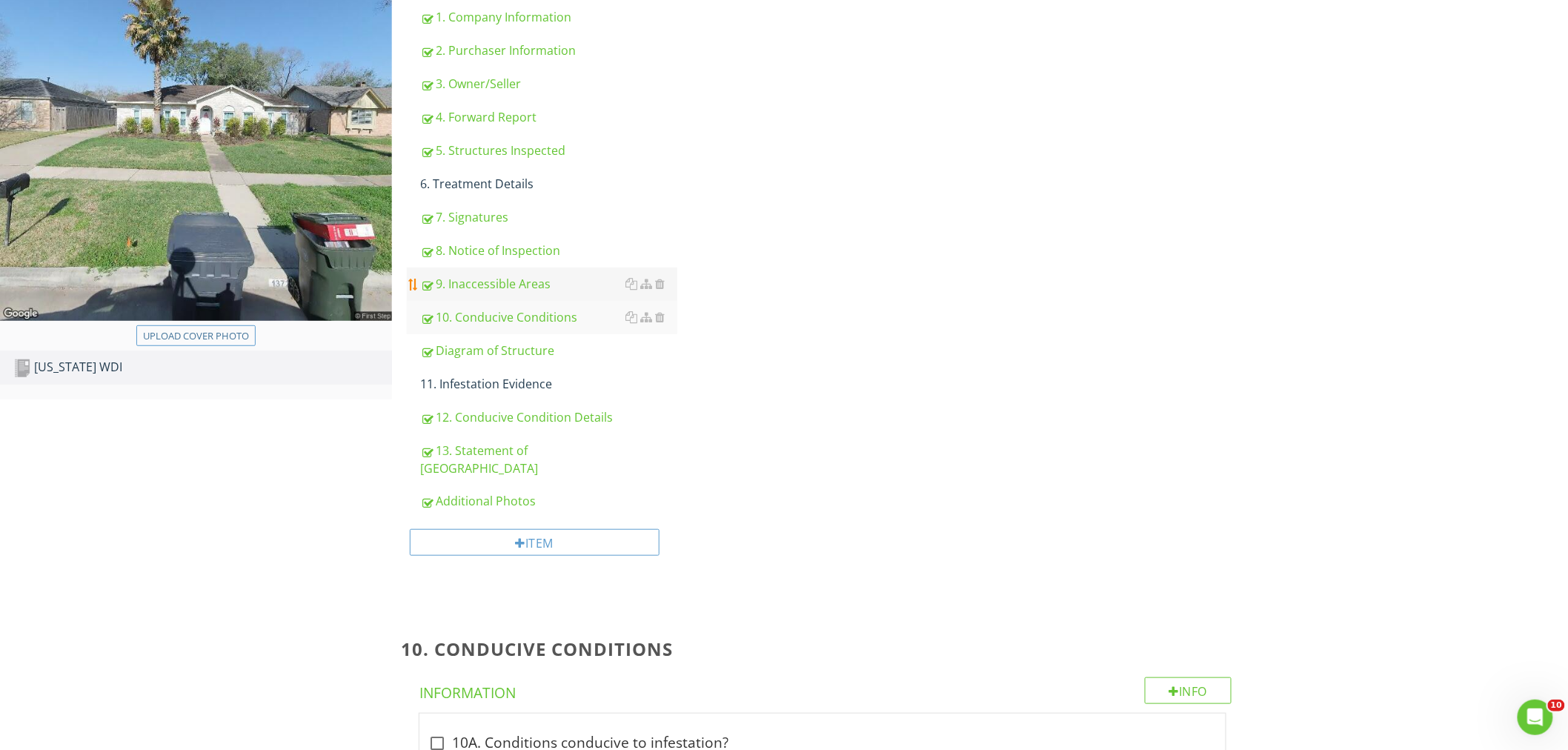
scroll to position [99, 0]
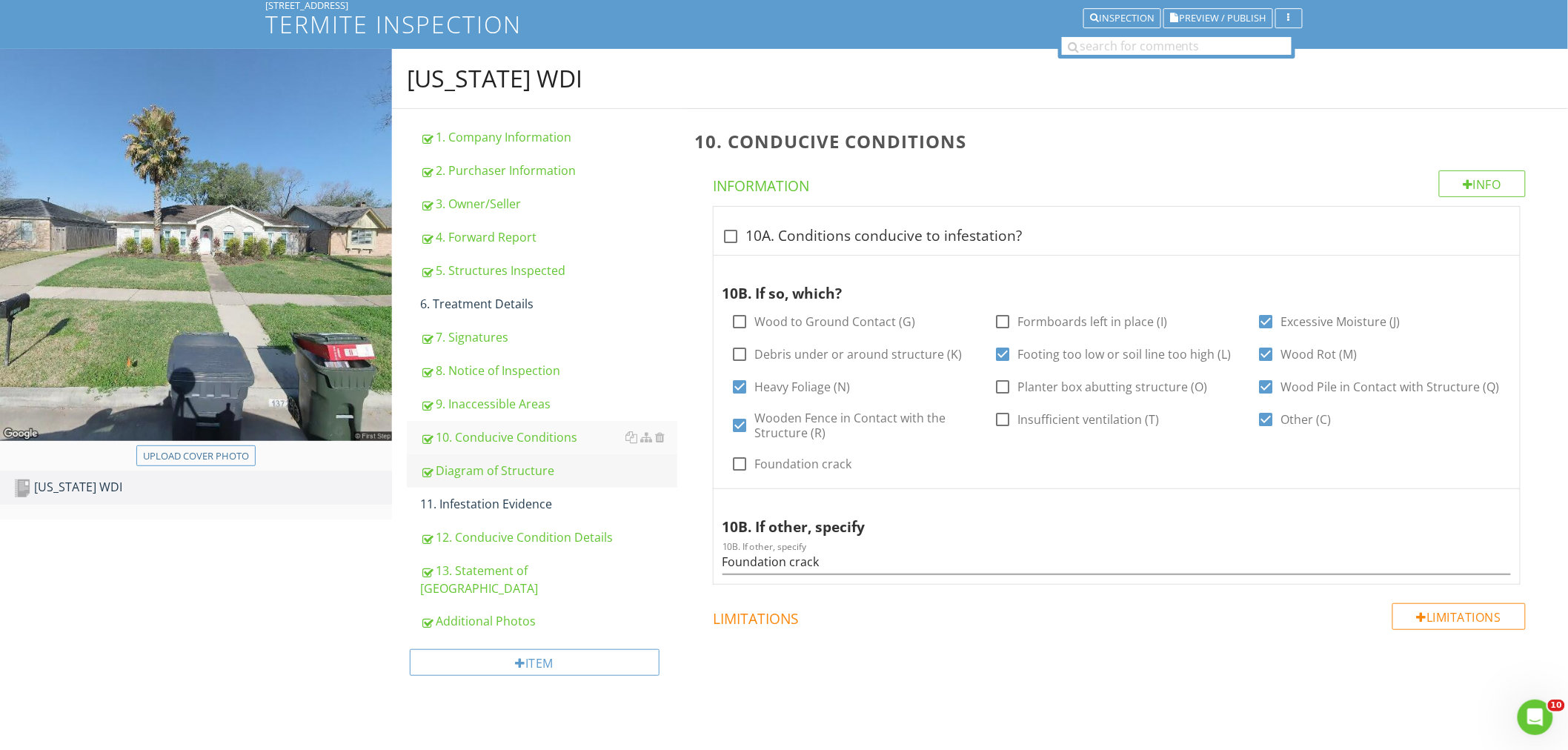
click at [476, 474] on div "Diagram of Structure" at bounding box center [548, 470] width 257 height 18
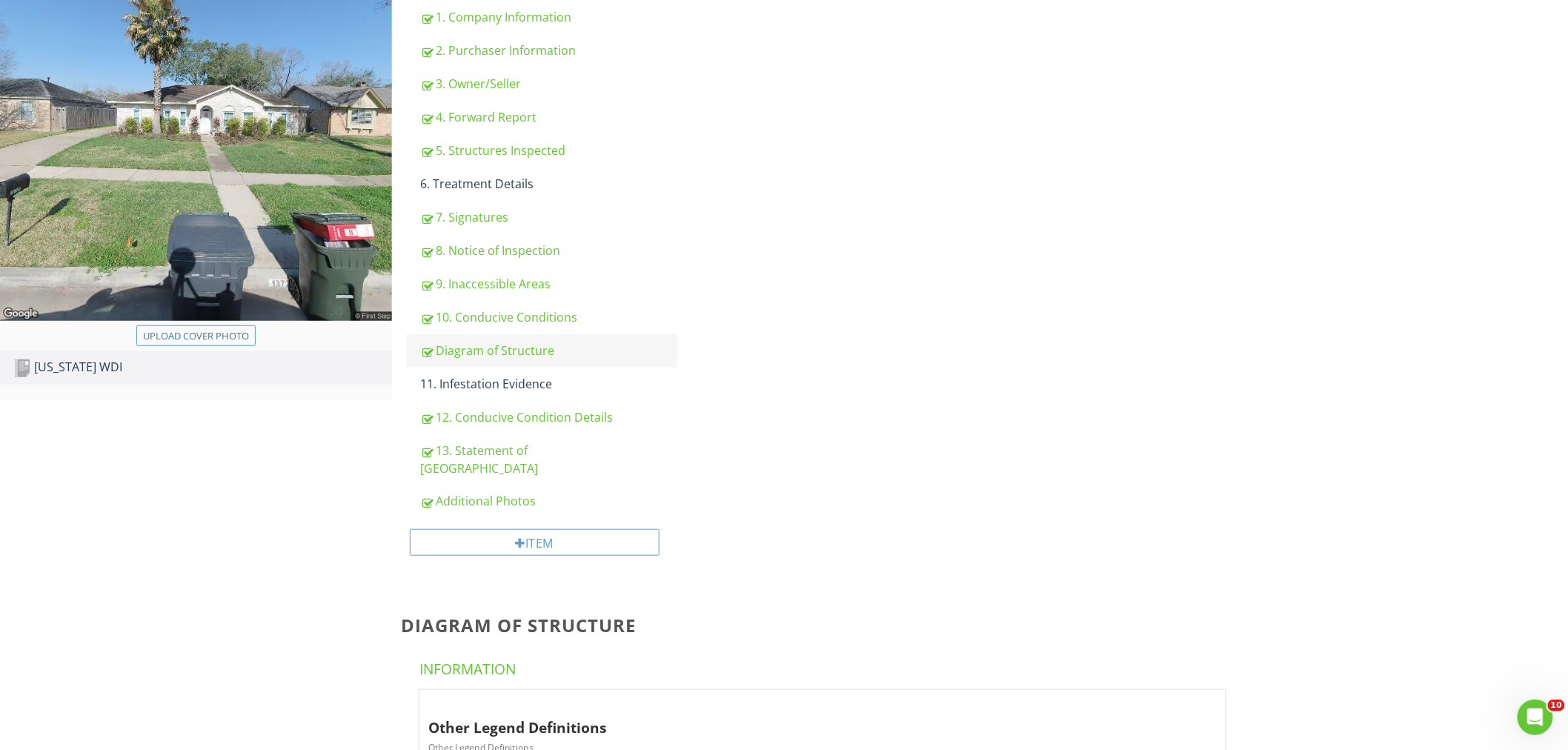
scroll to position [123, 0]
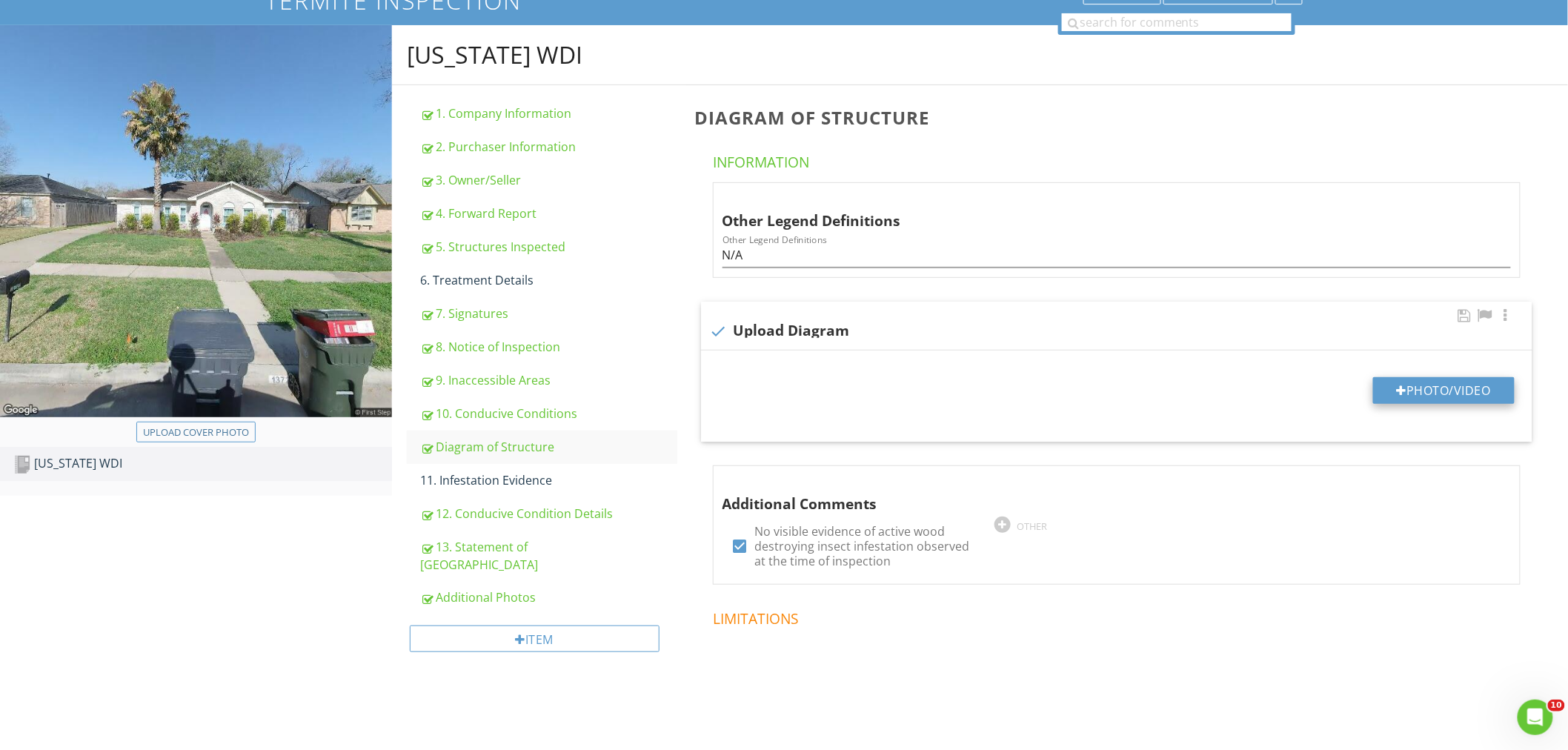
click at [1421, 393] on button "Photo/Video" at bounding box center [1444, 391] width 142 height 27
type input "C:\fakepath\13722_Woodchester_DR_impr_sketch.png"
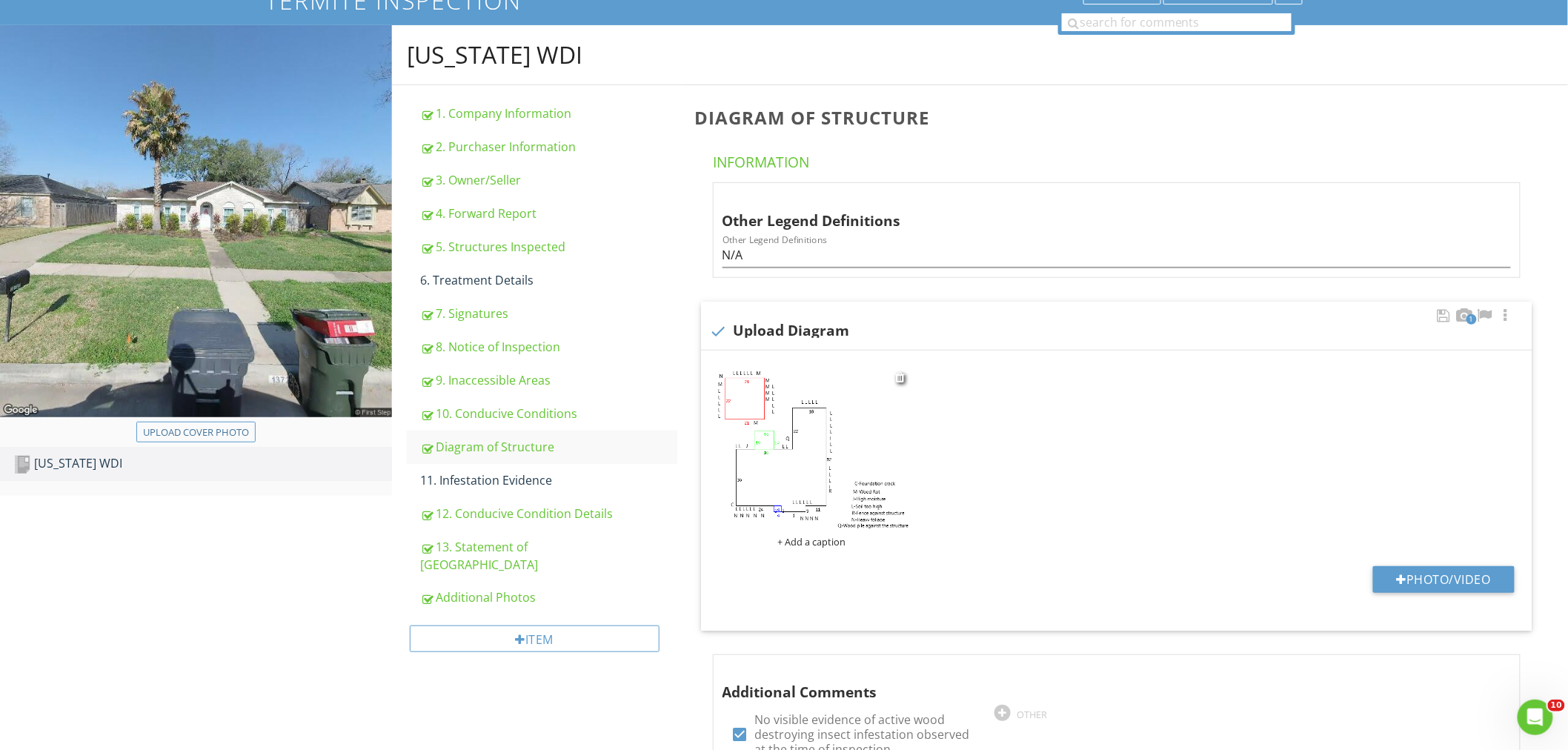
click at [814, 541] on div "+ Add a caption" at bounding box center [812, 541] width 196 height 12
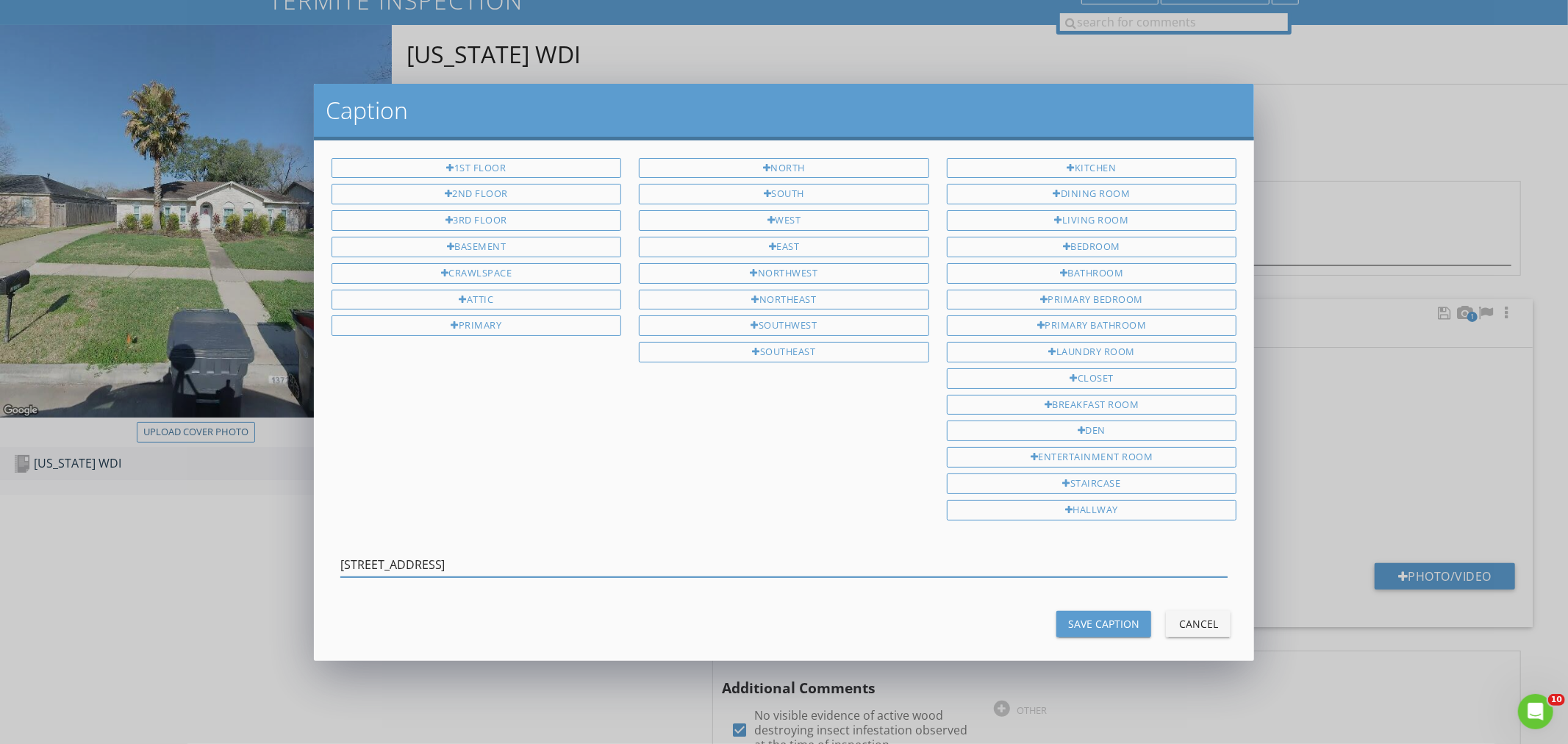
type input "[STREET_ADDRESS]"
click at [1069, 627] on div "Save Caption" at bounding box center [1104, 624] width 71 height 16
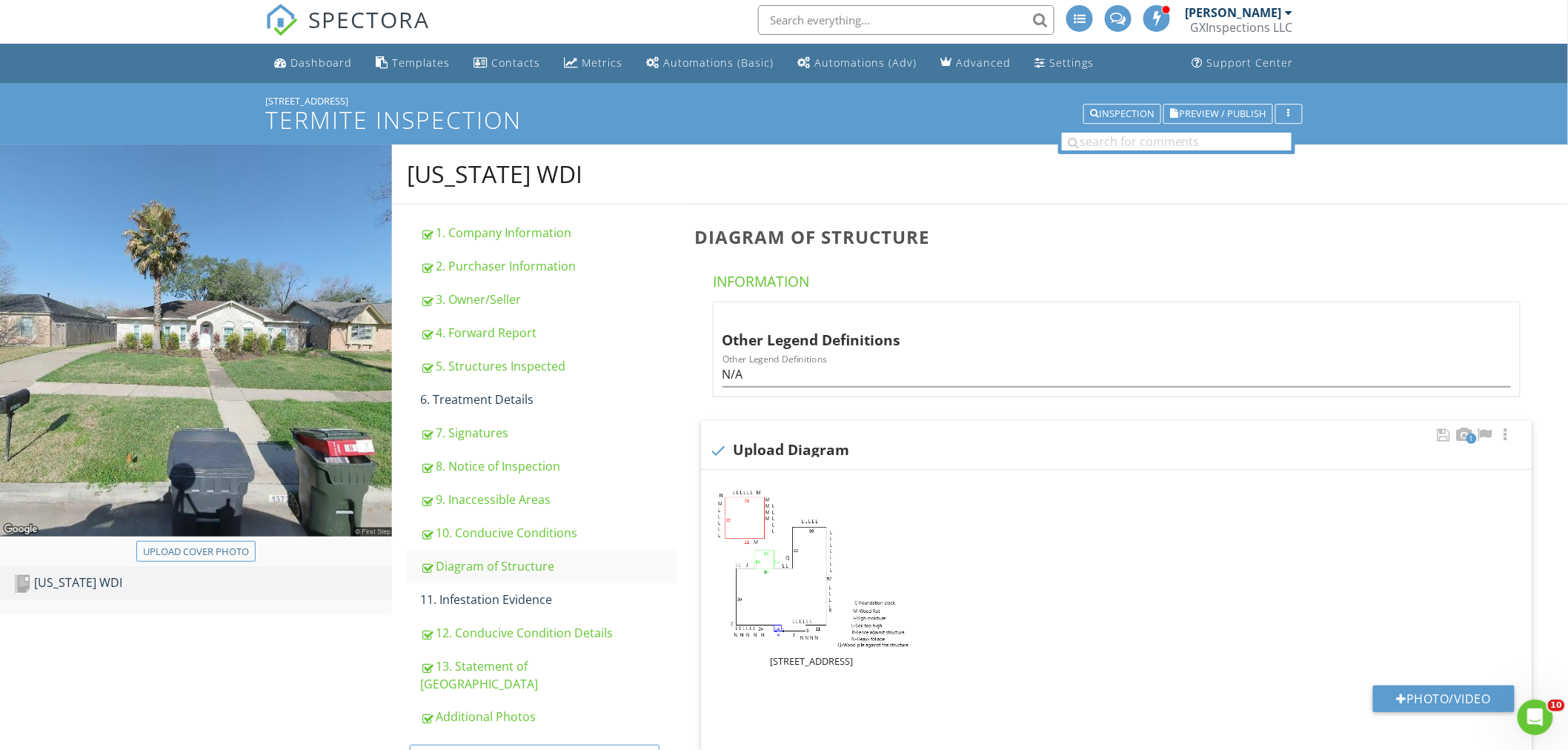
scroll to position [0, 0]
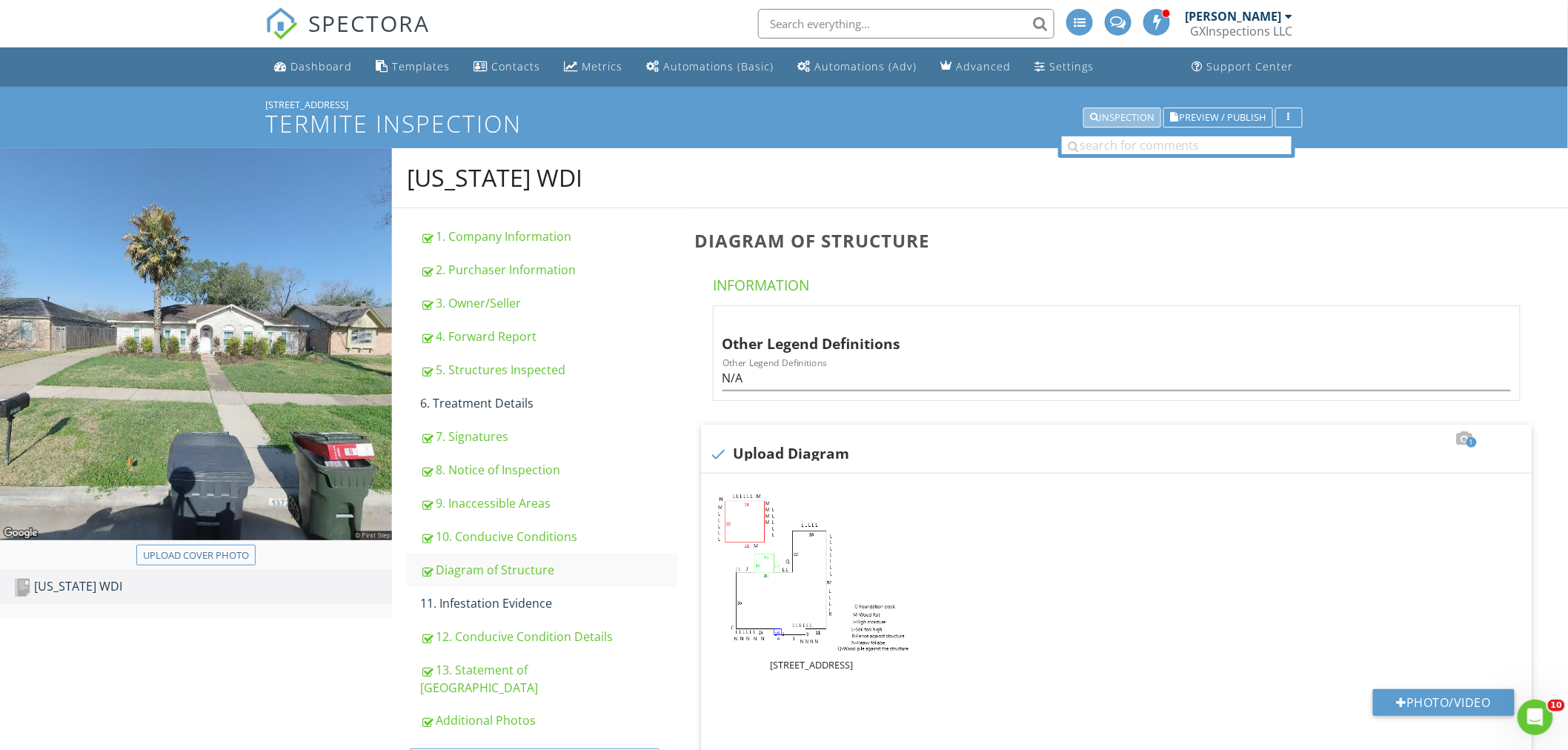
click at [1128, 117] on div "Inspection" at bounding box center [1123, 117] width 65 height 10
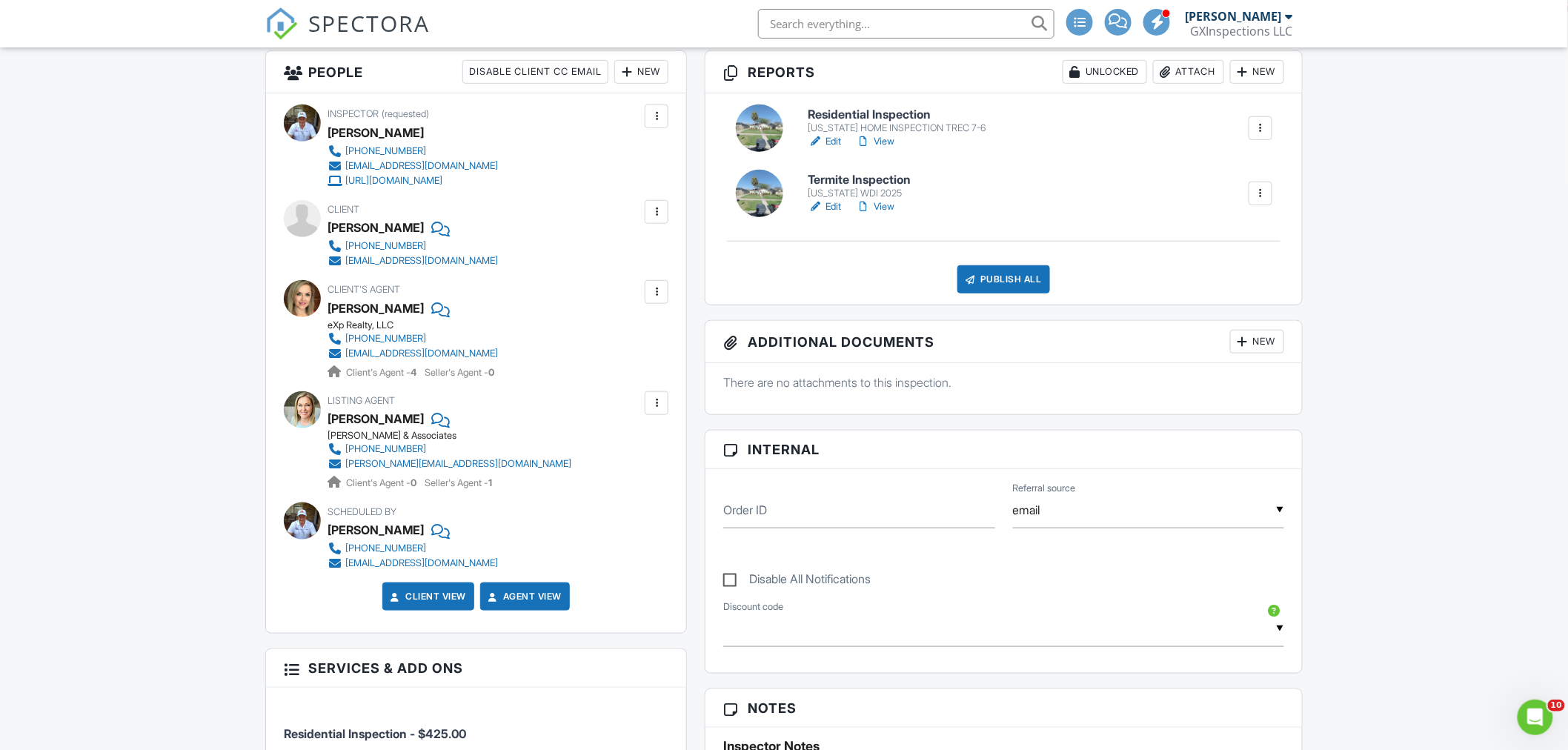
click at [997, 281] on div "Publish All" at bounding box center [1004, 280] width 93 height 28
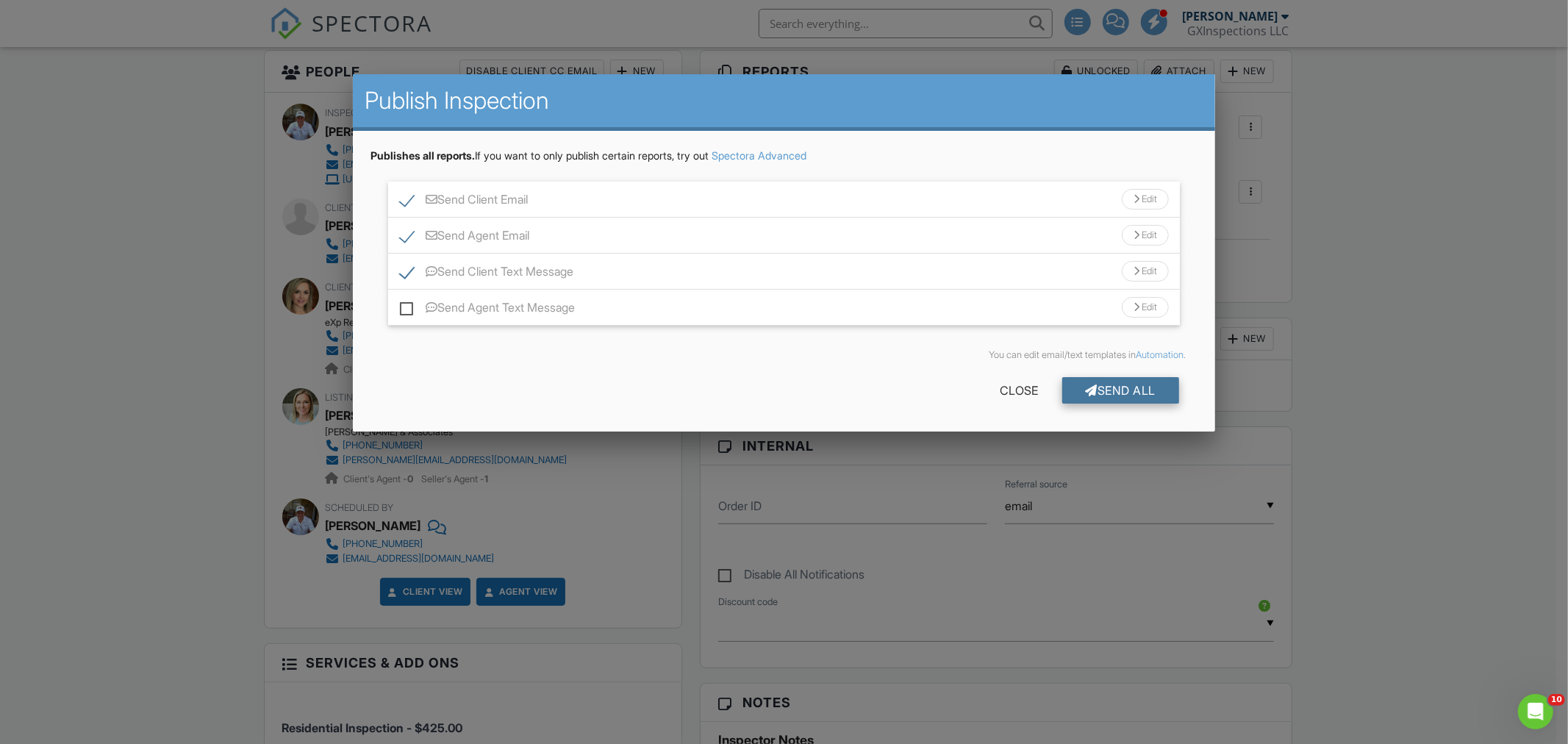
click at [1108, 386] on div "Send All" at bounding box center [1121, 391] width 117 height 27
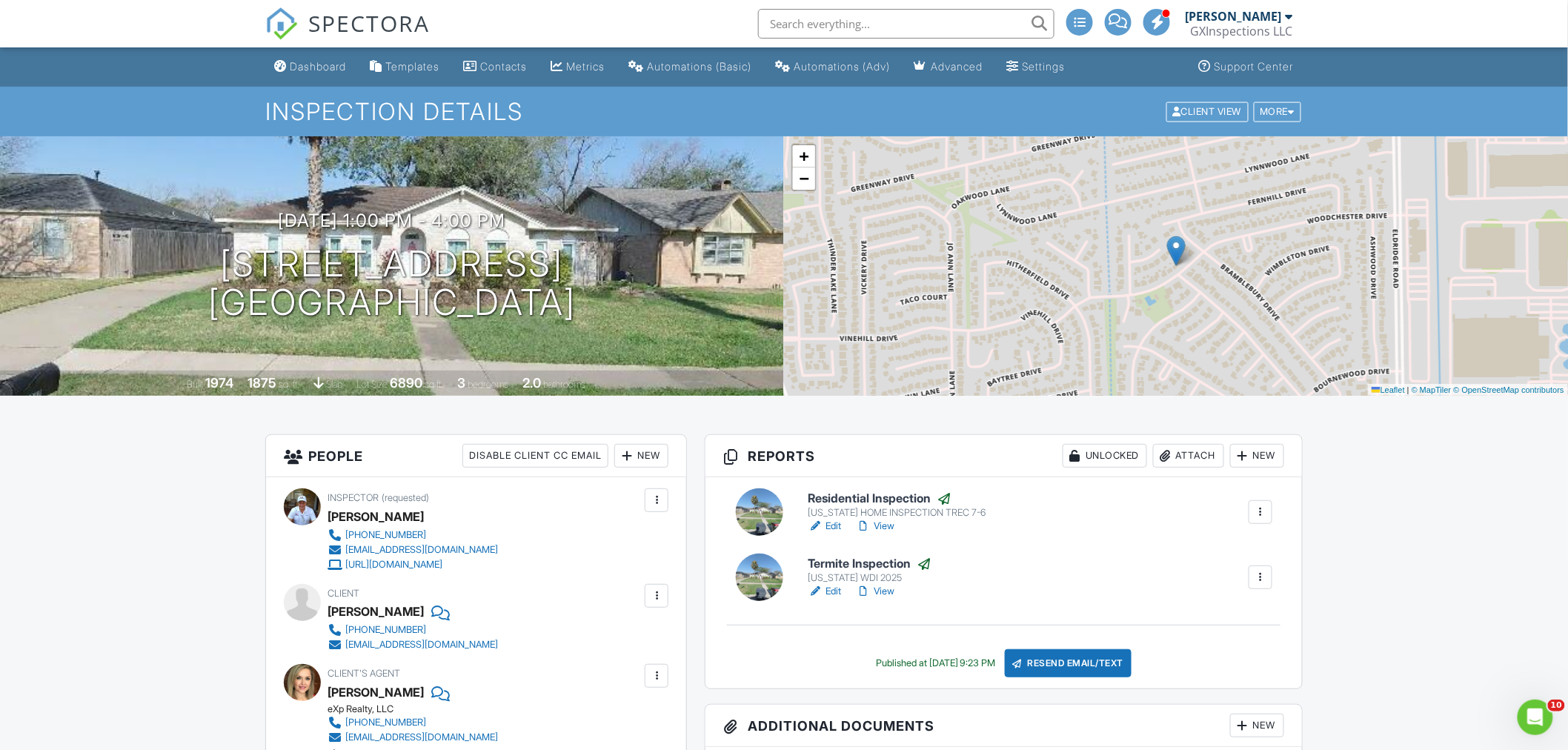
click at [882, 590] on link "View" at bounding box center [875, 591] width 39 height 15
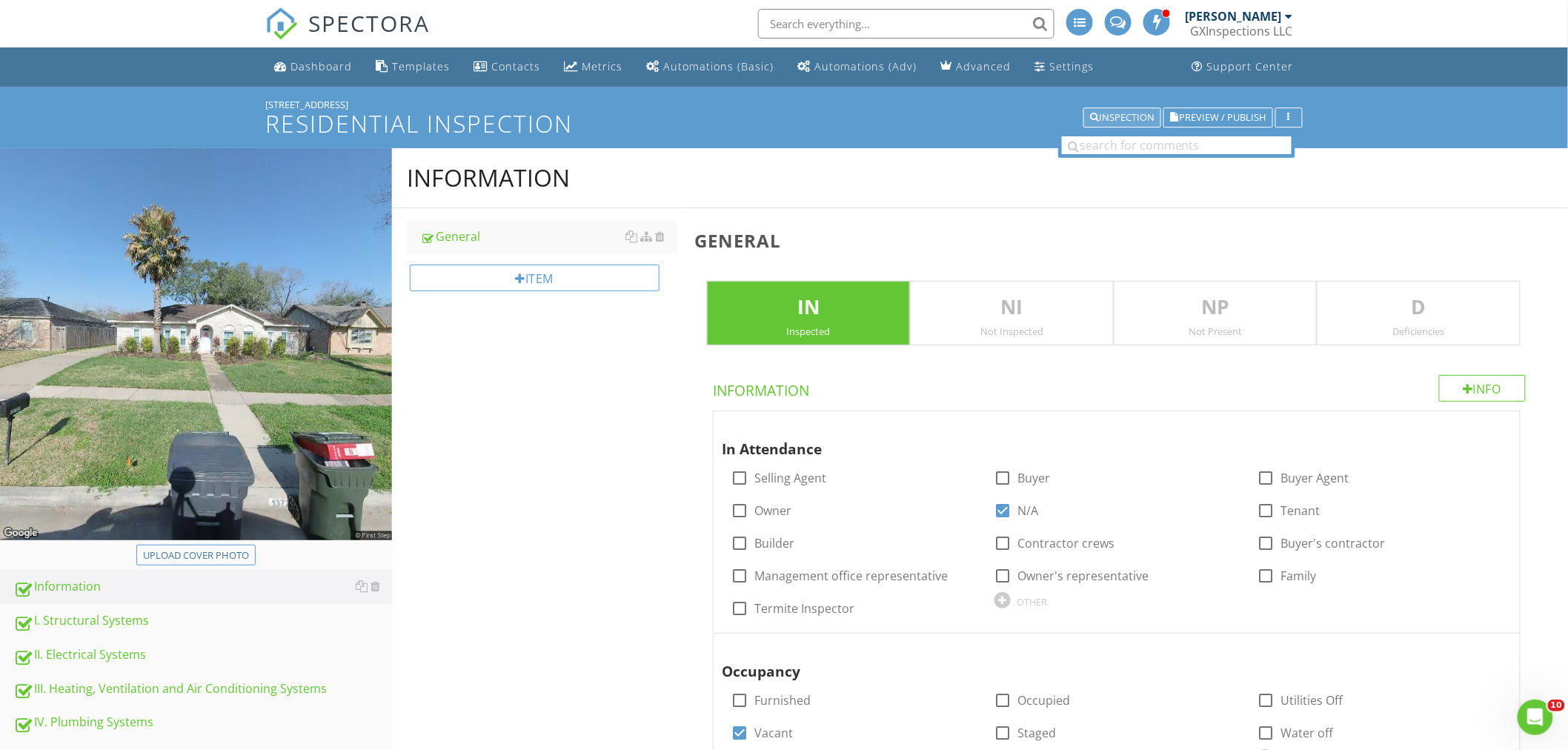
click at [1136, 118] on div "Inspection" at bounding box center [1123, 117] width 65 height 10
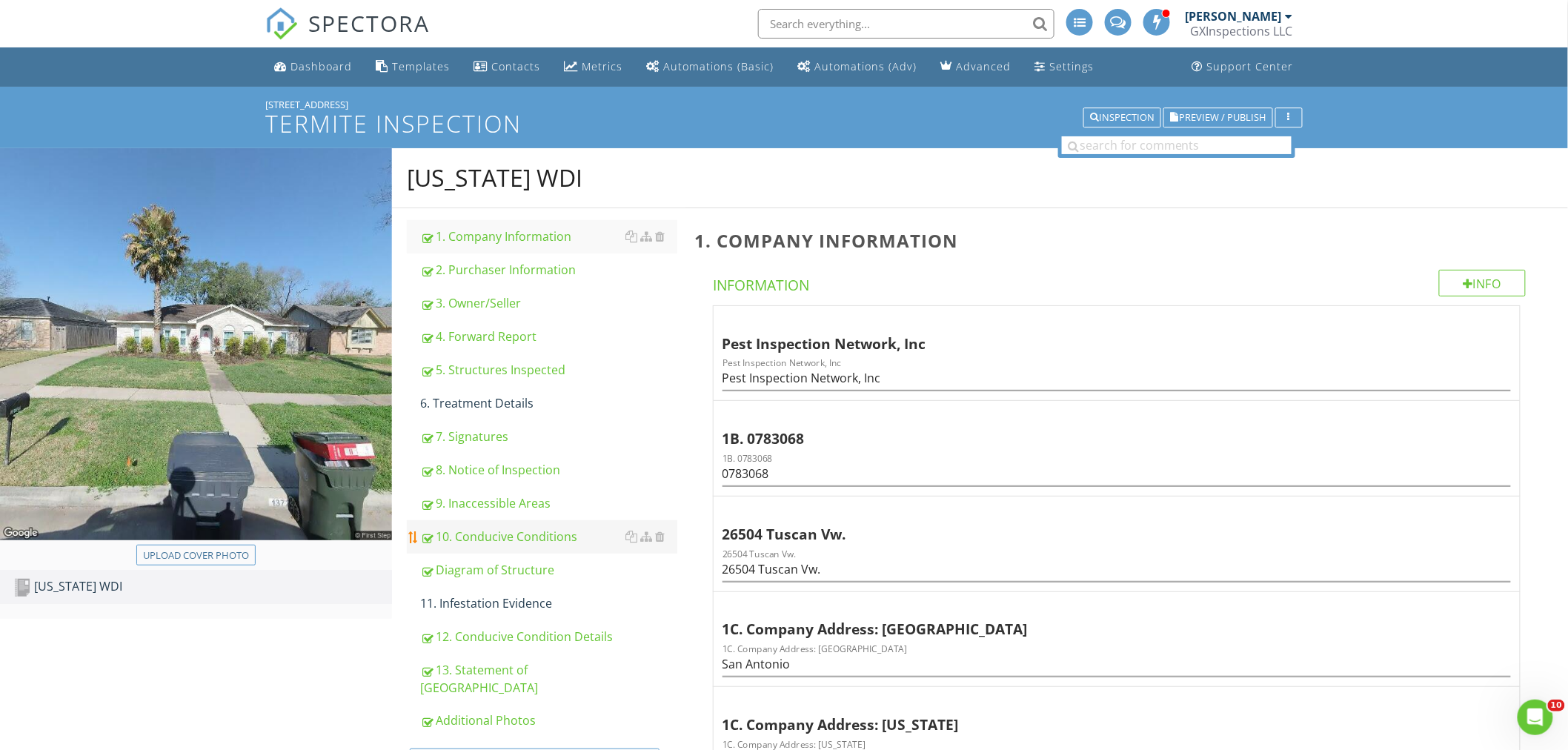
click at [454, 537] on div "10. Conducive Conditions" at bounding box center [548, 537] width 257 height 18
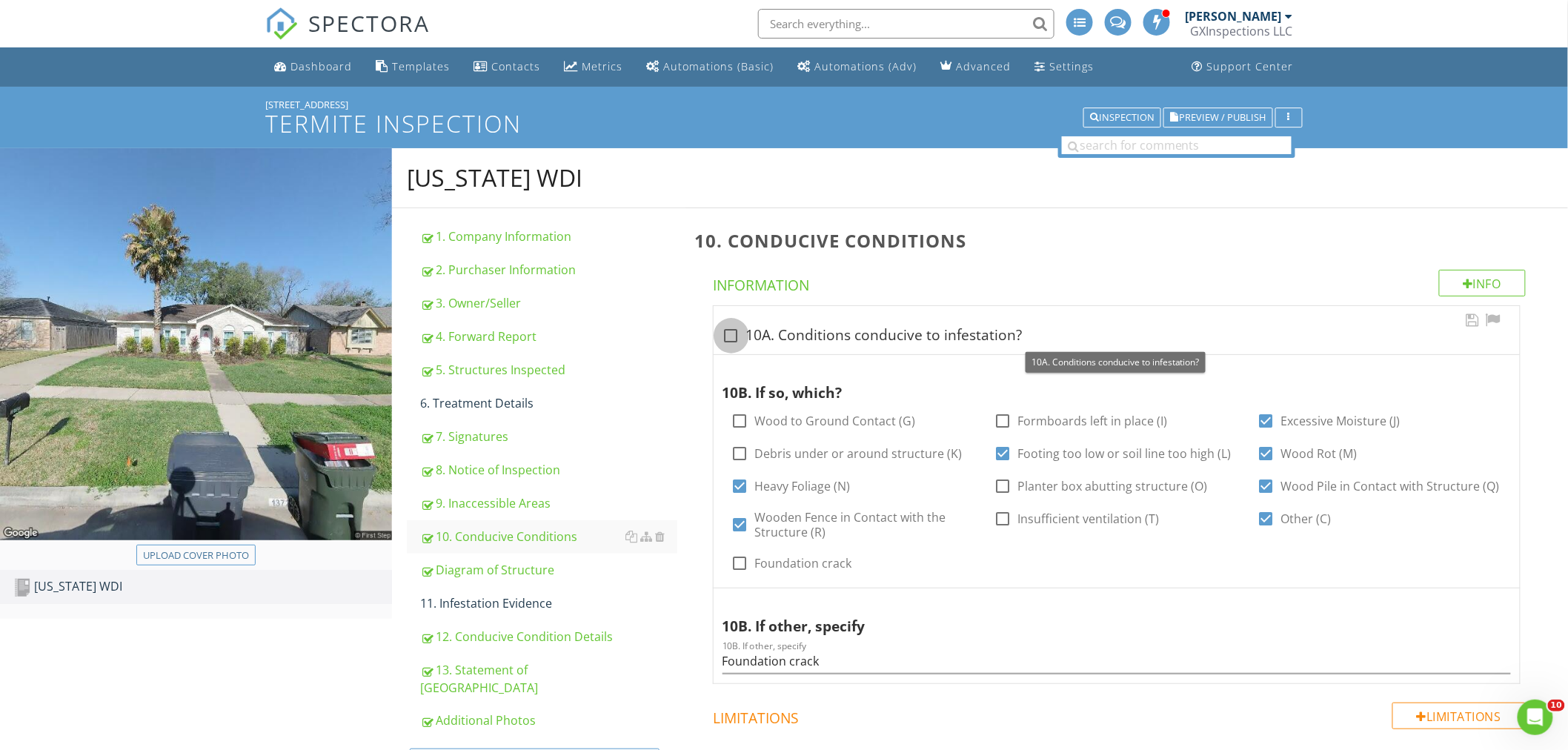
click at [732, 329] on div at bounding box center [731, 336] width 25 height 25
checkbox input "true"
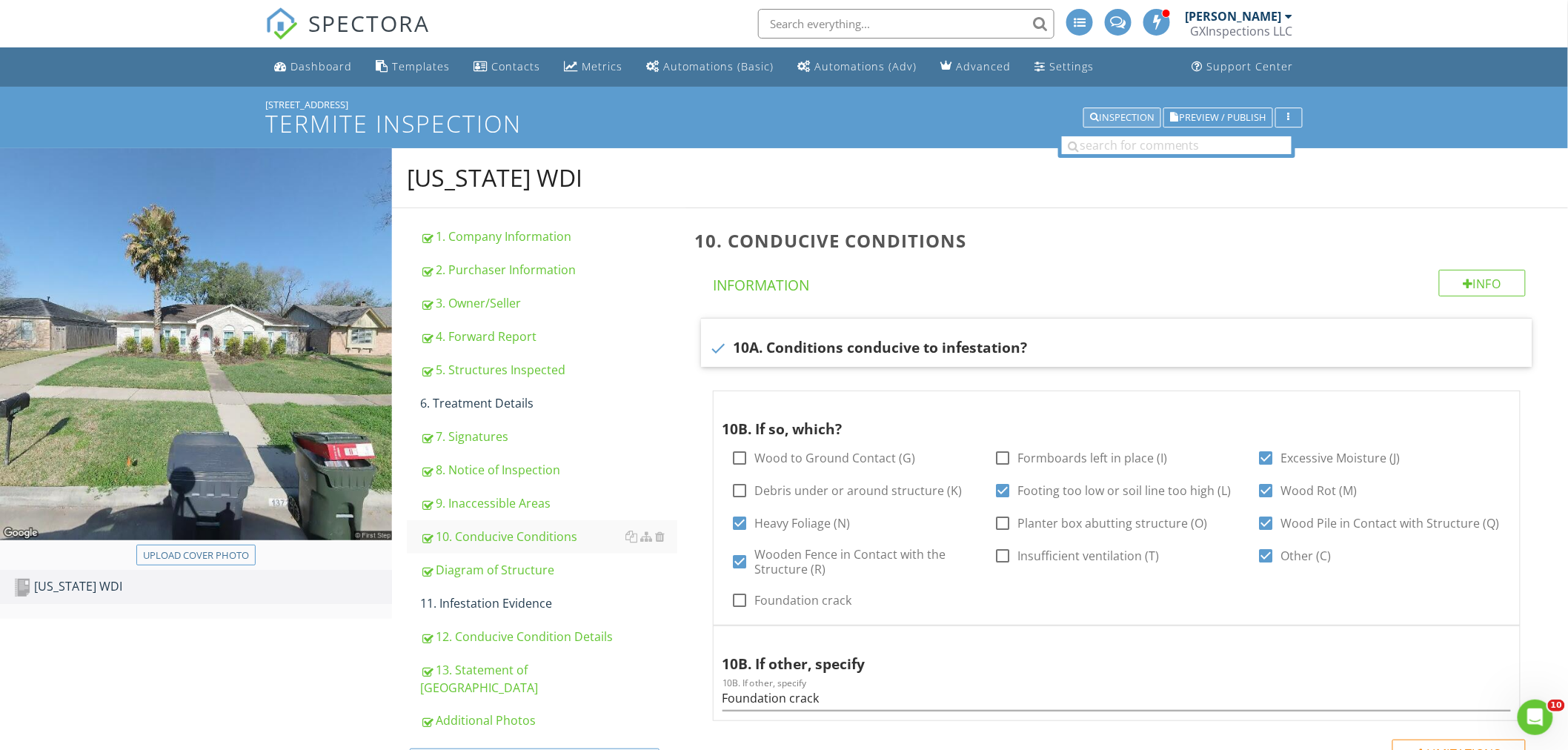
click at [1110, 115] on div "Inspection" at bounding box center [1123, 117] width 65 height 10
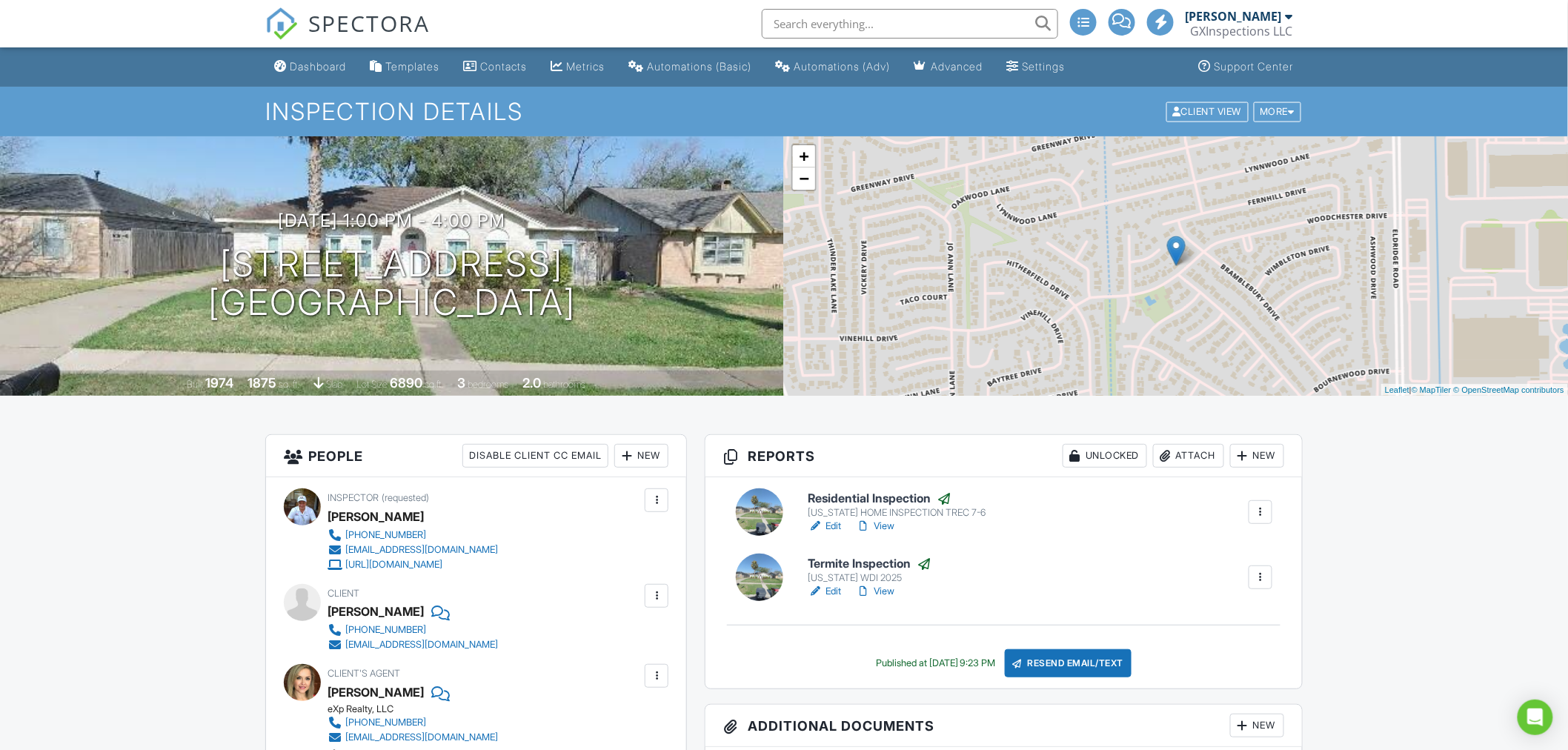
click at [890, 592] on link "View" at bounding box center [875, 591] width 39 height 15
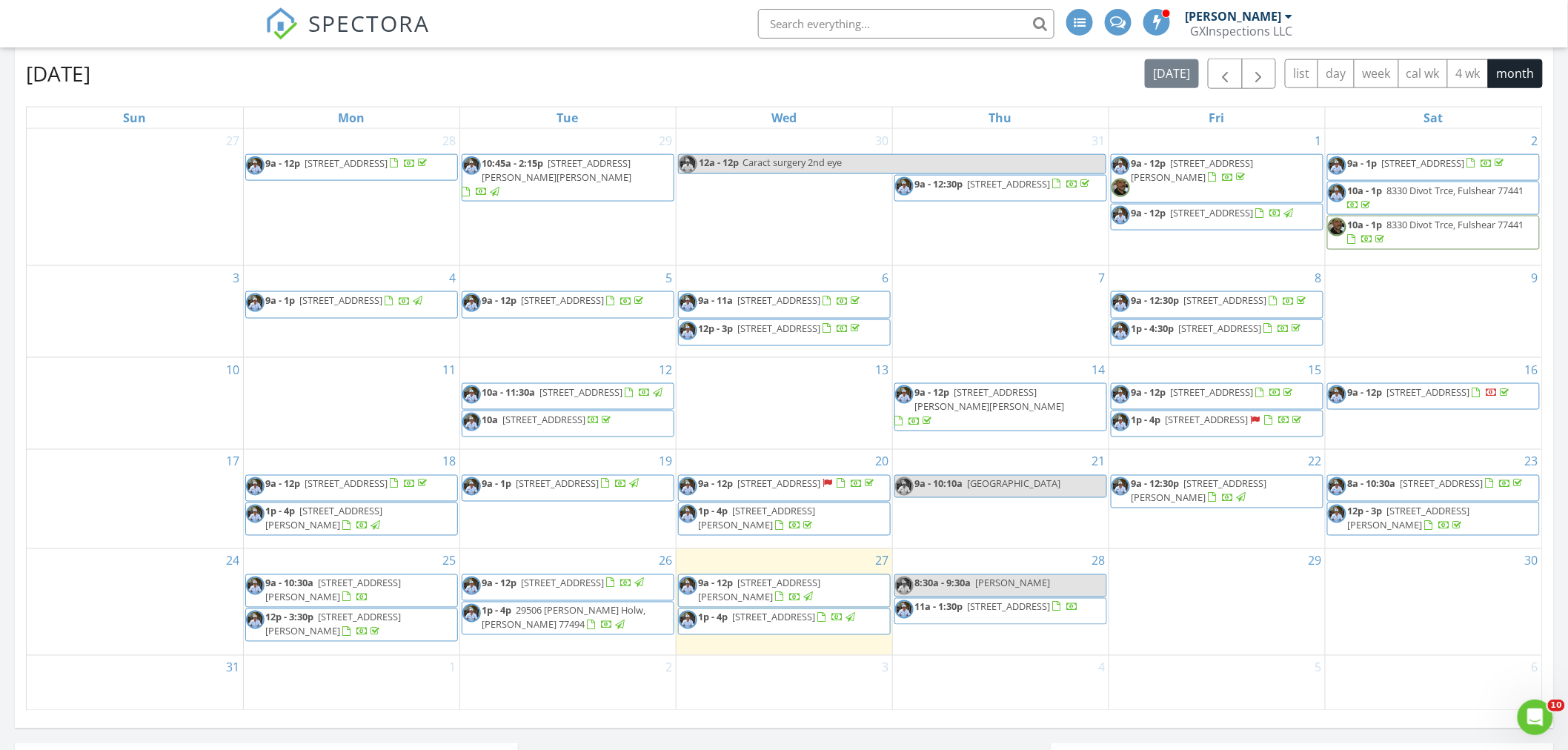
scroll to position [932, 0]
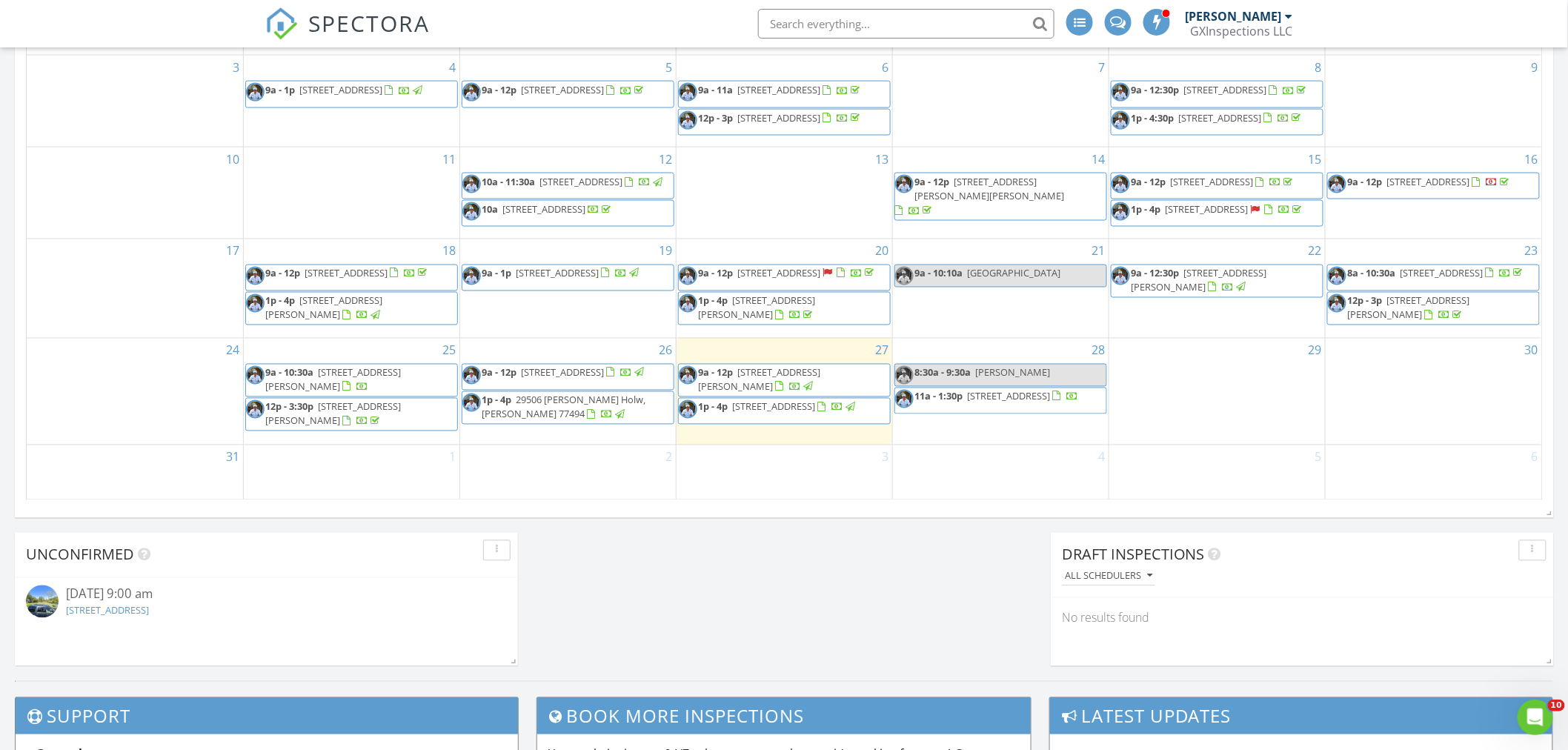
drag, startPoint x: 842, startPoint y: 453, endPoint x: 804, endPoint y: 422, distance: 49.0
click at [804, 414] on span "13722 Woodchester Dr, Sugar Land 77498" at bounding box center [774, 407] width 83 height 13
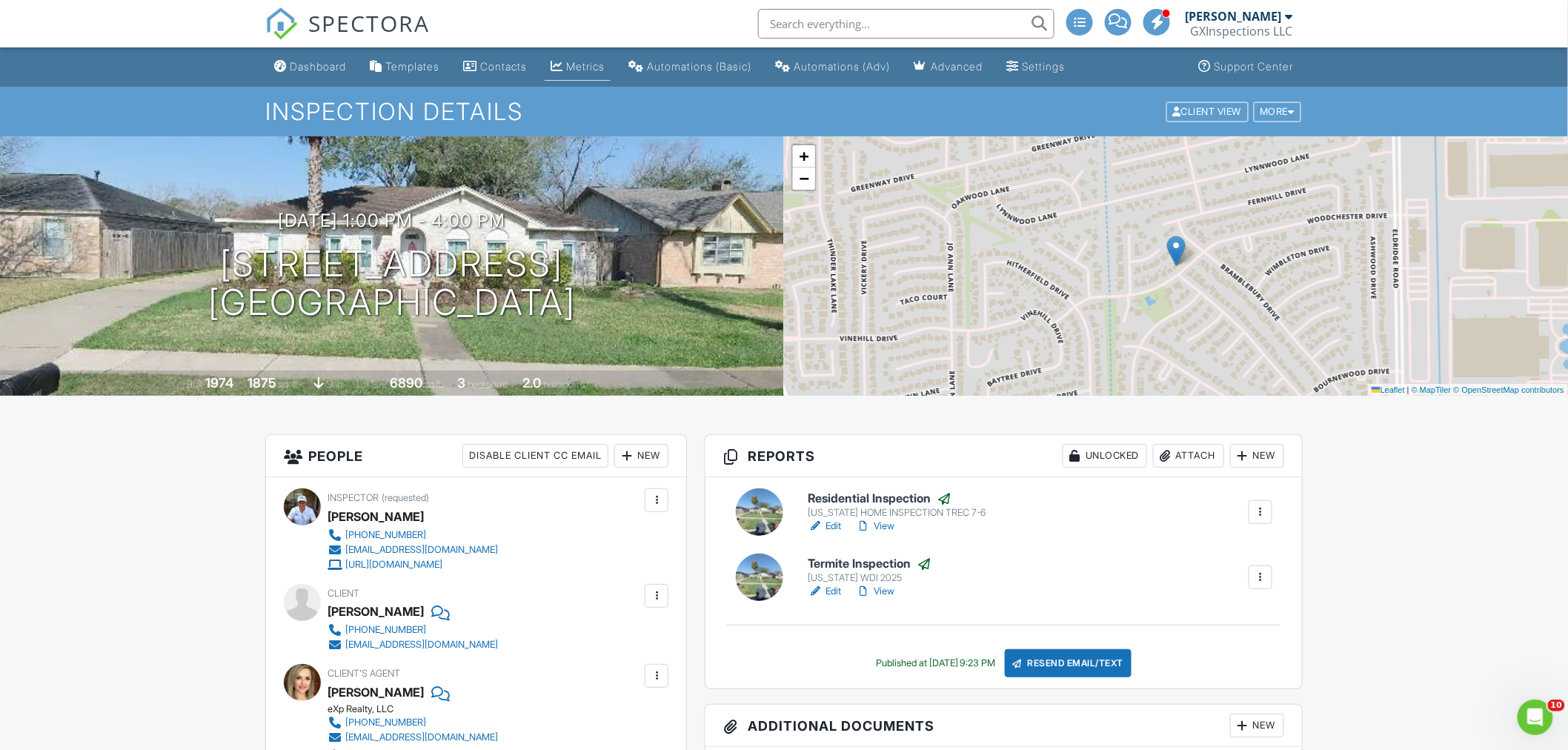
click at [591, 68] on div "Metrics" at bounding box center [585, 66] width 39 height 13
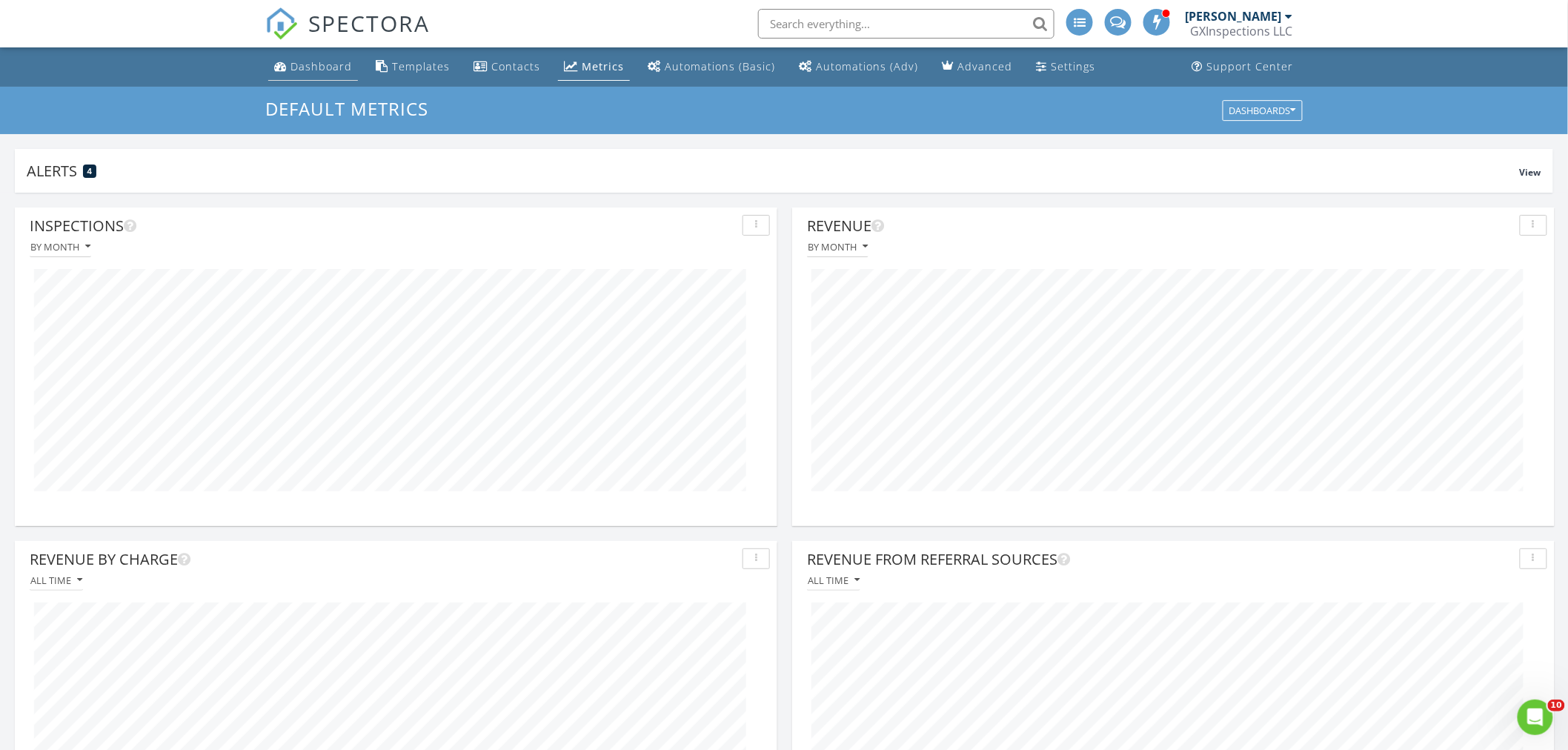
click at [321, 69] on div "Dashboard" at bounding box center [321, 66] width 61 height 14
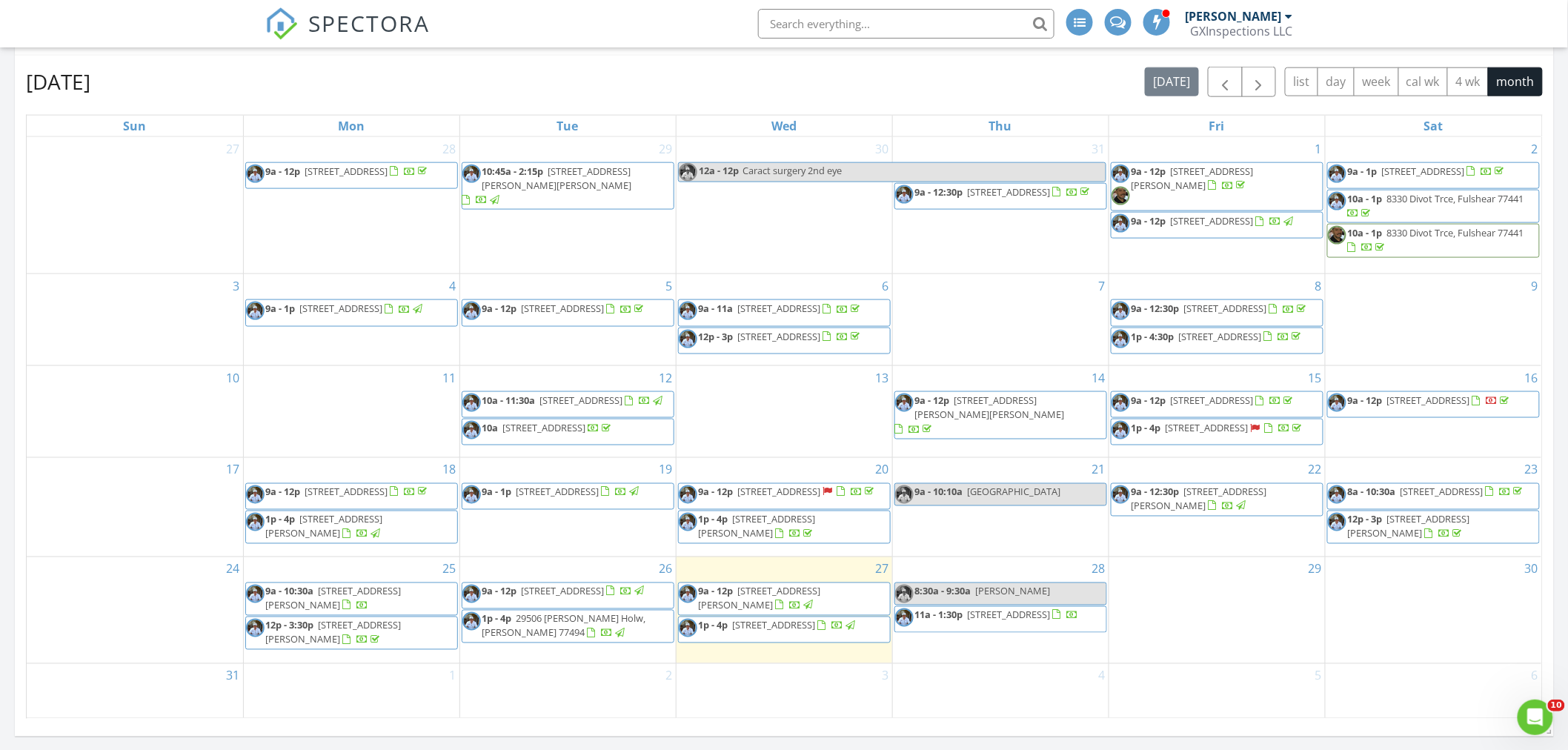
scroll to position [932, 0]
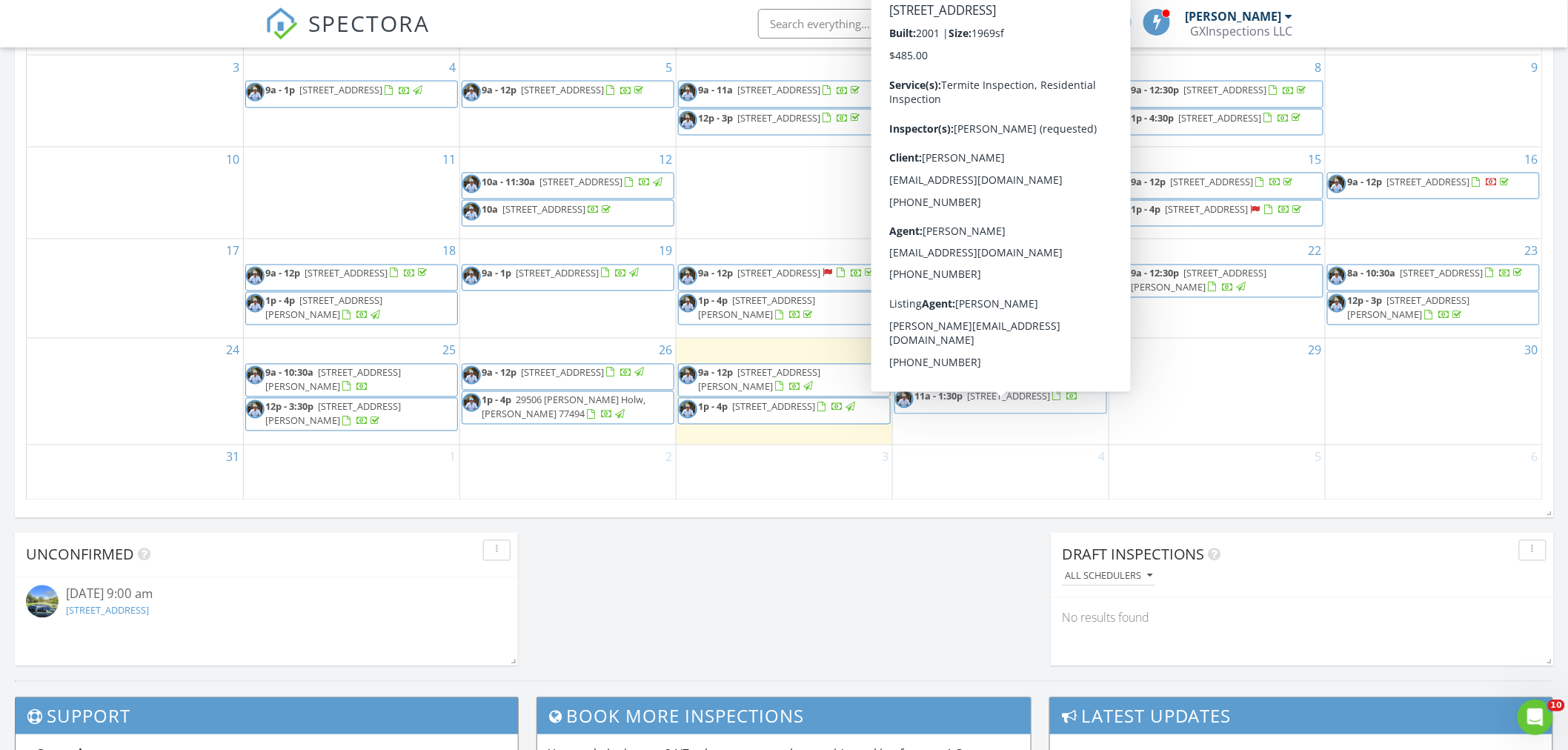
click at [1009, 403] on span "[STREET_ADDRESS]" at bounding box center [1009, 396] width 83 height 13
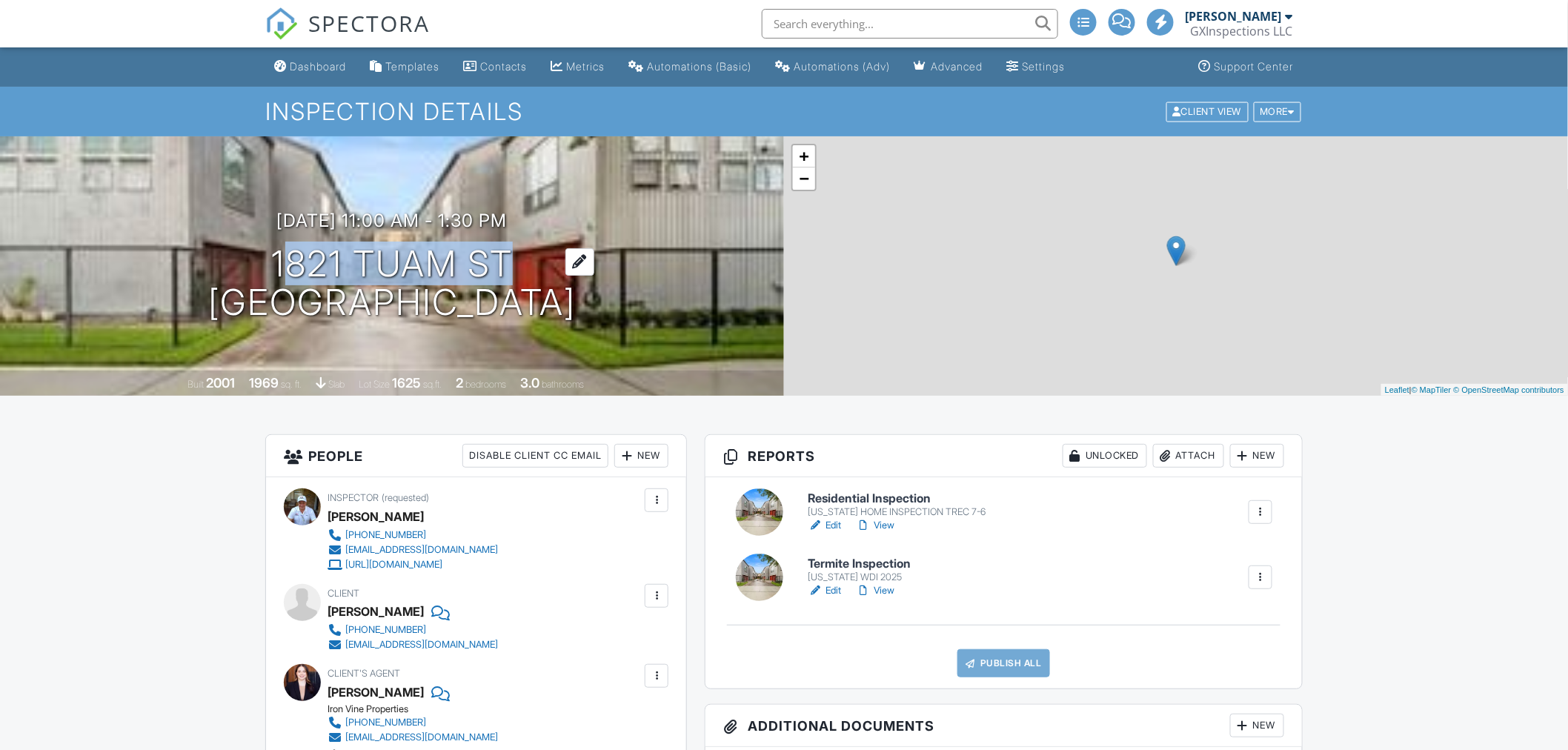
click at [505, 262] on h1 "1821 Tuam St [GEOGRAPHIC_DATA]" at bounding box center [392, 284] width 368 height 79
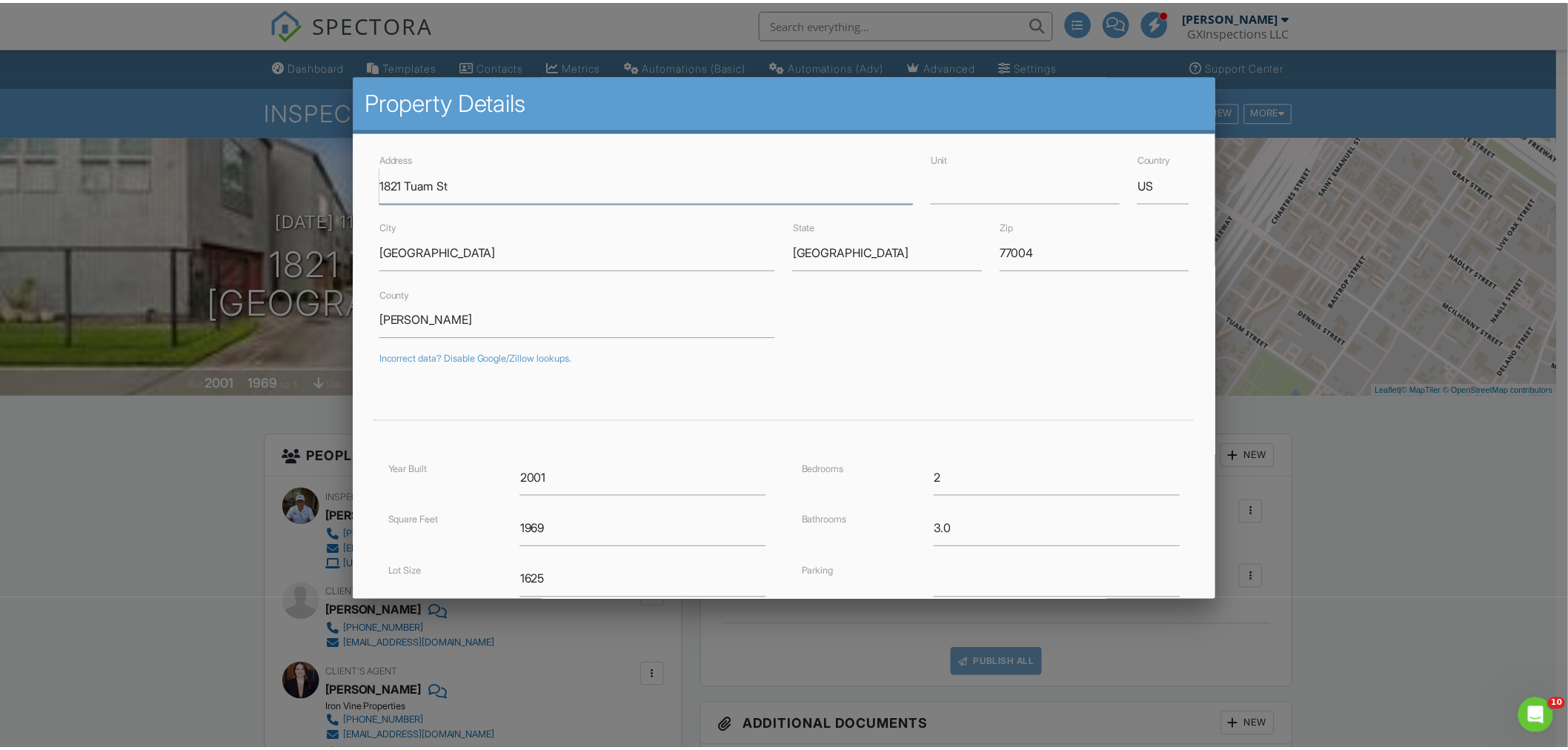
scroll to position [216, 0]
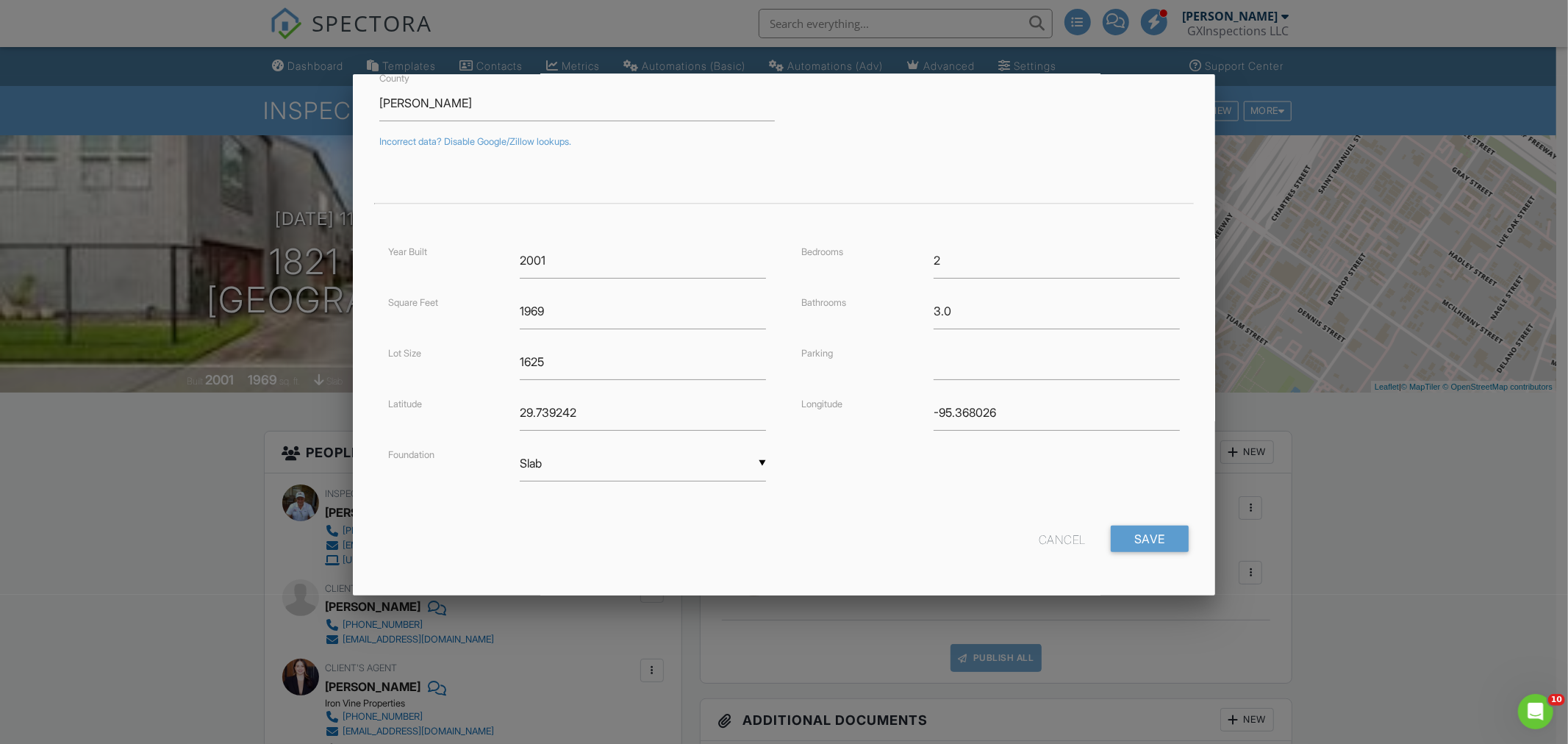
click at [1331, 430] on div at bounding box center [784, 392] width 1568 height 930
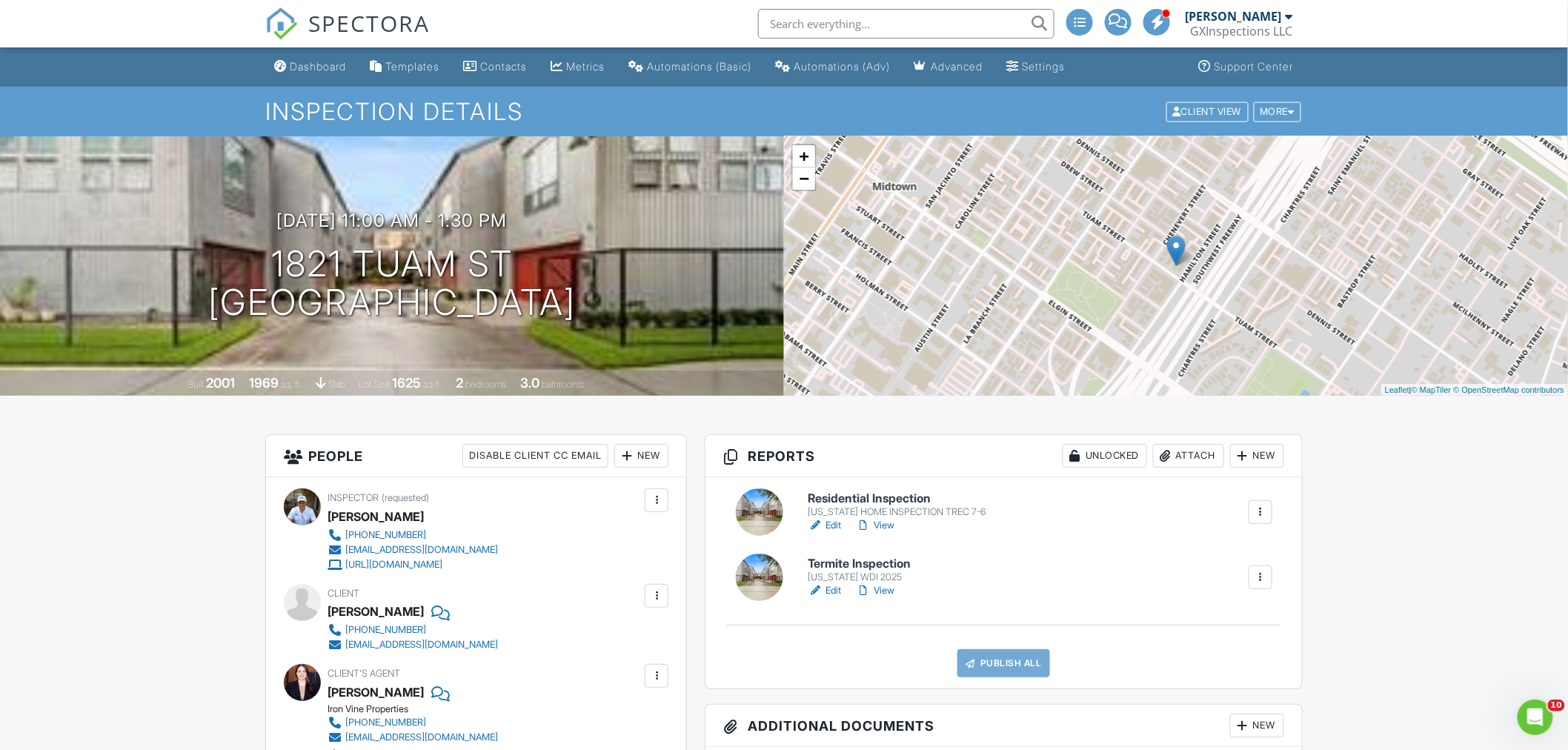
click at [333, 68] on div "Dashboard" at bounding box center [318, 66] width 56 height 13
